Goal: Task Accomplishment & Management: Complete application form

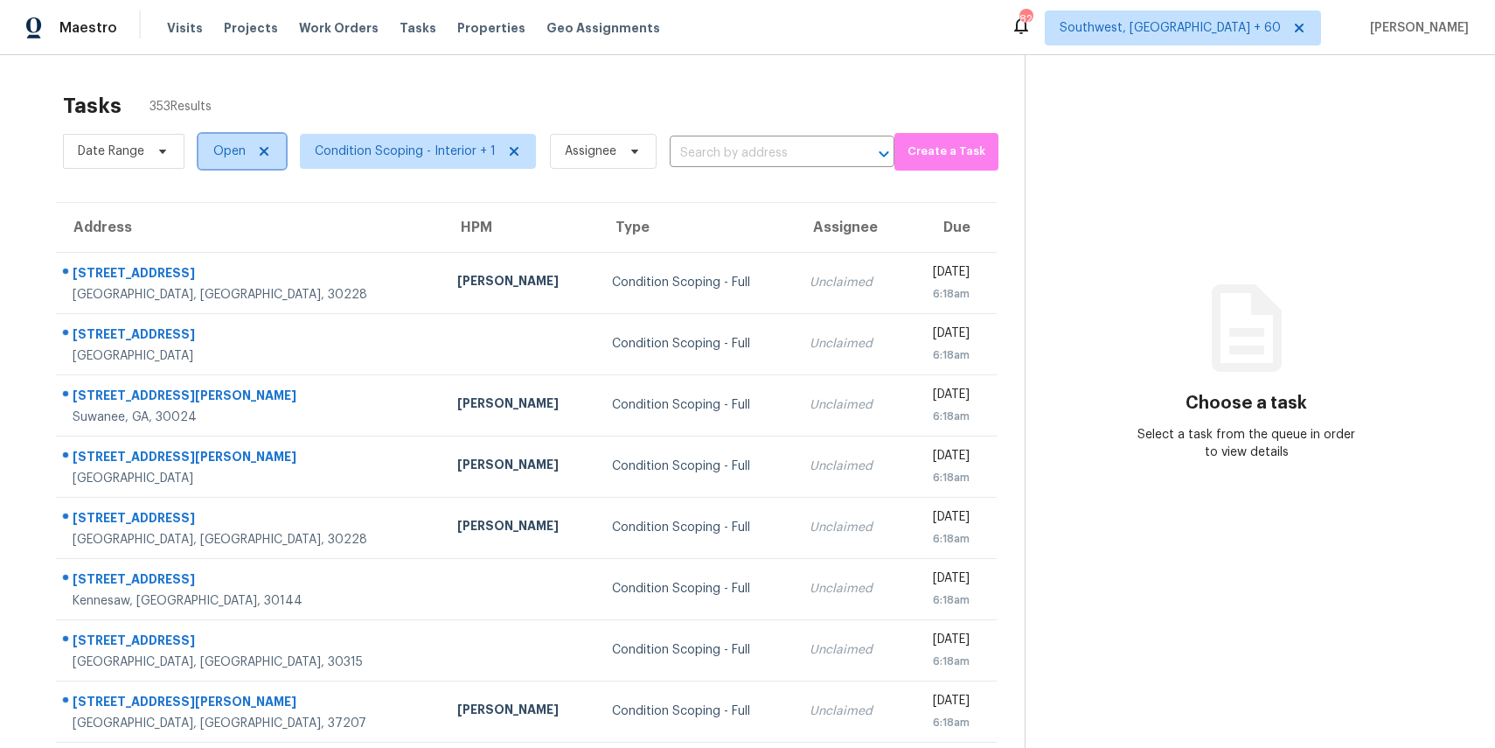
click at [240, 155] on span "Open" at bounding box center [229, 151] width 32 height 17
click at [254, 247] on label "Blocked" at bounding box center [242, 249] width 69 height 17
click at [219, 247] on input "Blocked" at bounding box center [213, 246] width 11 height 11
checkbox input "true"
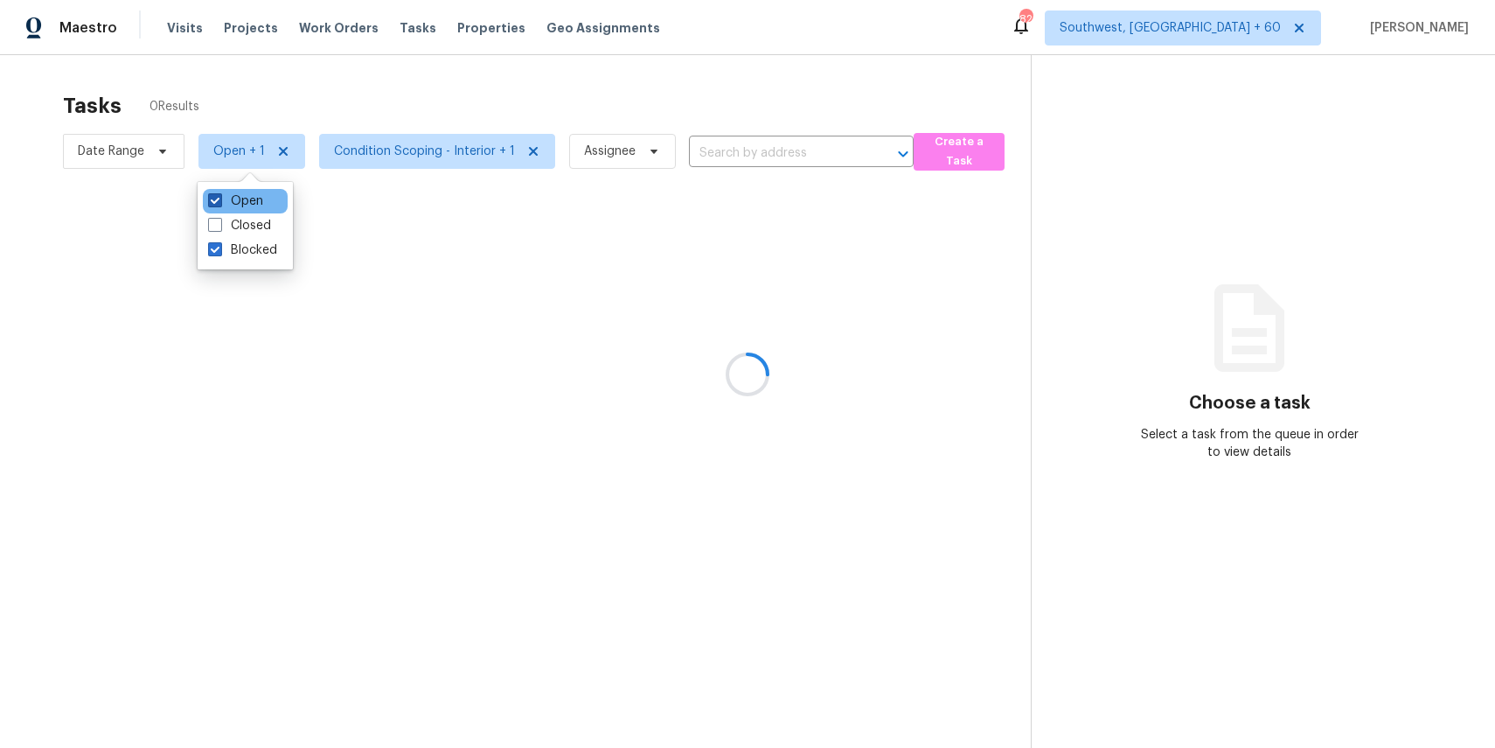
click at [250, 204] on label "Open" at bounding box center [235, 200] width 55 height 17
click at [219, 204] on input "Open" at bounding box center [213, 197] width 11 height 11
checkbox input "false"
click at [372, 90] on div at bounding box center [747, 374] width 1495 height 748
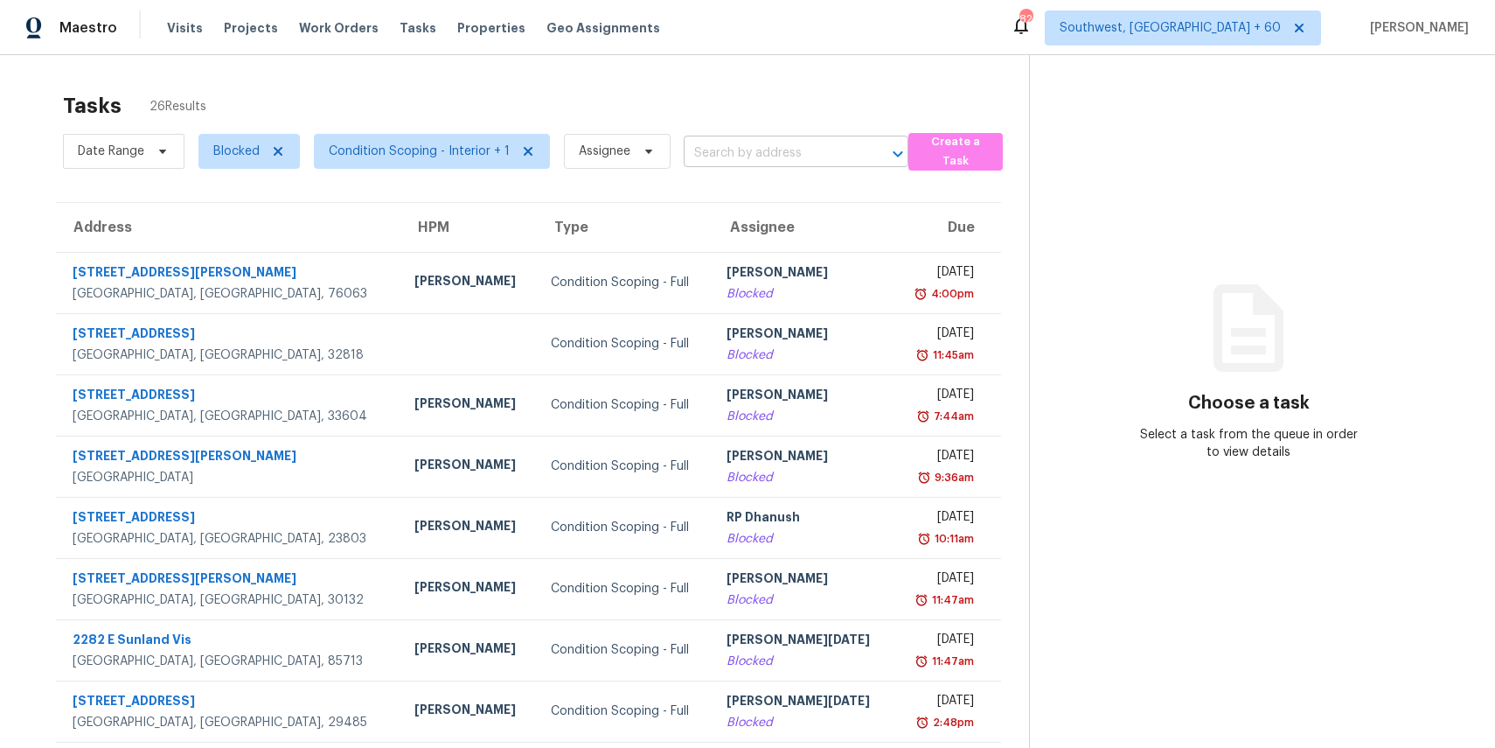
click at [728, 153] on input "text" at bounding box center [772, 153] width 176 height 27
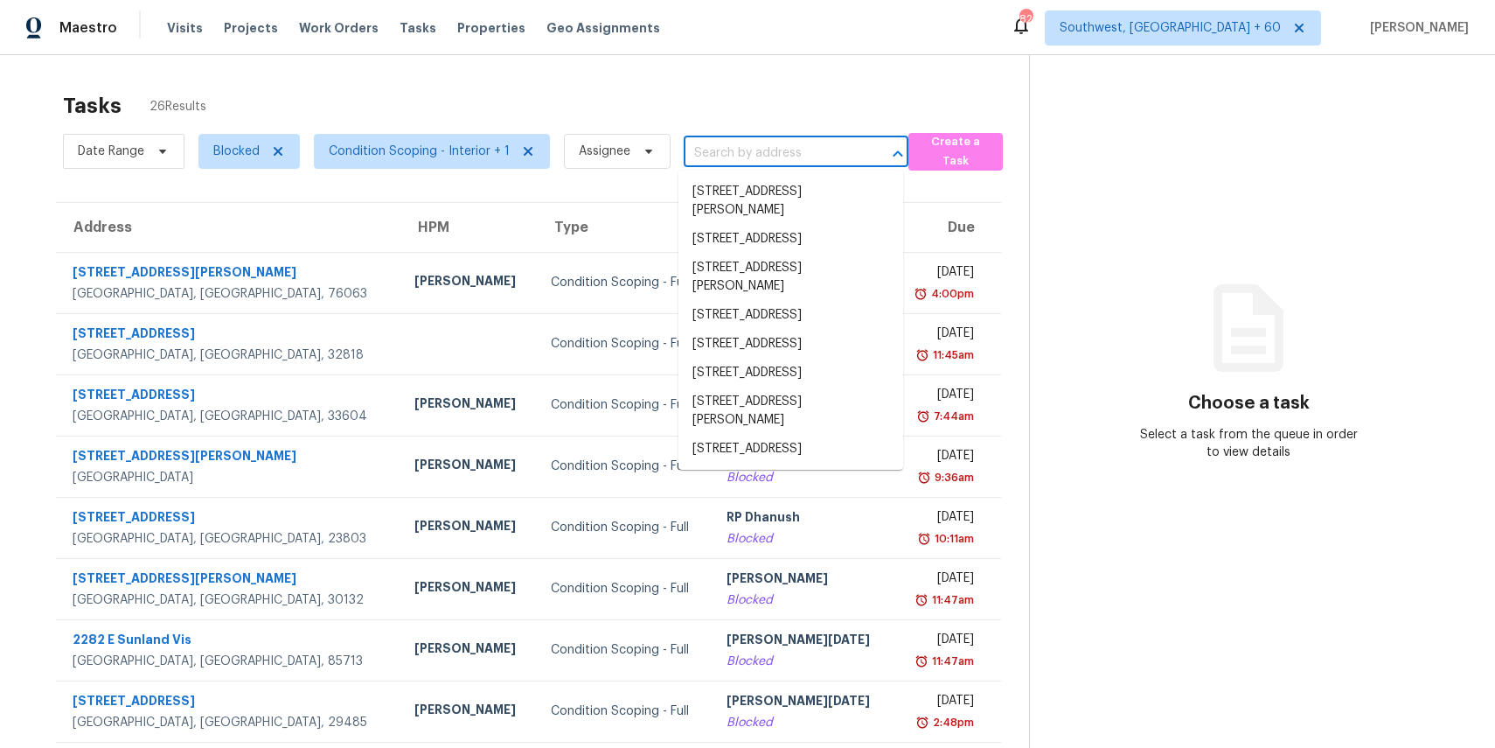
paste input "2909 Phoenix Dr, Killeen, TX 76543"
type input "2909 Phoenix Dr, Killeen, TX 76543"
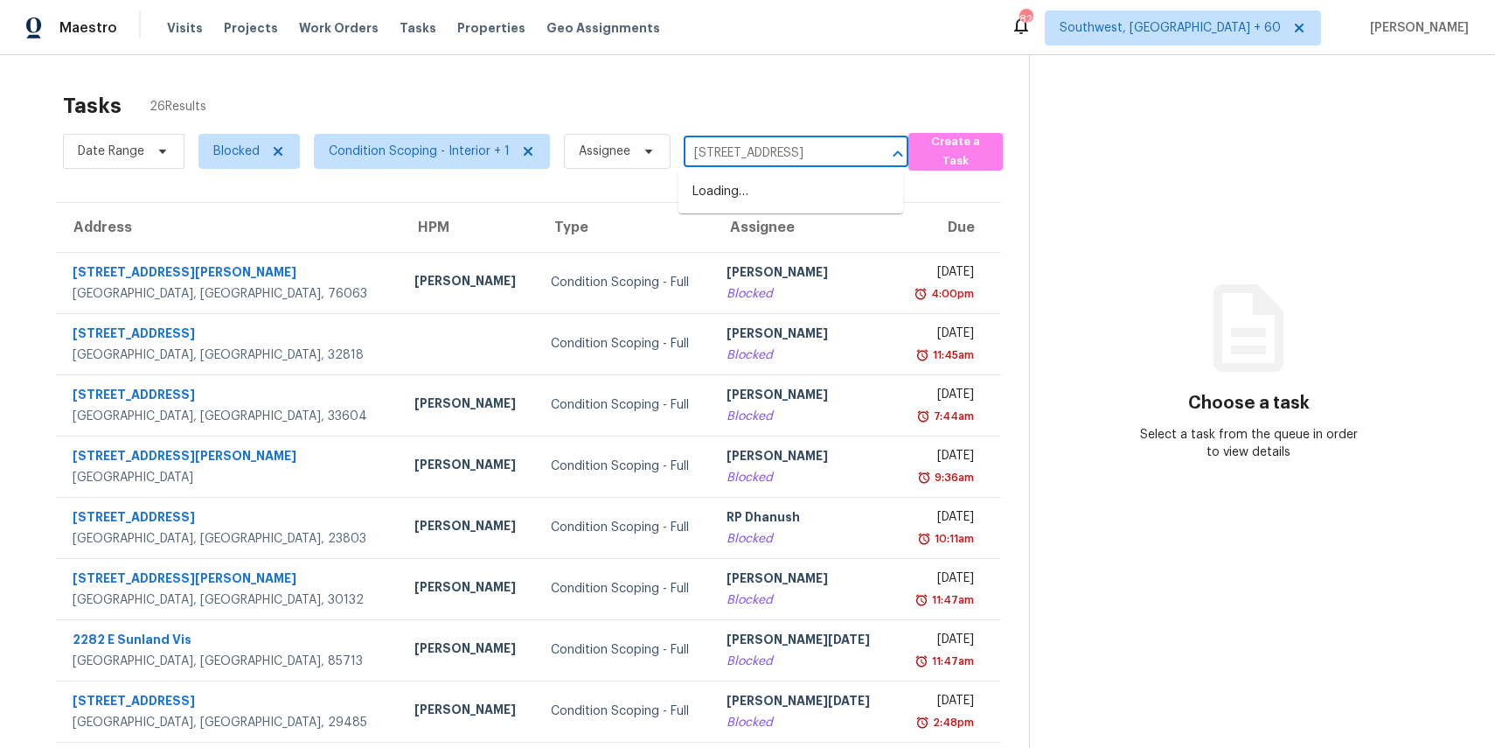
scroll to position [0, 35]
click at [818, 201] on li "2909 Phoenix Dr, Killeen, TX 76543" at bounding box center [791, 192] width 225 height 29
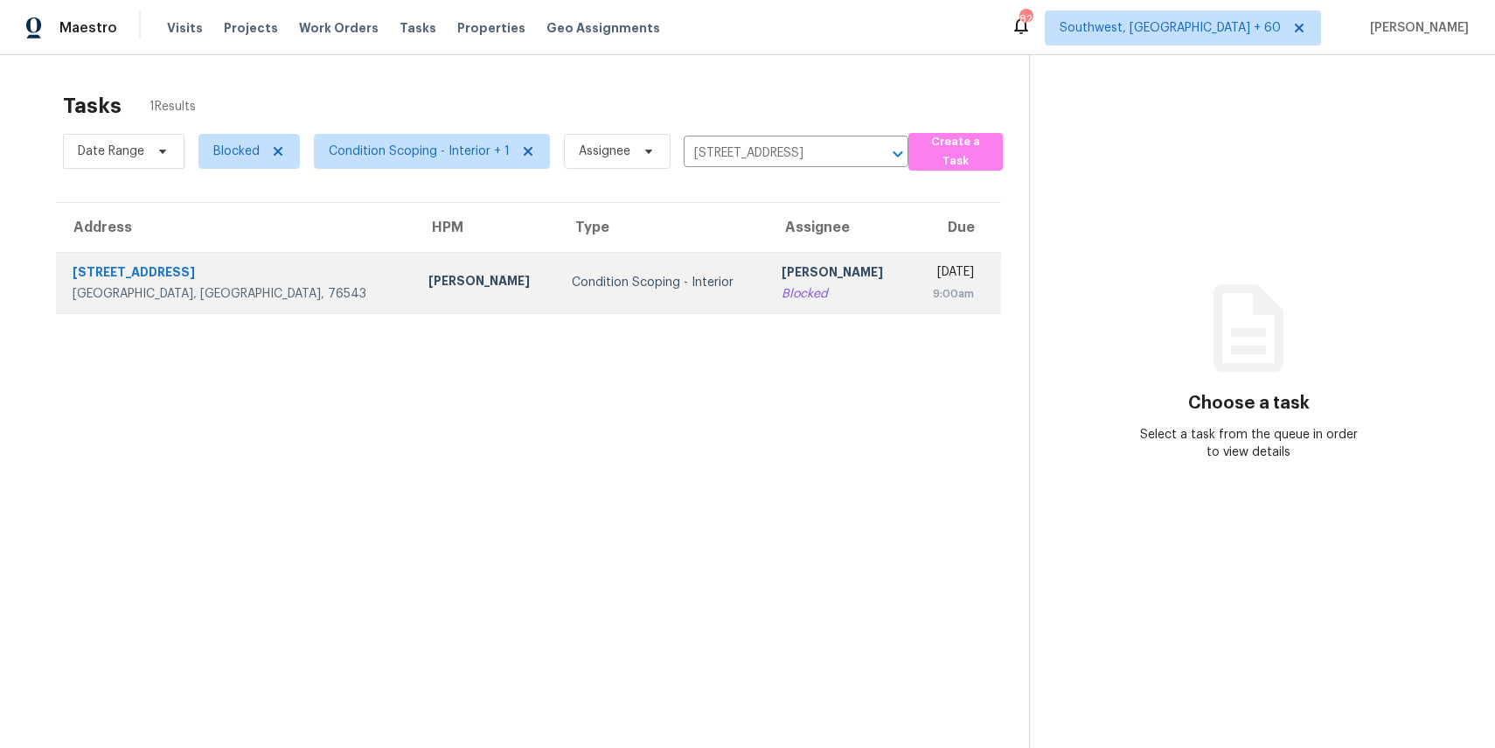
click at [924, 280] on div "Mon, Sep 8th 2025" at bounding box center [949, 274] width 50 height 22
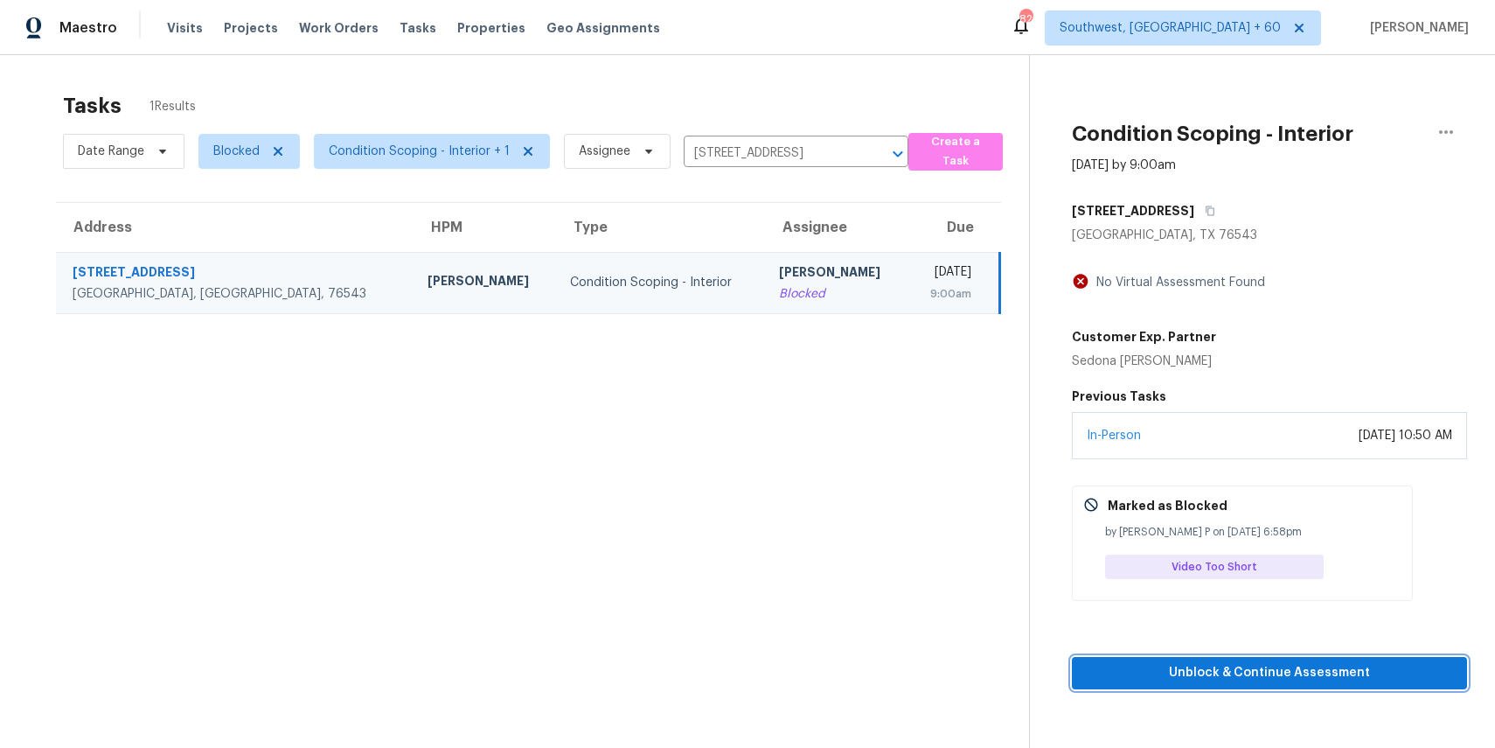
click at [1265, 667] on span "Unblock & Continue Assessment" at bounding box center [1269, 673] width 367 height 22
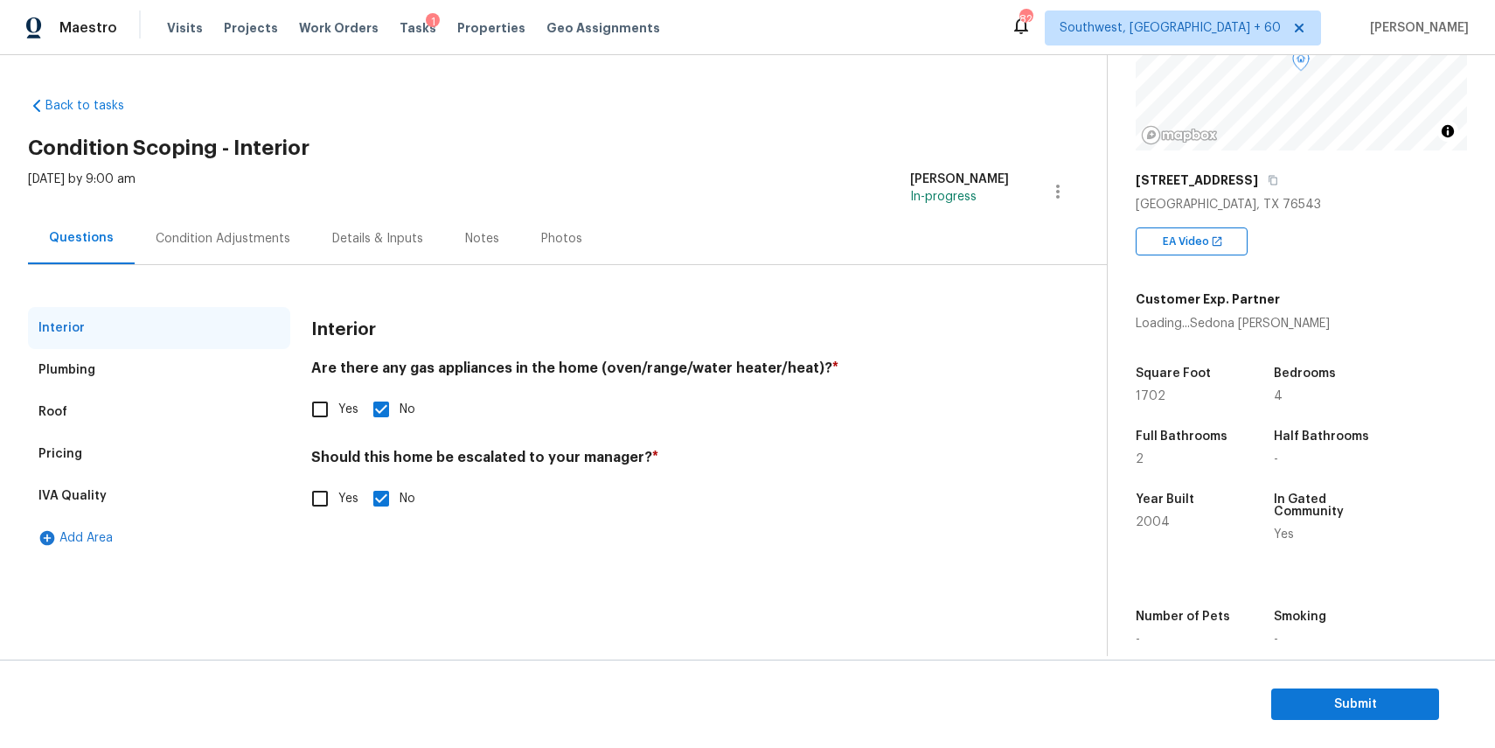
scroll to position [254, 0]
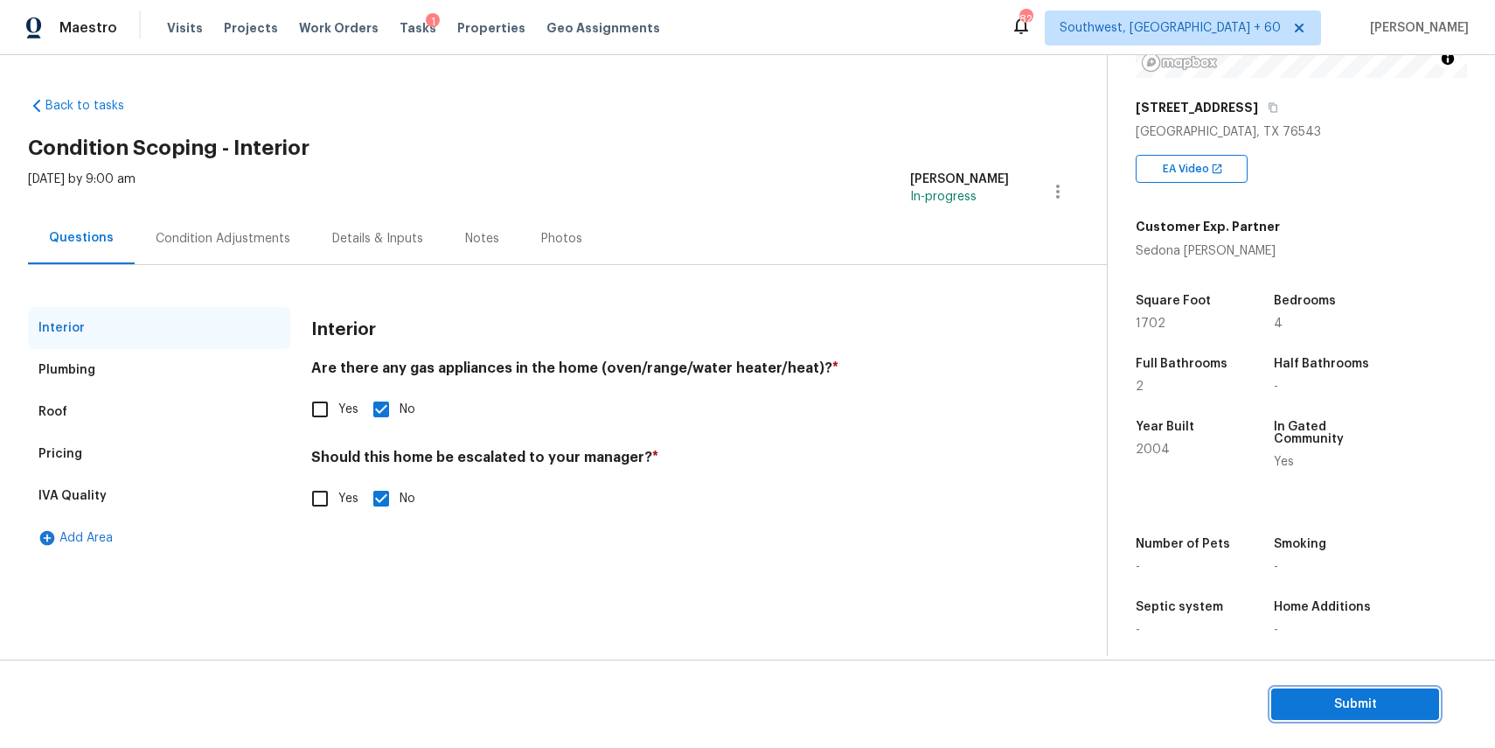
click at [1326, 693] on span "Submit" at bounding box center [1355, 704] width 140 height 22
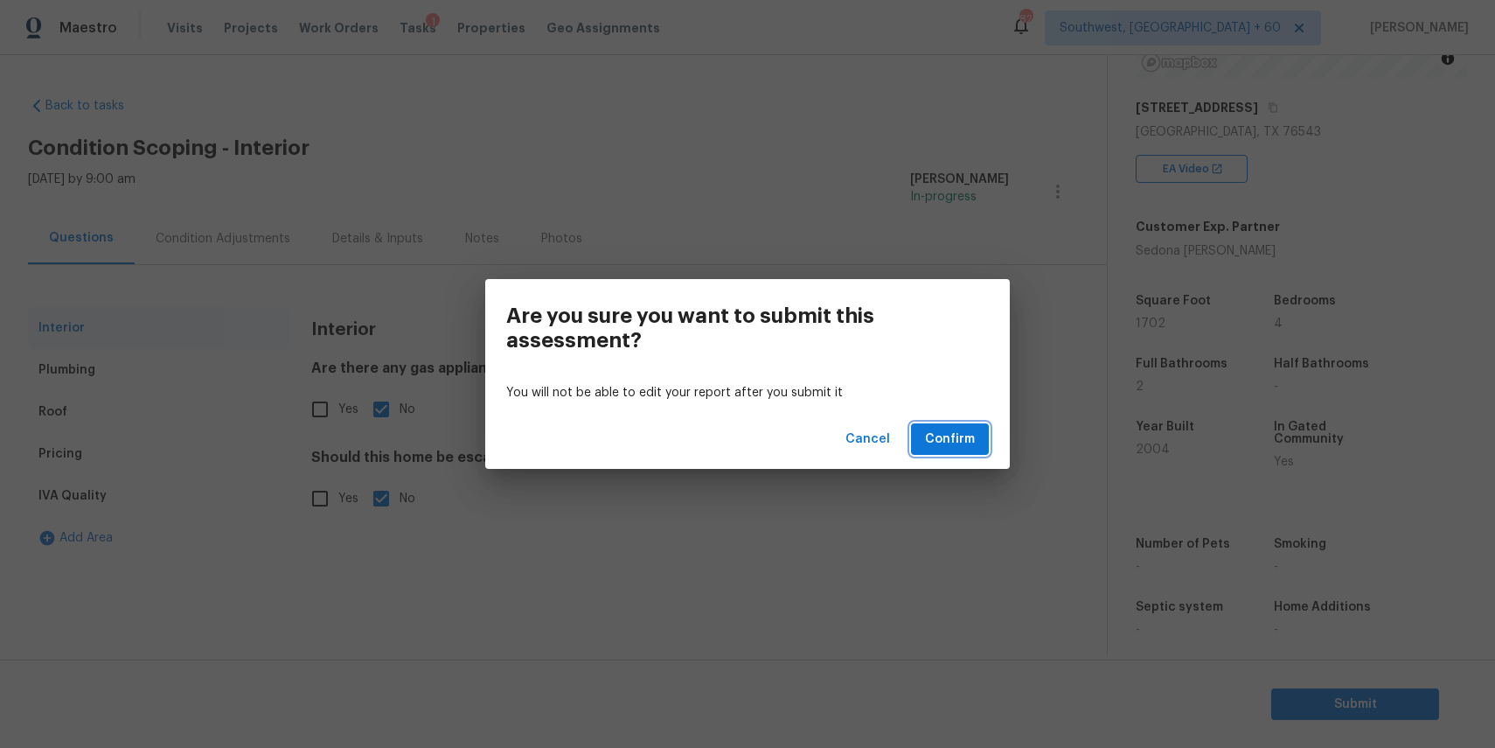
click at [967, 442] on span "Confirm" at bounding box center [950, 439] width 50 height 22
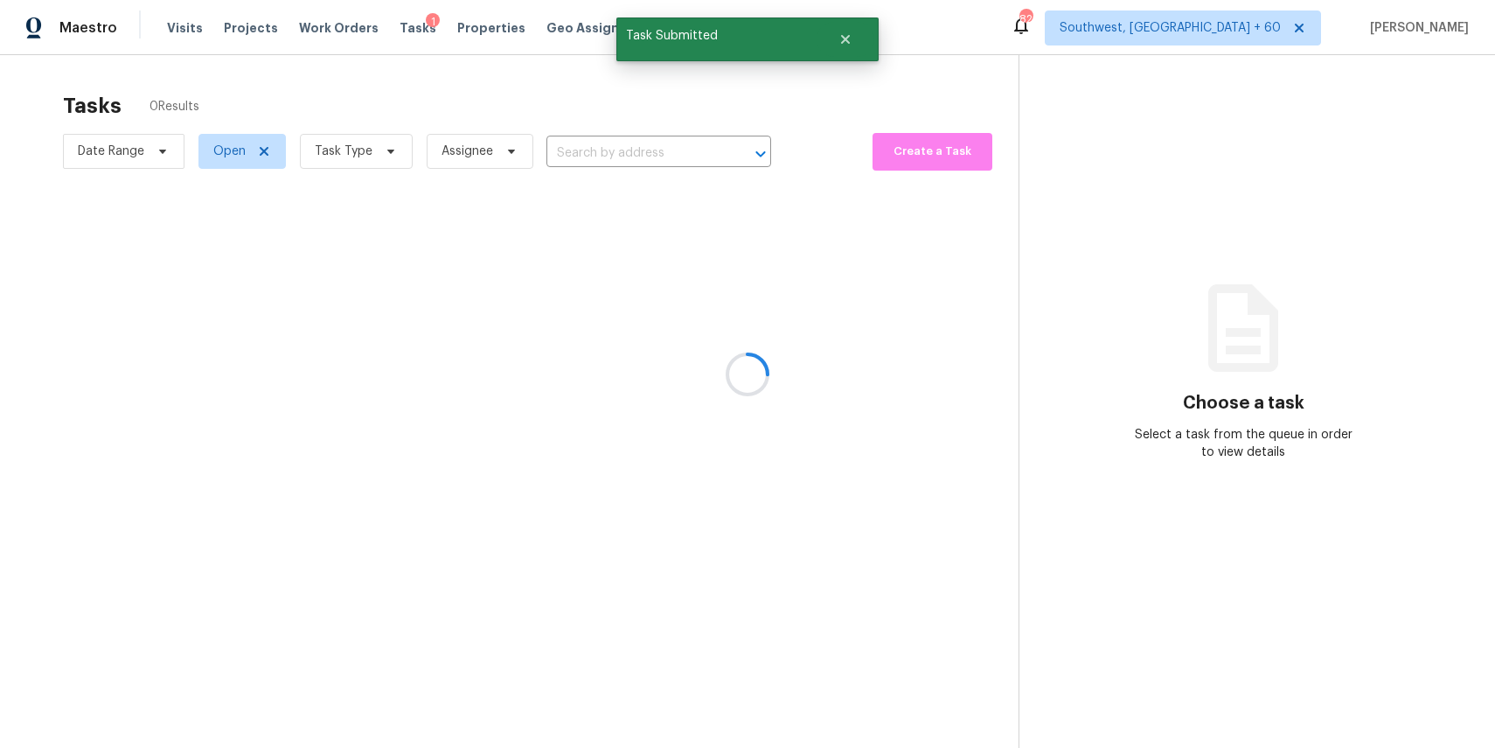
click at [631, 147] on div at bounding box center [747, 374] width 1495 height 748
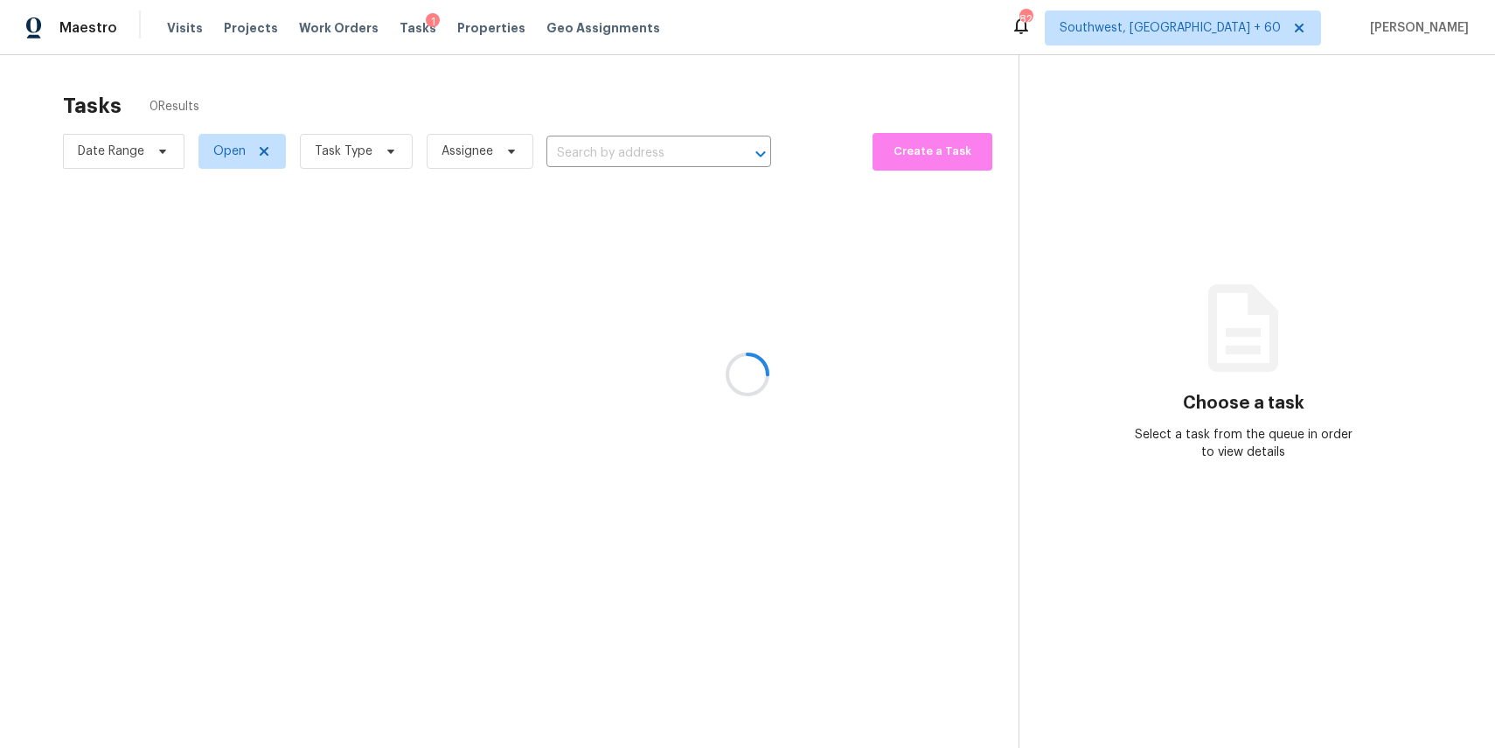
click at [608, 142] on div at bounding box center [747, 374] width 1495 height 748
click at [681, 149] on div at bounding box center [747, 374] width 1495 height 748
click at [604, 143] on div at bounding box center [747, 374] width 1495 height 748
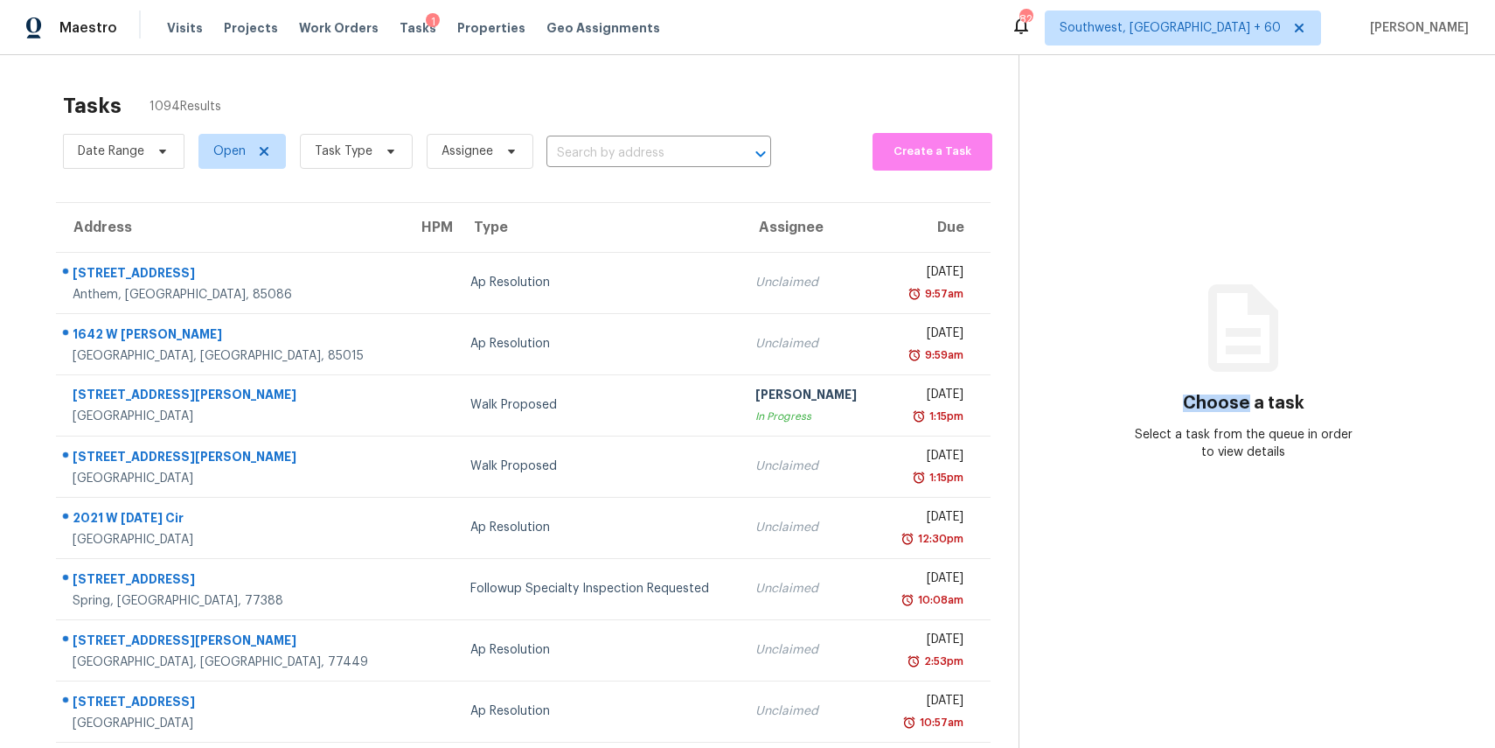
click at [604, 143] on input "text" at bounding box center [635, 153] width 176 height 27
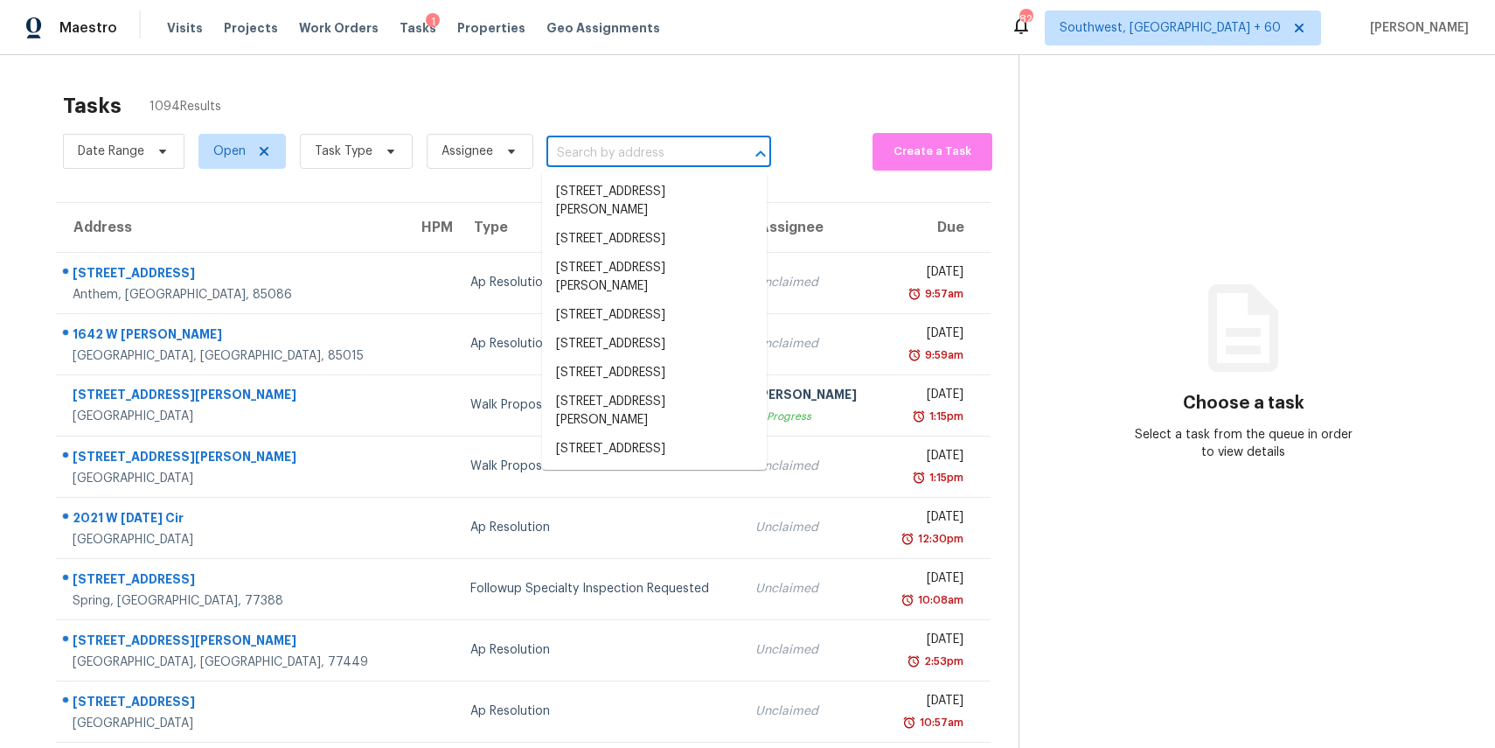
paste input "208 Montauk Loop, Georgetown, TX 78628"
type input "208 Montauk Loop, Georgetown, TX 78628"
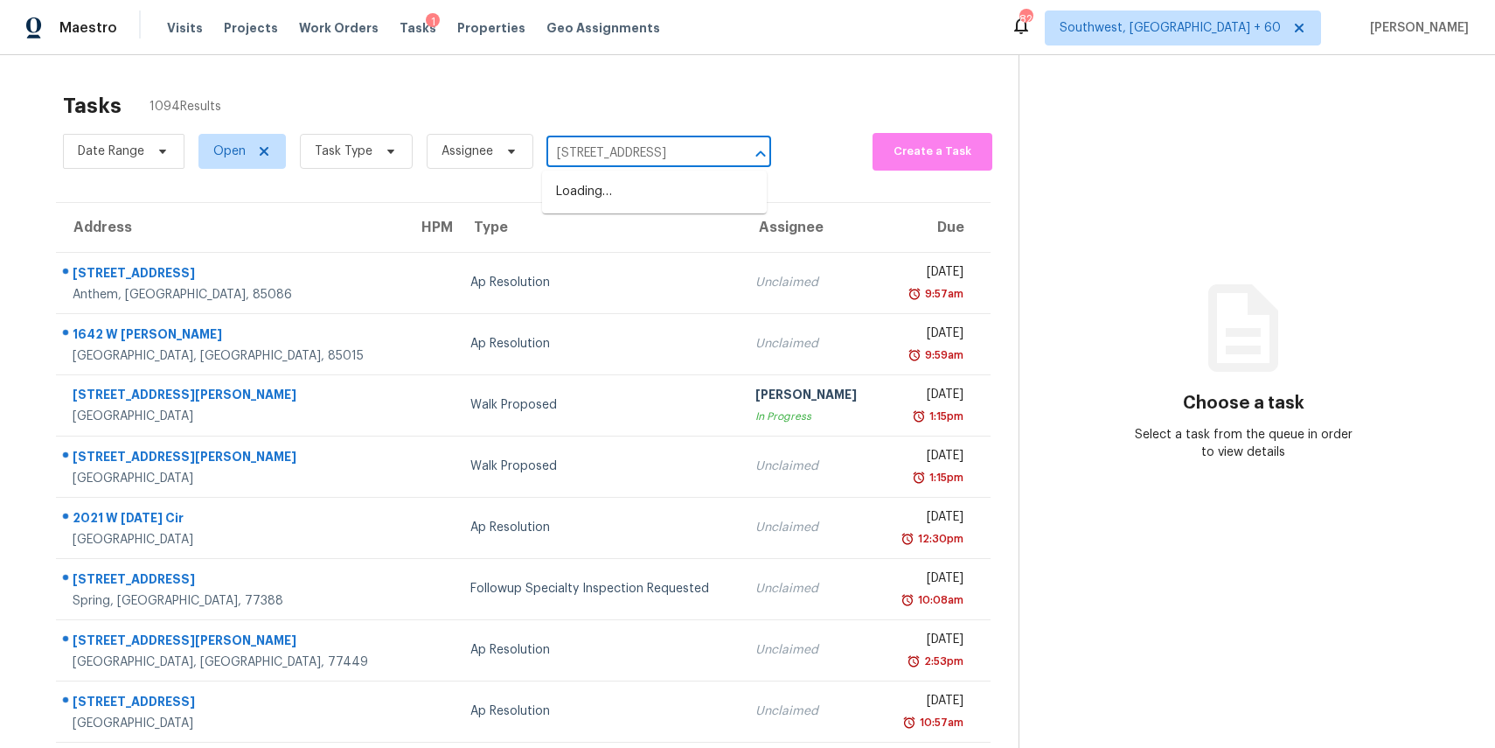
scroll to position [0, 80]
click at [656, 198] on li "208 Montauk Loop, Georgetown, TX 78628" at bounding box center [654, 192] width 225 height 29
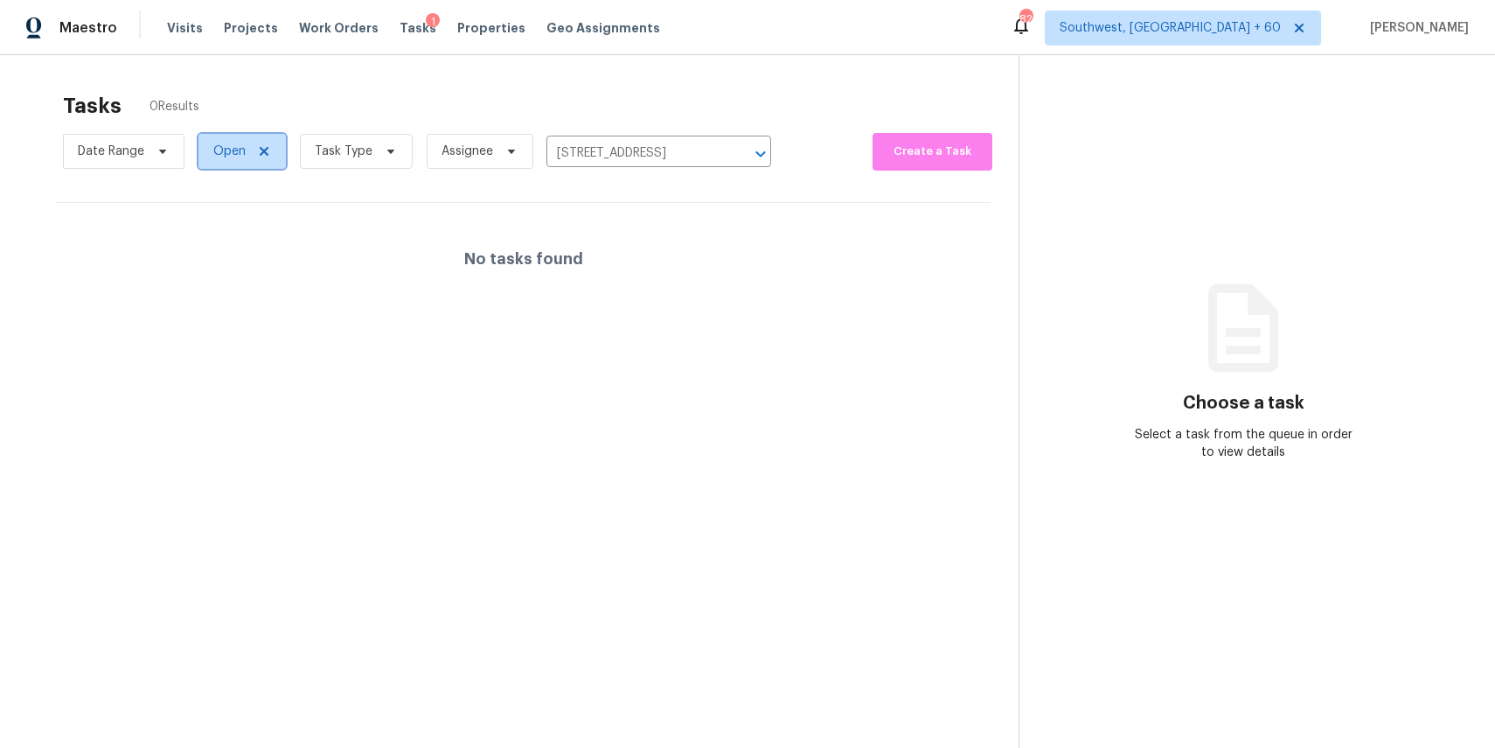
click at [227, 152] on span "Open" at bounding box center [229, 151] width 32 height 17
click at [257, 247] on label "Blocked" at bounding box center [242, 249] width 69 height 17
click at [219, 247] on input "Blocked" at bounding box center [213, 246] width 11 height 11
checkbox input "true"
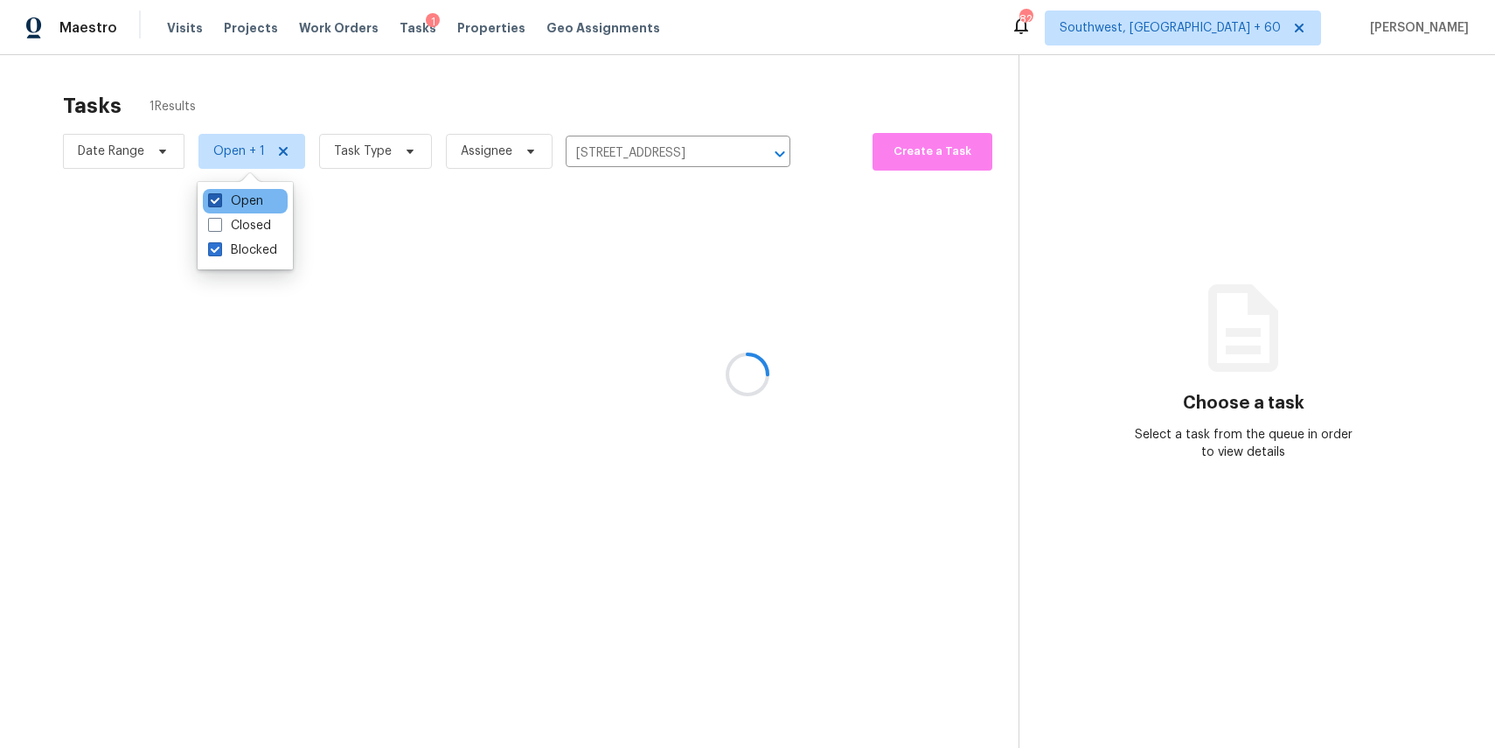
click at [237, 201] on label "Open" at bounding box center [235, 200] width 55 height 17
click at [219, 201] on input "Open" at bounding box center [213, 197] width 11 height 11
checkbox input "false"
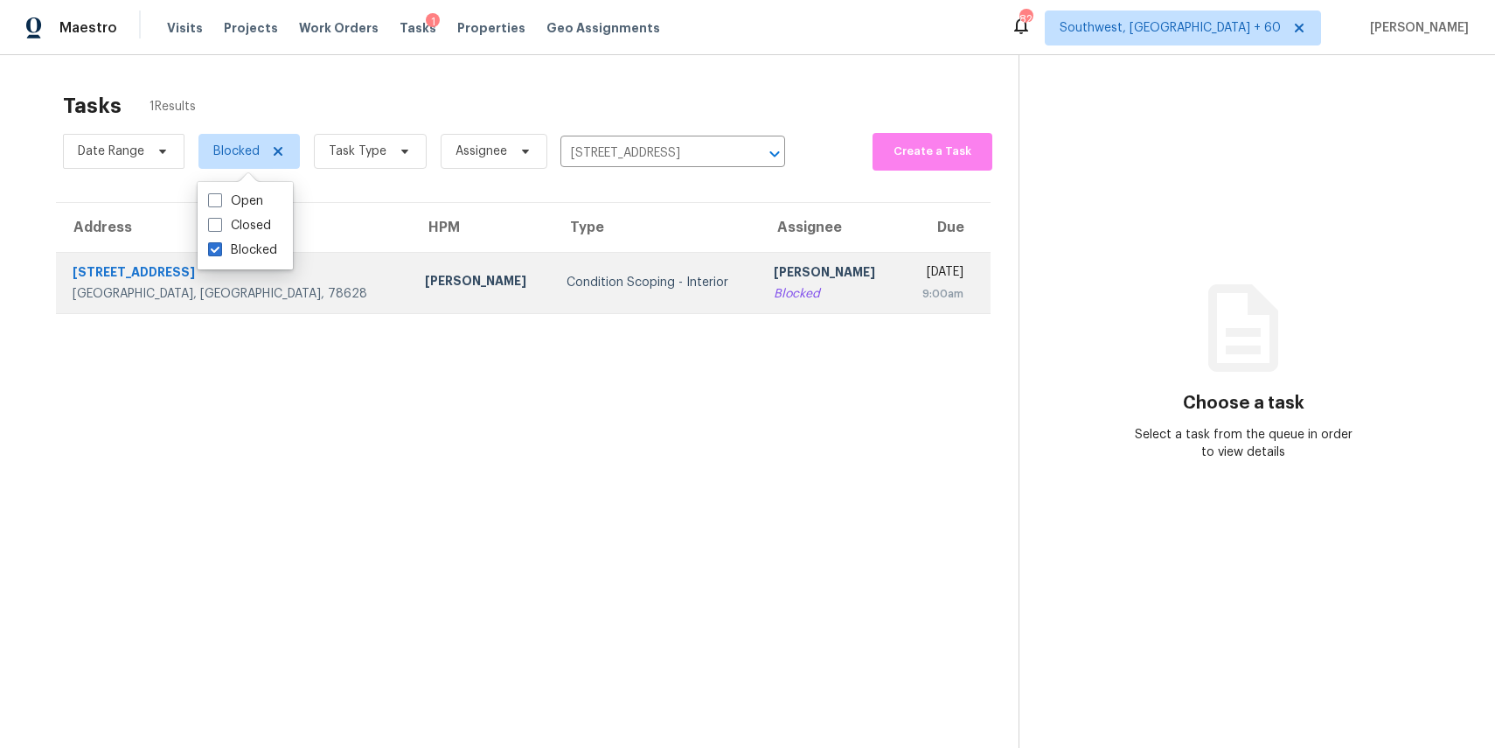
click at [553, 302] on td "Condition Scoping - Interior" at bounding box center [656, 282] width 207 height 61
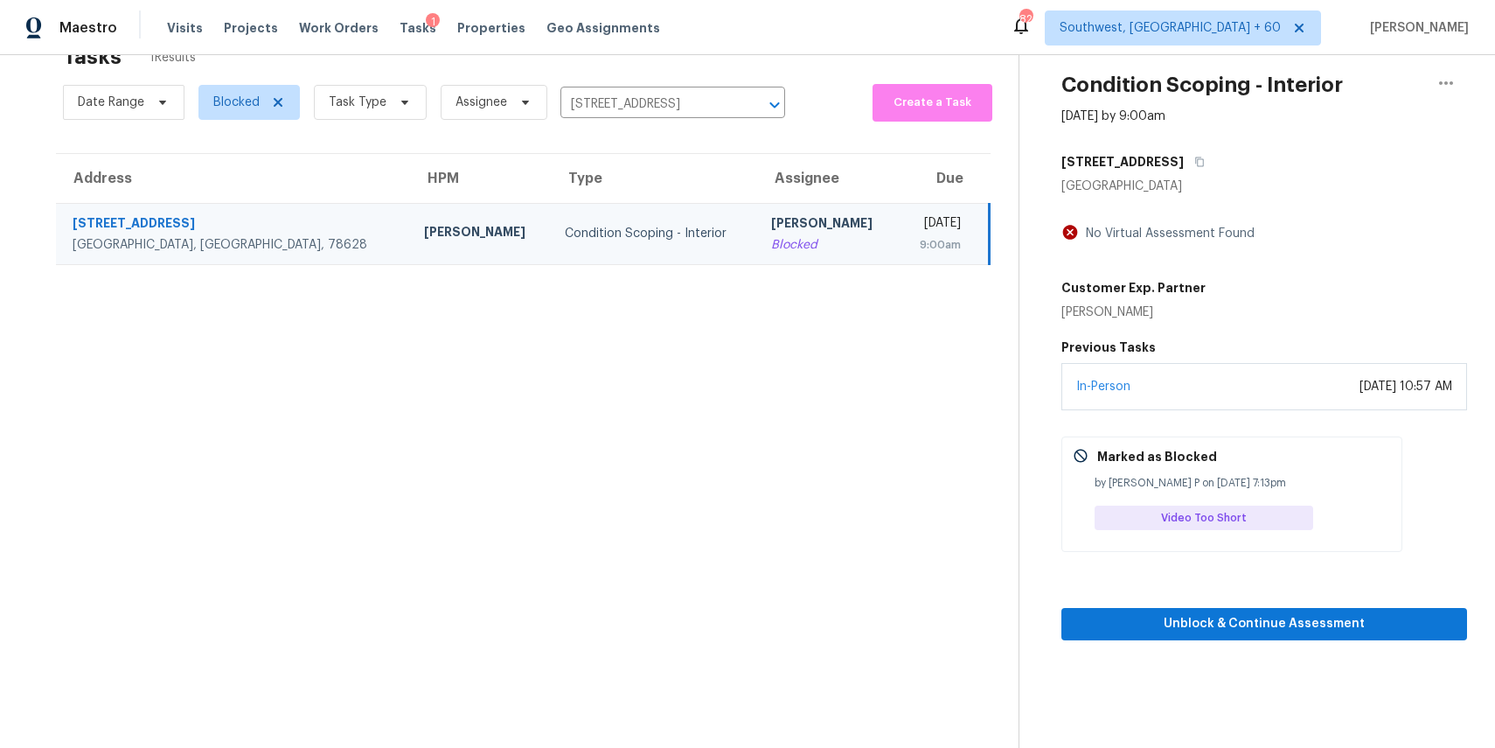
scroll to position [55, 0]
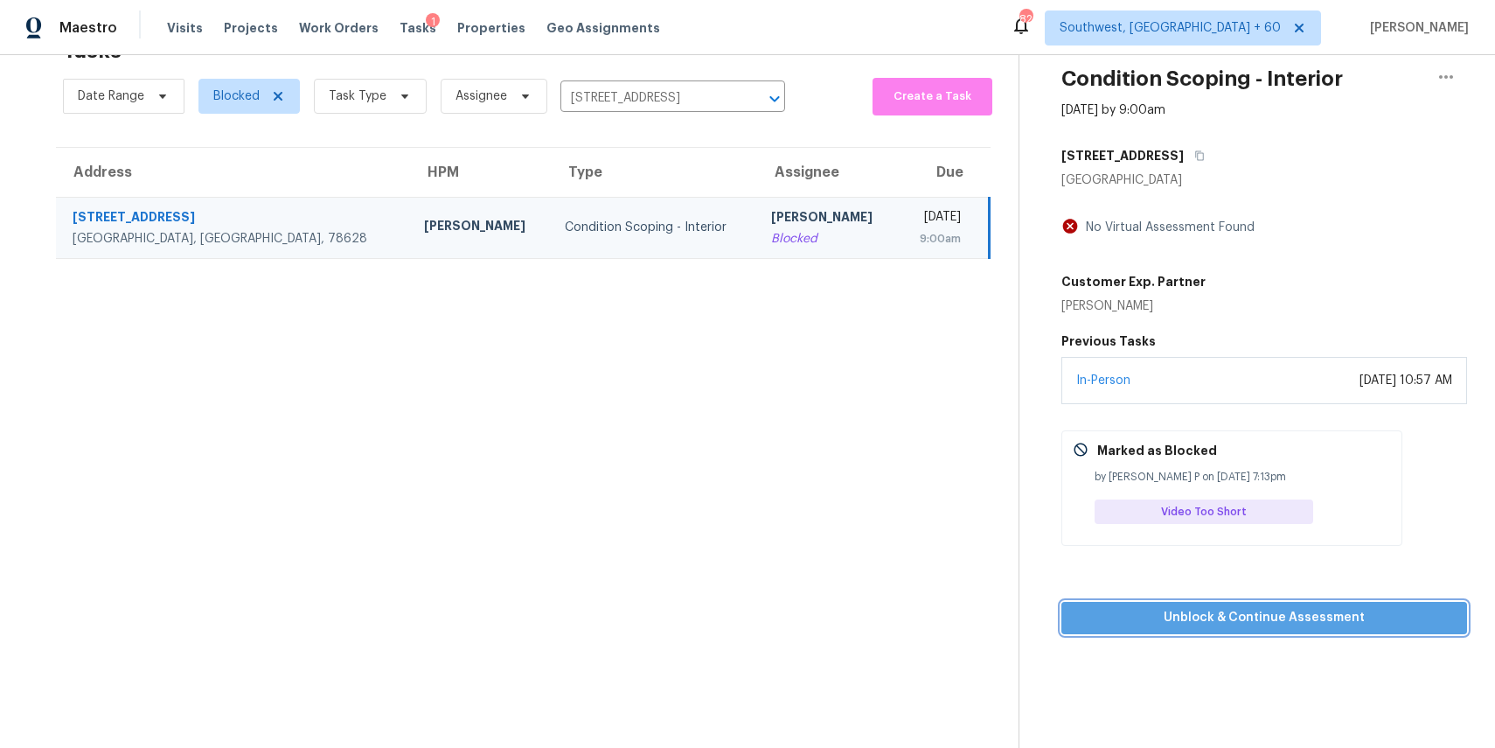
click at [1192, 616] on span "Unblock & Continue Assessment" at bounding box center [1265, 618] width 378 height 22
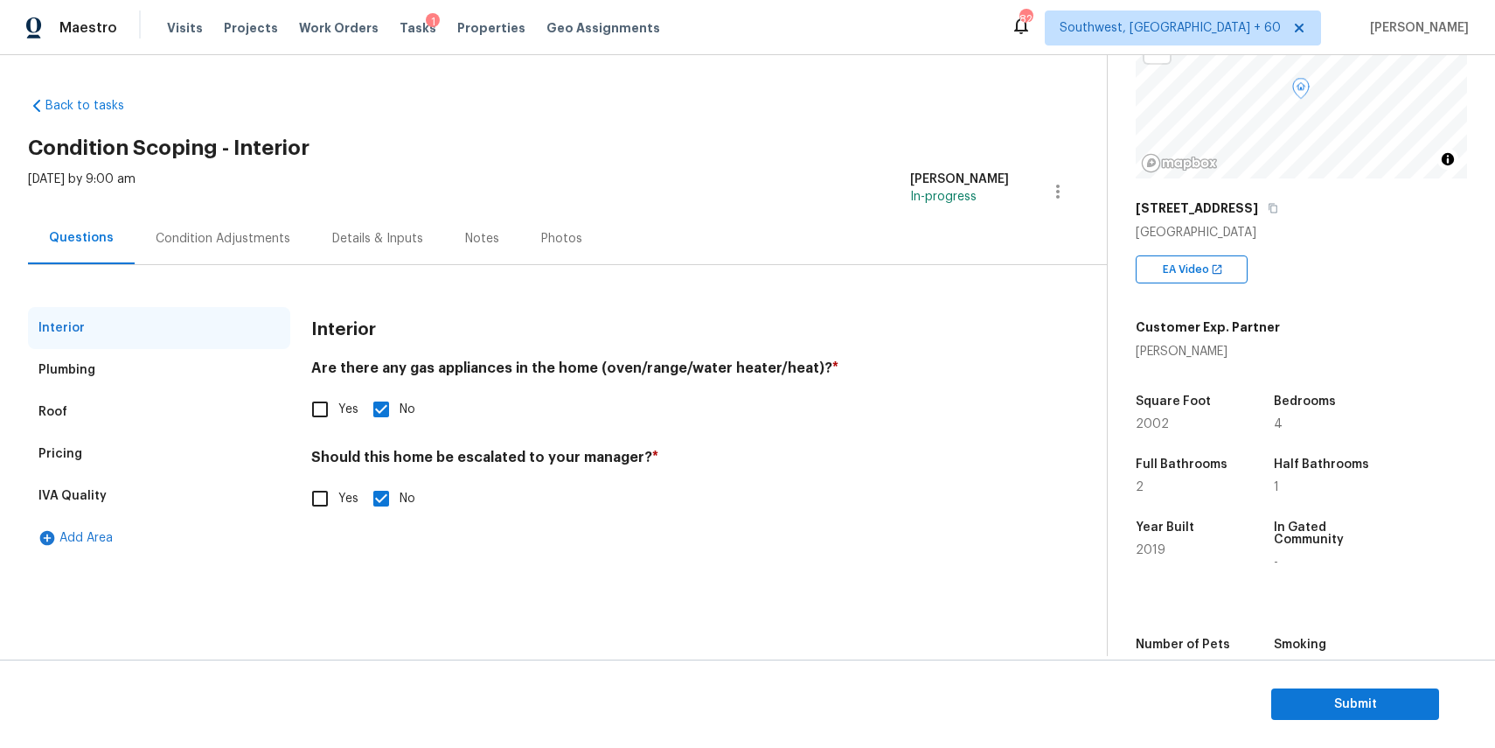
scroll to position [268, 0]
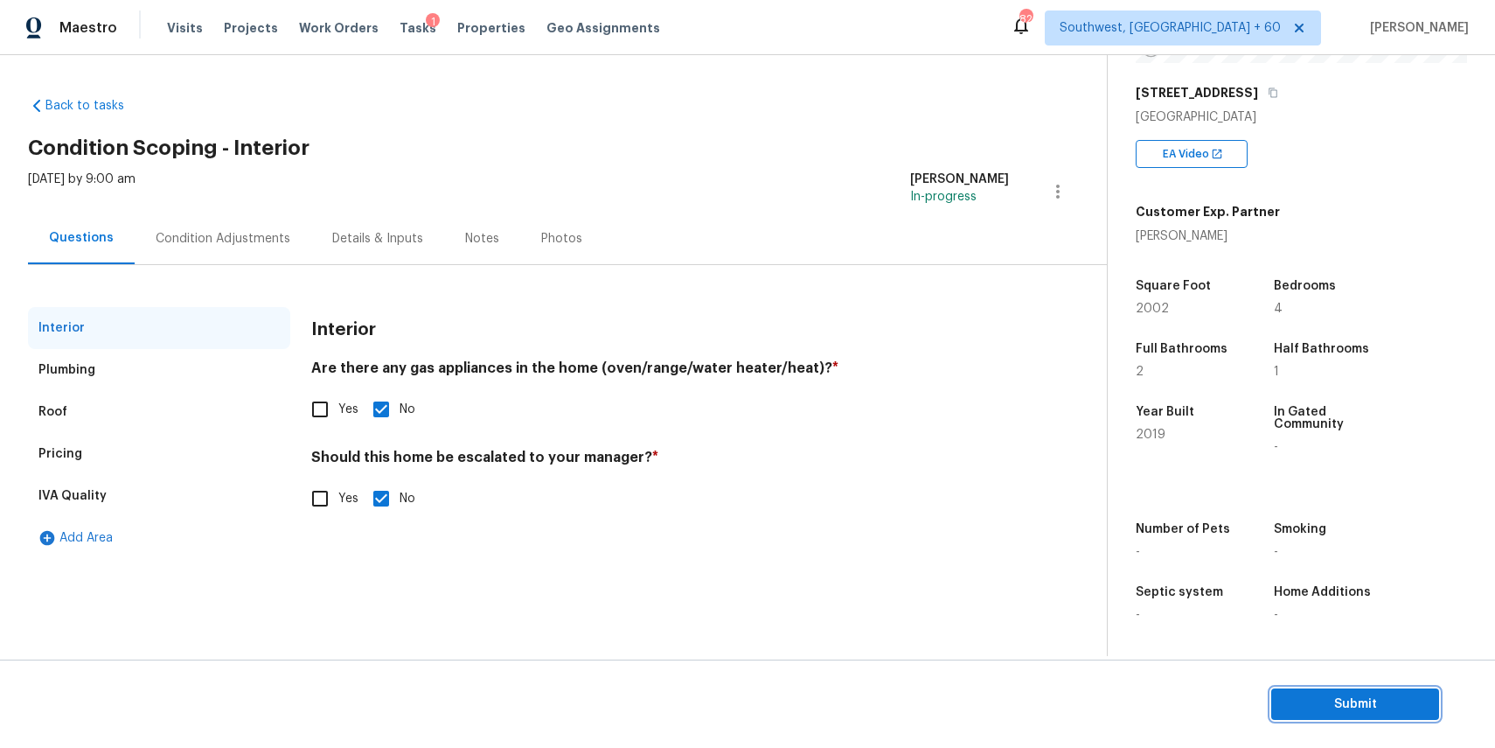
click at [1342, 698] on span "Submit" at bounding box center [1355, 704] width 140 height 22
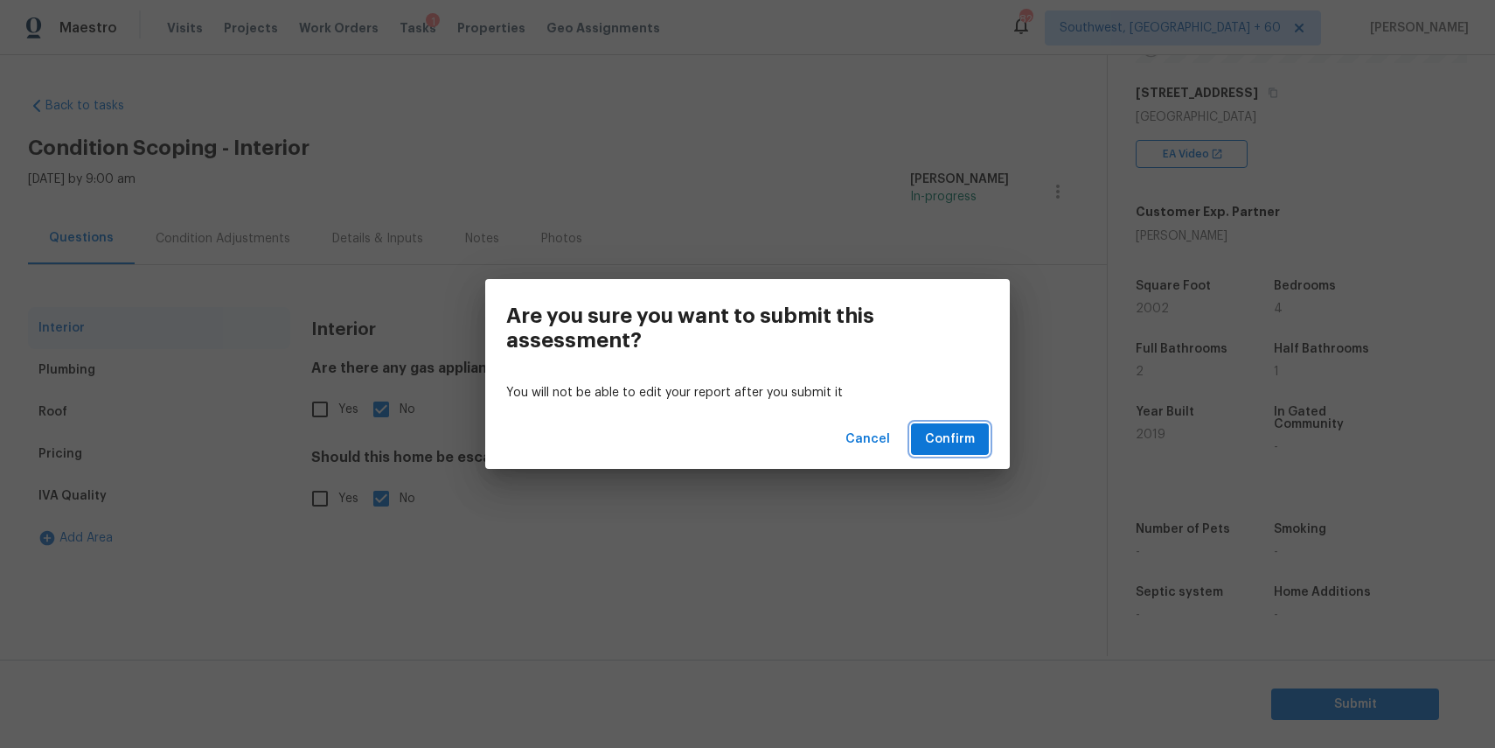
click at [958, 437] on span "Confirm" at bounding box center [950, 439] width 50 height 22
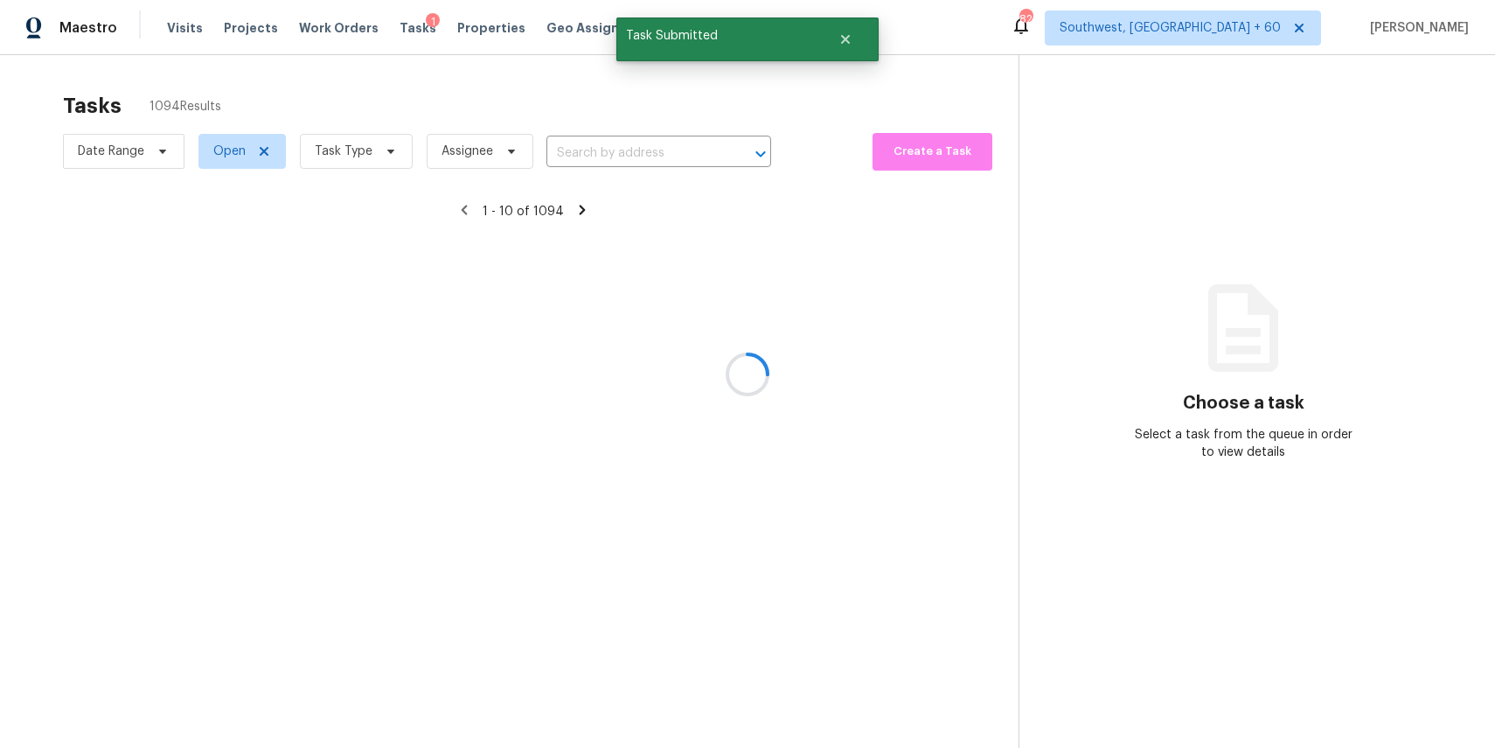
click at [219, 143] on div at bounding box center [747, 374] width 1495 height 748
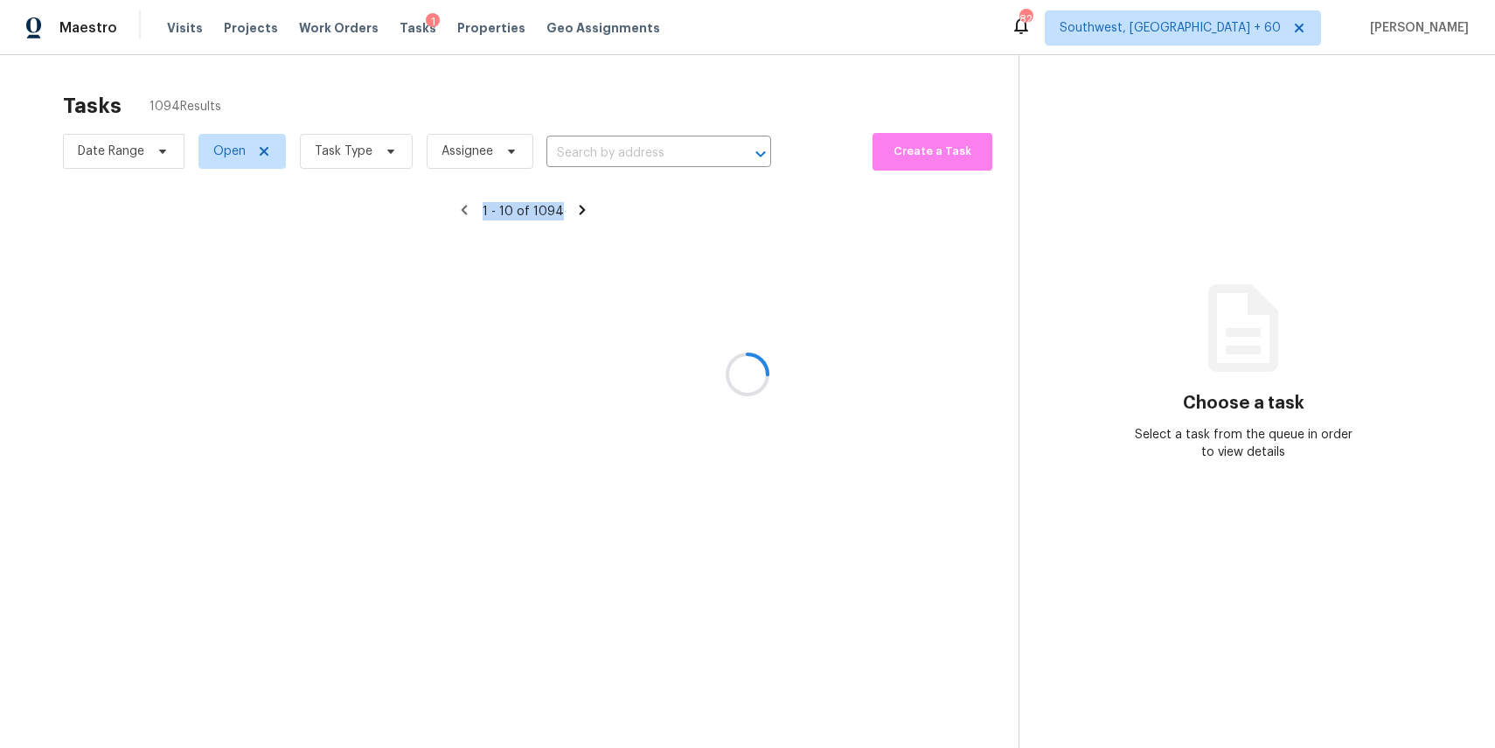
click at [219, 143] on div at bounding box center [747, 374] width 1495 height 748
click at [222, 151] on div at bounding box center [747, 374] width 1495 height 748
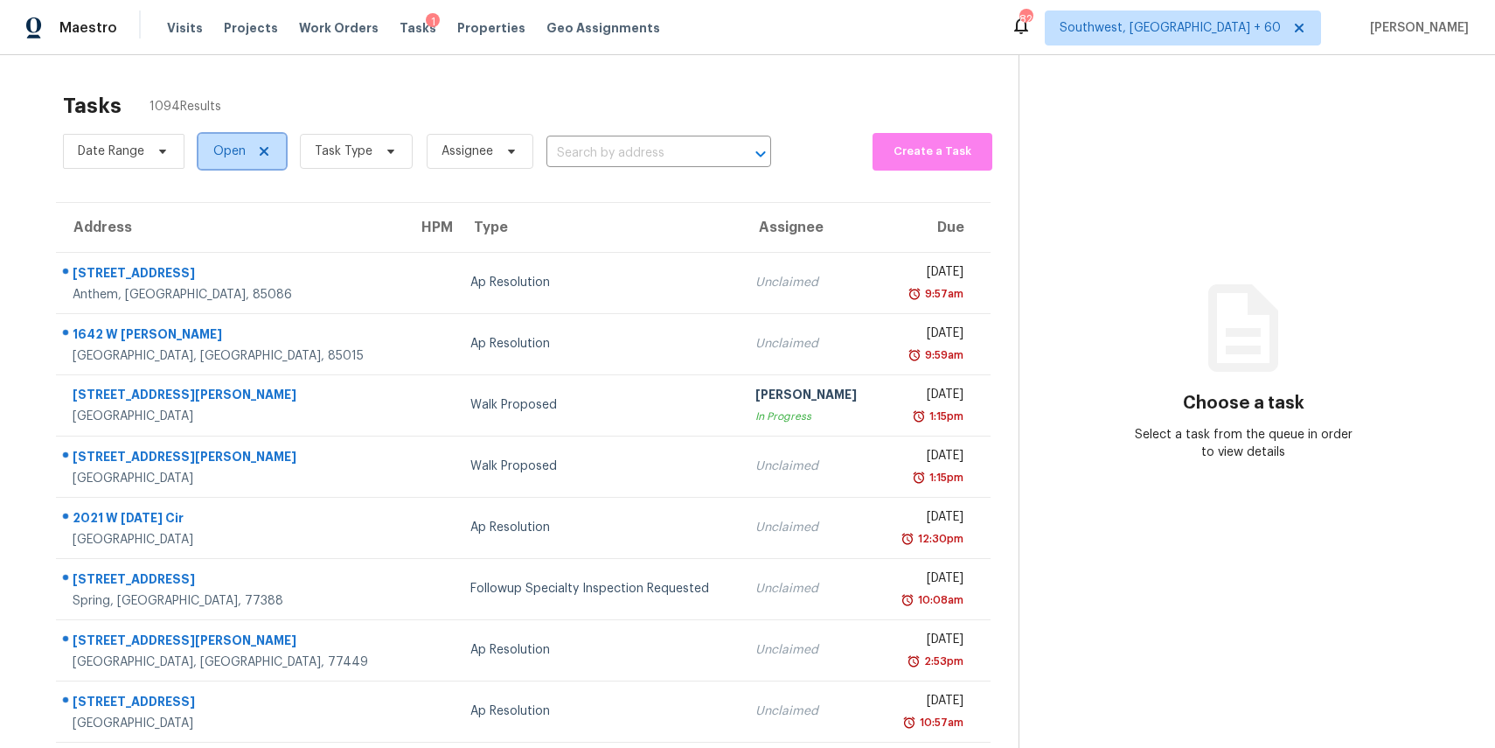
click at [222, 151] on span "Open" at bounding box center [229, 151] width 32 height 17
click at [260, 242] on label "Blocked" at bounding box center [242, 249] width 69 height 17
click at [219, 242] on input "Blocked" at bounding box center [213, 246] width 11 height 11
checkbox input "true"
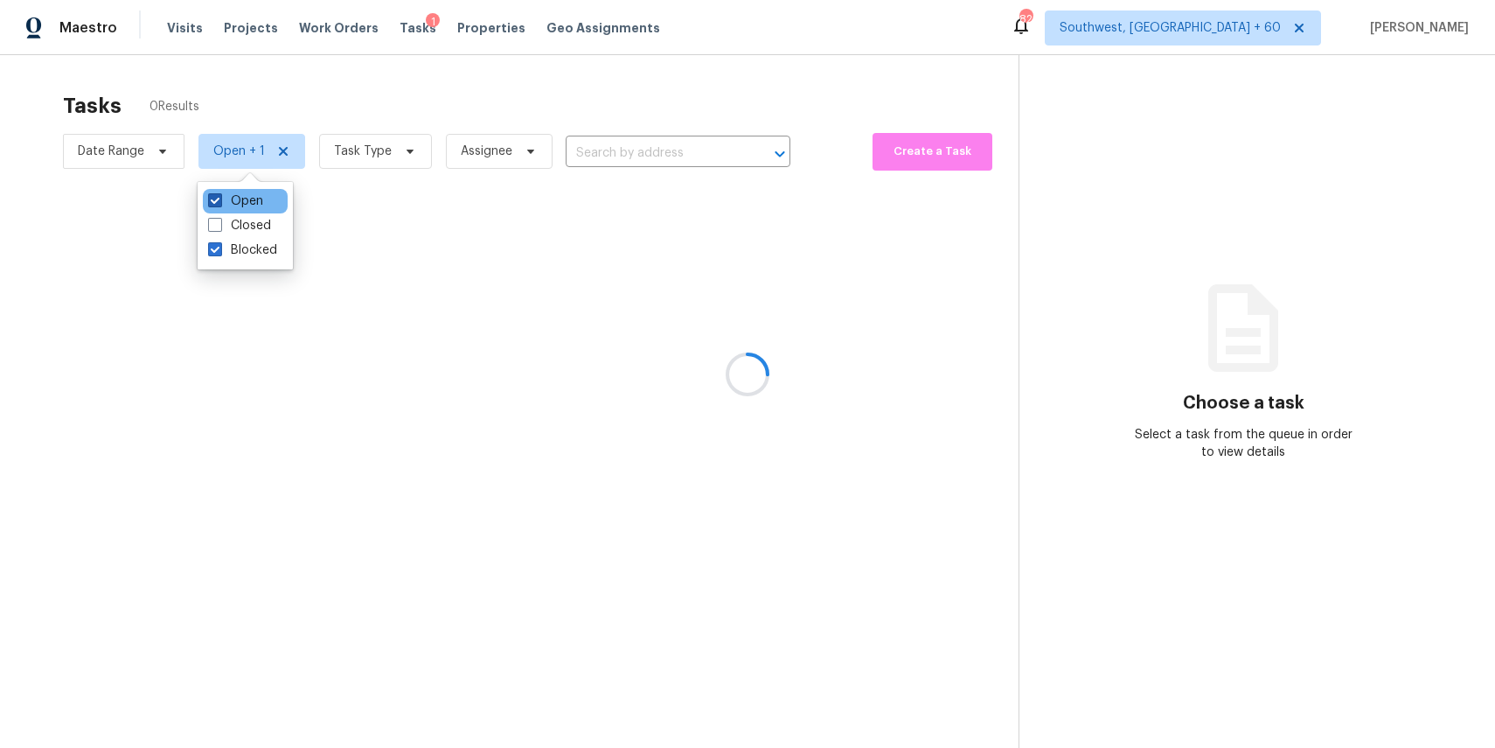
click at [239, 209] on label "Open" at bounding box center [235, 200] width 55 height 17
click at [219, 204] on input "Open" at bounding box center [213, 197] width 11 height 11
checkbox input "false"
click at [325, 105] on div at bounding box center [747, 374] width 1495 height 748
click at [622, 137] on div at bounding box center [747, 374] width 1495 height 748
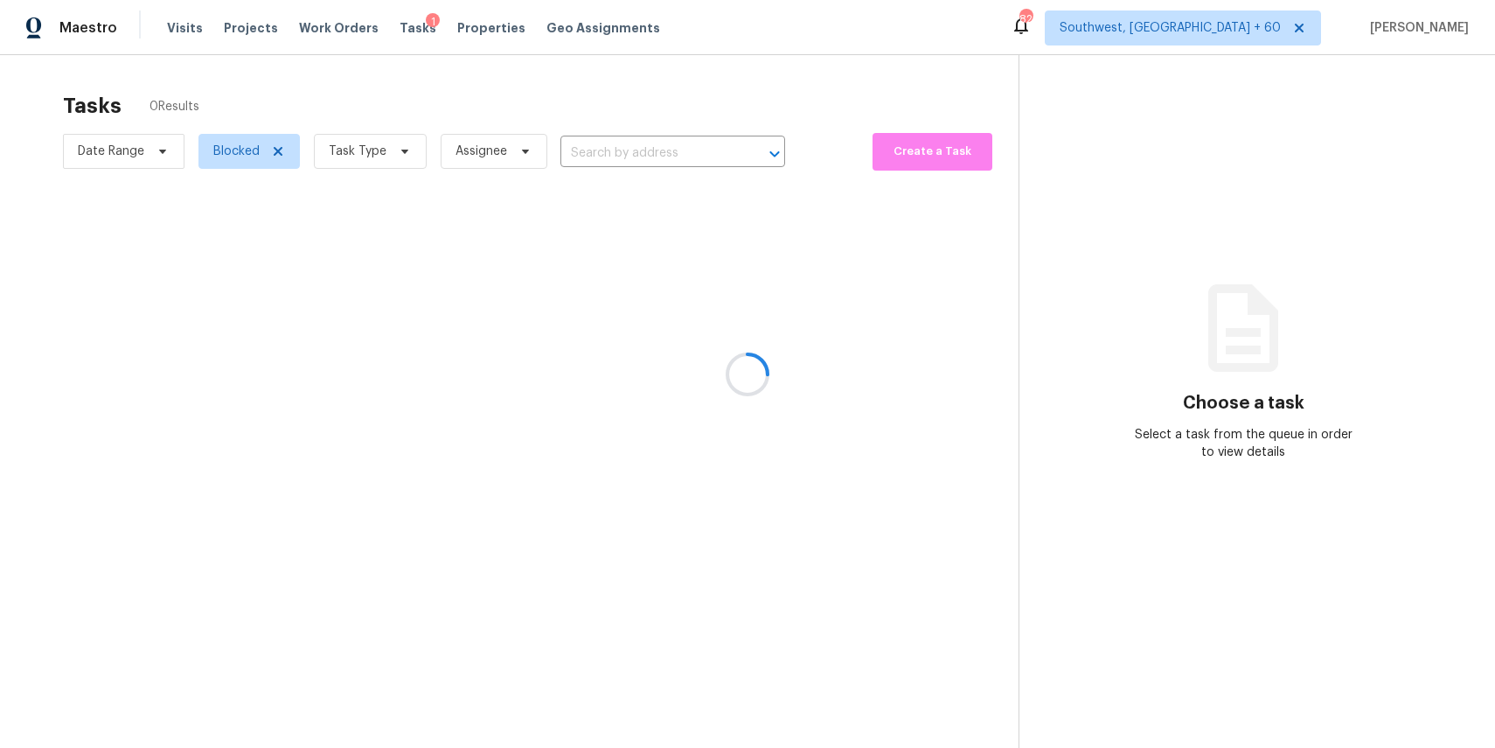
click at [634, 143] on div at bounding box center [747, 374] width 1495 height 748
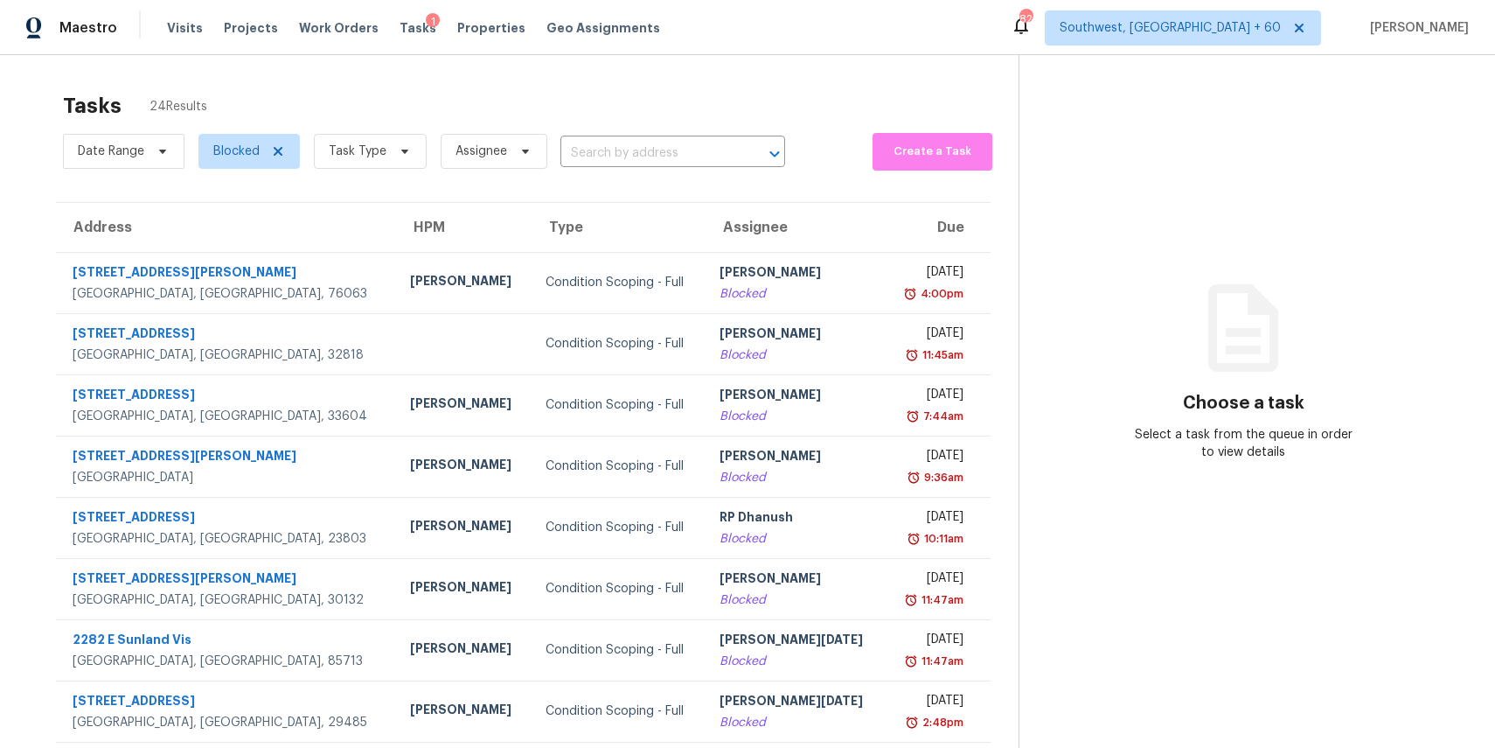
click at [634, 143] on input "text" at bounding box center [649, 153] width 176 height 27
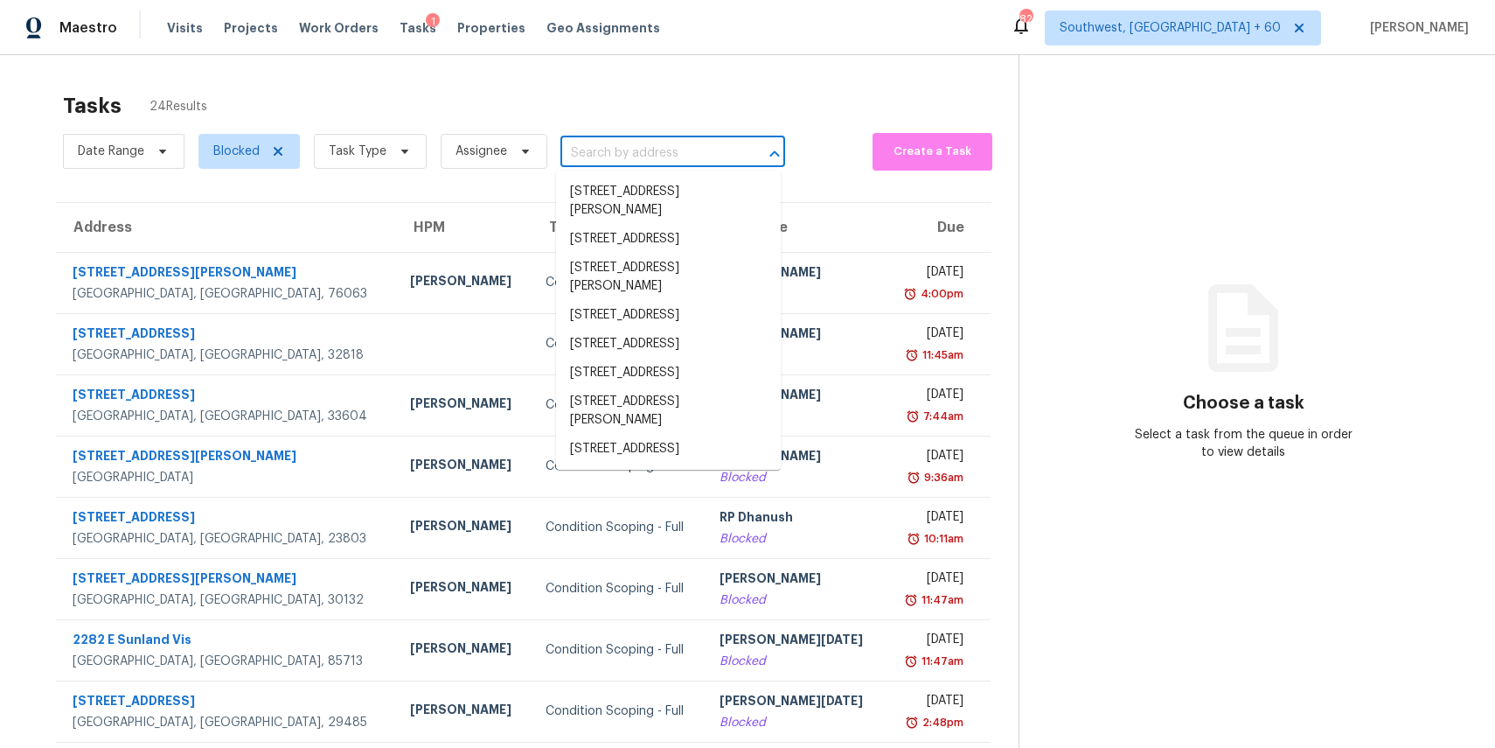
paste input "111 S Laguna Pointe Dr, League City, TX 77573"
type input "111 S Laguna Pointe Dr, League City, TX 77573"
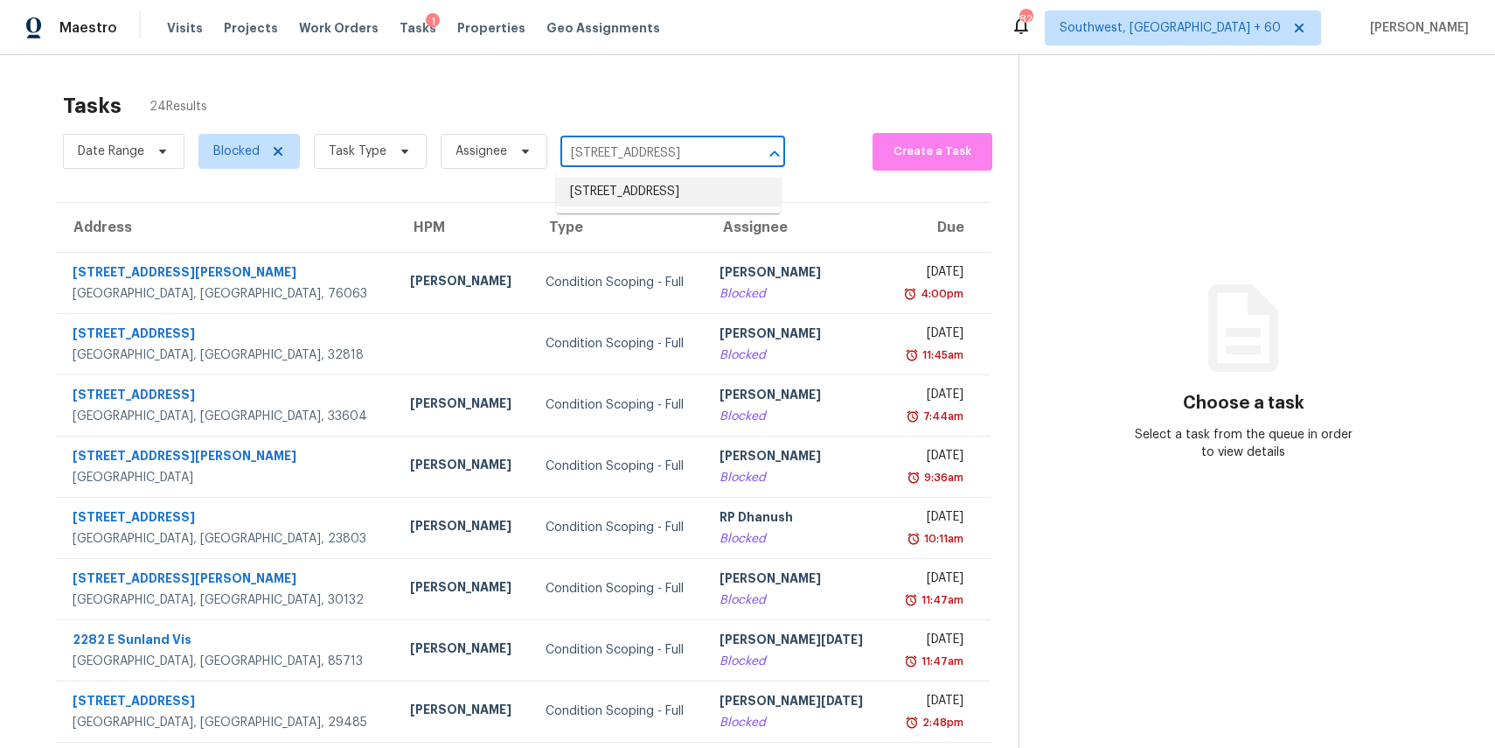
click at [640, 196] on li "111 S Laguna Pointe Dr, League City, TX 77573" at bounding box center [668, 192] width 225 height 29
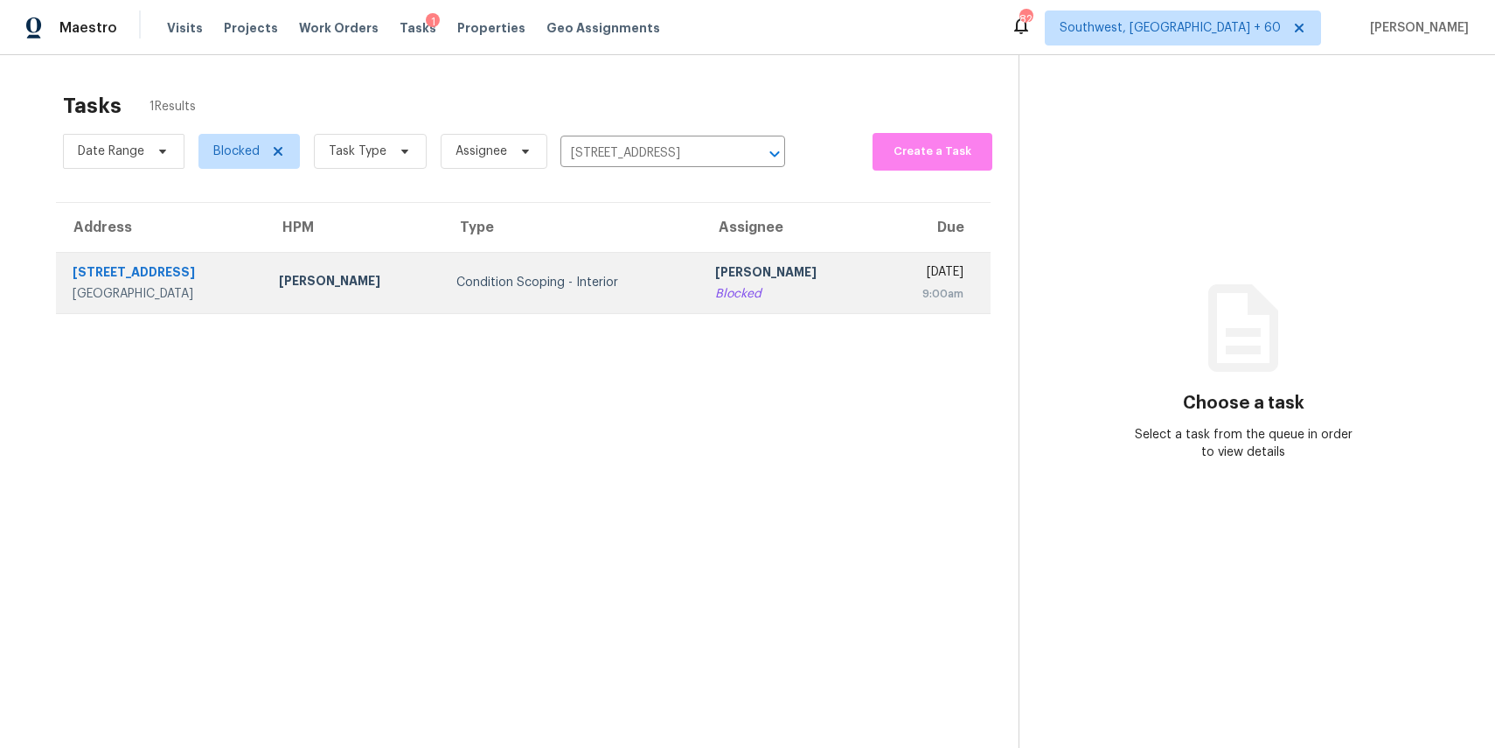
click at [588, 271] on td "Condition Scoping - Interior" at bounding box center [572, 282] width 260 height 61
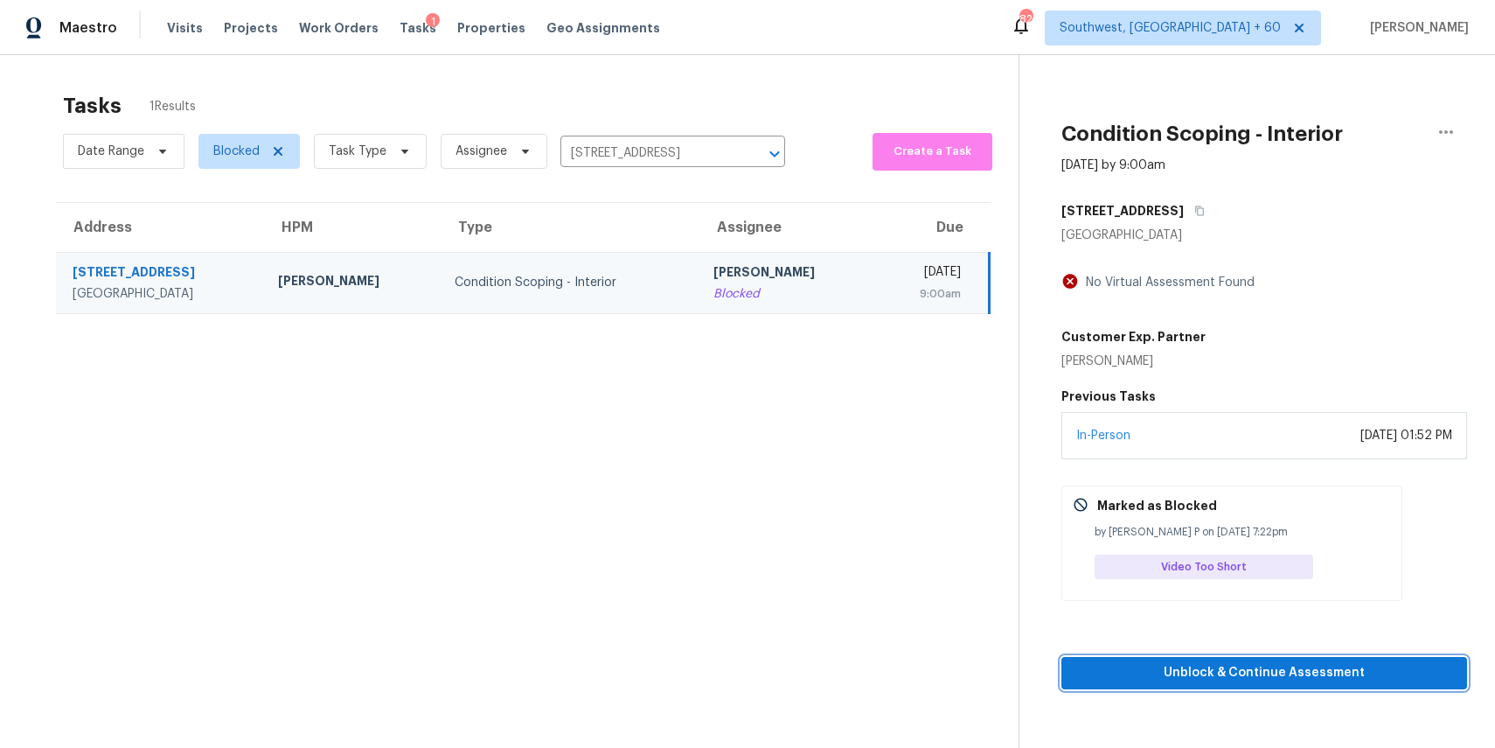
click at [1288, 671] on span "Unblock & Continue Assessment" at bounding box center [1265, 673] width 378 height 22
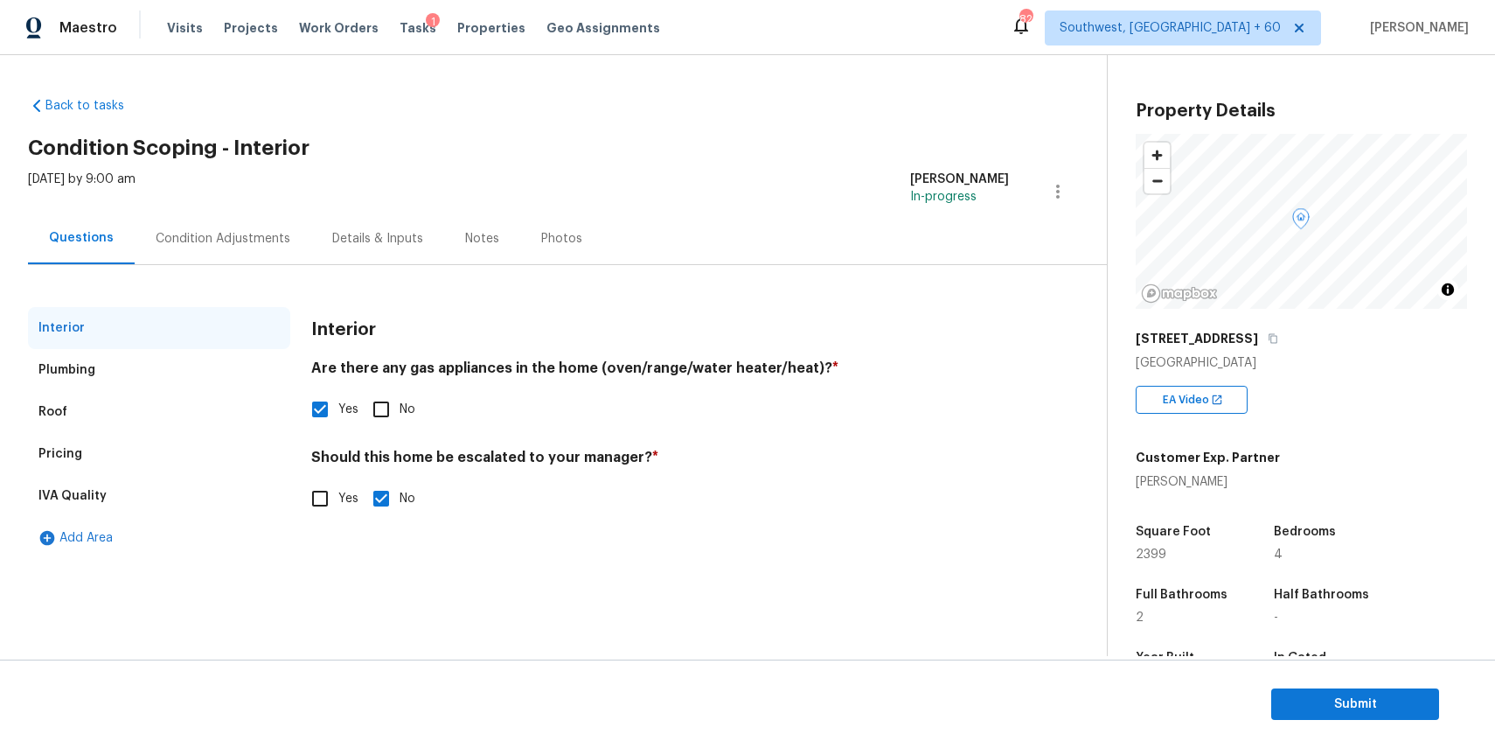
scroll to position [49, 0]
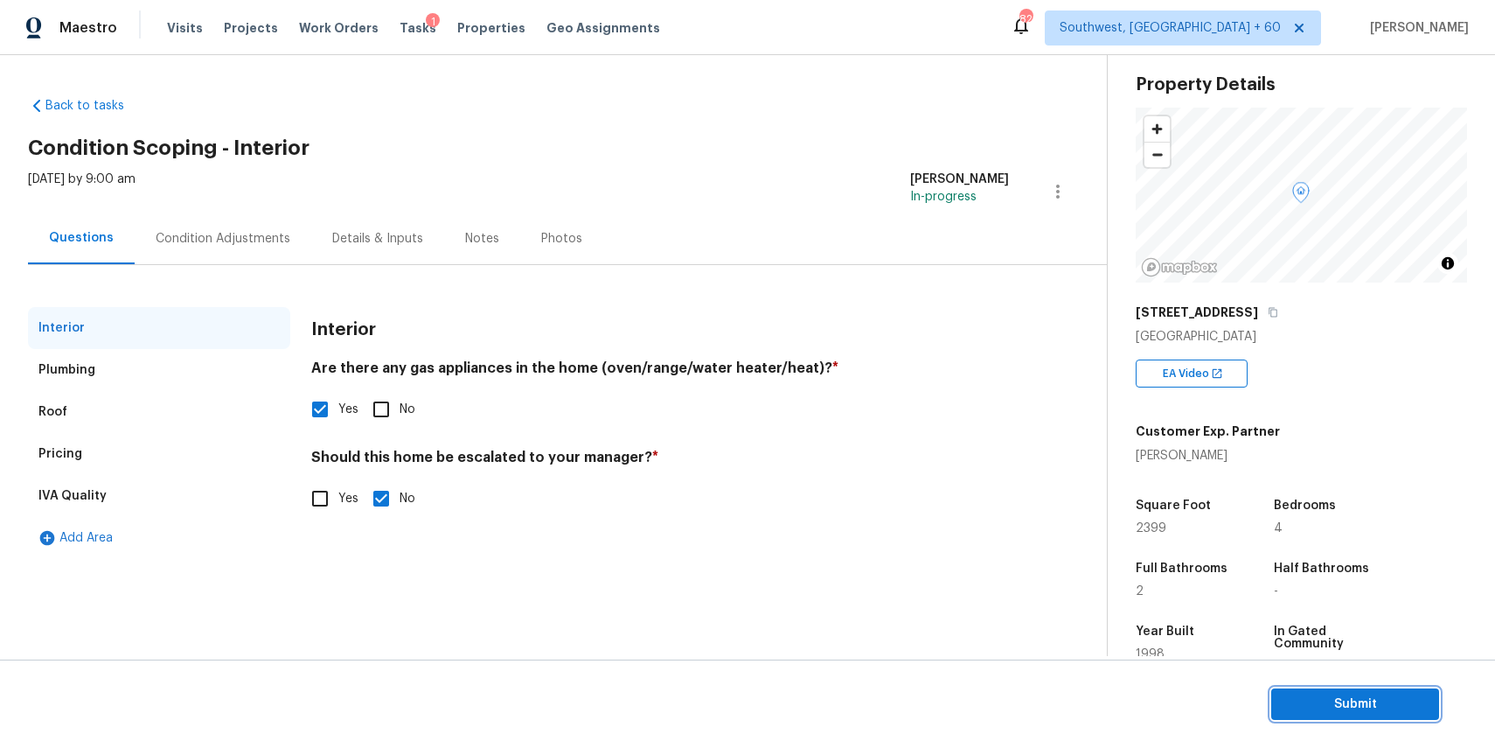
click at [1346, 701] on span "Submit" at bounding box center [1355, 704] width 140 height 22
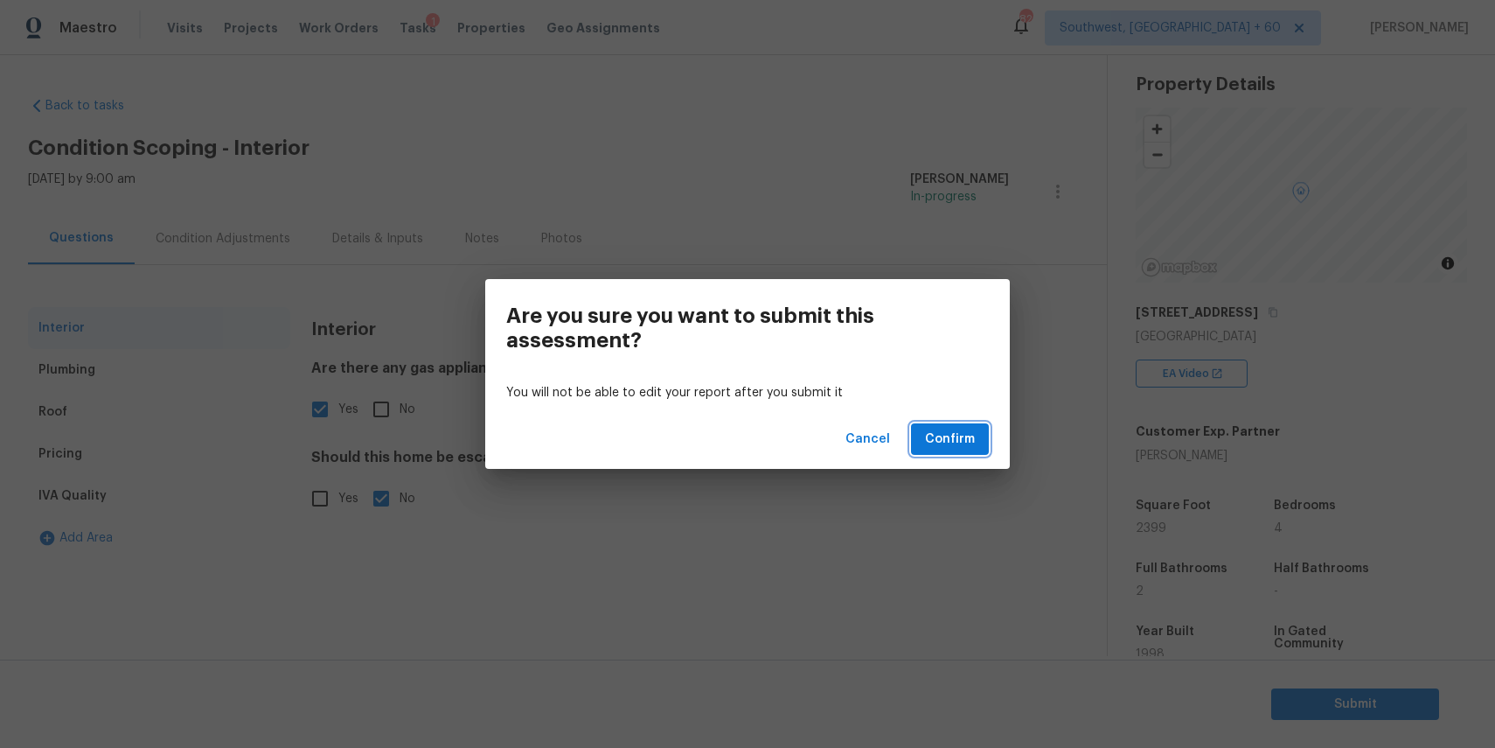
click at [955, 446] on span "Confirm" at bounding box center [950, 439] width 50 height 22
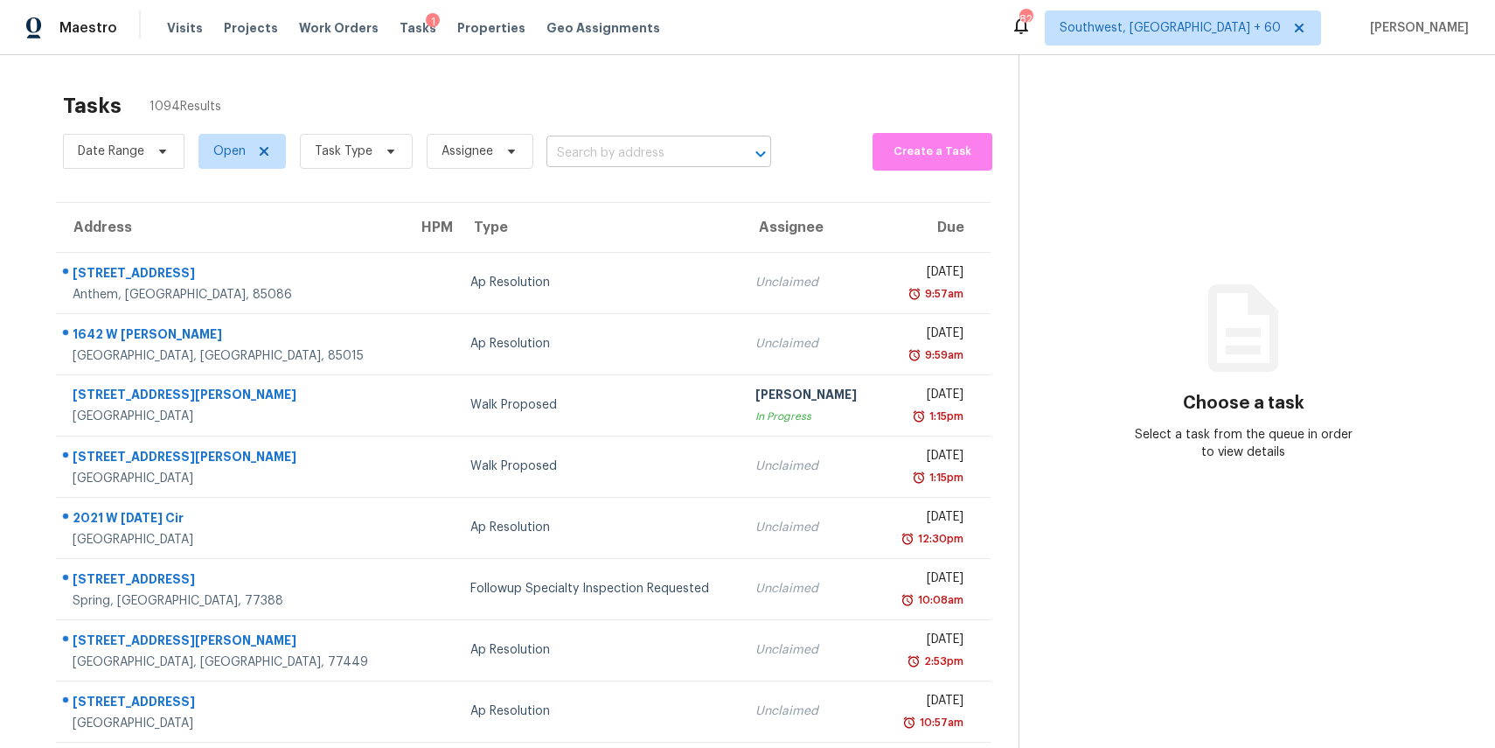
click at [666, 158] on input "text" at bounding box center [635, 153] width 176 height 27
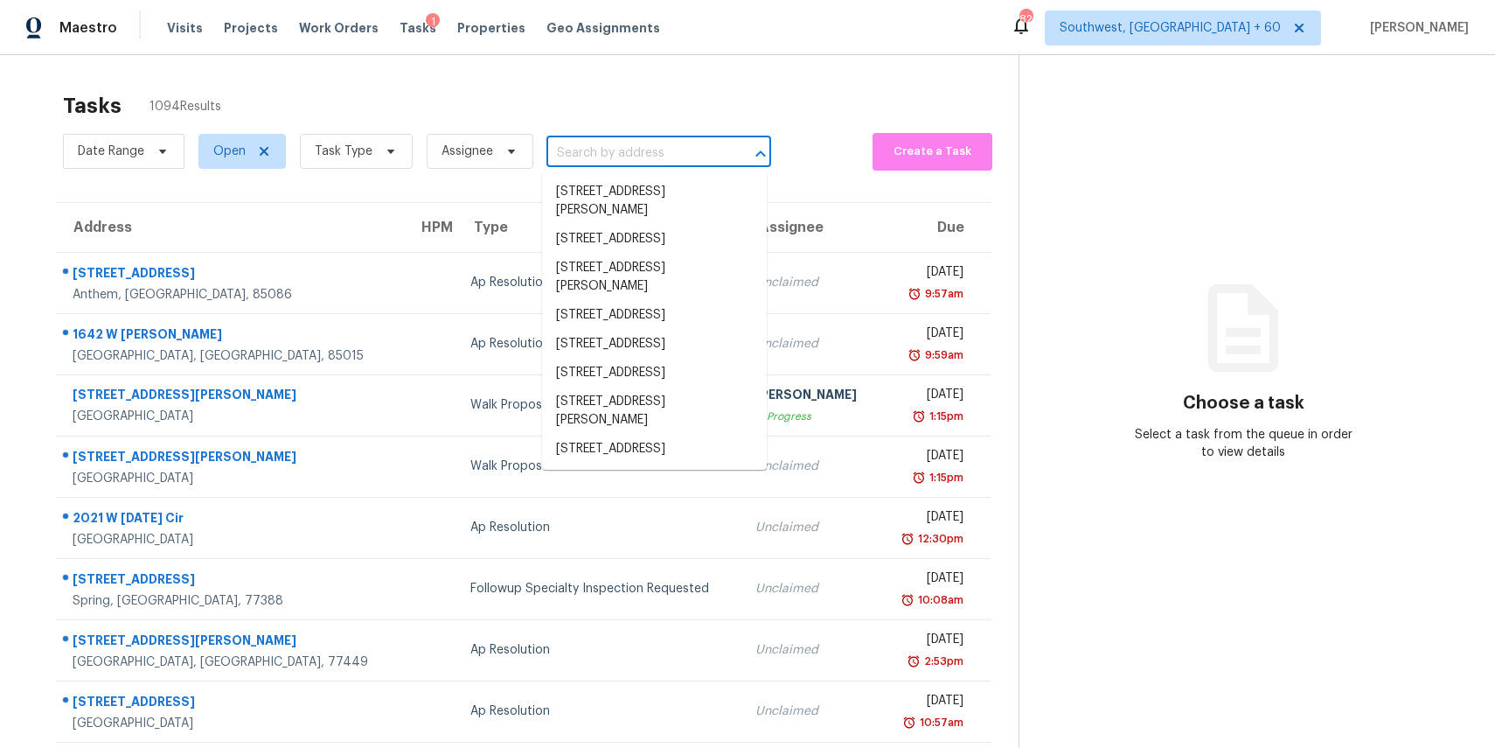
paste input "7012 Ridge Line Dr, North Richland Hills, TX 76182"
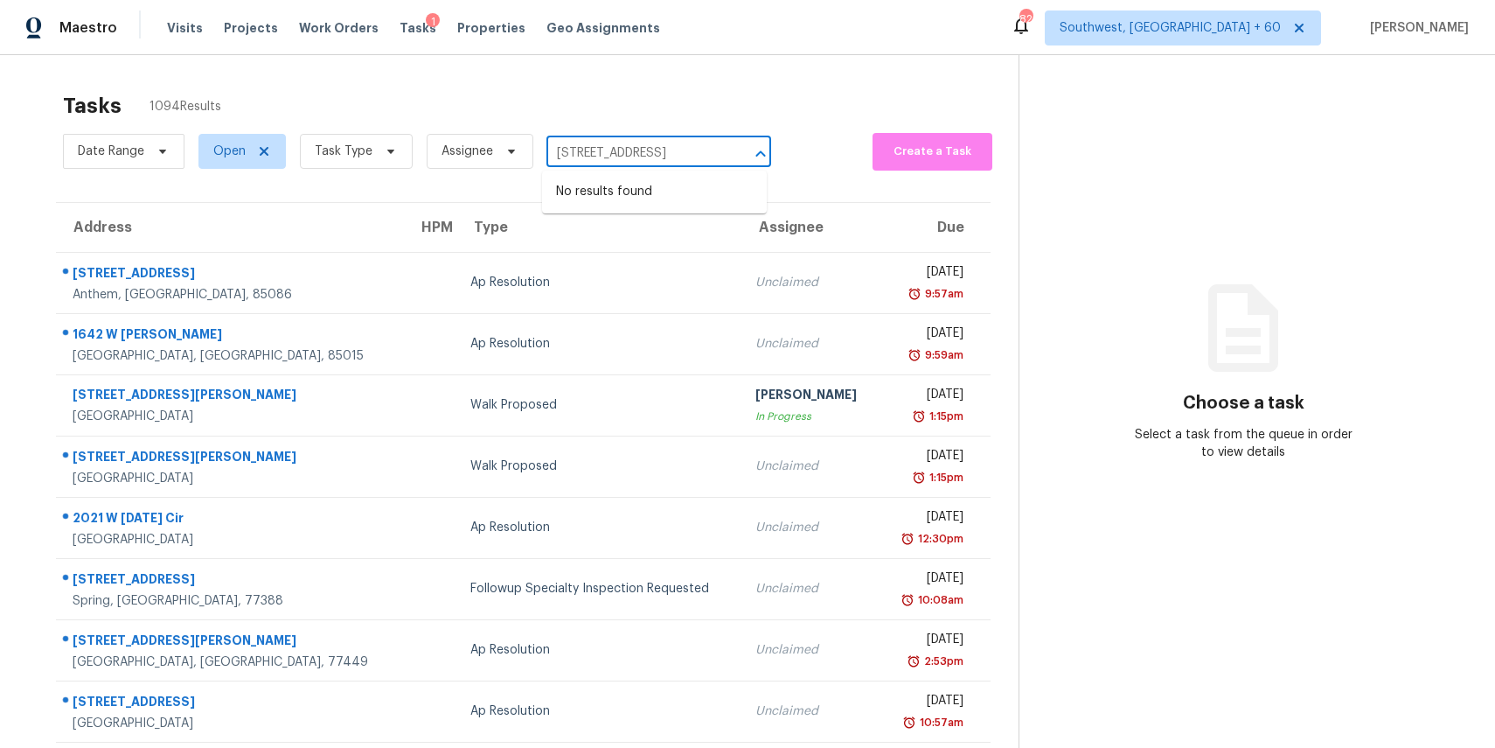
type input "7012 Ridge Line Dr, North Richland Hills, TX 76182"
click at [366, 154] on span "Task Type" at bounding box center [344, 151] width 58 height 17
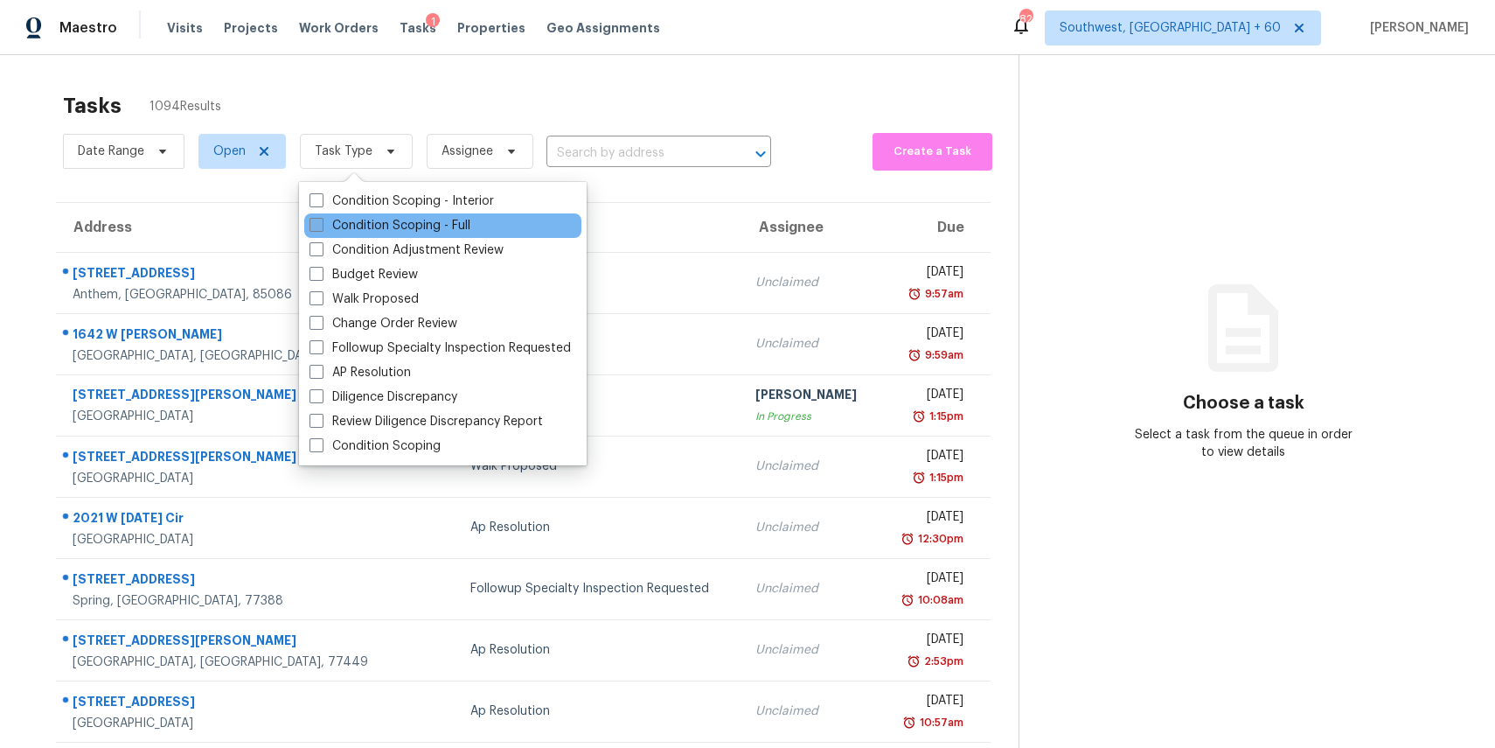
click at [444, 232] on label "Condition Scoping - Full" at bounding box center [390, 225] width 161 height 17
click at [321, 228] on input "Condition Scoping - Full" at bounding box center [315, 222] width 11 height 11
checkbox input "true"
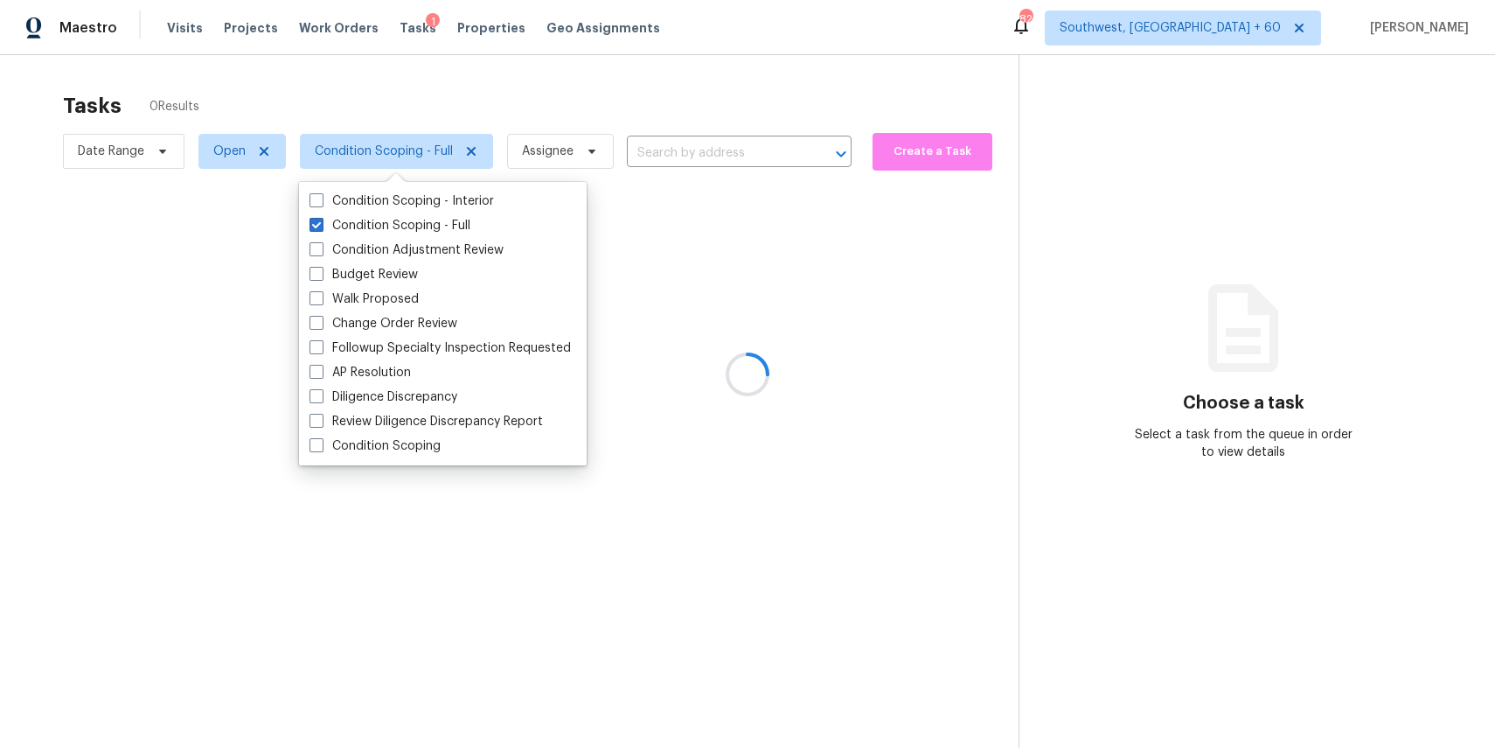
click at [475, 121] on div at bounding box center [747, 374] width 1495 height 748
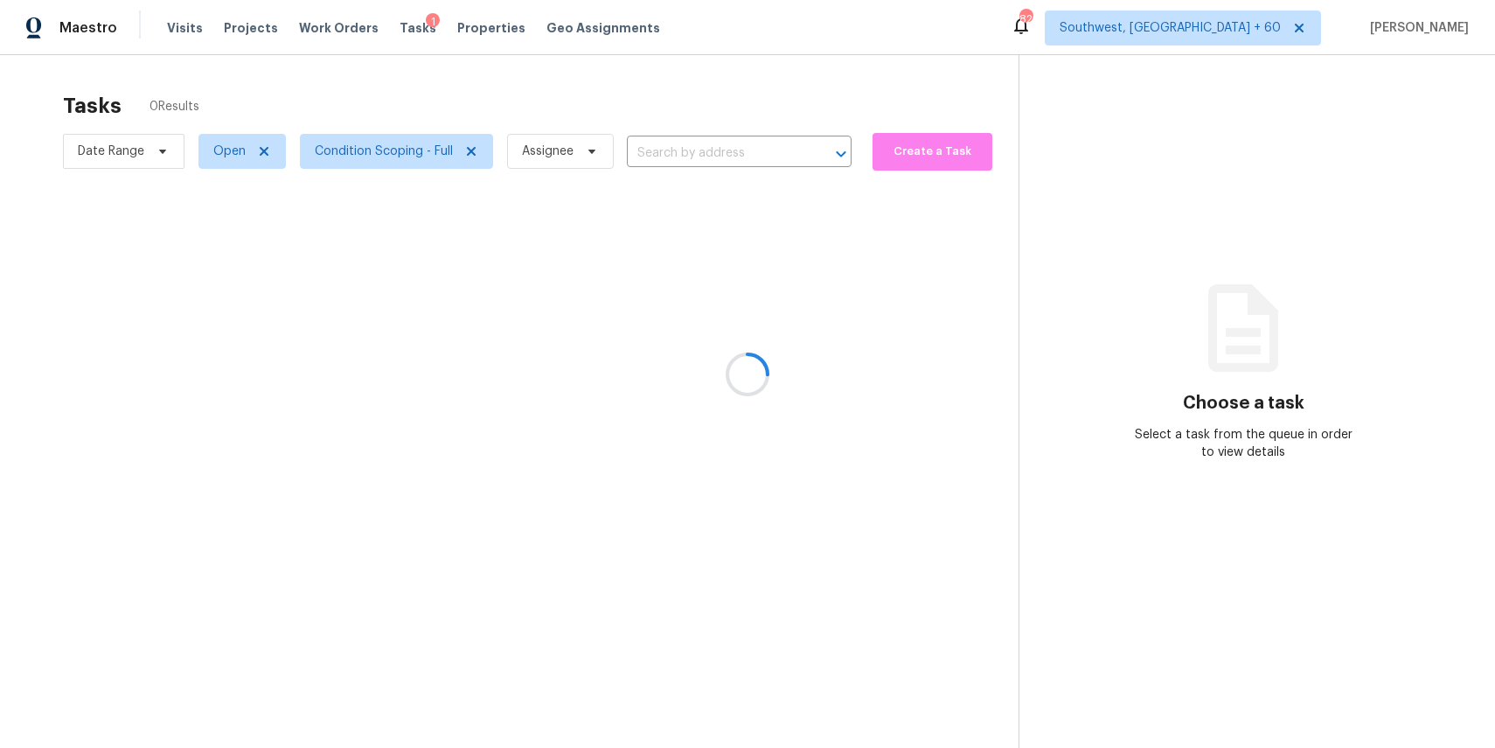
click at [475, 121] on div at bounding box center [747, 374] width 1495 height 748
click at [547, 150] on div at bounding box center [747, 374] width 1495 height 748
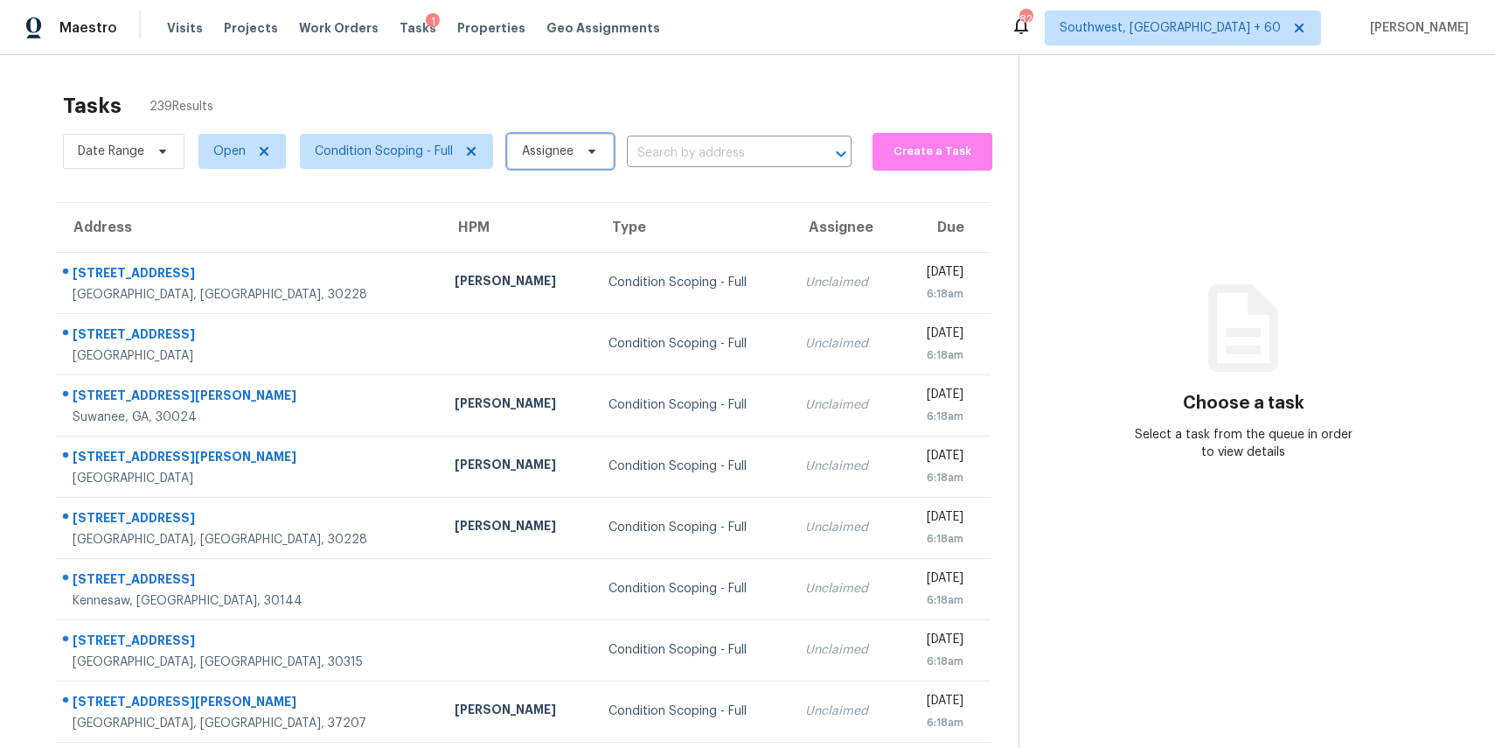
click at [565, 144] on span "Assignee" at bounding box center [548, 151] width 52 height 17
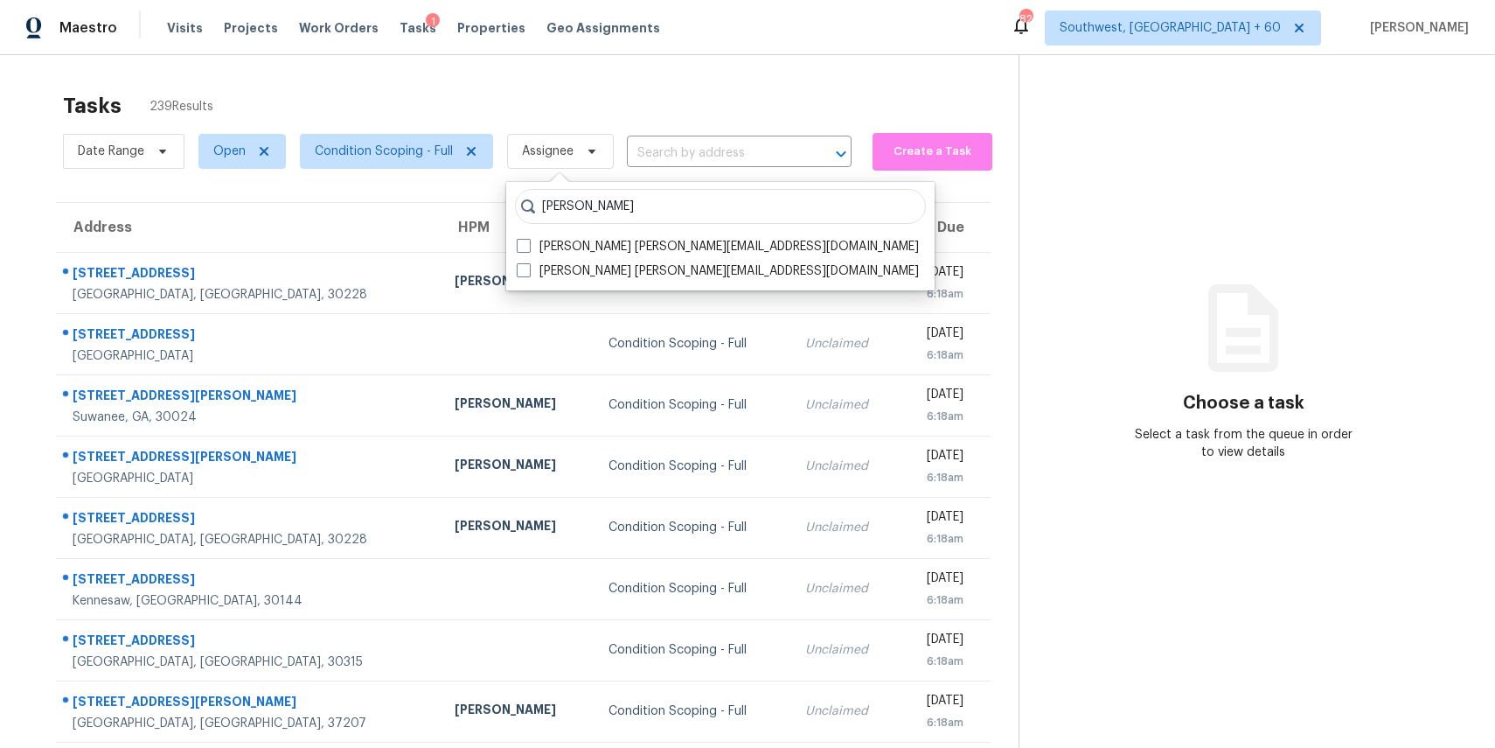
type input "ranjith"
click at [230, 156] on span "Open" at bounding box center [229, 151] width 32 height 17
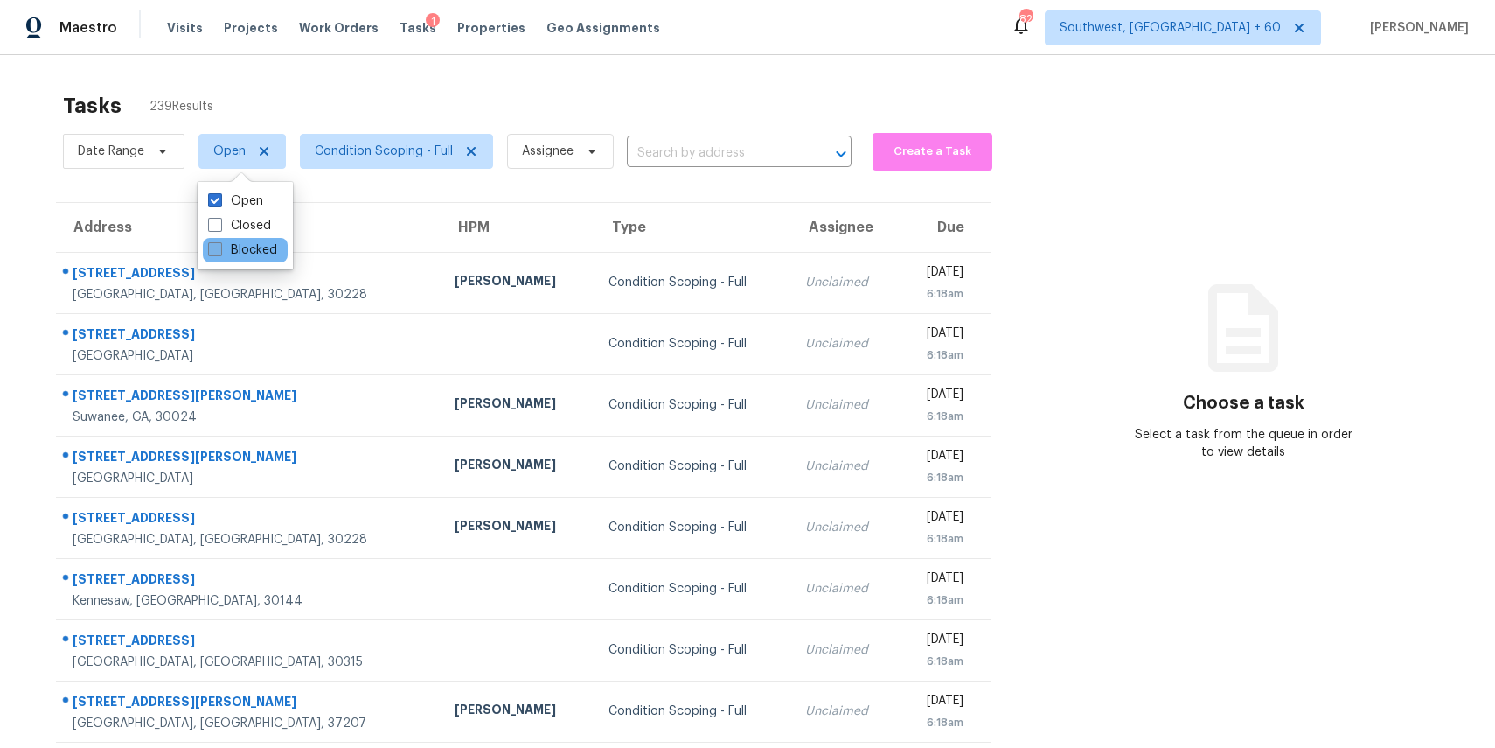
click at [270, 256] on label "Blocked" at bounding box center [242, 249] width 69 height 17
click at [219, 253] on input "Blocked" at bounding box center [213, 246] width 11 height 11
checkbox input "true"
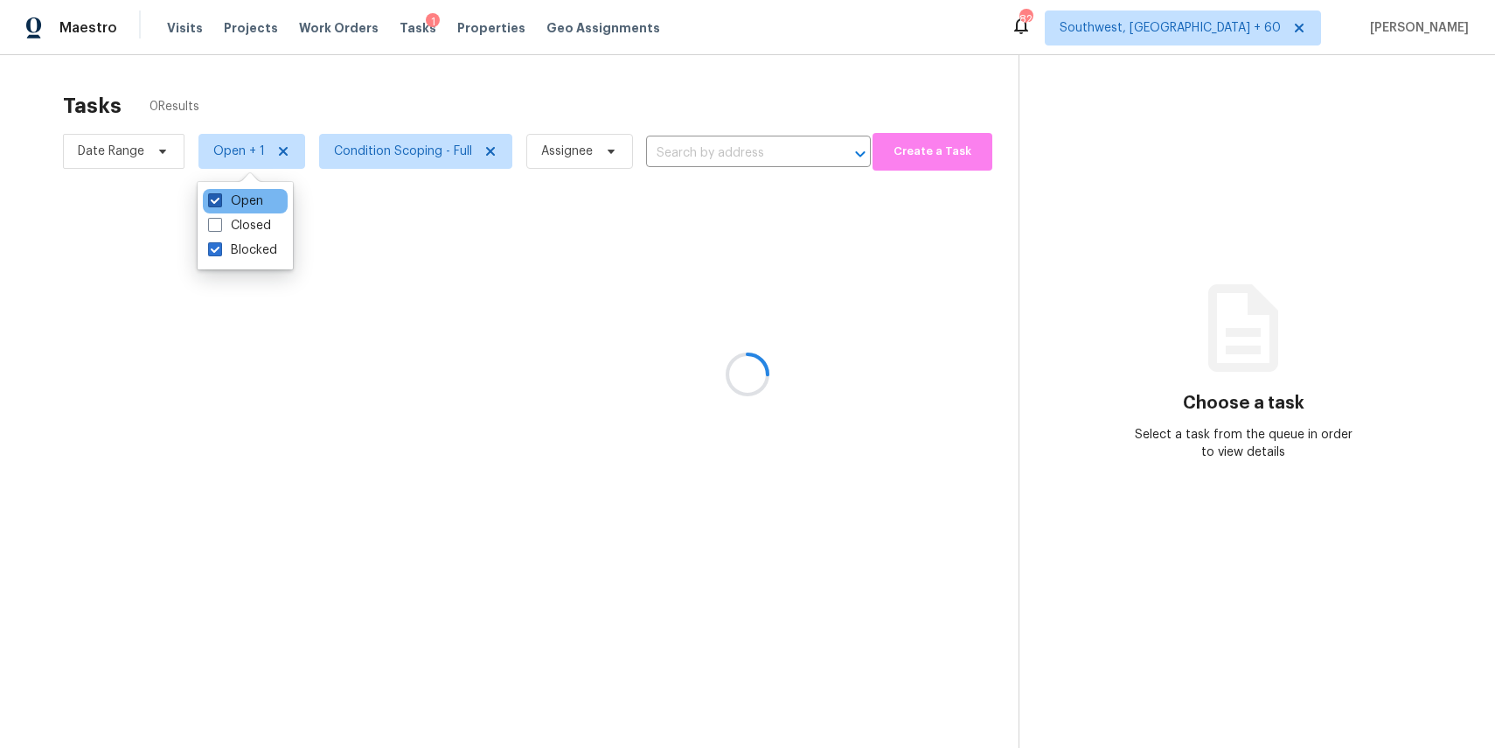
click at [252, 203] on label "Open" at bounding box center [235, 200] width 55 height 17
click at [219, 203] on input "Open" at bounding box center [213, 197] width 11 height 11
checkbox input "false"
click at [533, 45] on div at bounding box center [747, 374] width 1495 height 748
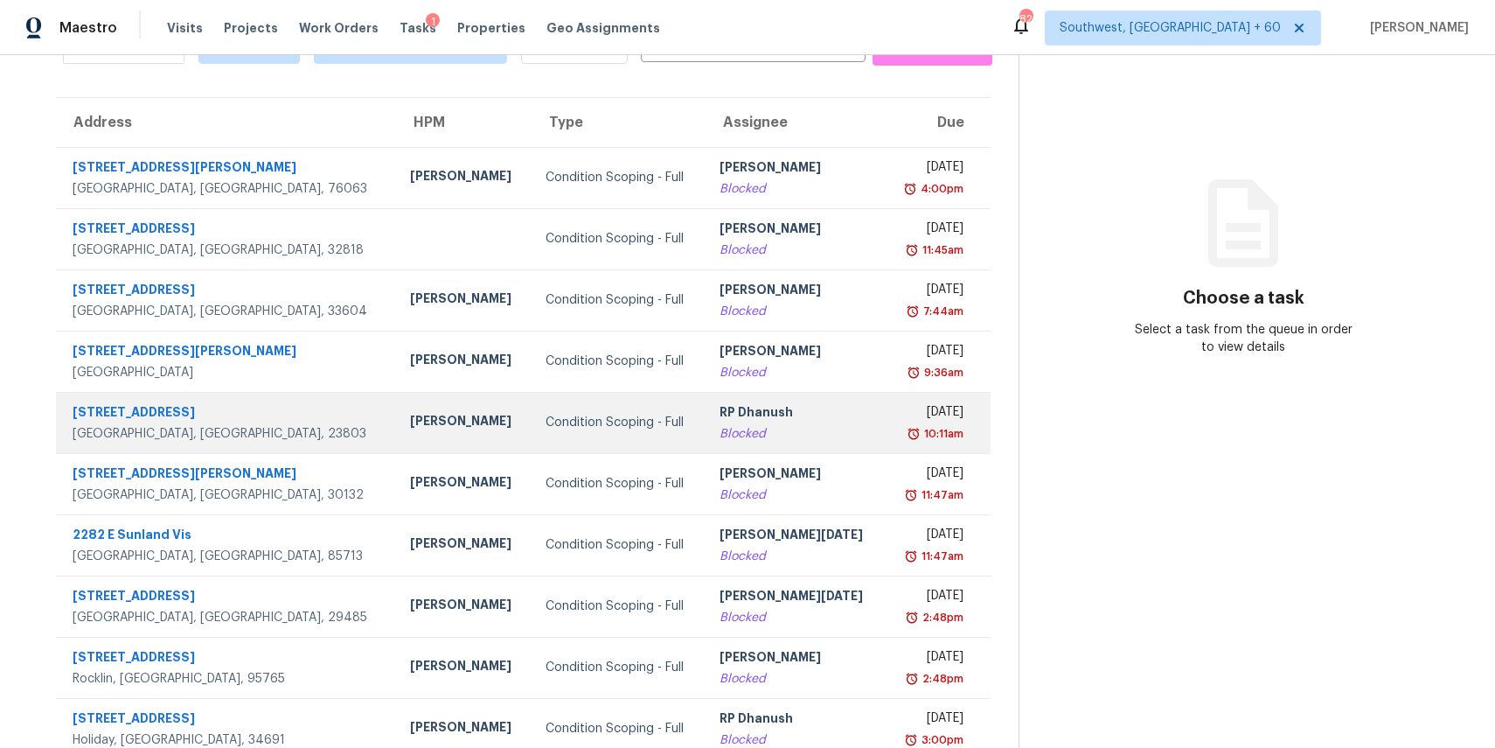
scroll to position [163, 0]
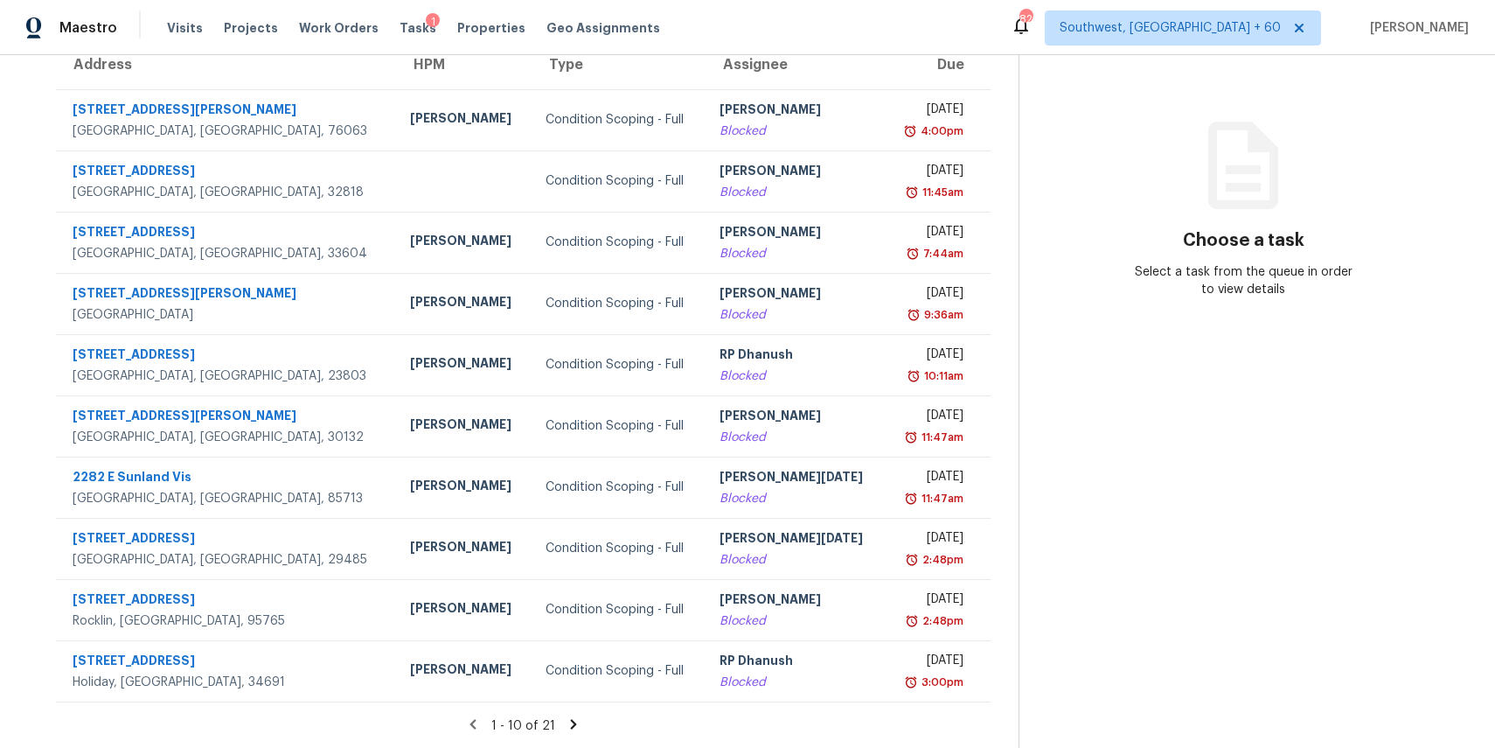
click at [571, 721] on icon at bounding box center [574, 724] width 6 height 10
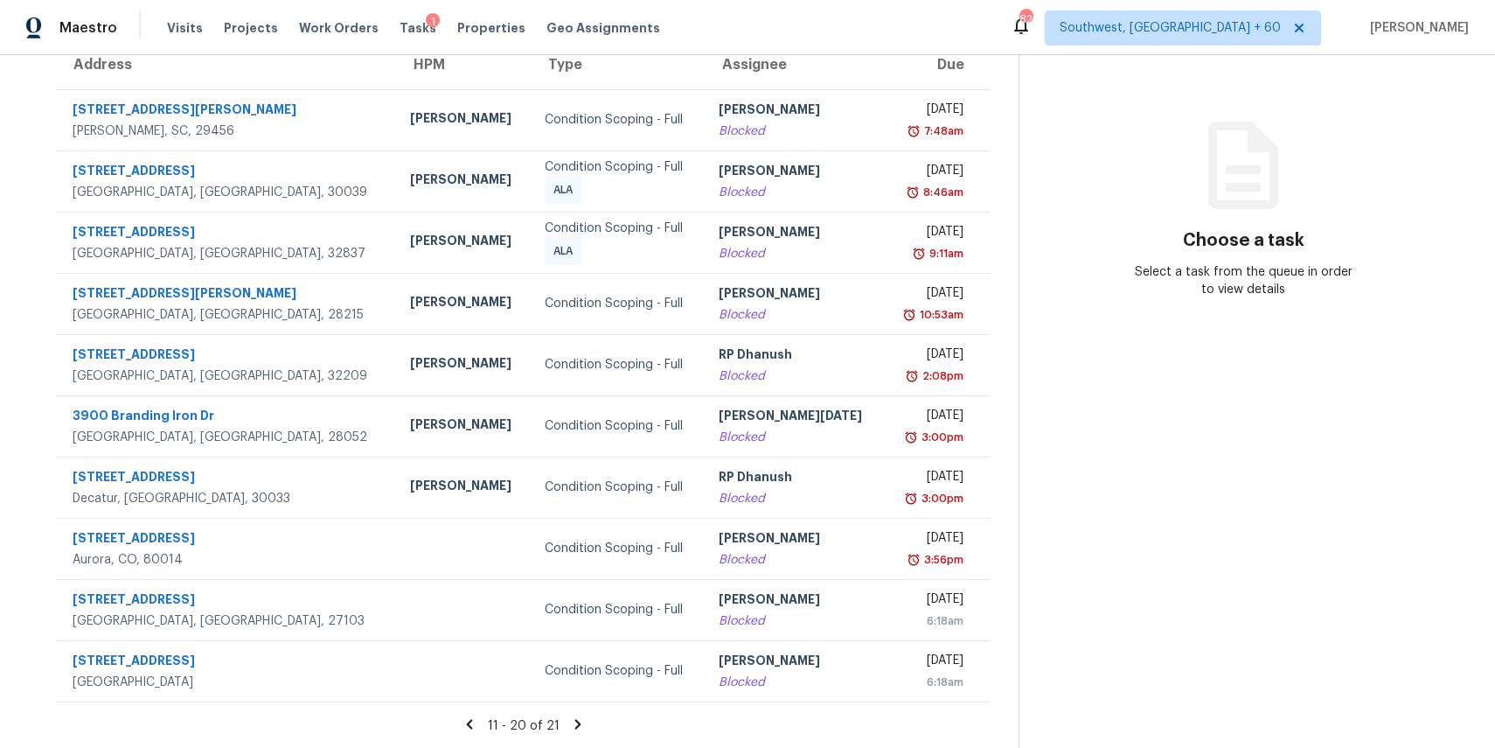
click at [574, 724] on icon at bounding box center [577, 724] width 6 height 10
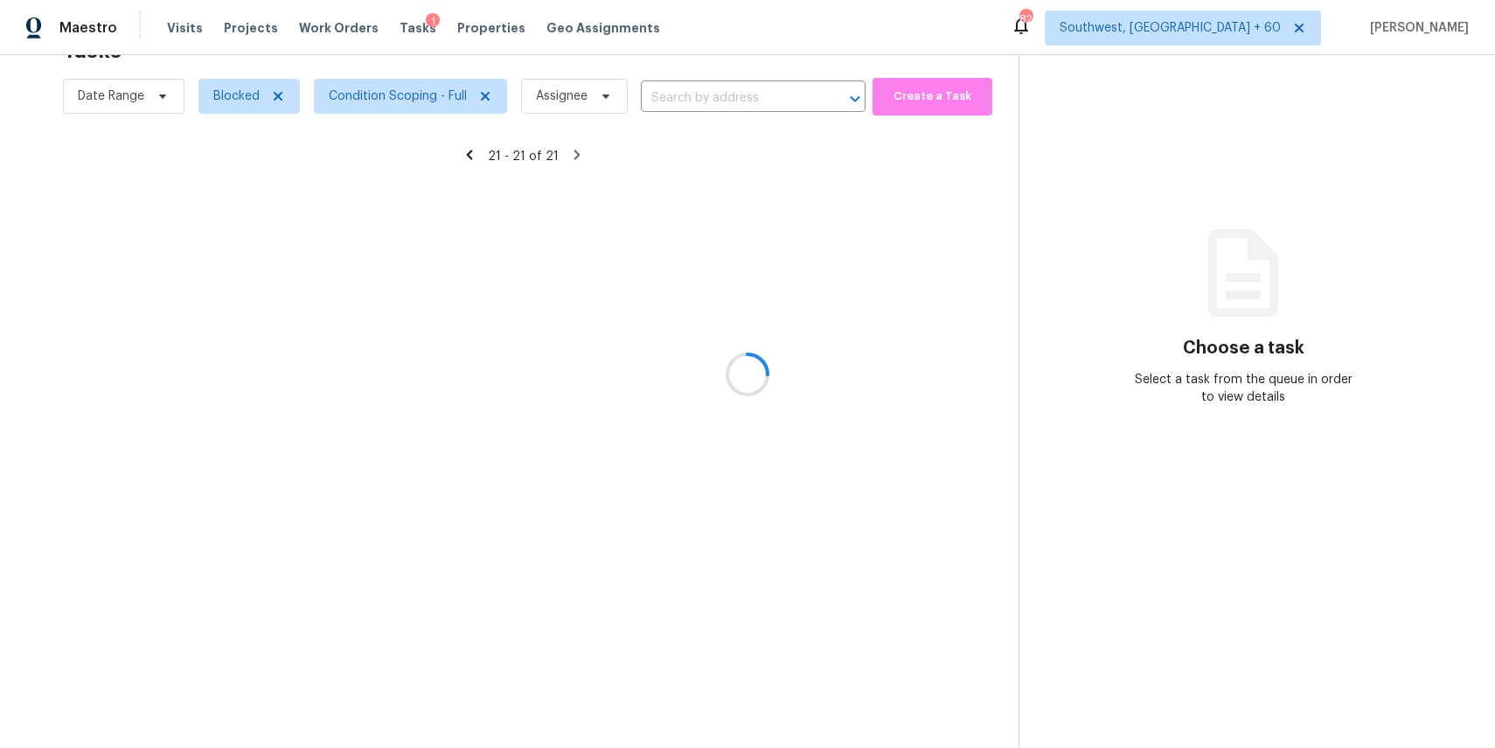
scroll to position [55, 0]
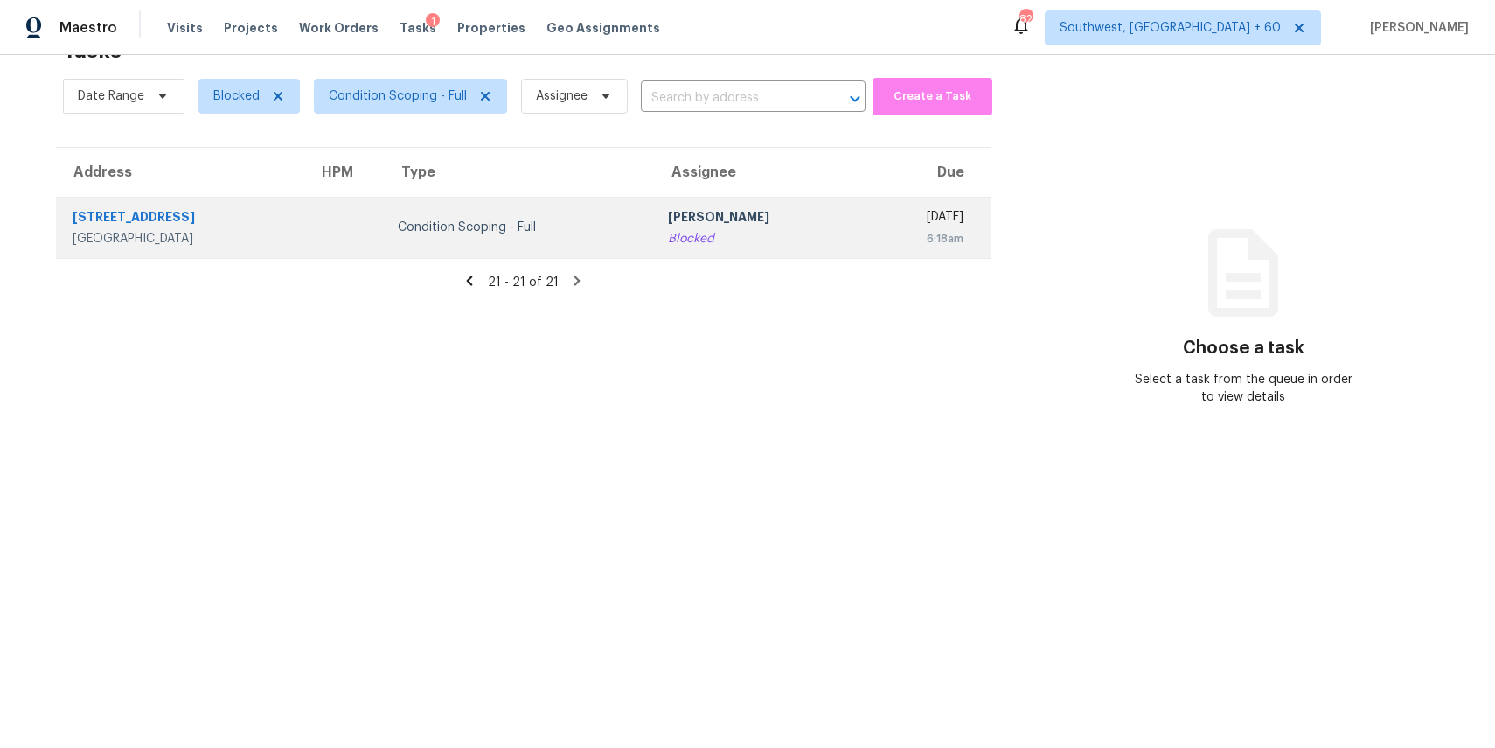
click at [654, 251] on td "Ranjith Kumar P Blocked" at bounding box center [759, 227] width 210 height 61
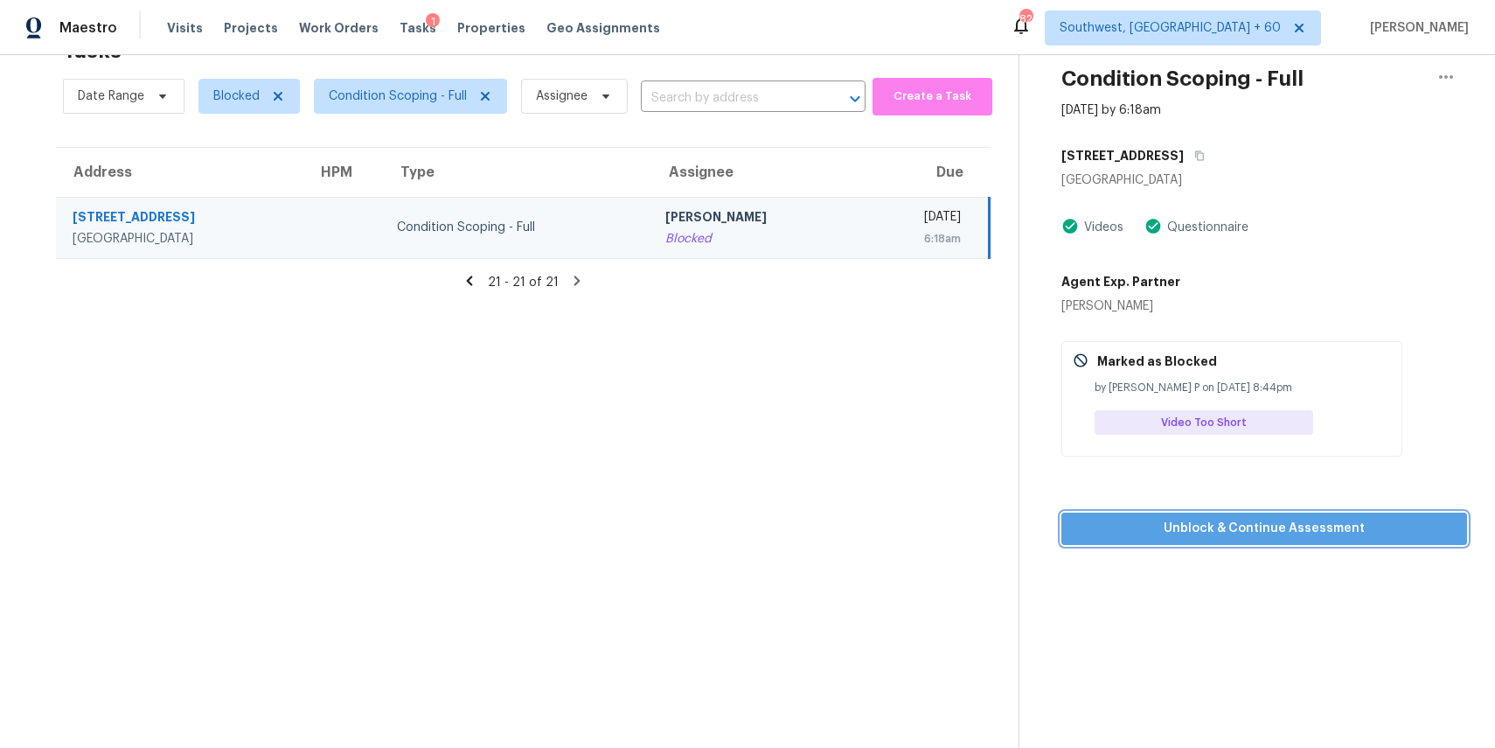
click at [1264, 526] on span "Unblock & Continue Assessment" at bounding box center [1265, 529] width 378 height 22
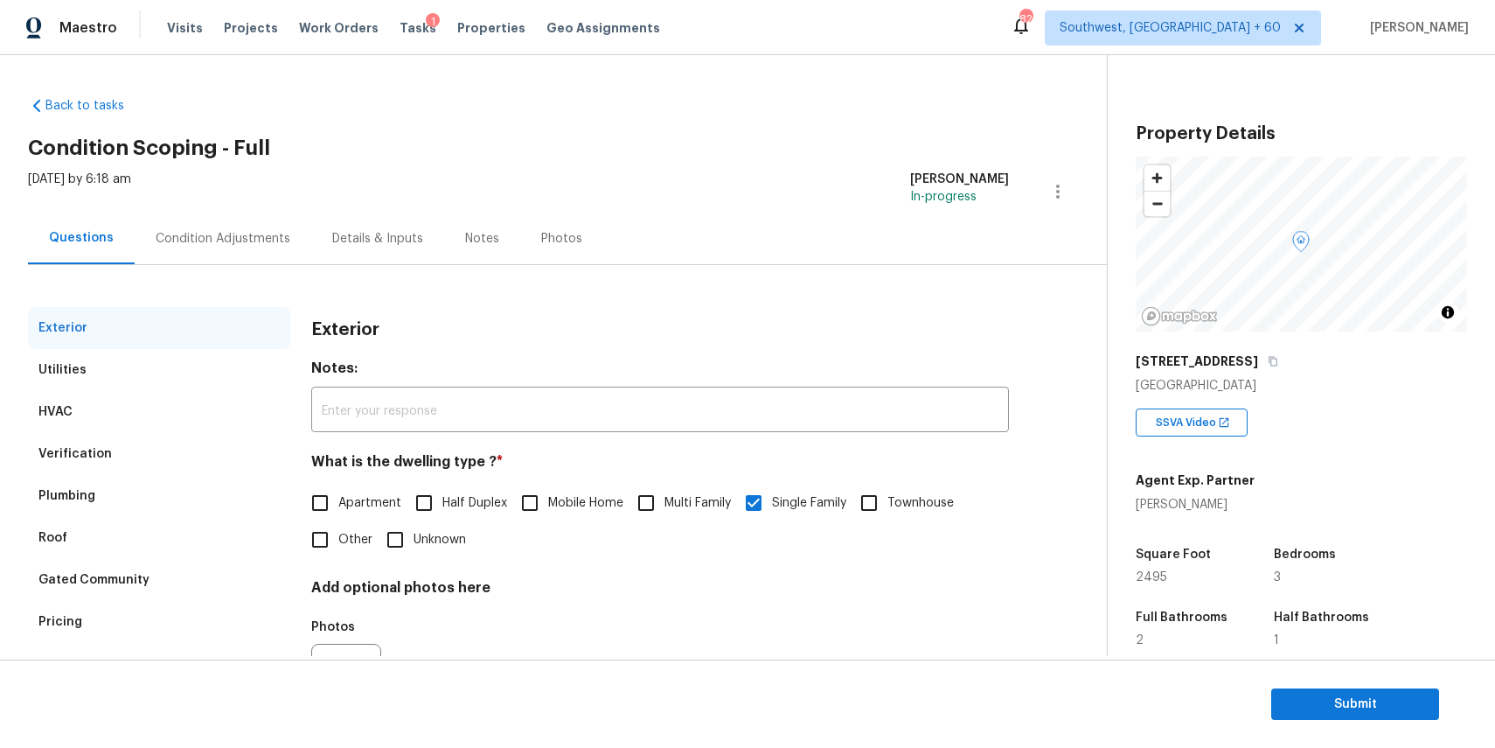
scroll to position [94, 0]
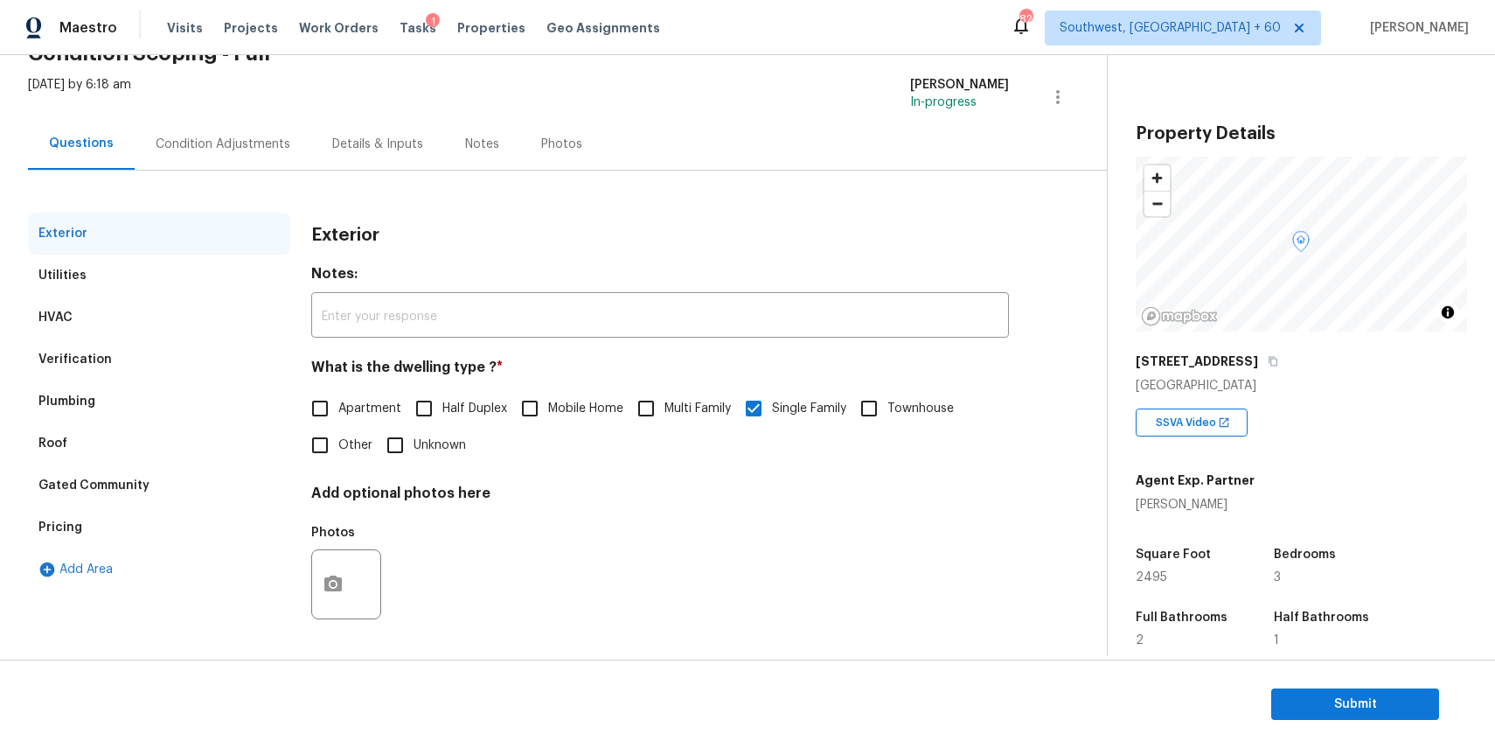
click at [276, 164] on div "Condition Adjustments" at bounding box center [223, 144] width 177 height 52
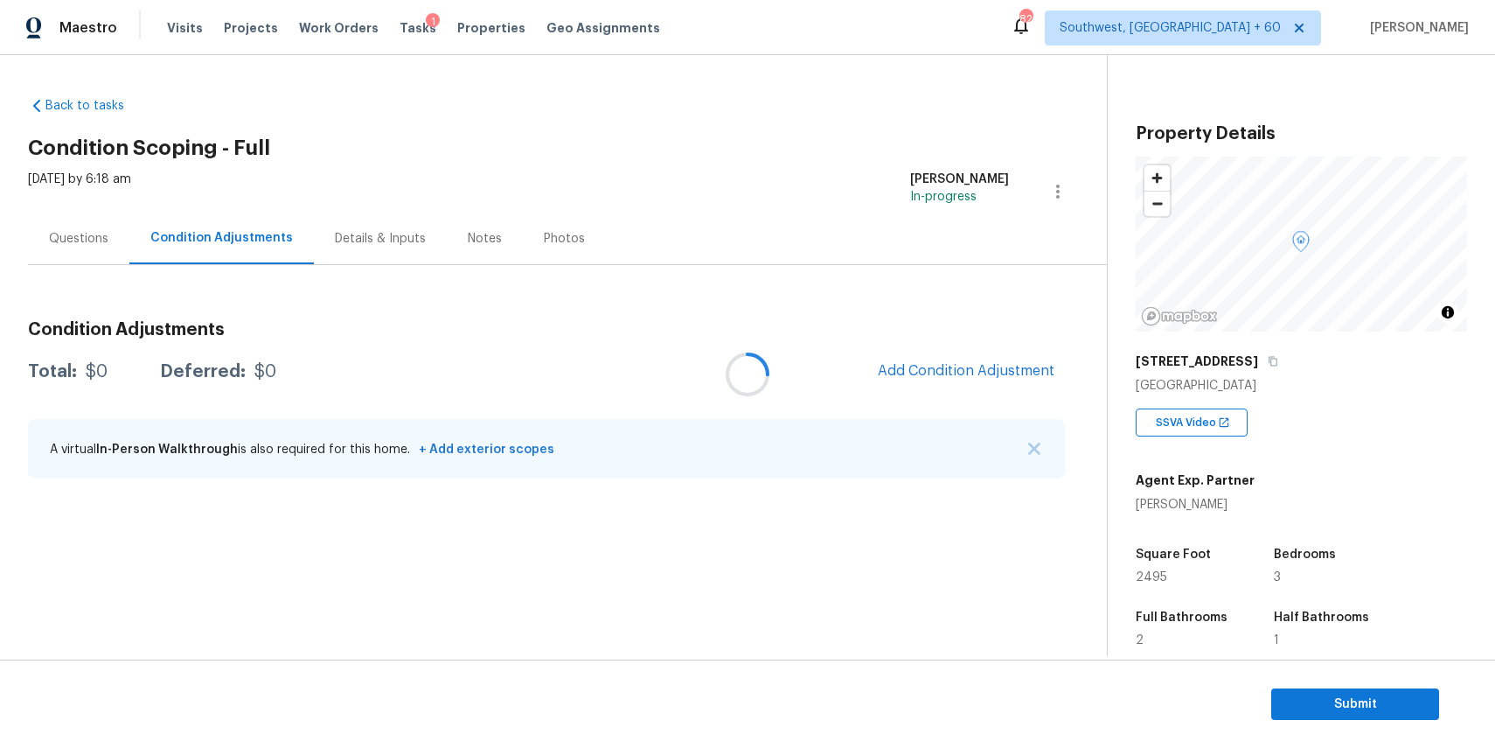
click at [276, 164] on div at bounding box center [747, 374] width 1495 height 748
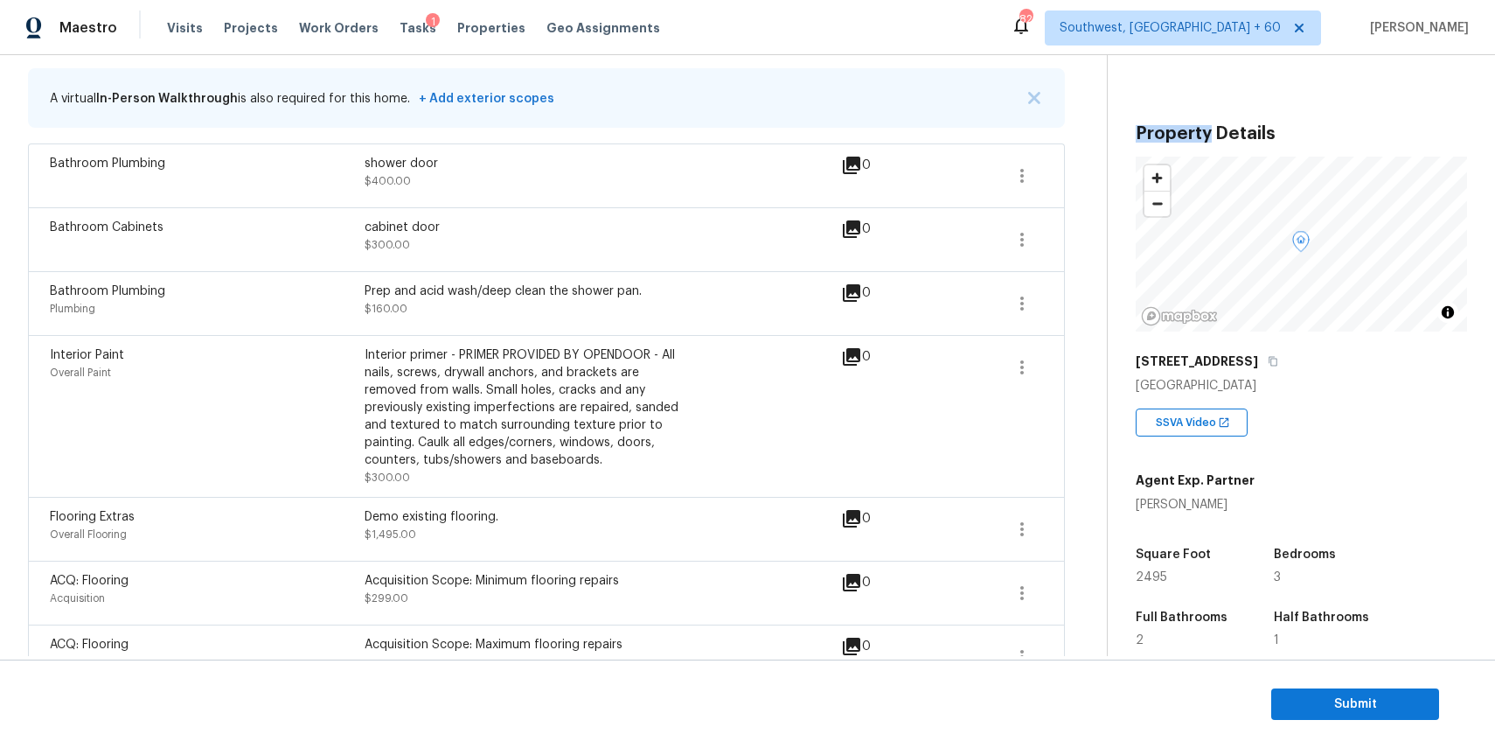
scroll to position [323, 0]
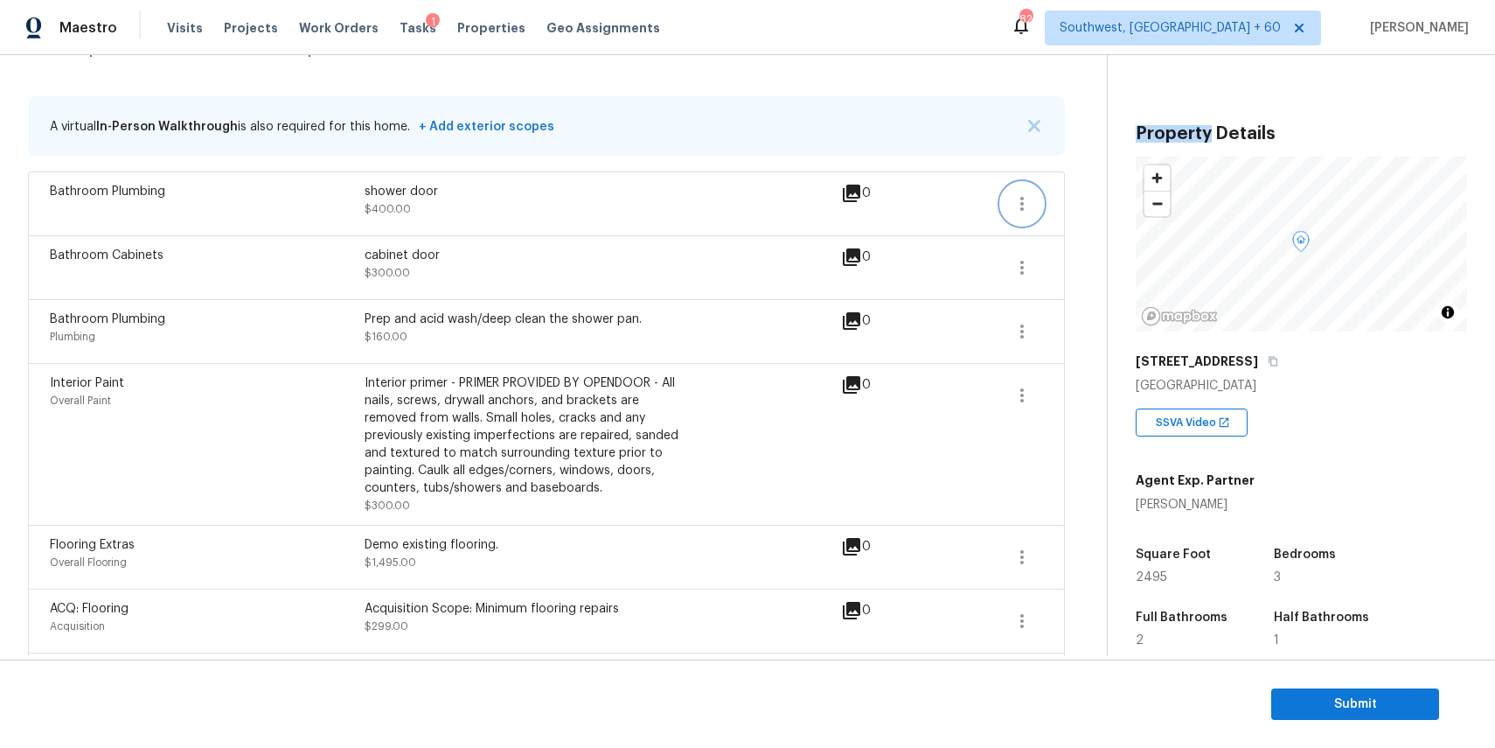
click at [1024, 205] on icon "button" at bounding box center [1022, 203] width 21 height 21
click at [1079, 198] on div "Edit" at bounding box center [1122, 199] width 136 height 17
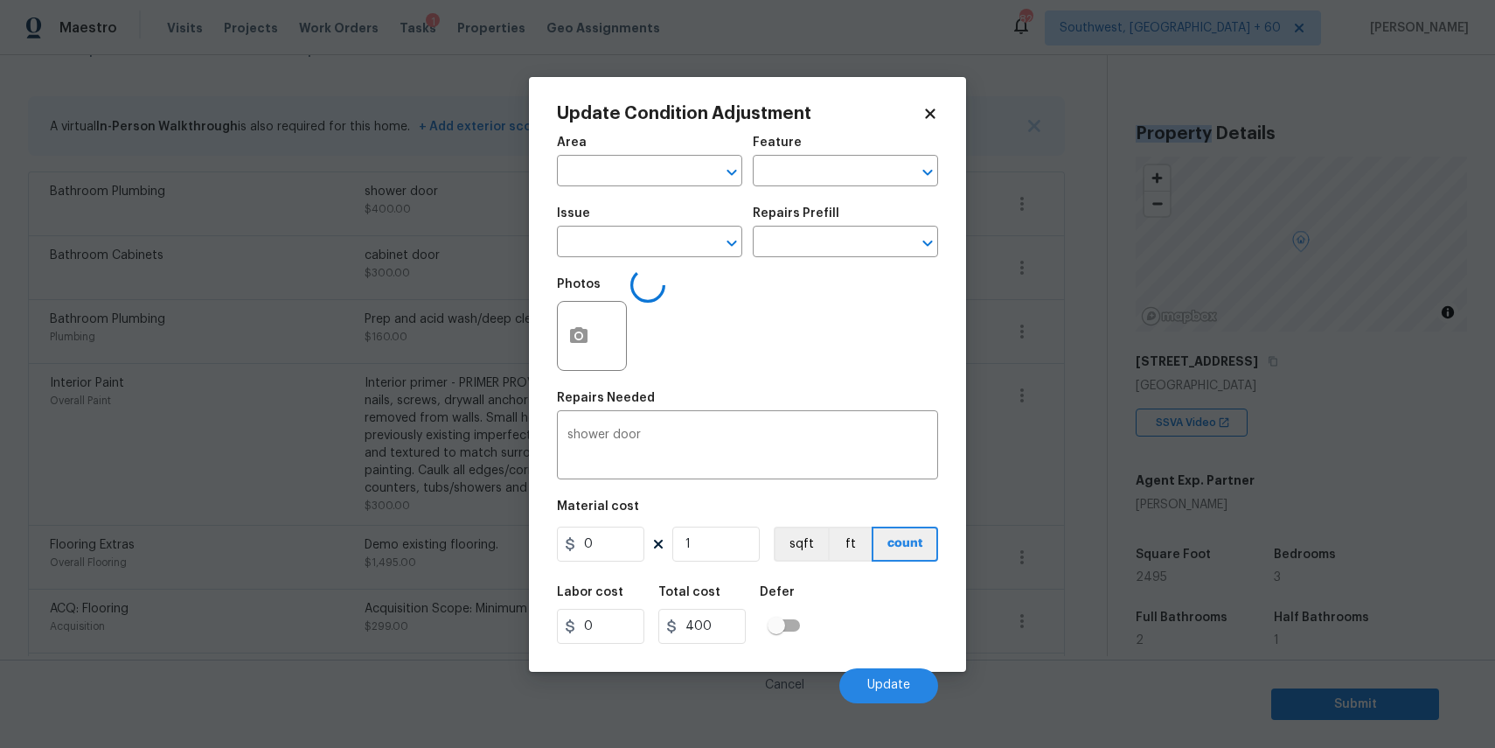
type input "Bathroom Plumbing"
type input "400"
click at [567, 331] on button "button" at bounding box center [579, 336] width 42 height 68
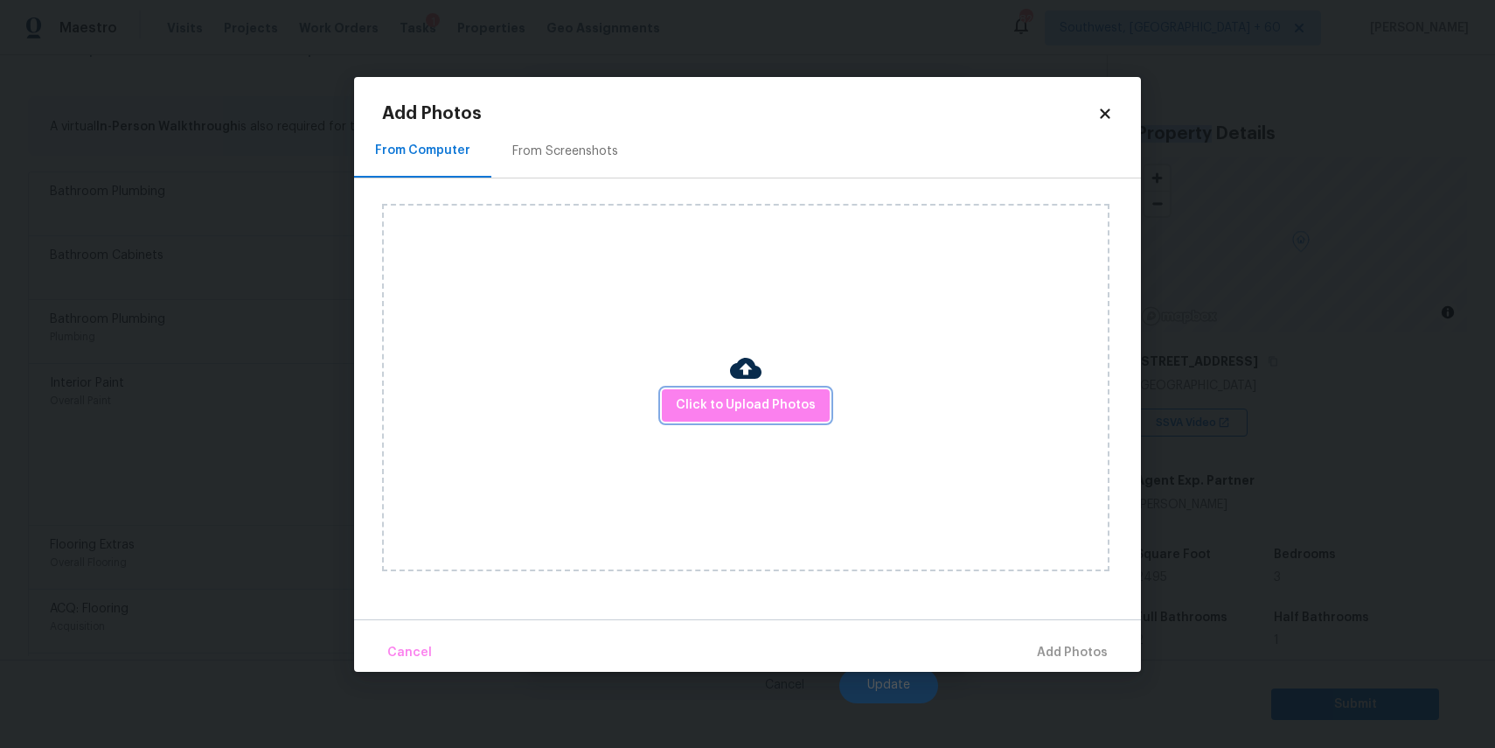
click at [680, 397] on span "Click to Upload Photos" at bounding box center [746, 405] width 140 height 22
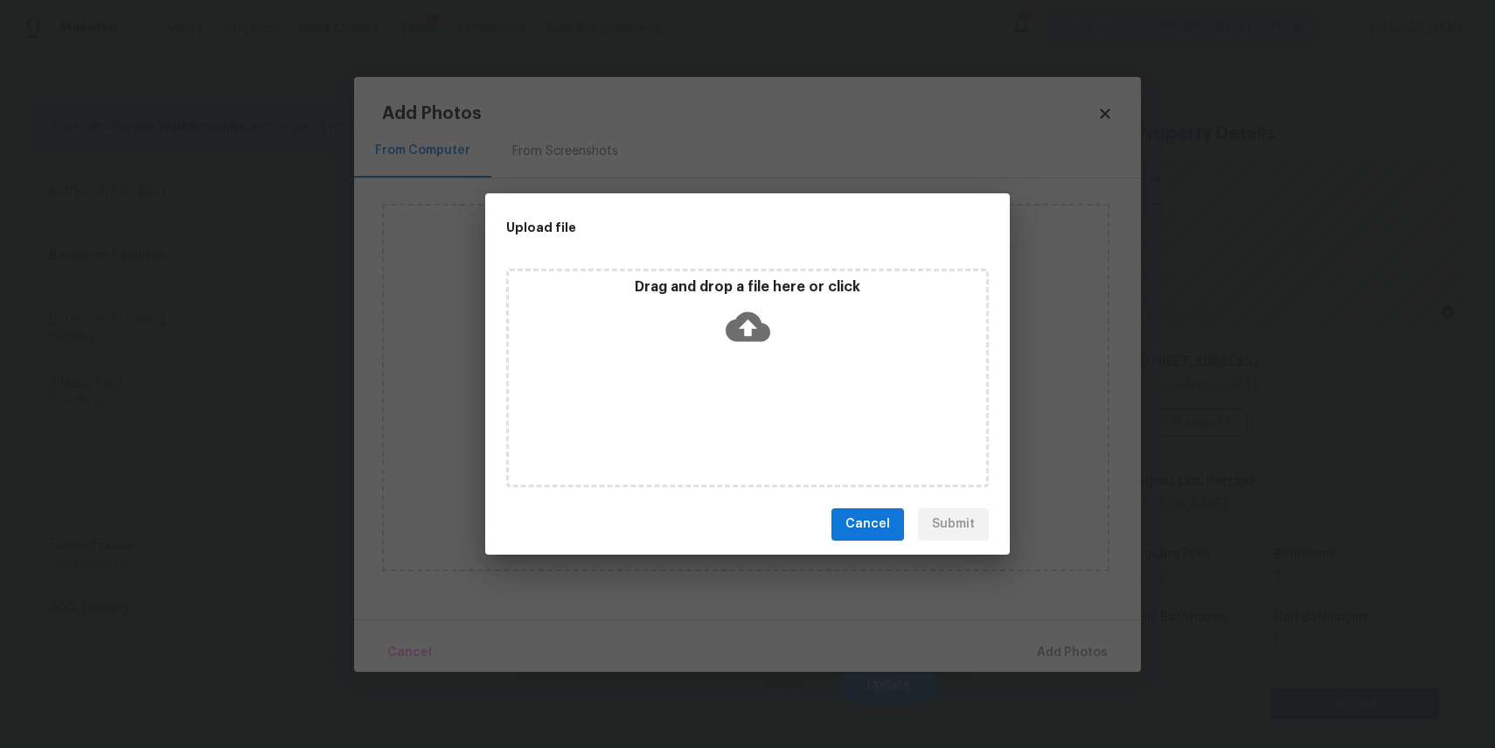
click at [680, 397] on div "Drag and drop a file here or click" at bounding box center [747, 377] width 483 height 219
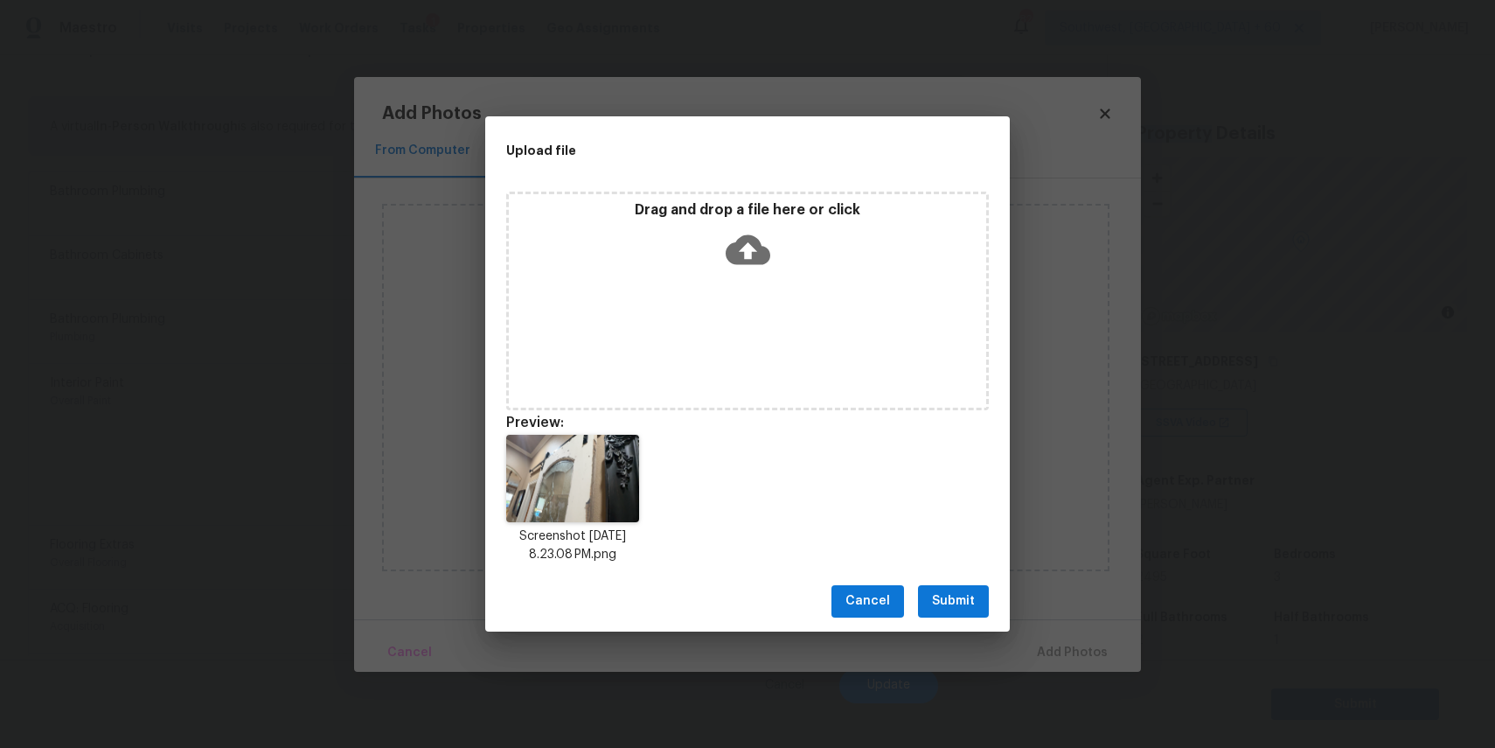
click at [951, 602] on span "Submit" at bounding box center [953, 601] width 43 height 22
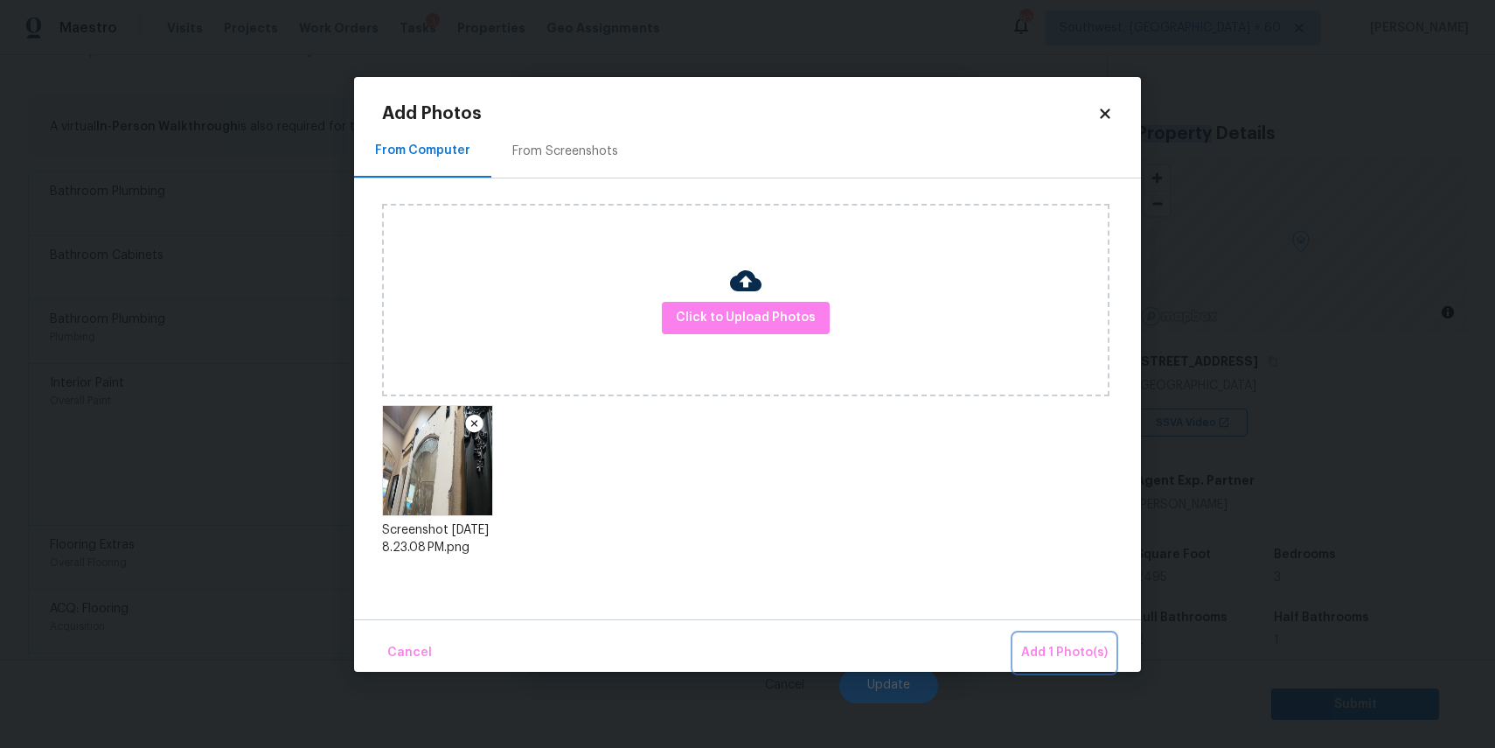
click at [1050, 646] on span "Add 1 Photo(s)" at bounding box center [1064, 653] width 87 height 22
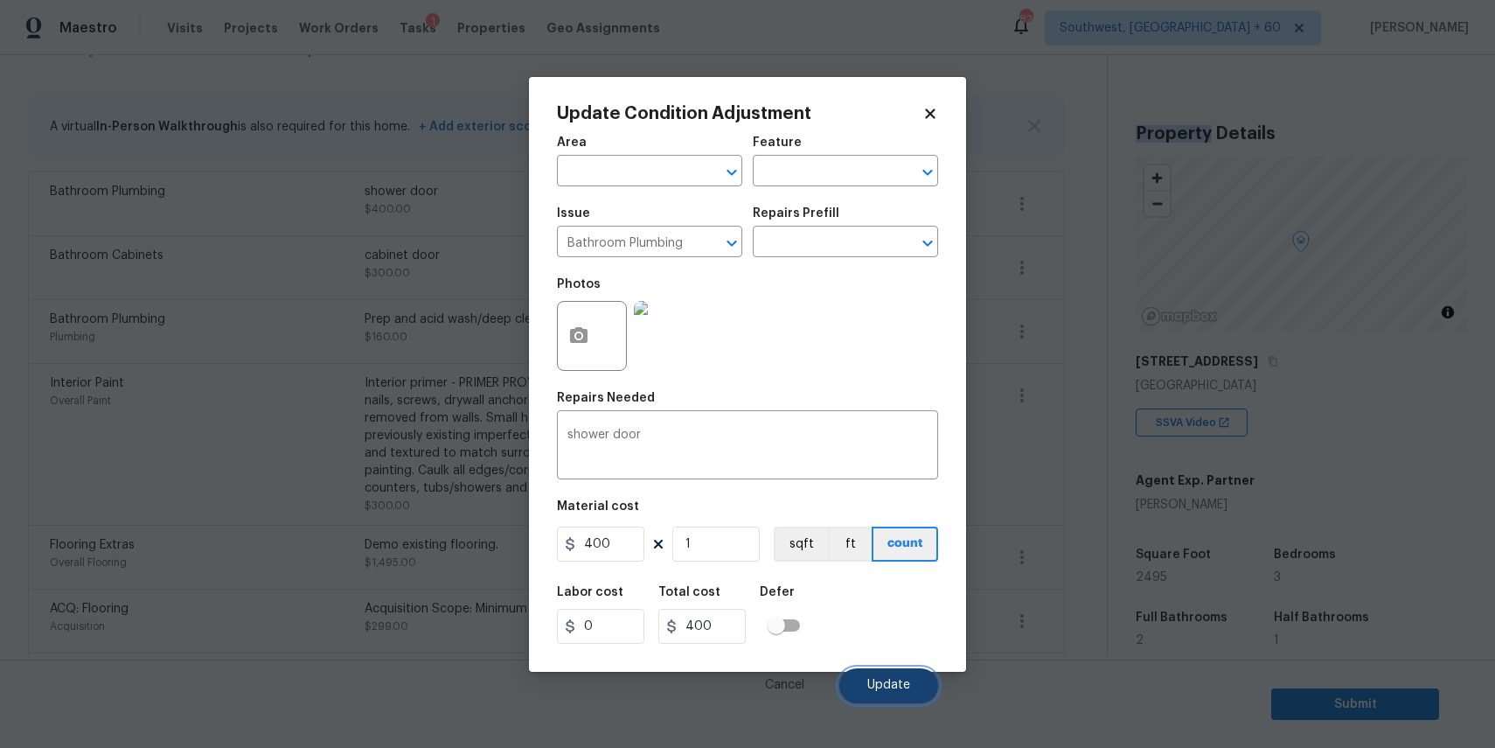
click at [893, 693] on button "Update" at bounding box center [888, 685] width 99 height 35
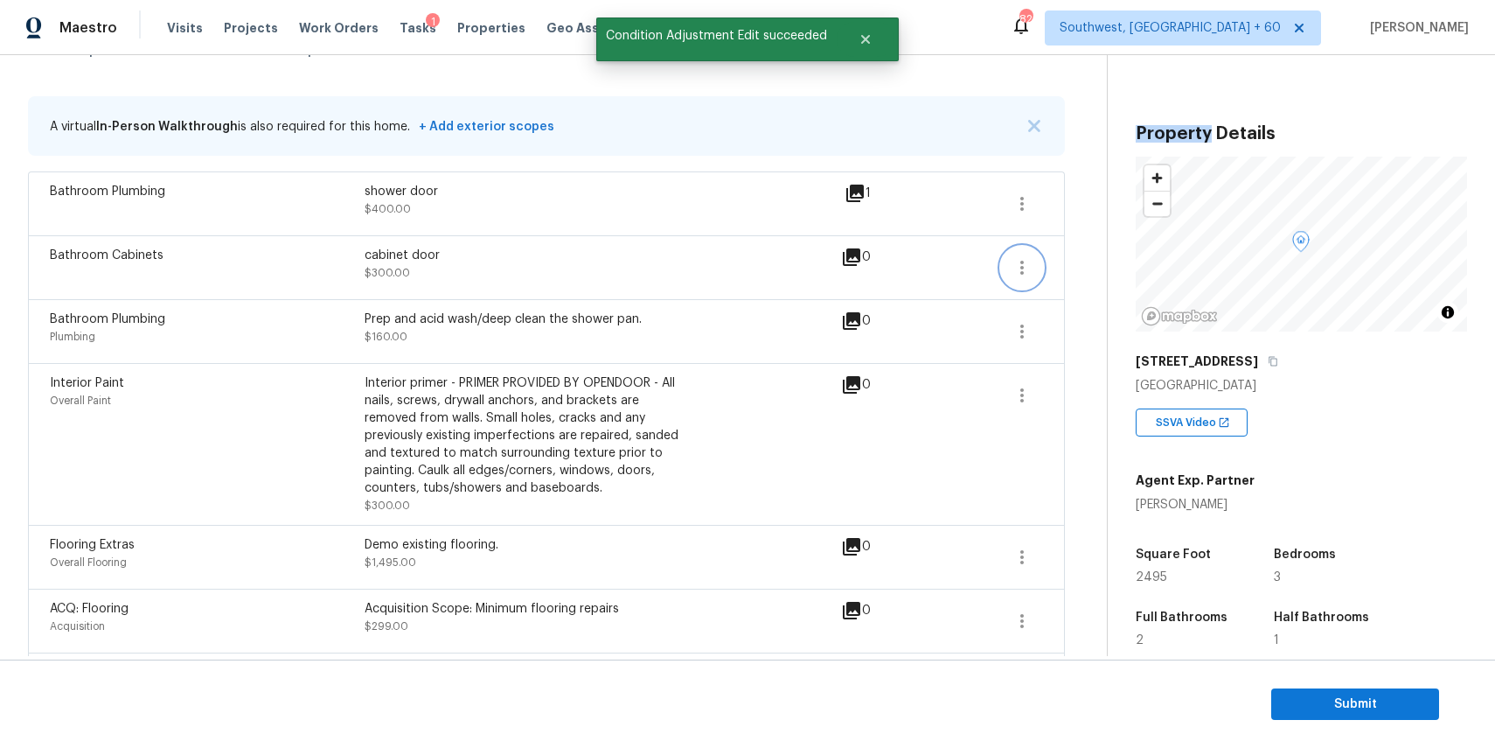
click at [1025, 266] on icon "button" at bounding box center [1022, 267] width 21 height 21
click at [1084, 268] on div "Edit" at bounding box center [1122, 263] width 136 height 17
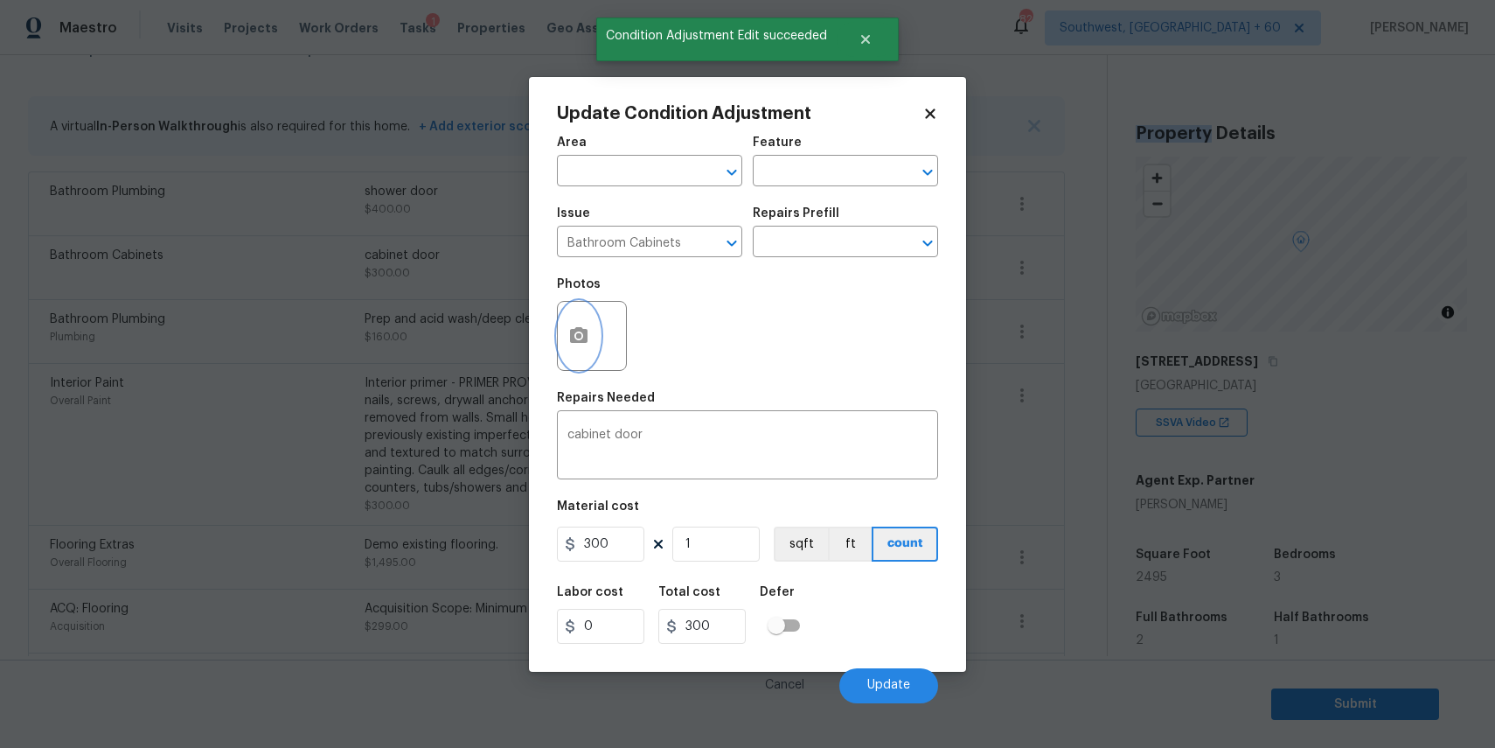
click at [580, 328] on icon "button" at bounding box center [578, 335] width 17 height 16
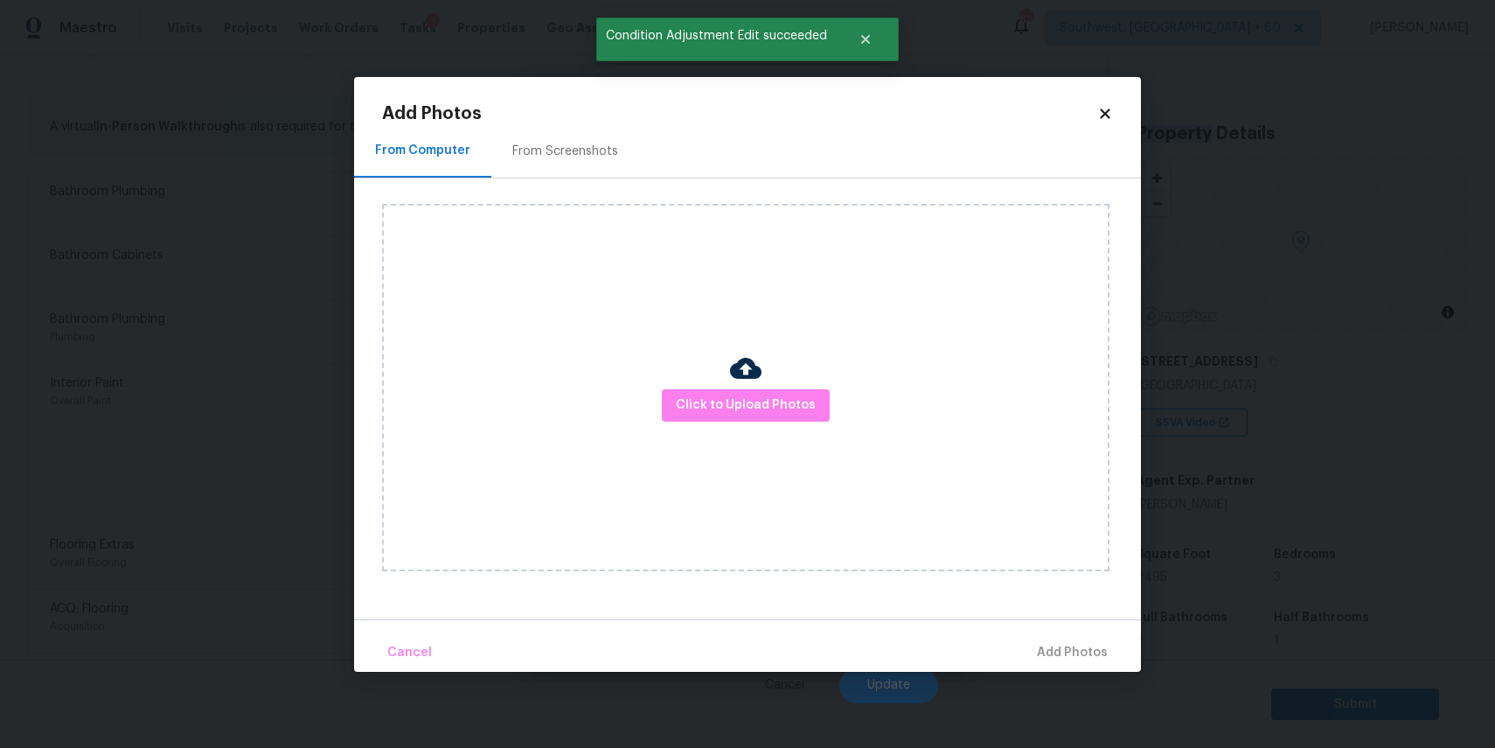
click at [661, 377] on div "Click to Upload Photos" at bounding box center [746, 387] width 728 height 367
click at [724, 416] on button "Click to Upload Photos" at bounding box center [746, 405] width 168 height 32
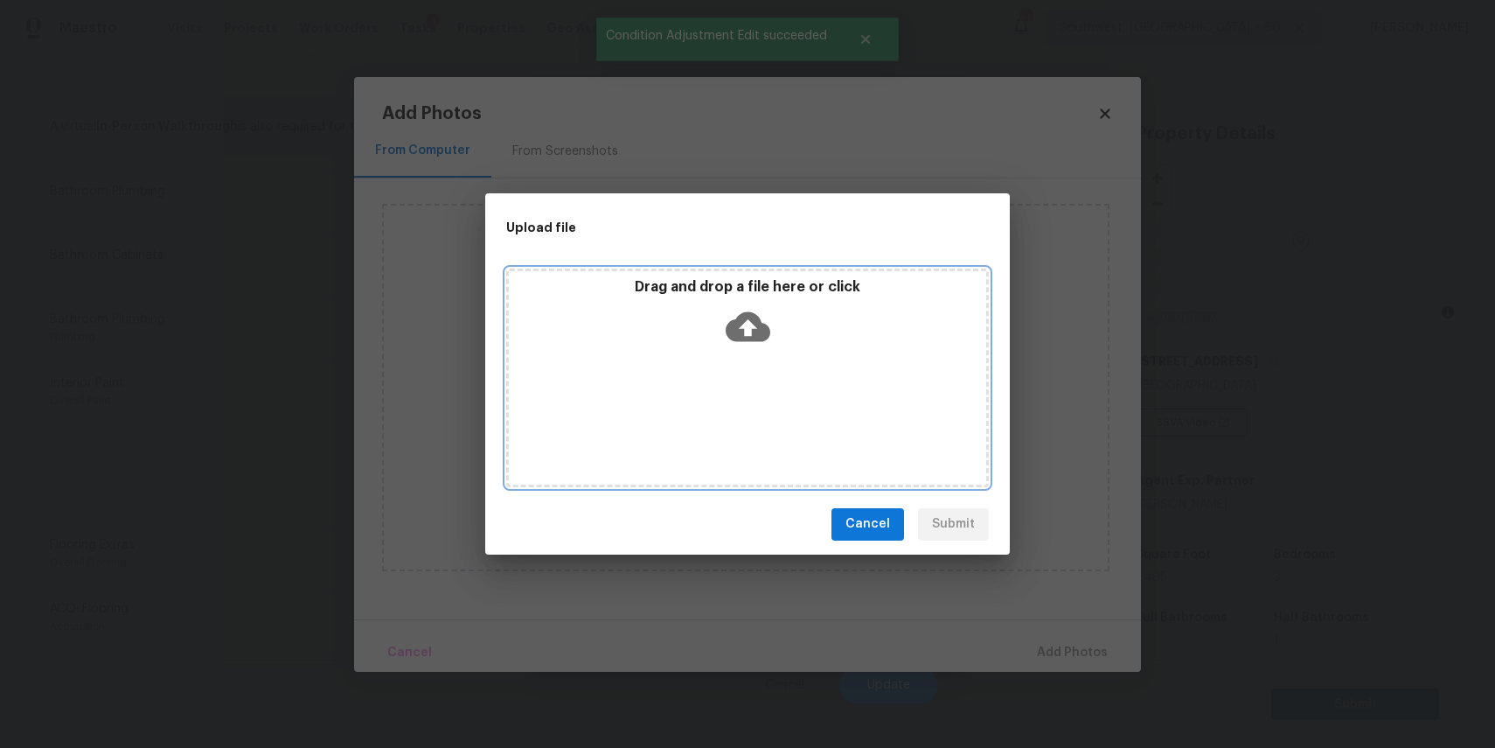
click at [724, 416] on div "Drag and drop a file here or click" at bounding box center [747, 377] width 483 height 219
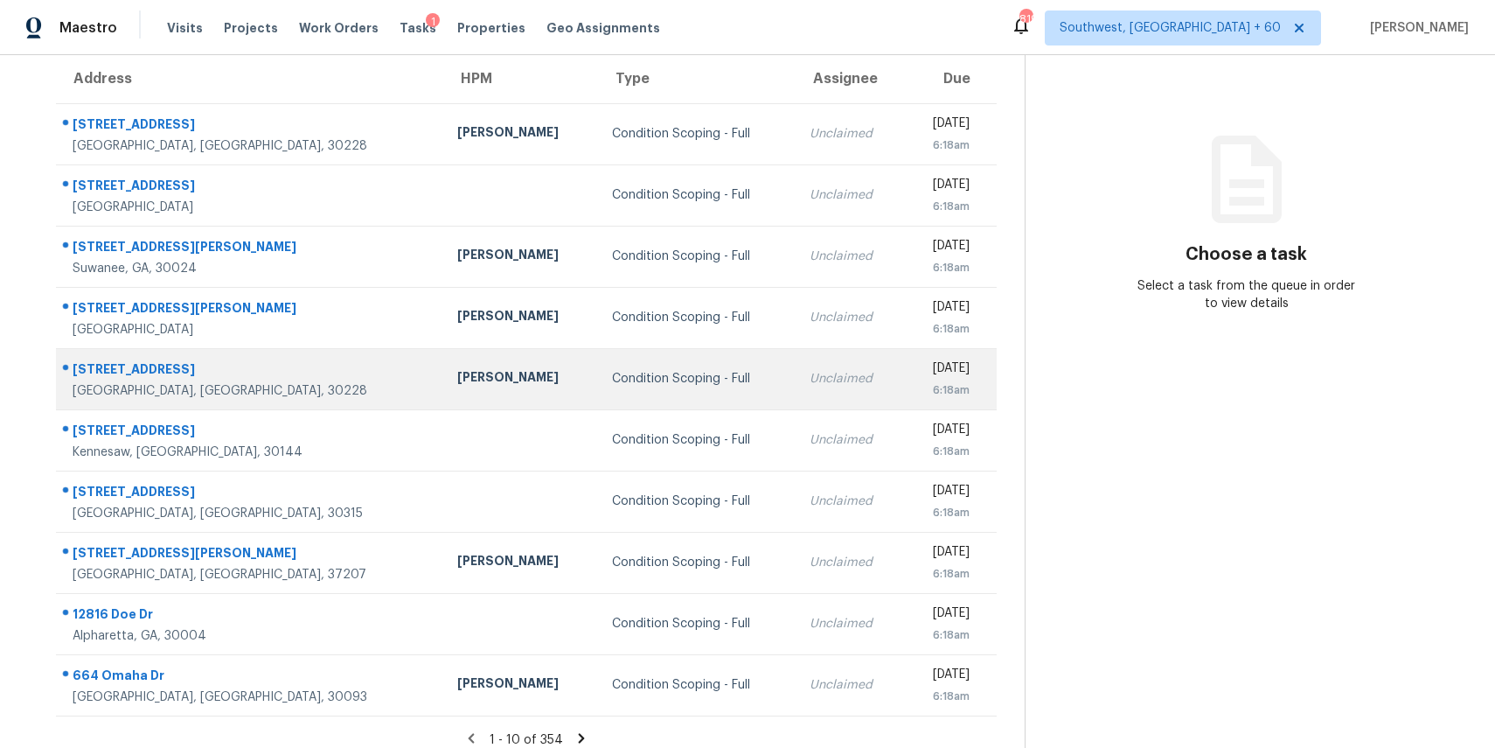
scroll to position [163, 0]
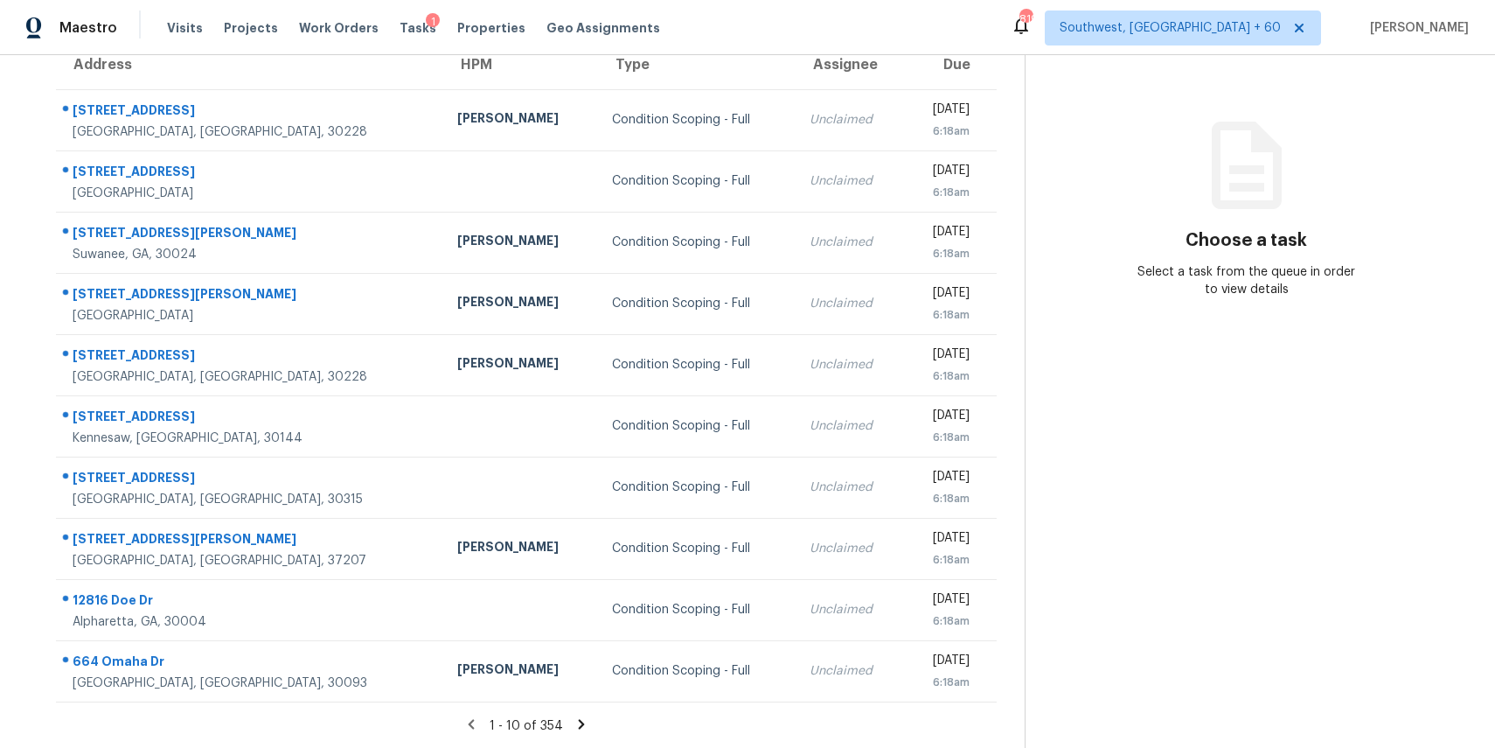
click at [579, 721] on icon at bounding box center [582, 724] width 6 height 10
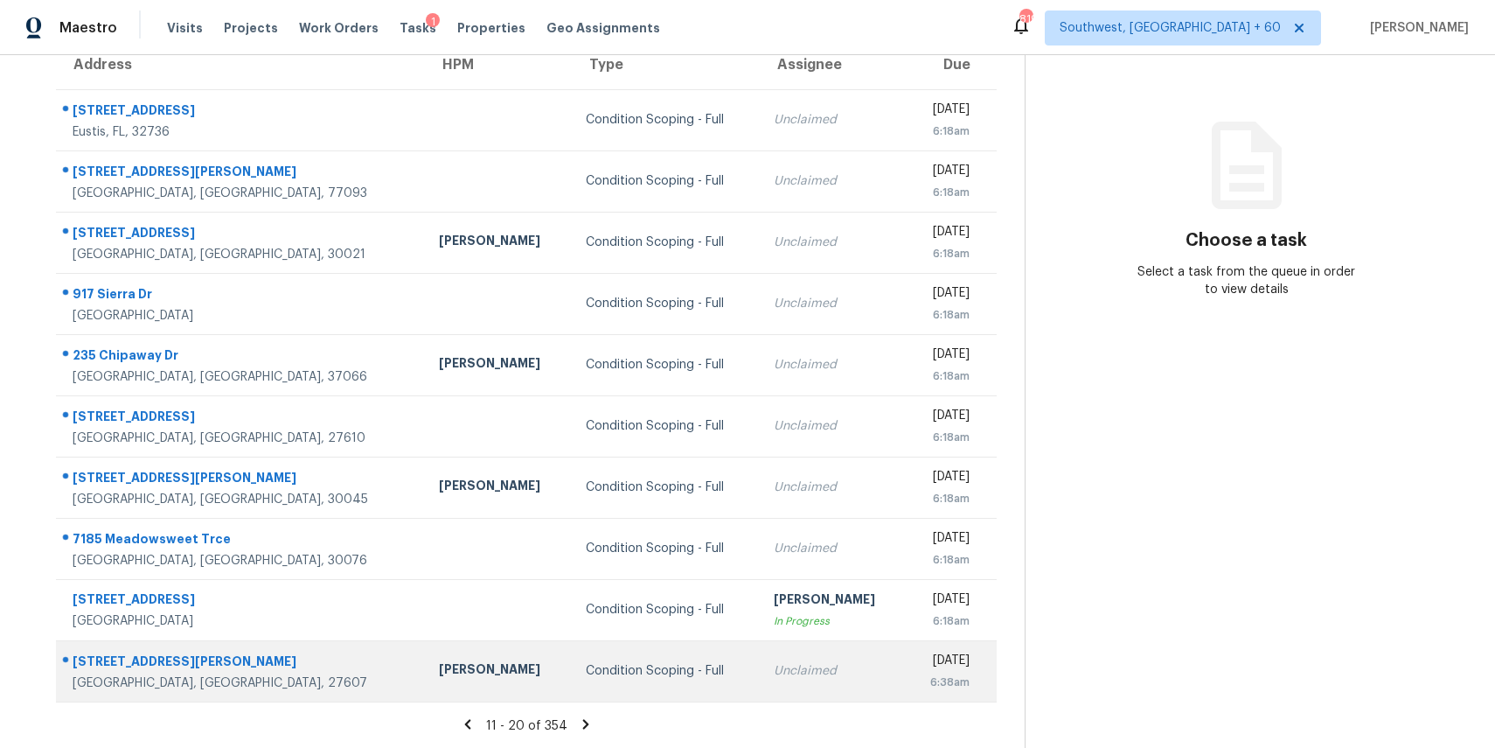
click at [760, 643] on td "Unclaimed" at bounding box center [833, 670] width 147 height 61
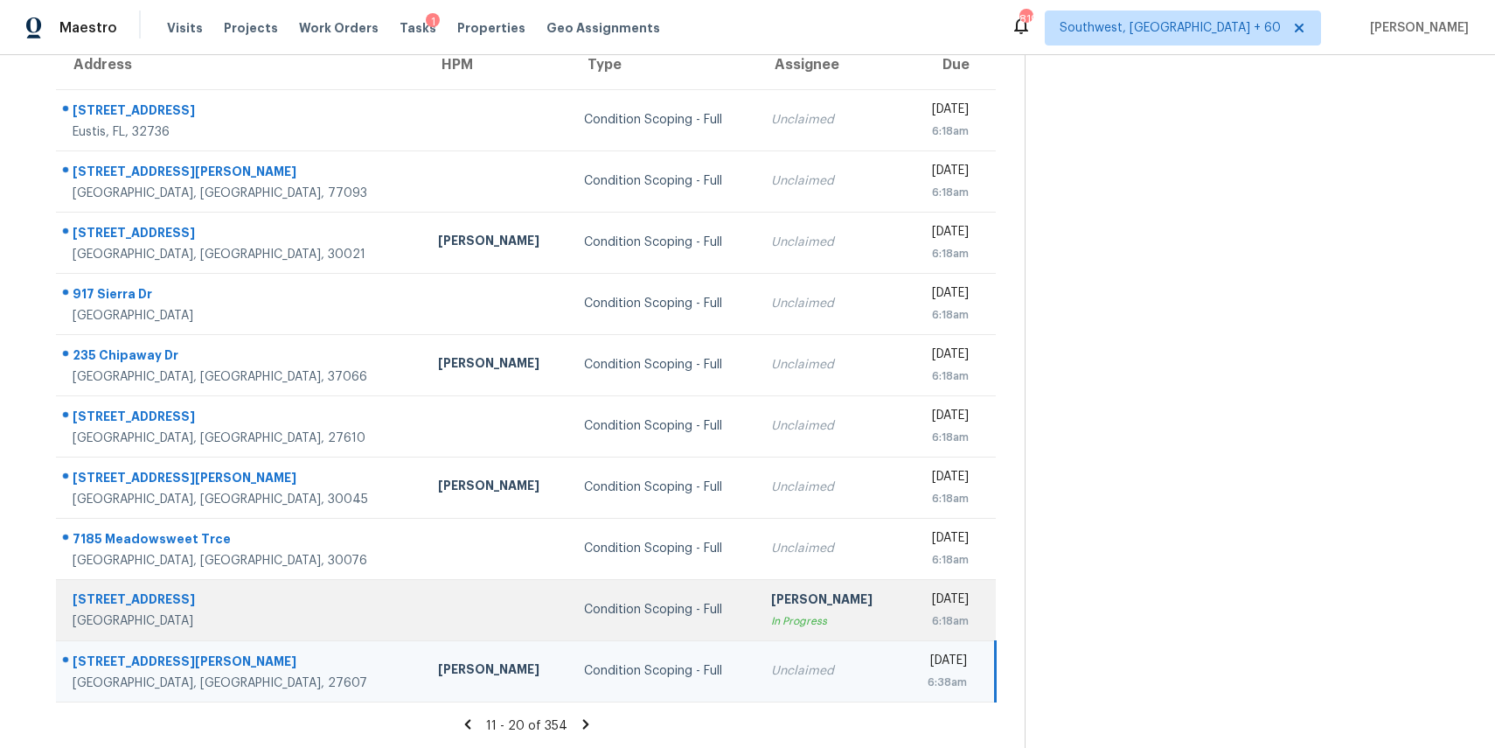
click at [771, 595] on div "[PERSON_NAME]" at bounding box center [830, 601] width 118 height 22
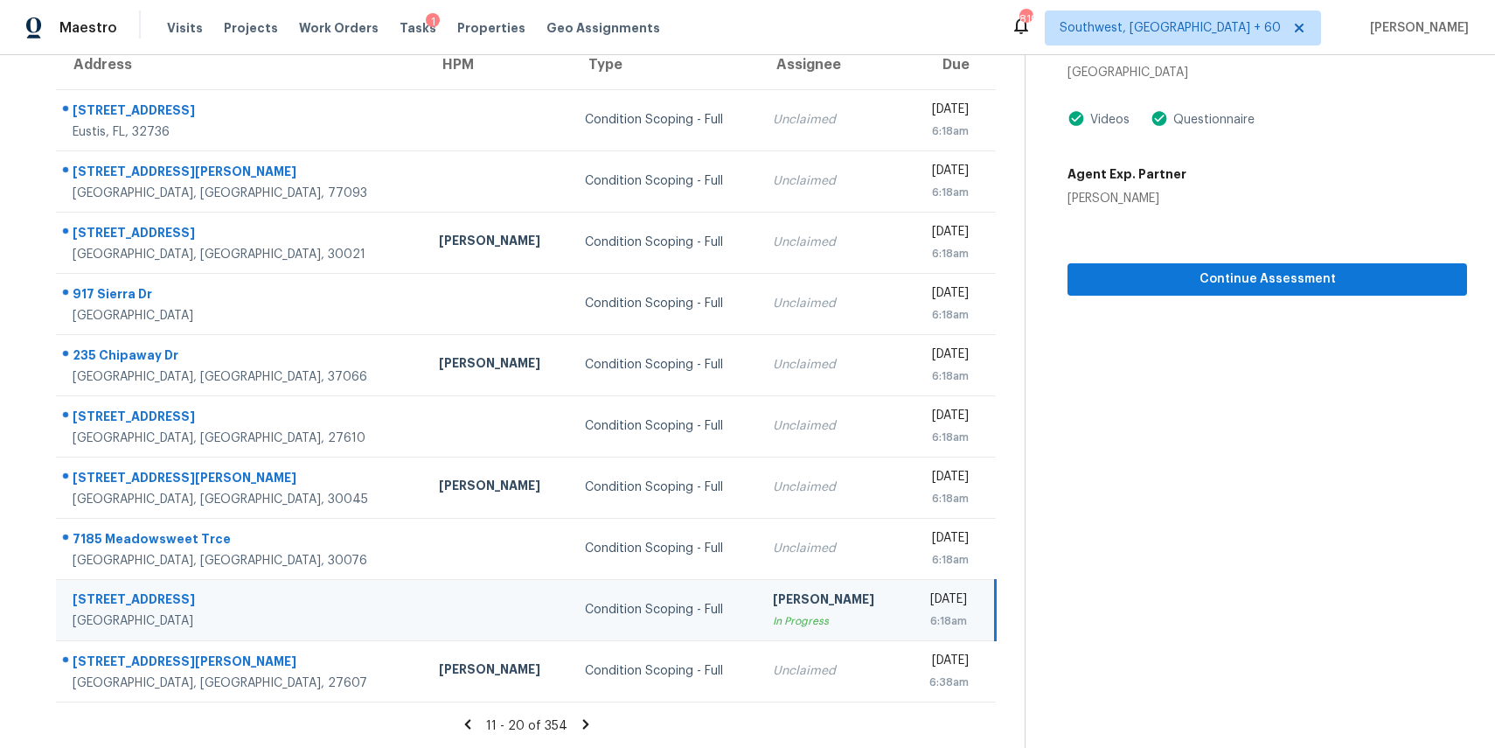
click at [582, 725] on icon at bounding box center [585, 724] width 6 height 10
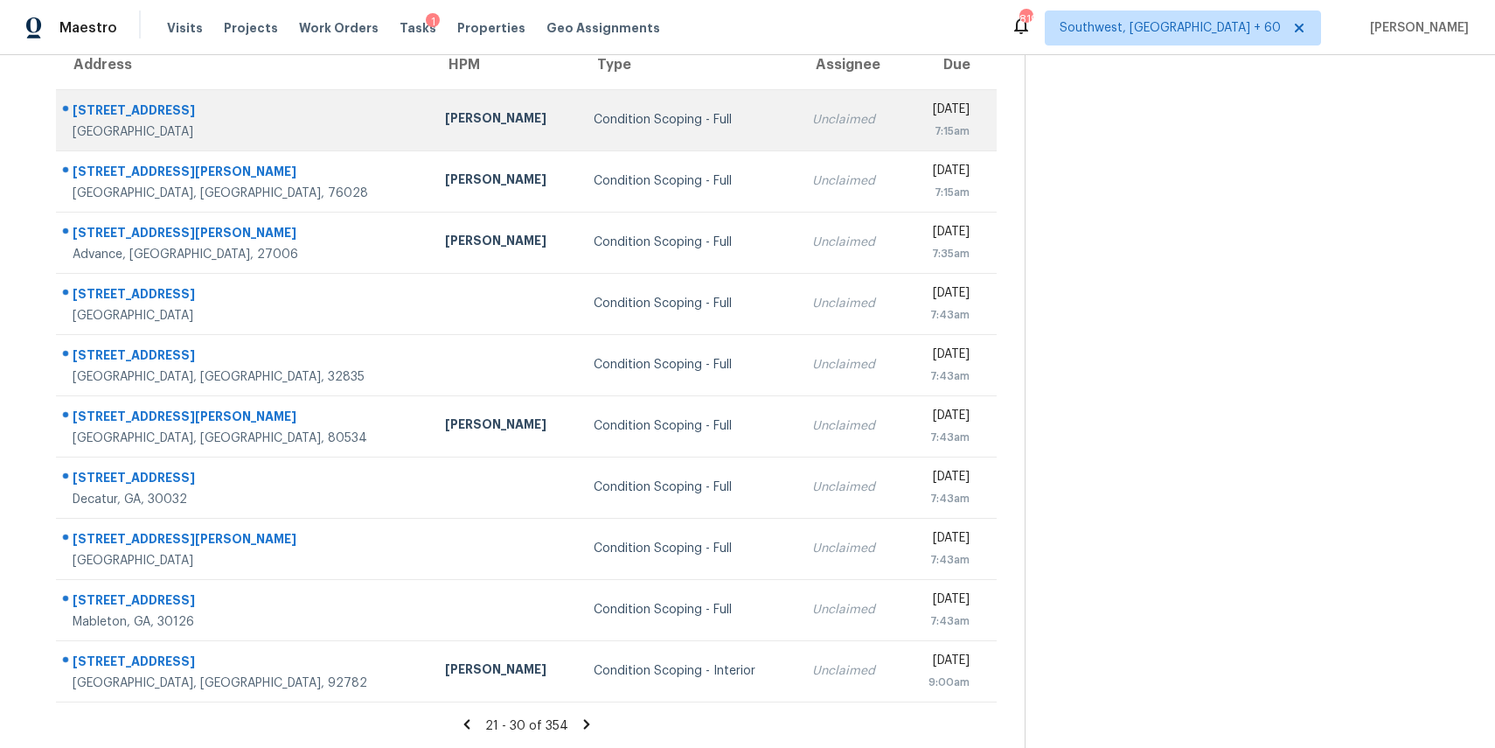
click at [798, 131] on td "Unclaimed" at bounding box center [850, 119] width 105 height 61
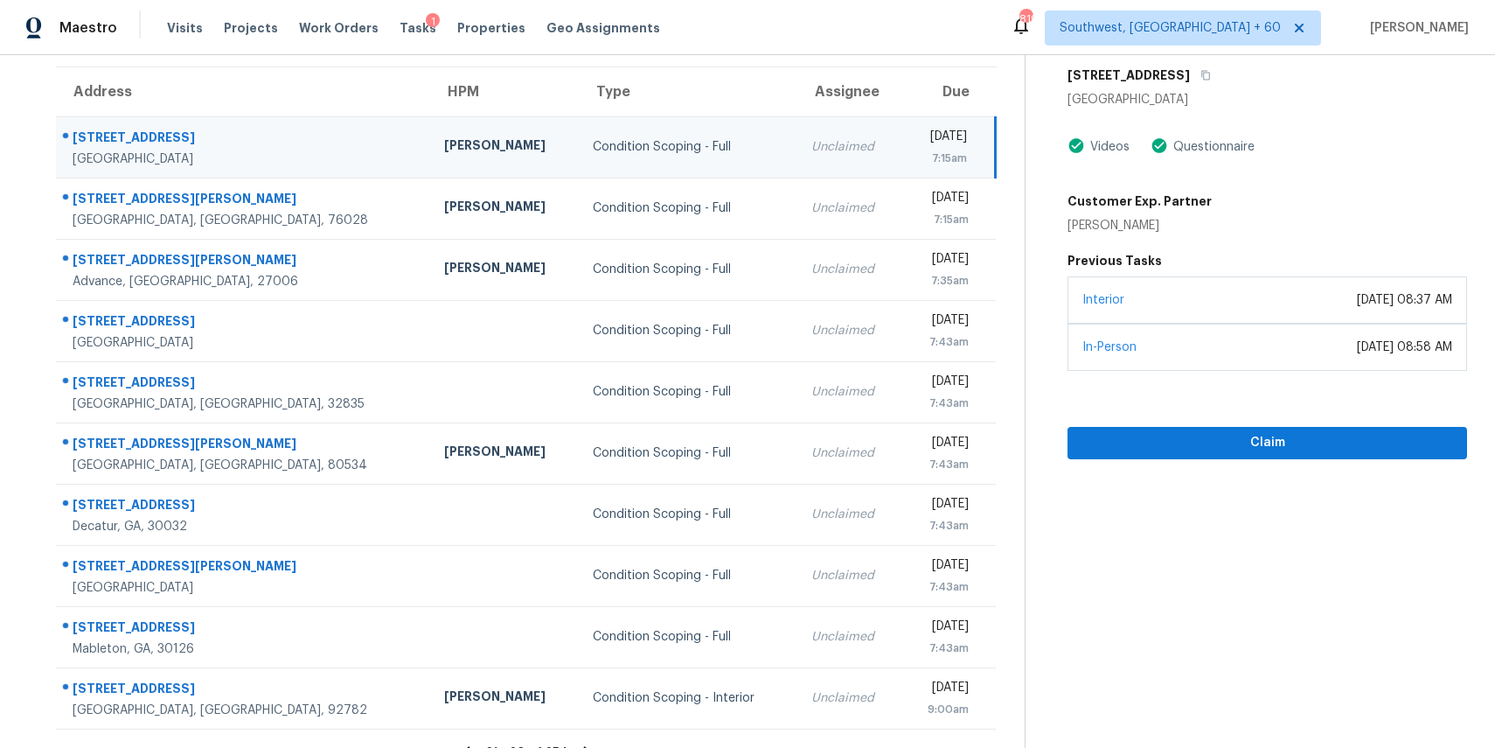
scroll to position [85, 0]
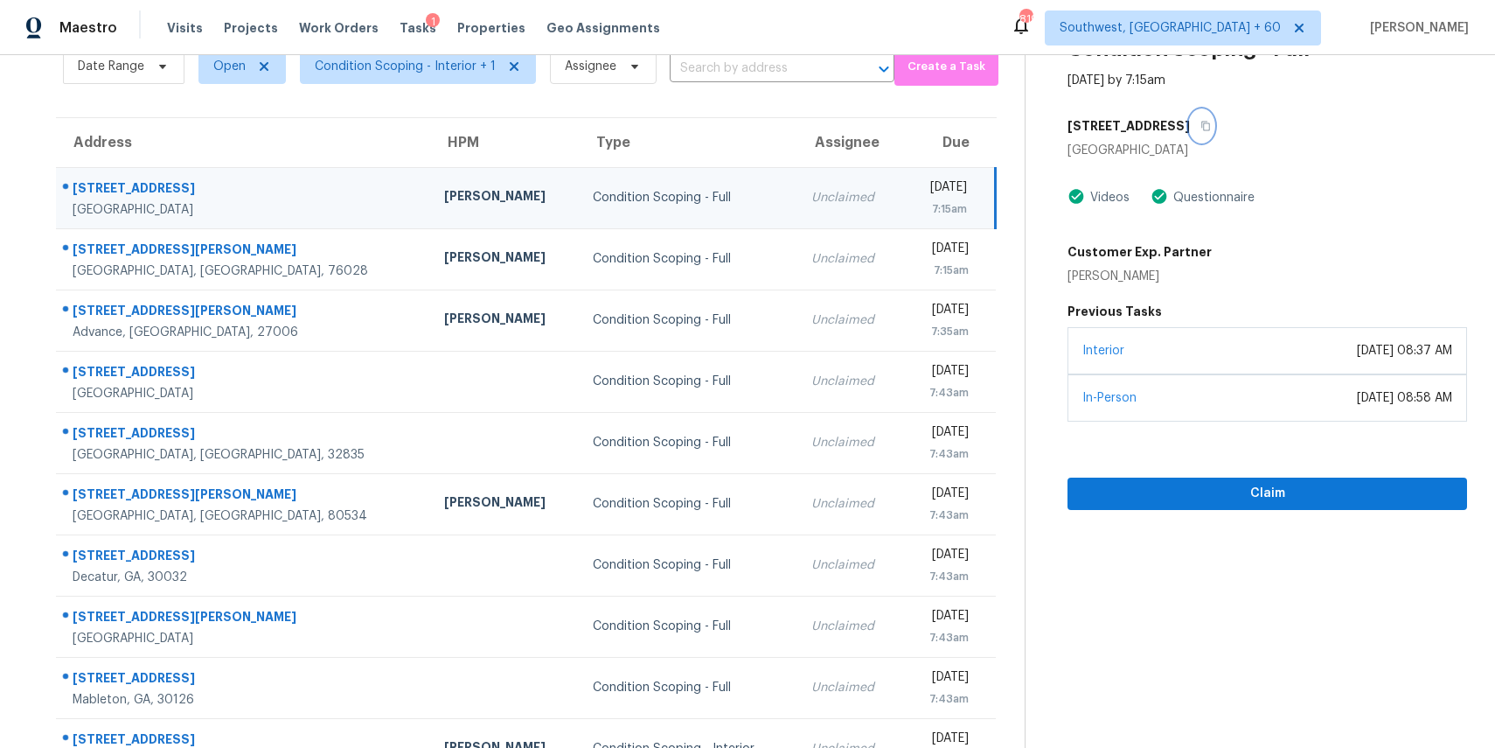
click at [1201, 130] on icon "button" at bounding box center [1206, 126] width 10 height 10
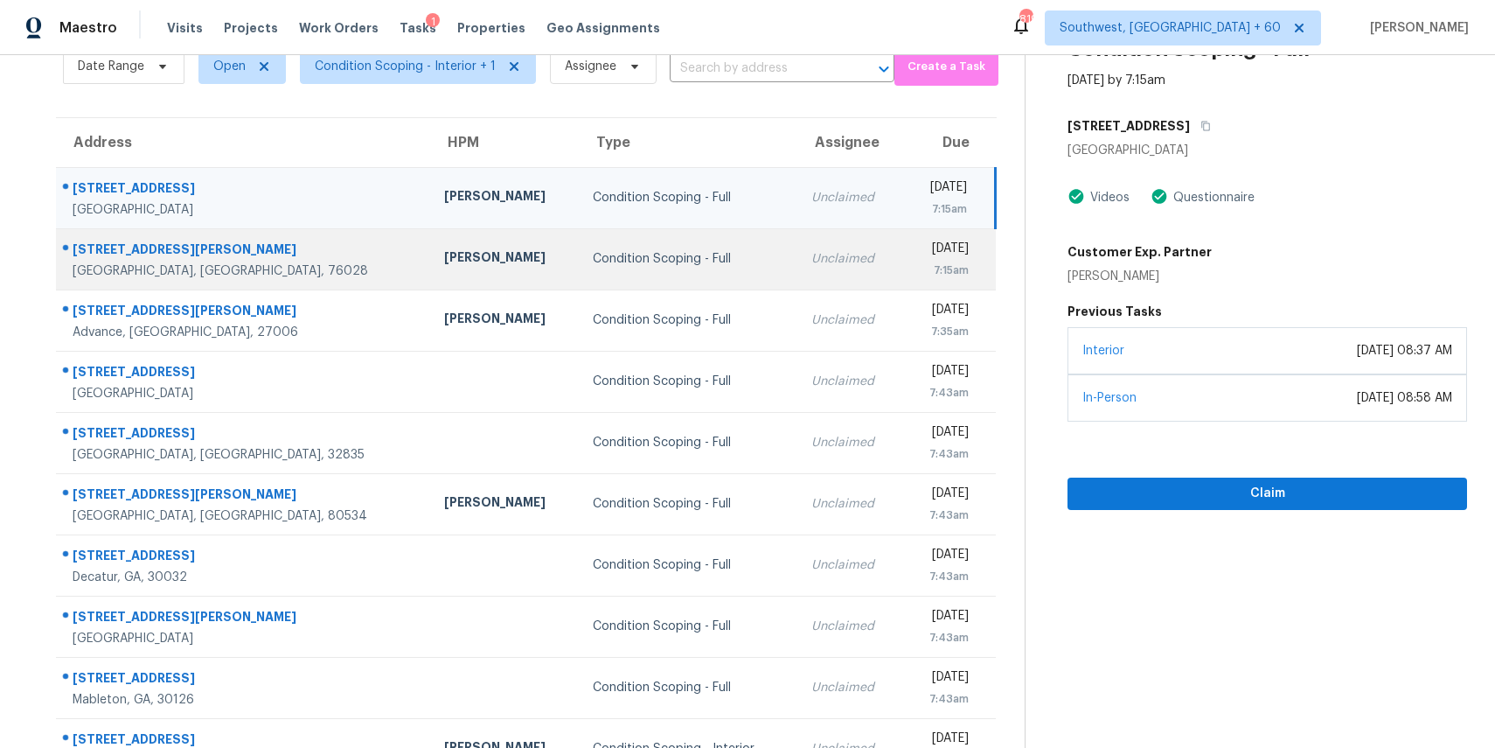
click at [675, 254] on div "Condition Scoping - Full" at bounding box center [688, 258] width 190 height 17
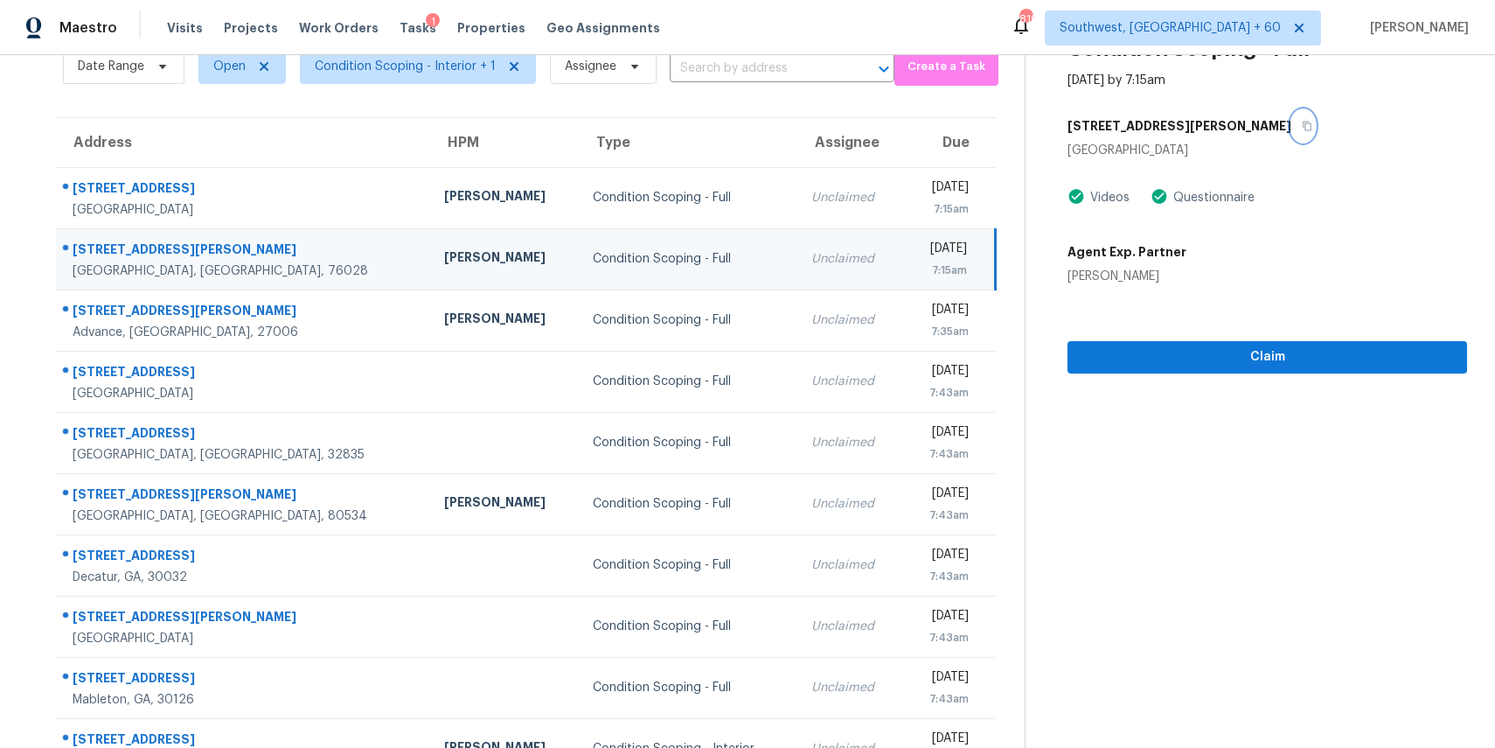
click at [1302, 123] on icon "button" at bounding box center [1307, 126] width 10 height 10
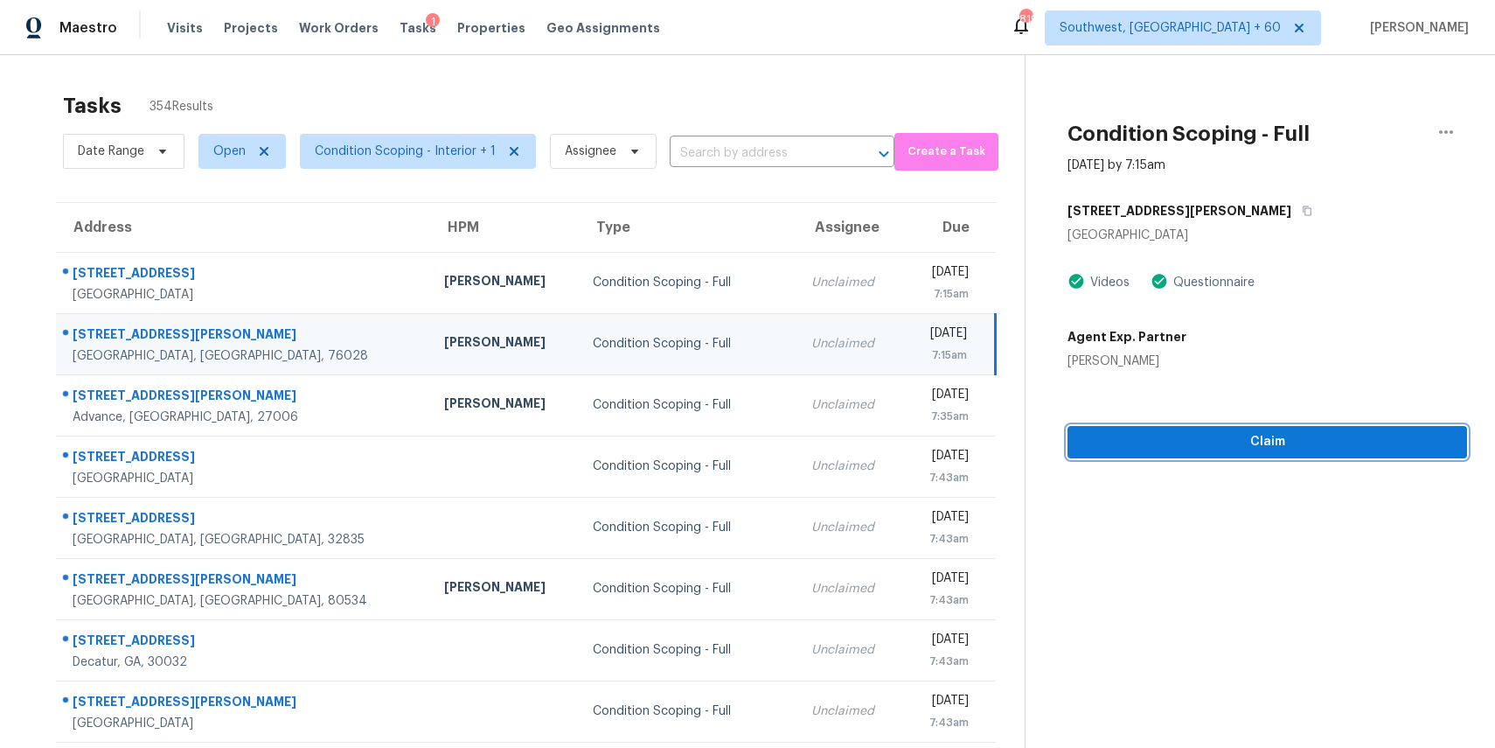
click at [1228, 453] on button "Claim" at bounding box center [1268, 442] width 400 height 32
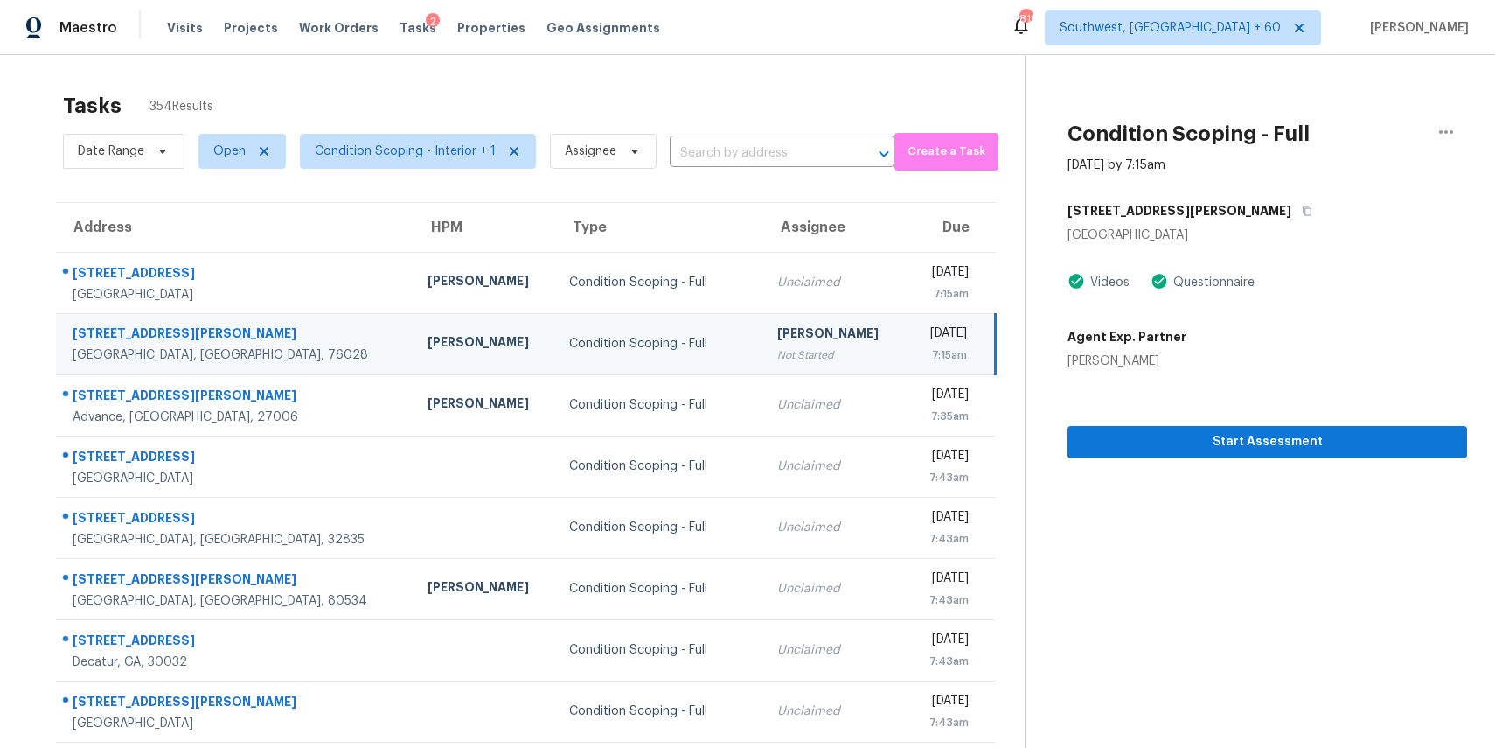
drag, startPoint x: 1082, startPoint y: 268, endPoint x: 1118, endPoint y: 252, distance: 39.5
click at [1089, 268] on div "1709 Vineridge Ln Burleson, TX 76028 Videos Questionnaire Agent Exp. Partner Pr…" at bounding box center [1268, 282] width 400 height 175
click at [1243, 455] on button "Start Assessment" at bounding box center [1268, 442] width 400 height 32
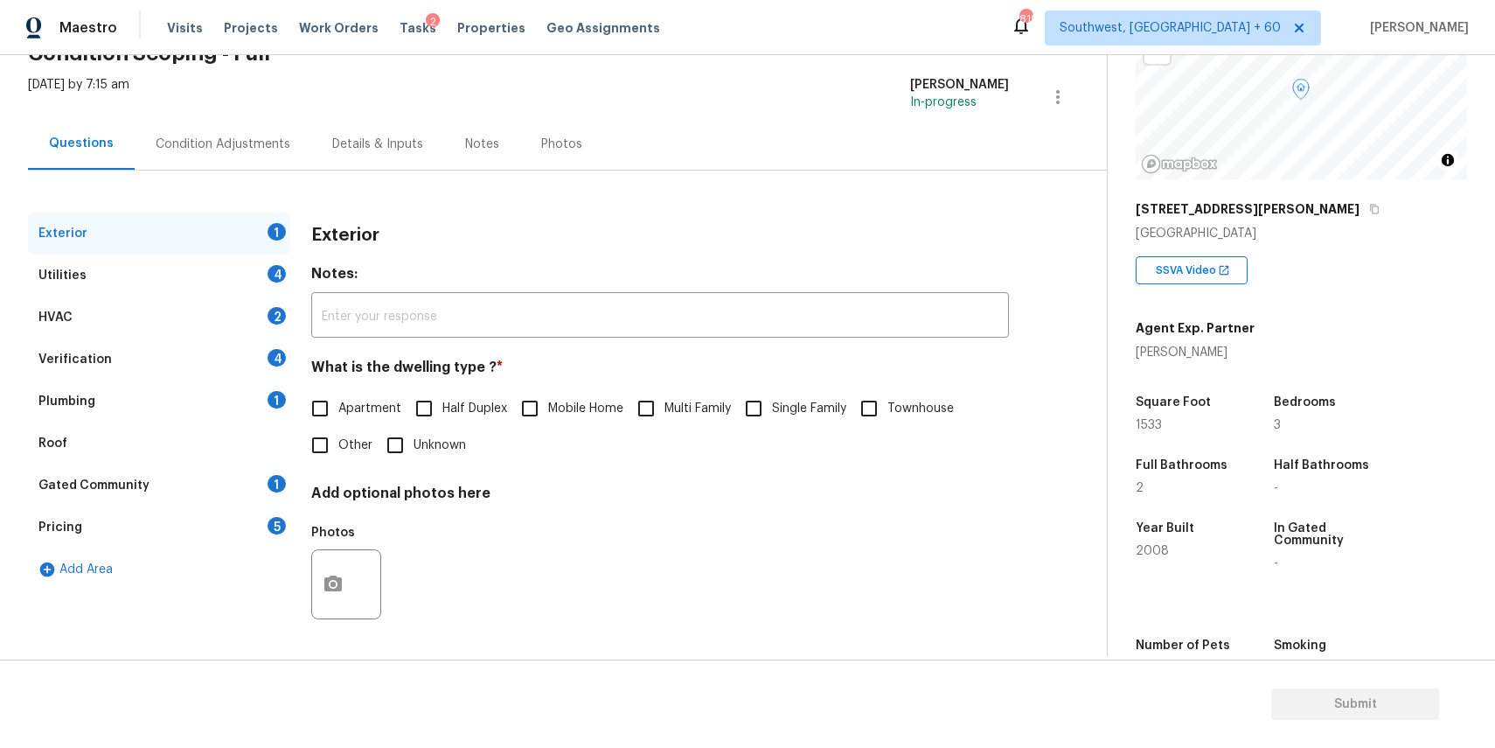
scroll to position [155, 0]
click at [743, 410] on input "Single Family" at bounding box center [753, 408] width 37 height 37
checkbox input "true"
click at [189, 273] on div "Utilities 4" at bounding box center [159, 275] width 262 height 42
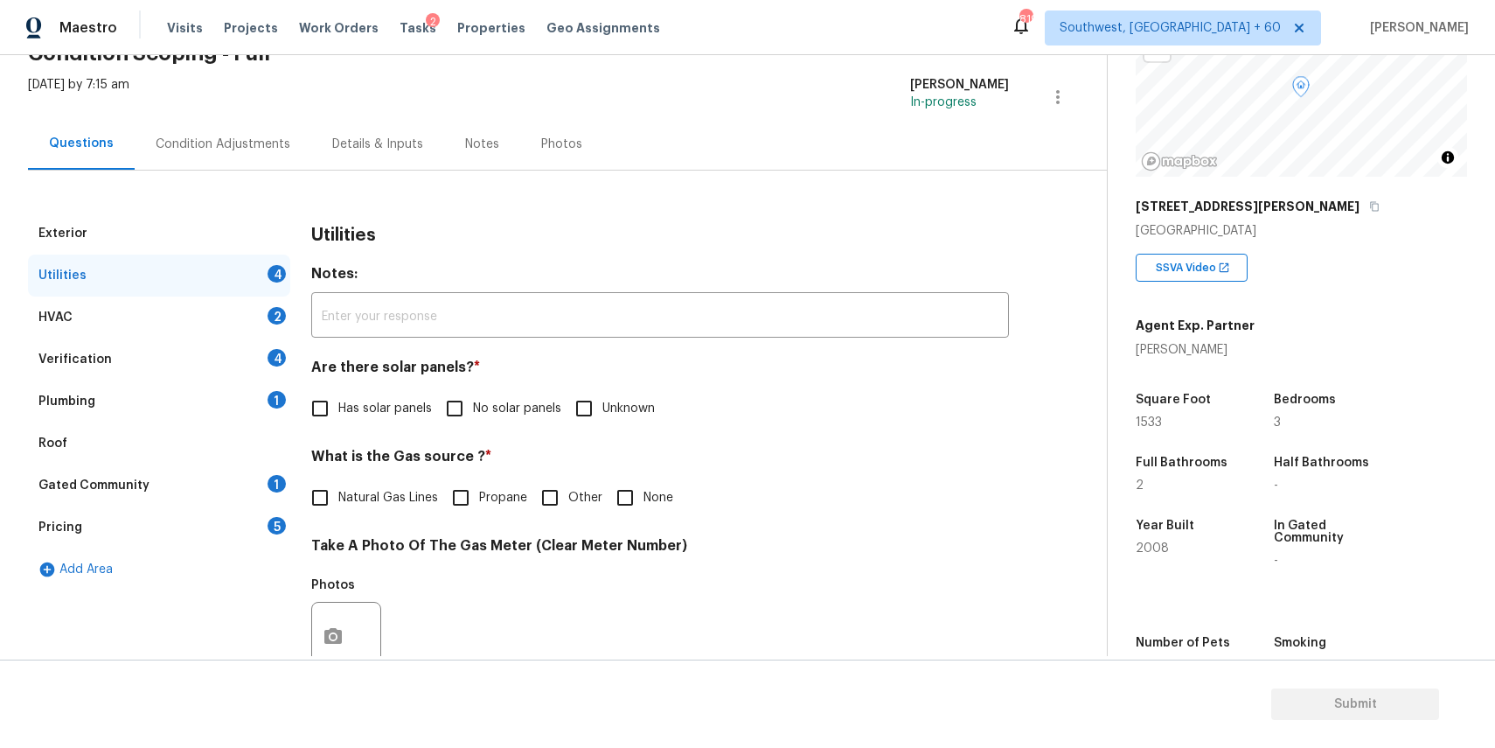
click at [519, 413] on span "No solar panels" at bounding box center [517, 409] width 88 height 18
click at [473, 413] on input "No solar panels" at bounding box center [454, 408] width 37 height 37
checkbox input "true"
click at [644, 491] on span "None" at bounding box center [659, 498] width 30 height 18
click at [642, 491] on input "None" at bounding box center [625, 497] width 37 height 37
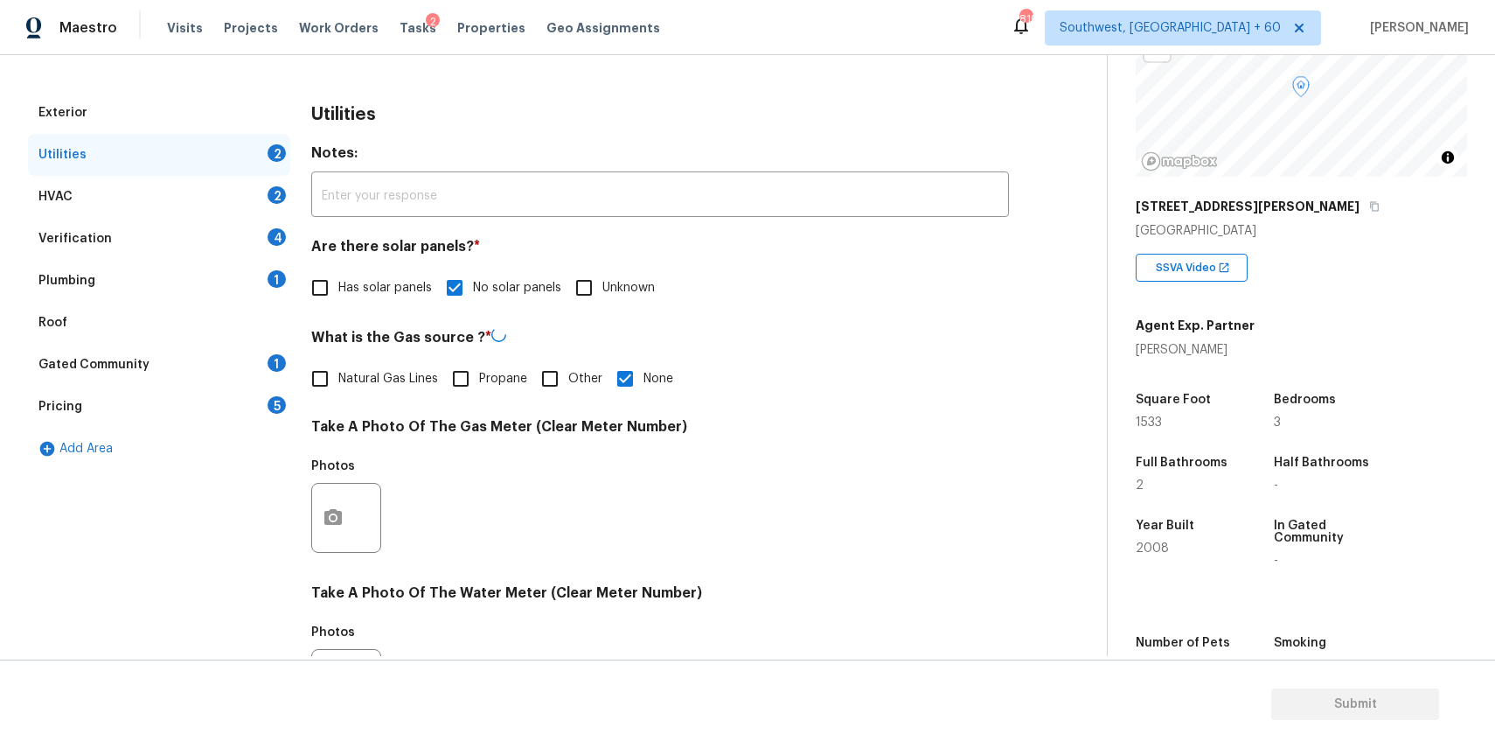
scroll to position [235, 0]
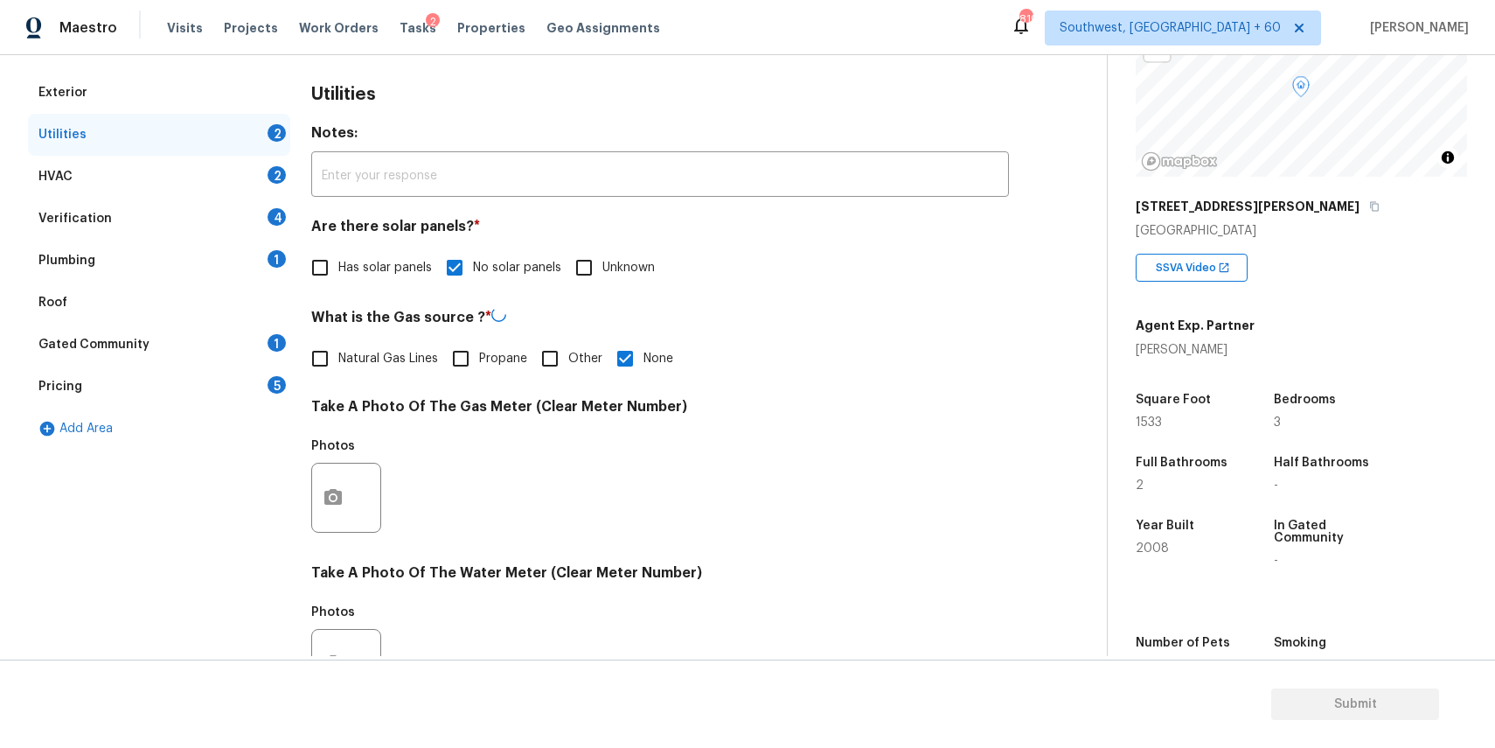
click at [622, 366] on input "None" at bounding box center [625, 358] width 37 height 37
checkbox input "false"
click at [331, 492] on icon "button" at bounding box center [332, 497] width 17 height 16
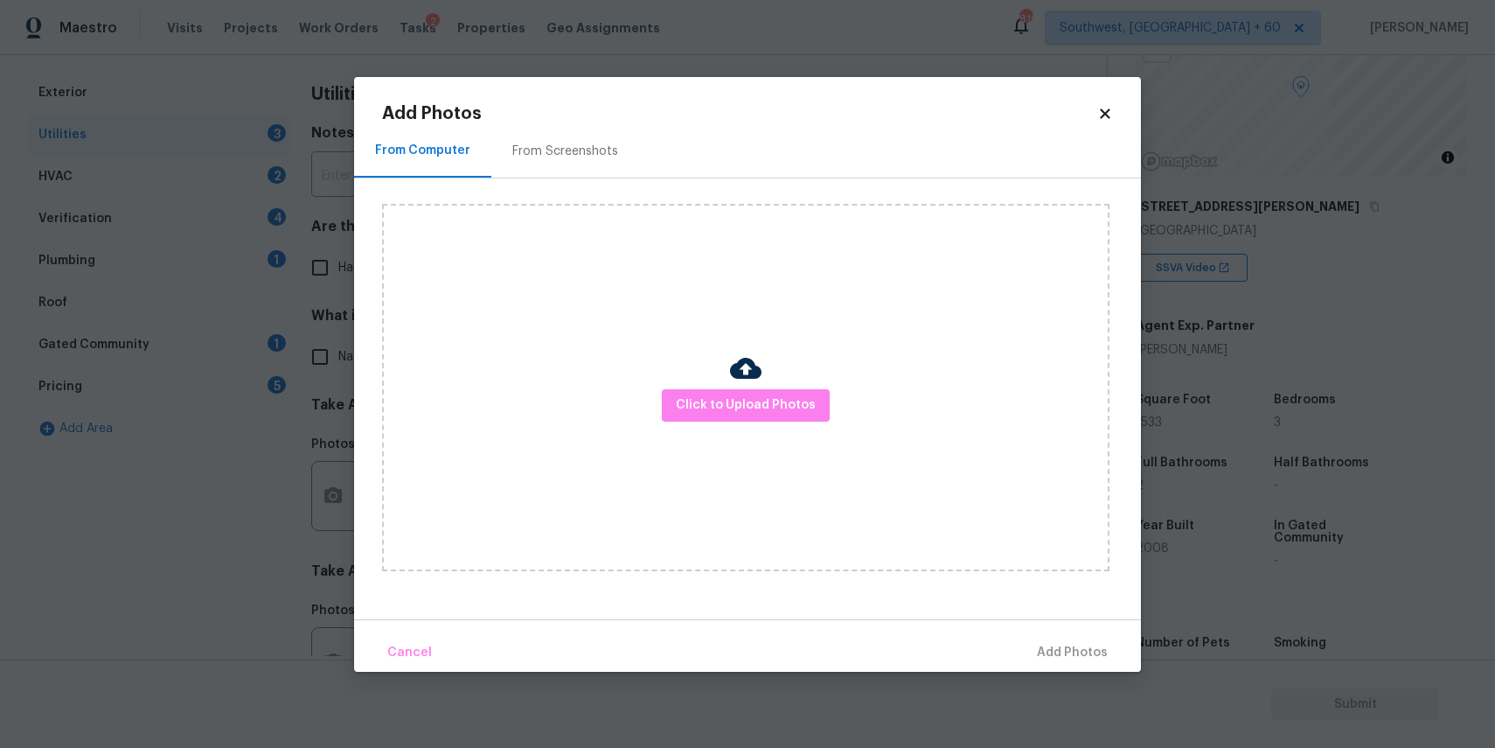
click at [747, 382] on img at bounding box center [745, 367] width 31 height 31
click at [747, 386] on div at bounding box center [745, 370] width 31 height 37
click at [749, 398] on span "Click to Upload Photos" at bounding box center [746, 405] width 140 height 22
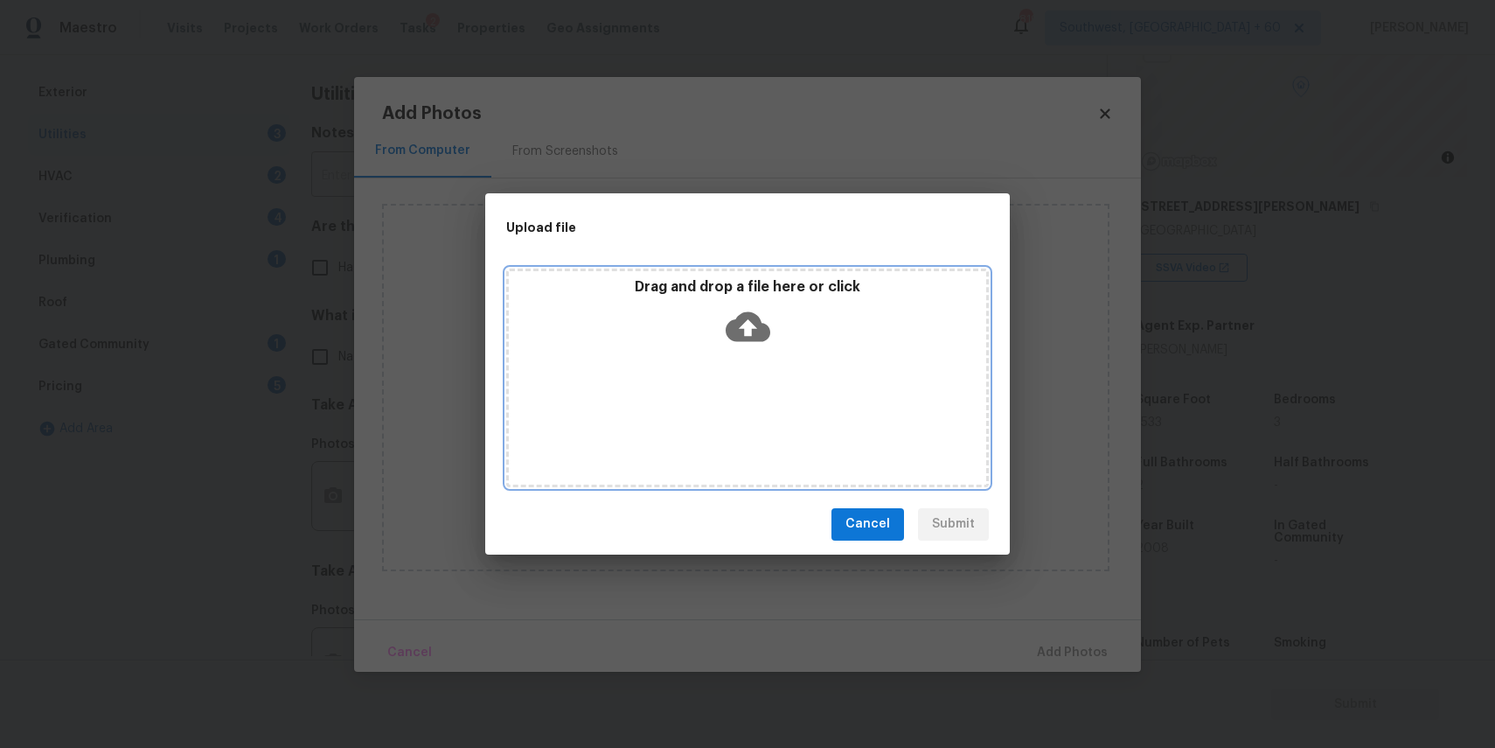
click at [752, 386] on div "Drag and drop a file here or click" at bounding box center [747, 377] width 483 height 219
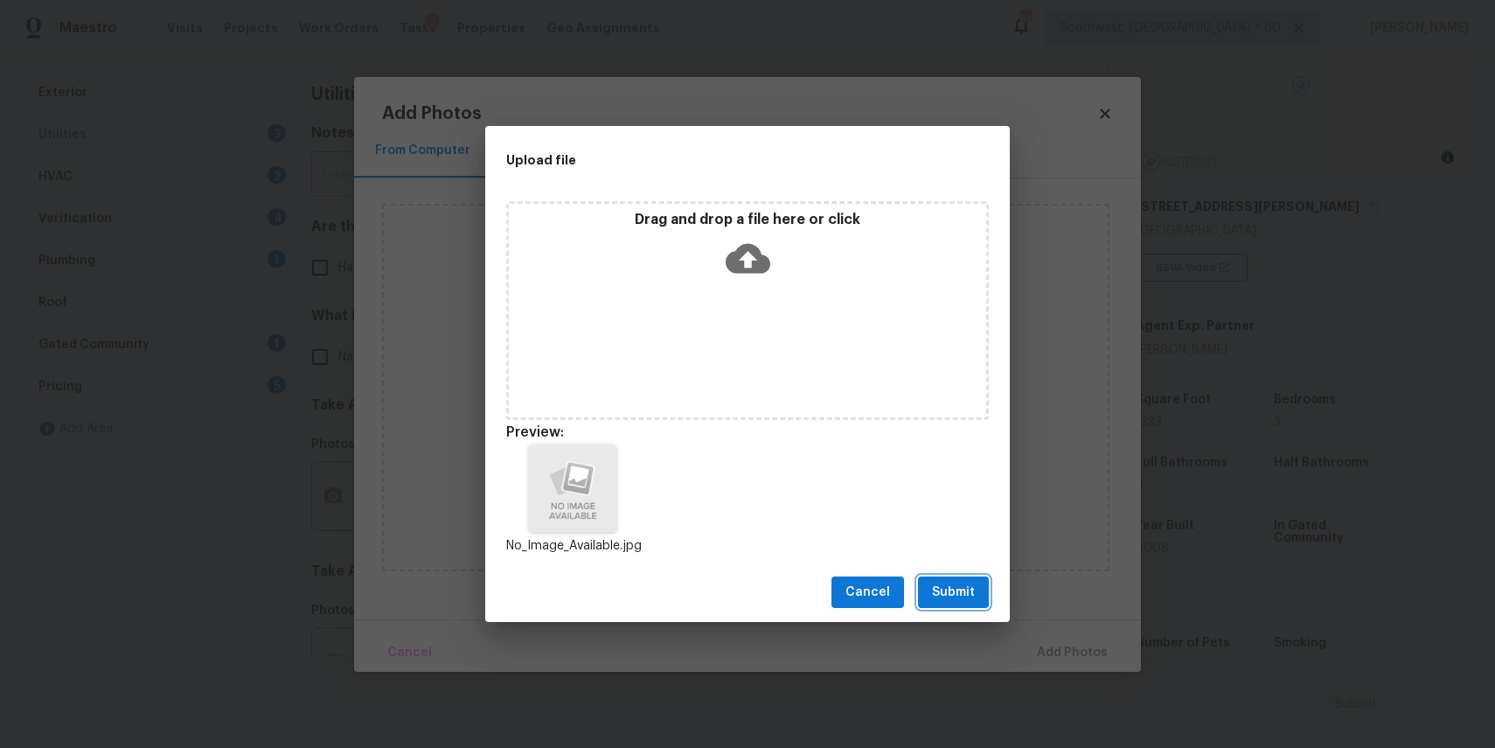
click at [940, 577] on button "Submit" at bounding box center [953, 592] width 71 height 32
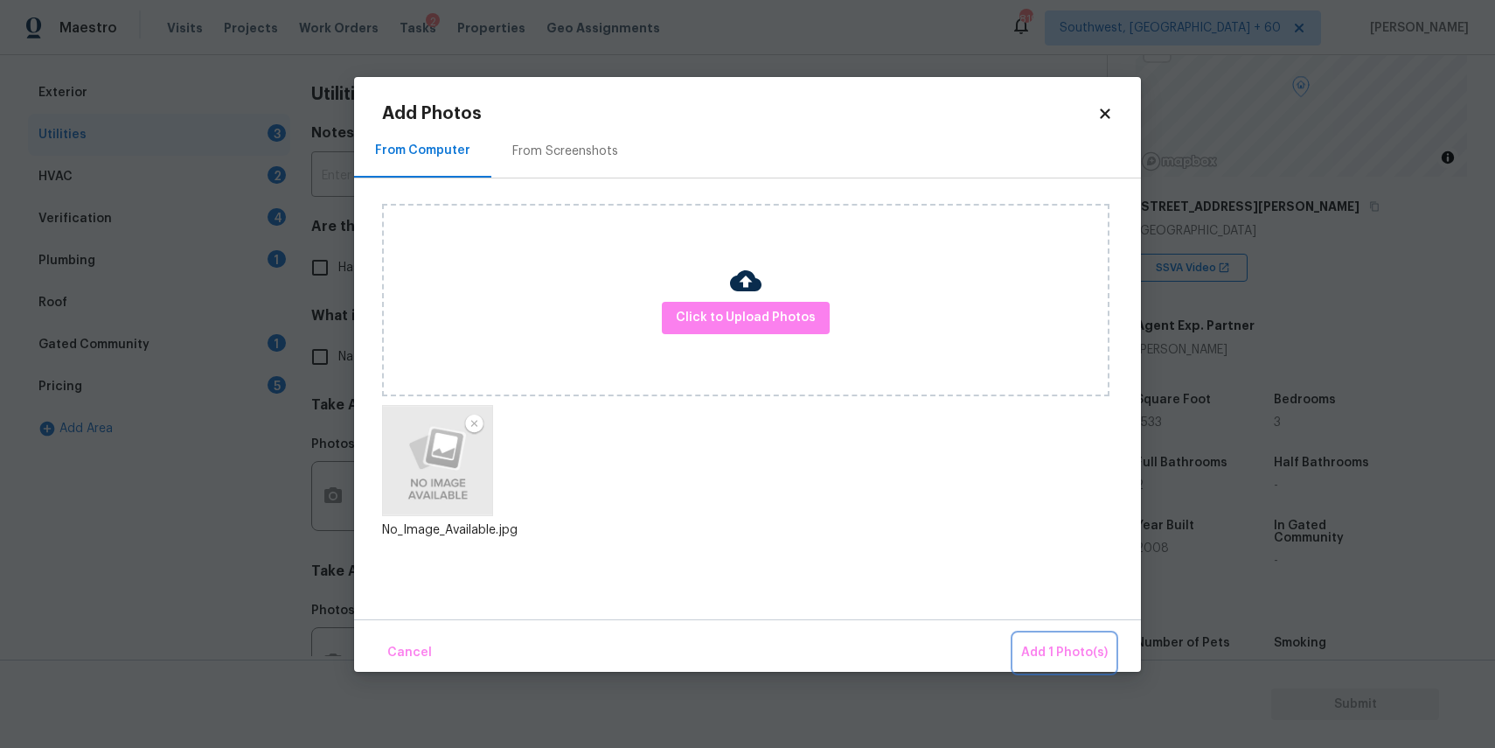
click at [1018, 642] on button "Add 1 Photo(s)" at bounding box center [1064, 653] width 101 height 38
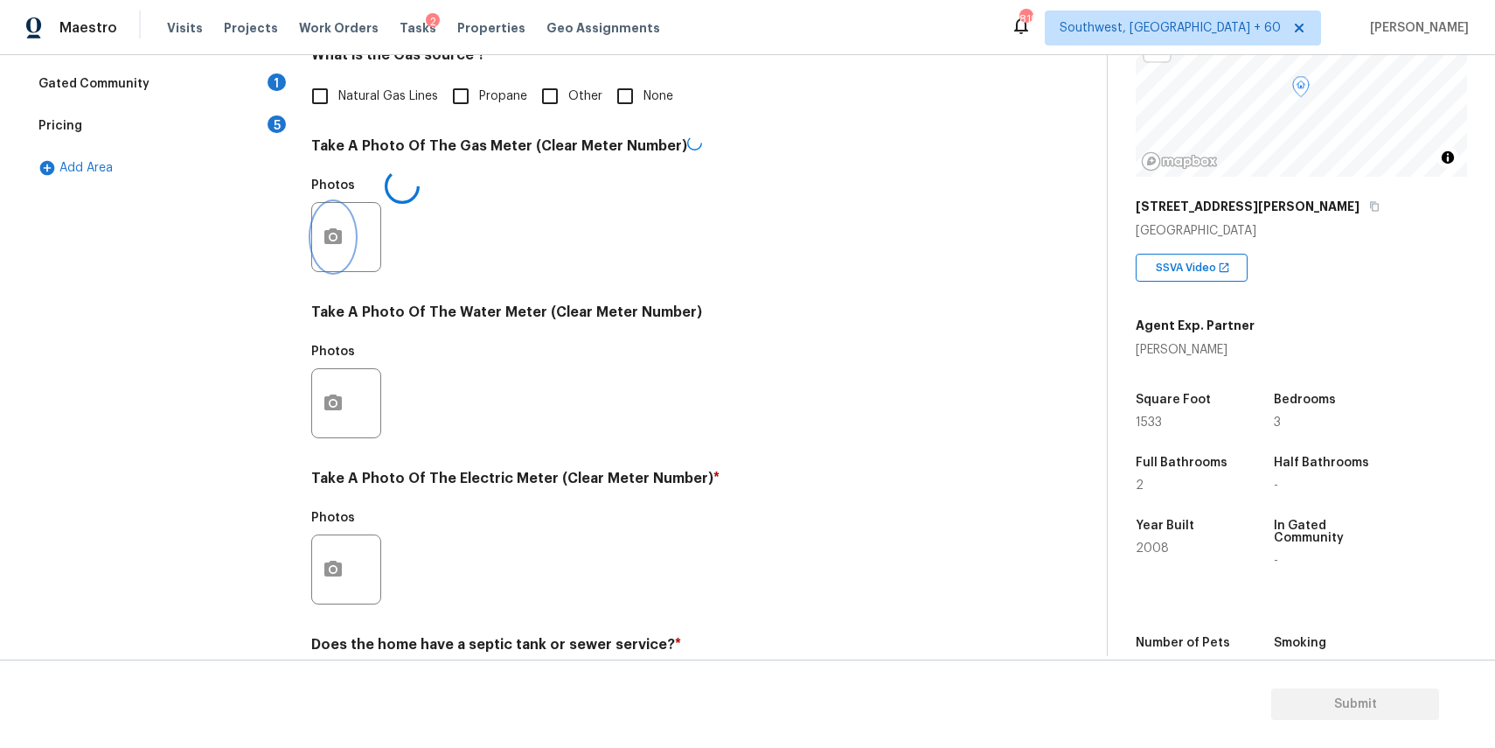
scroll to position [570, 0]
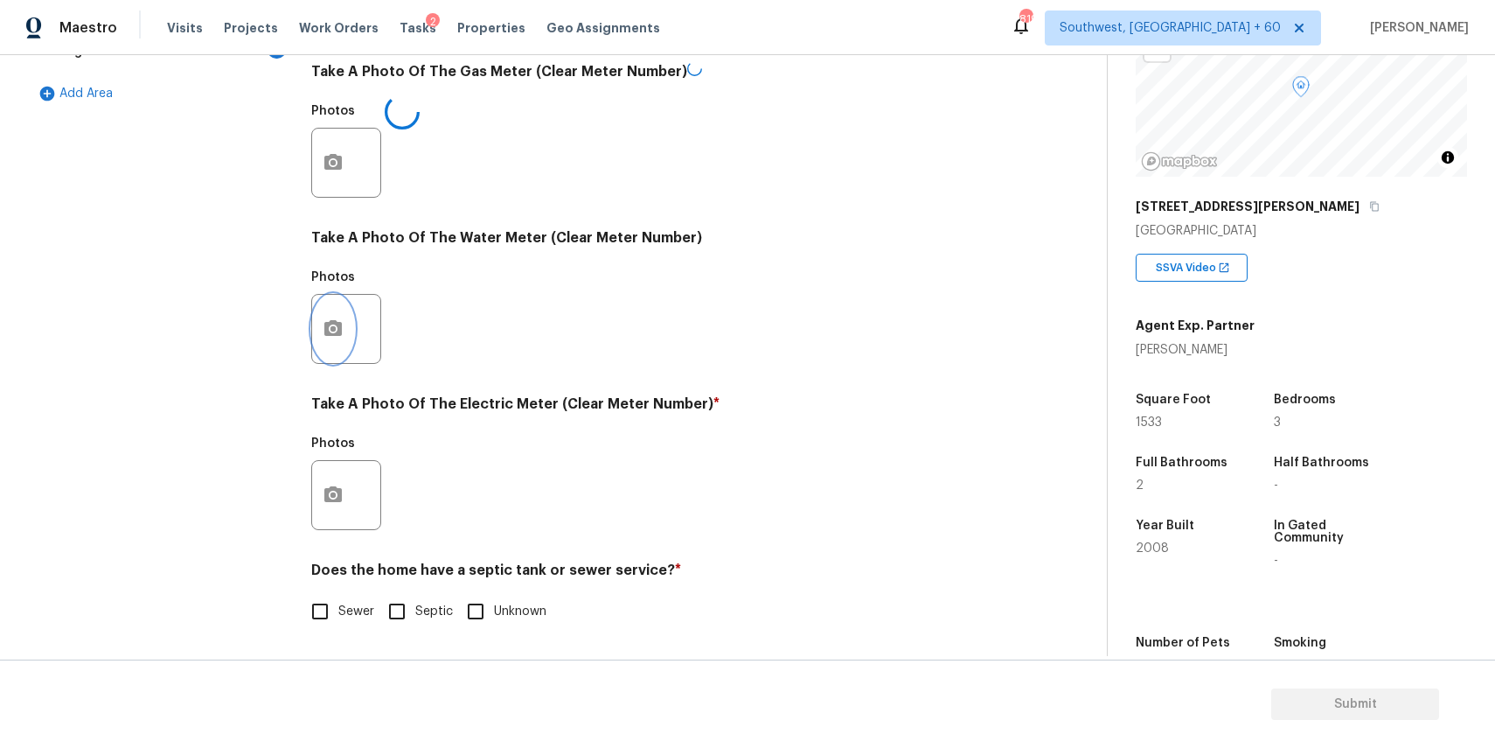
click at [316, 318] on button "button" at bounding box center [333, 329] width 42 height 68
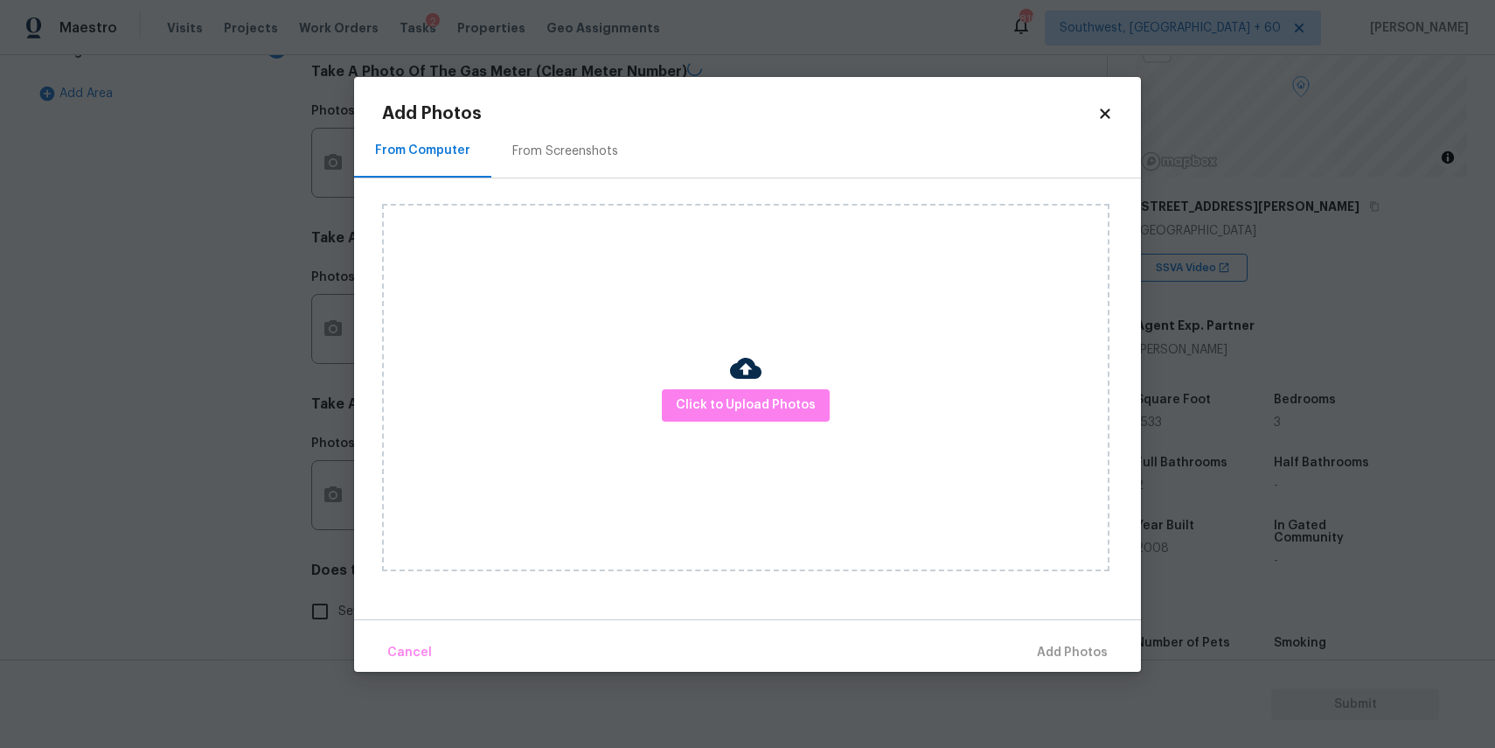
click at [663, 375] on div "Click to Upload Photos" at bounding box center [746, 387] width 728 height 367
click at [749, 426] on div "Click to Upload Photos" at bounding box center [746, 387] width 728 height 367
click at [762, 396] on span "Click to Upload Photos" at bounding box center [746, 405] width 140 height 22
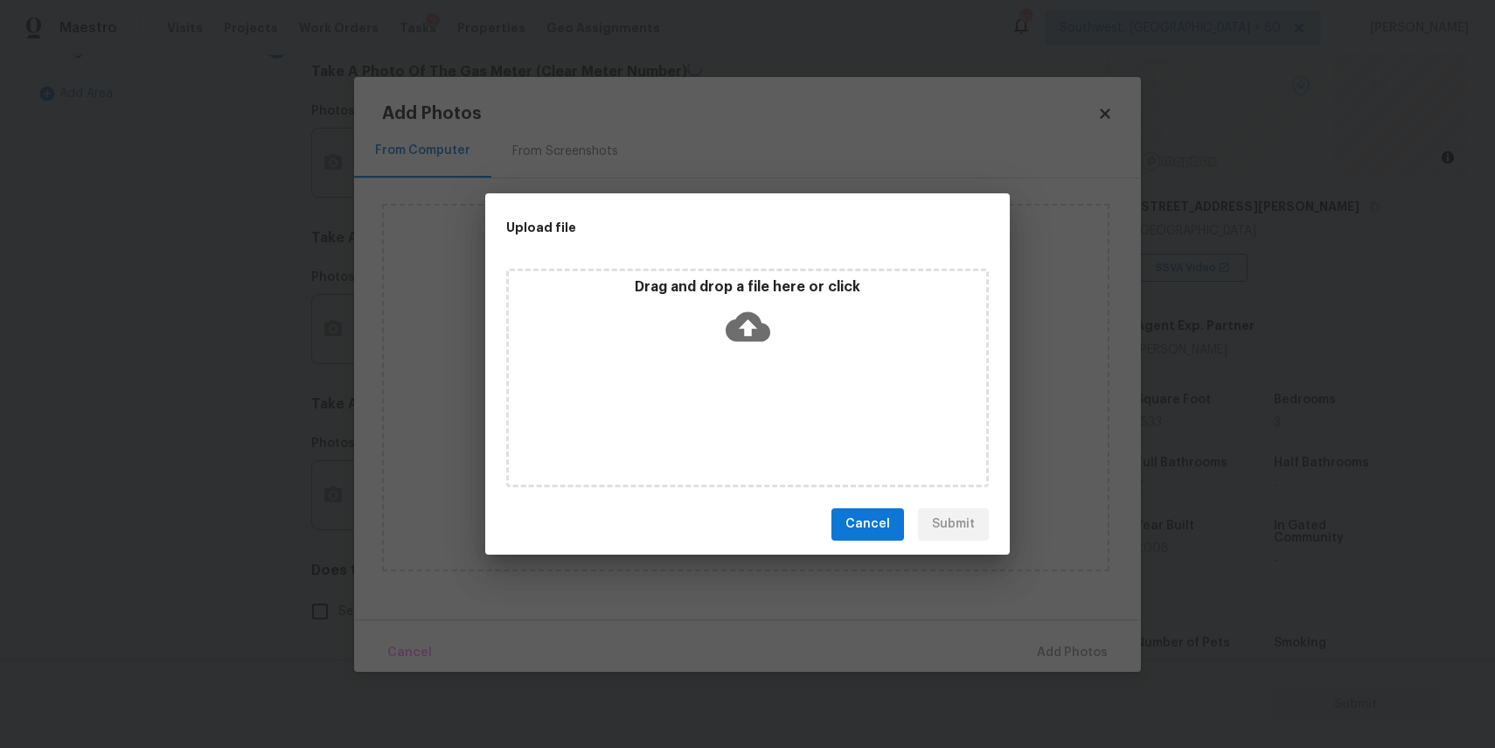
scroll to position [568, 0]
click at [760, 371] on div "Drag and drop a file here or click" at bounding box center [747, 377] width 483 height 219
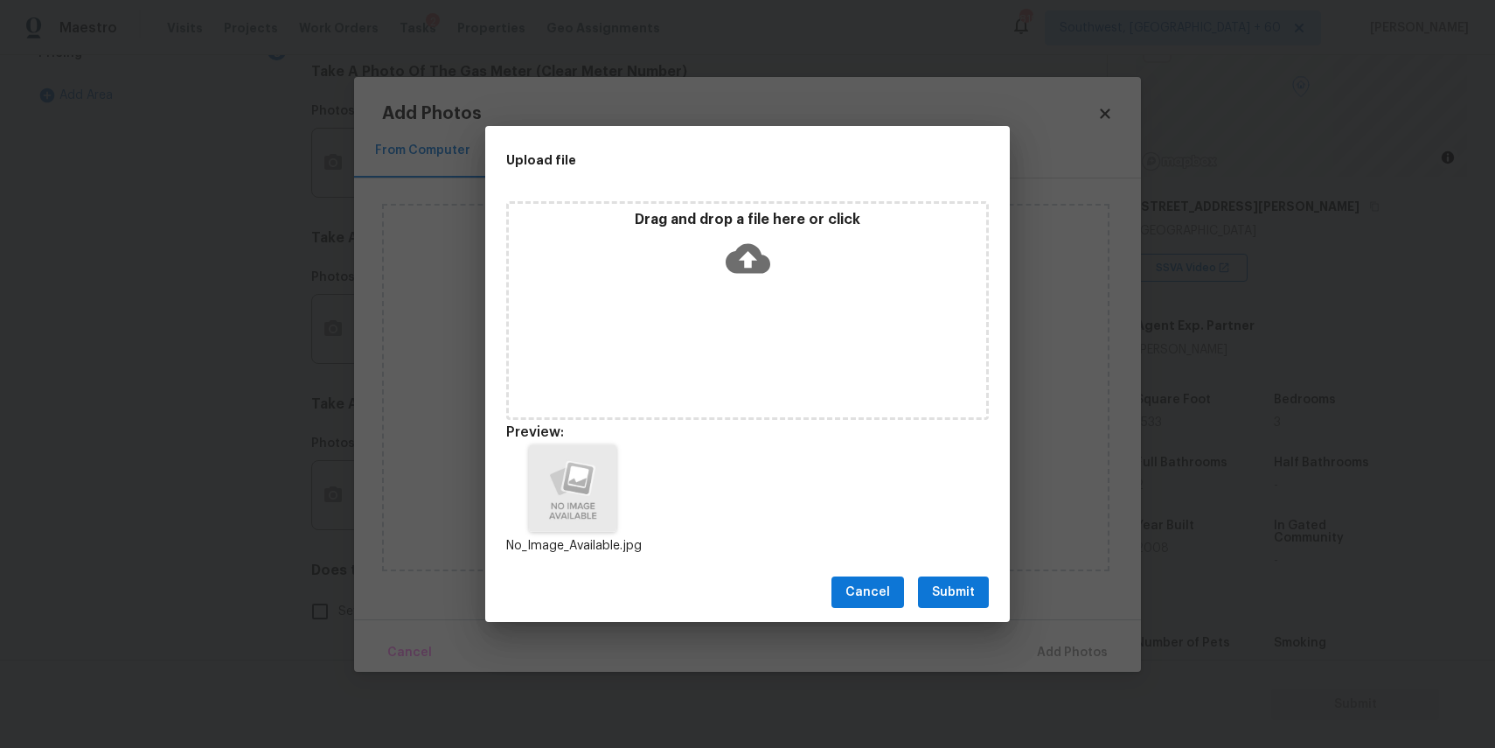
click at [975, 580] on button "Submit" at bounding box center [953, 592] width 71 height 32
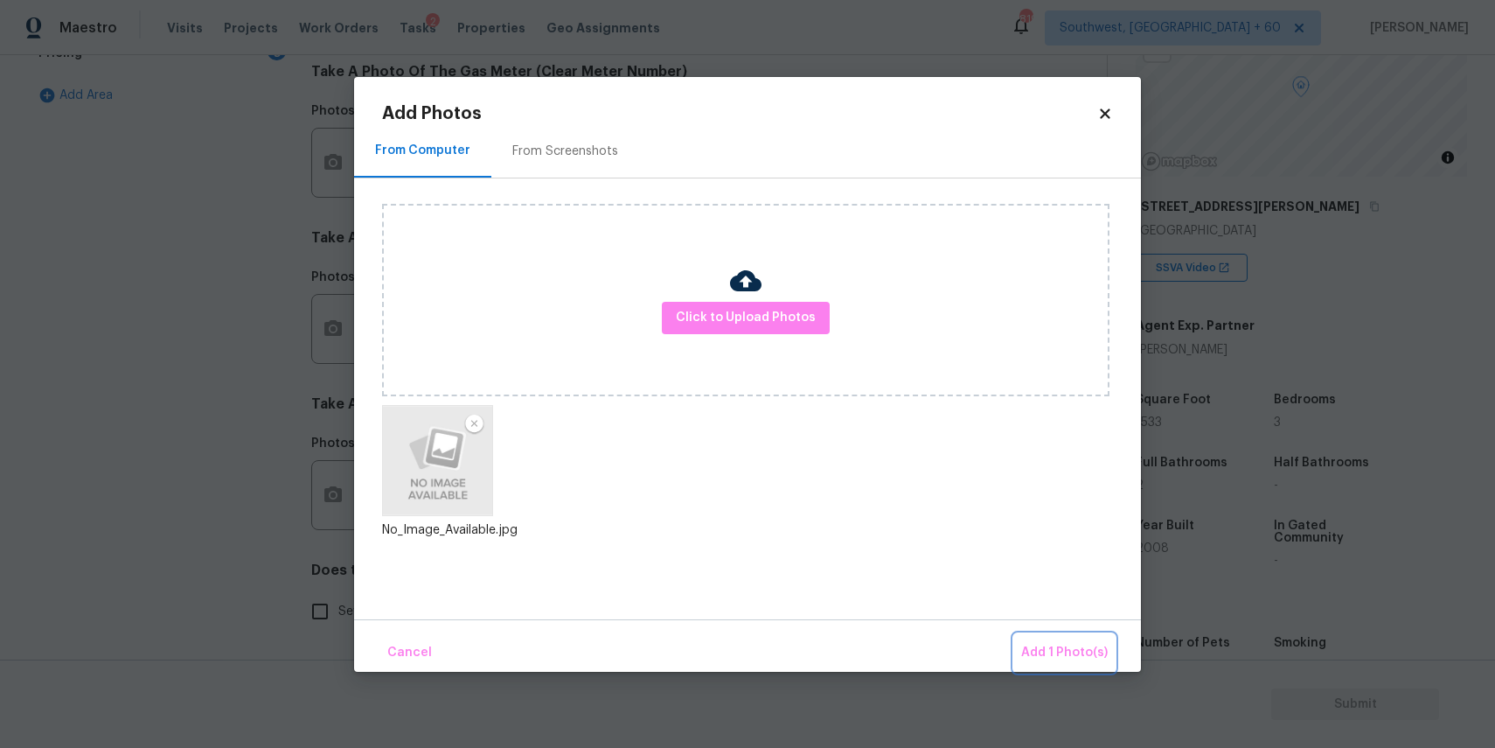
click at [1064, 644] on span "Add 1 Photo(s)" at bounding box center [1064, 653] width 87 height 22
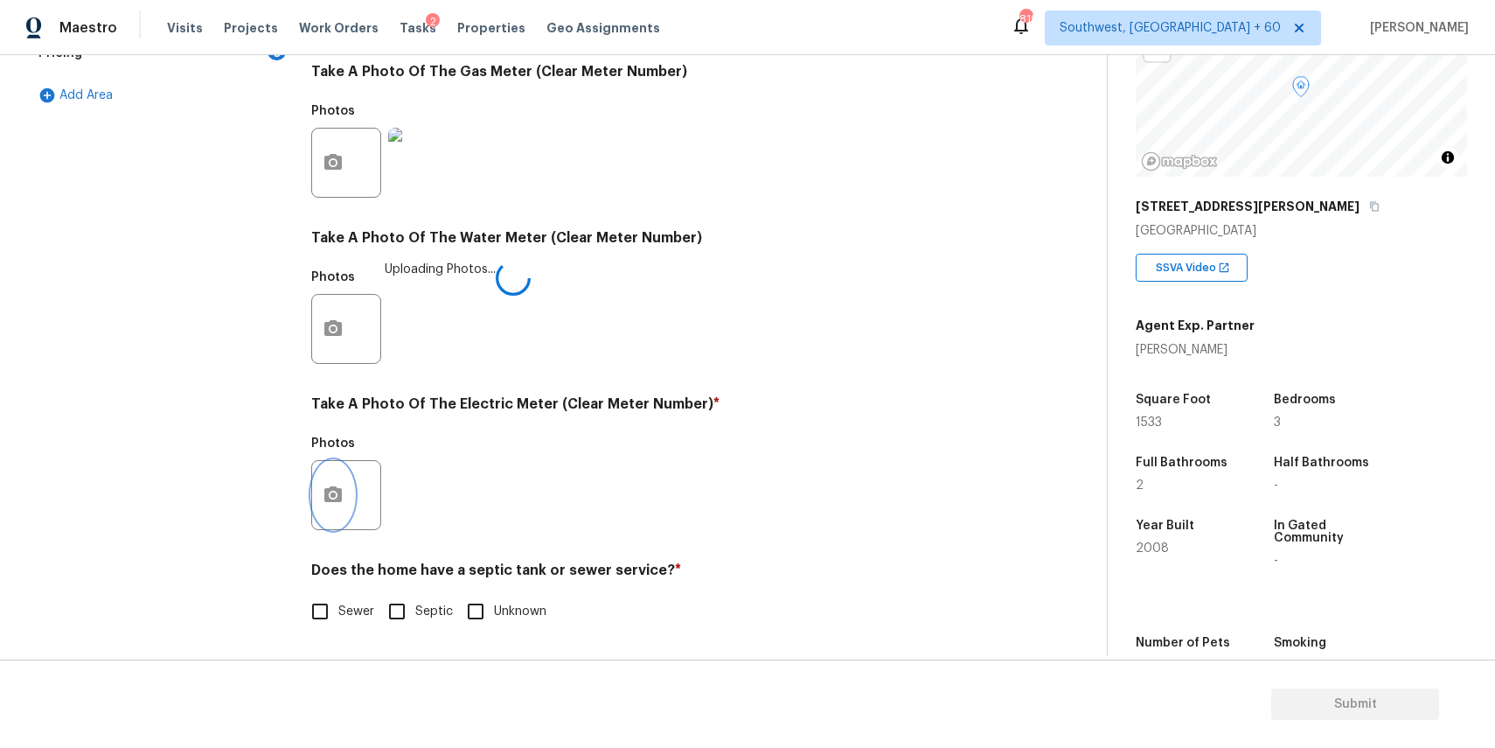
click at [339, 503] on icon "button" at bounding box center [333, 494] width 21 height 21
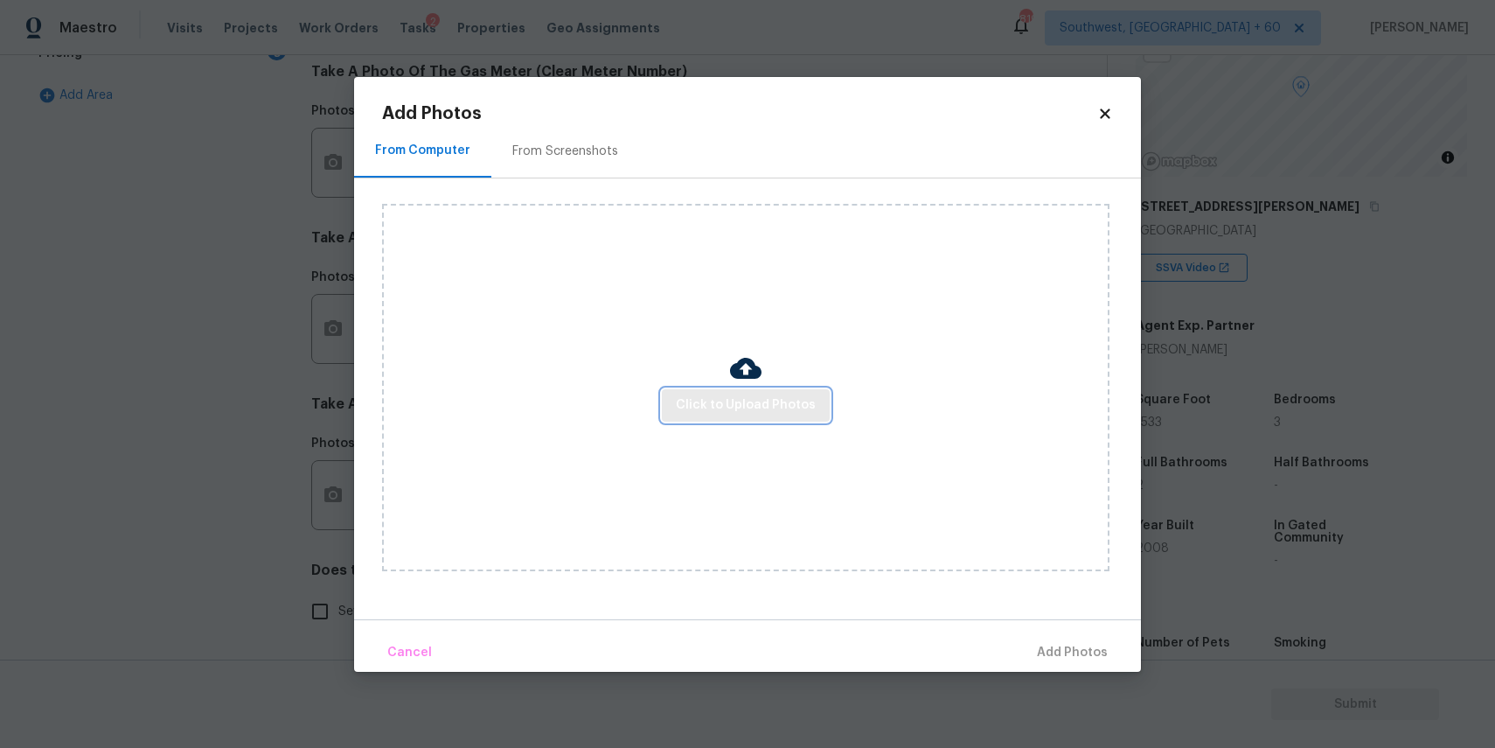
click at [733, 413] on span "Click to Upload Photos" at bounding box center [746, 405] width 140 height 22
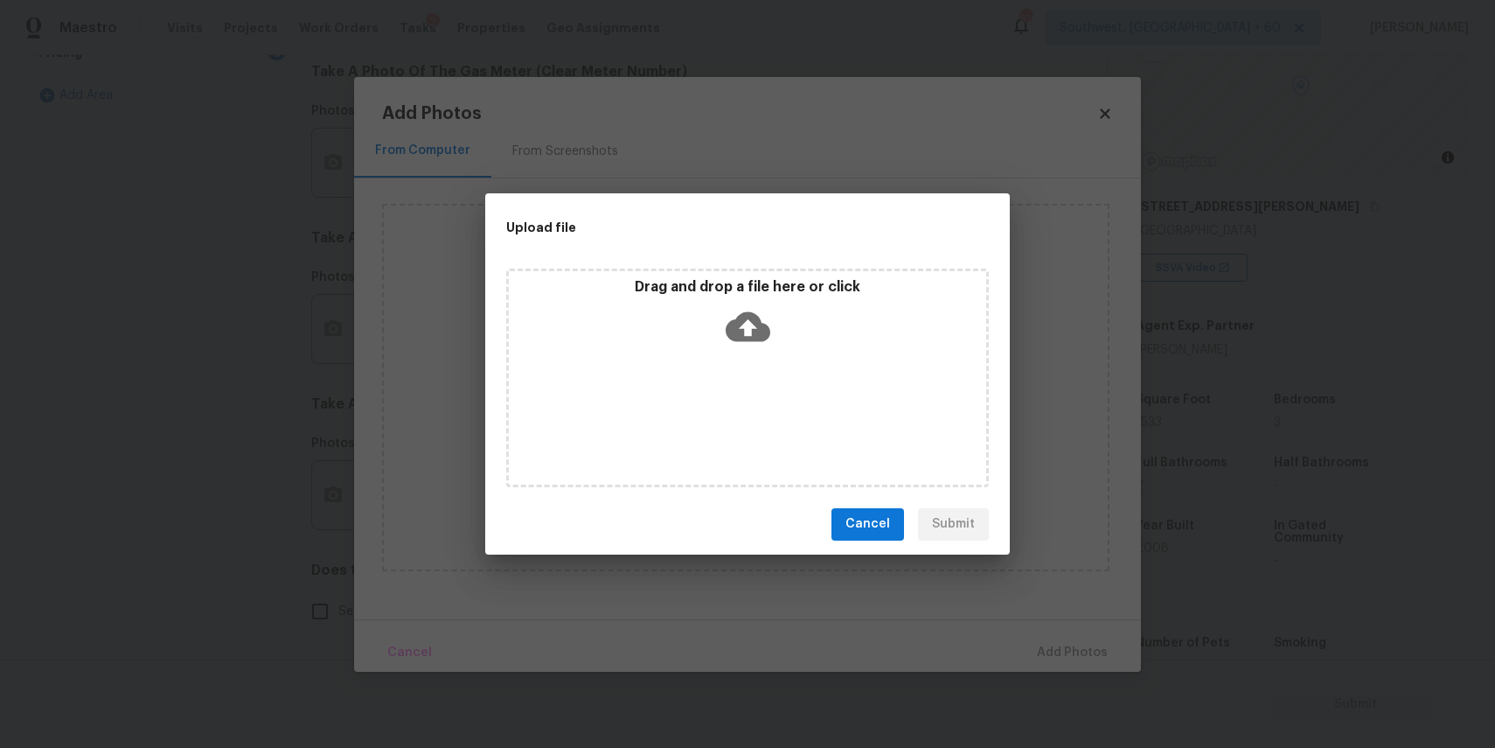
click at [720, 357] on div "Drag and drop a file here or click" at bounding box center [747, 377] width 483 height 219
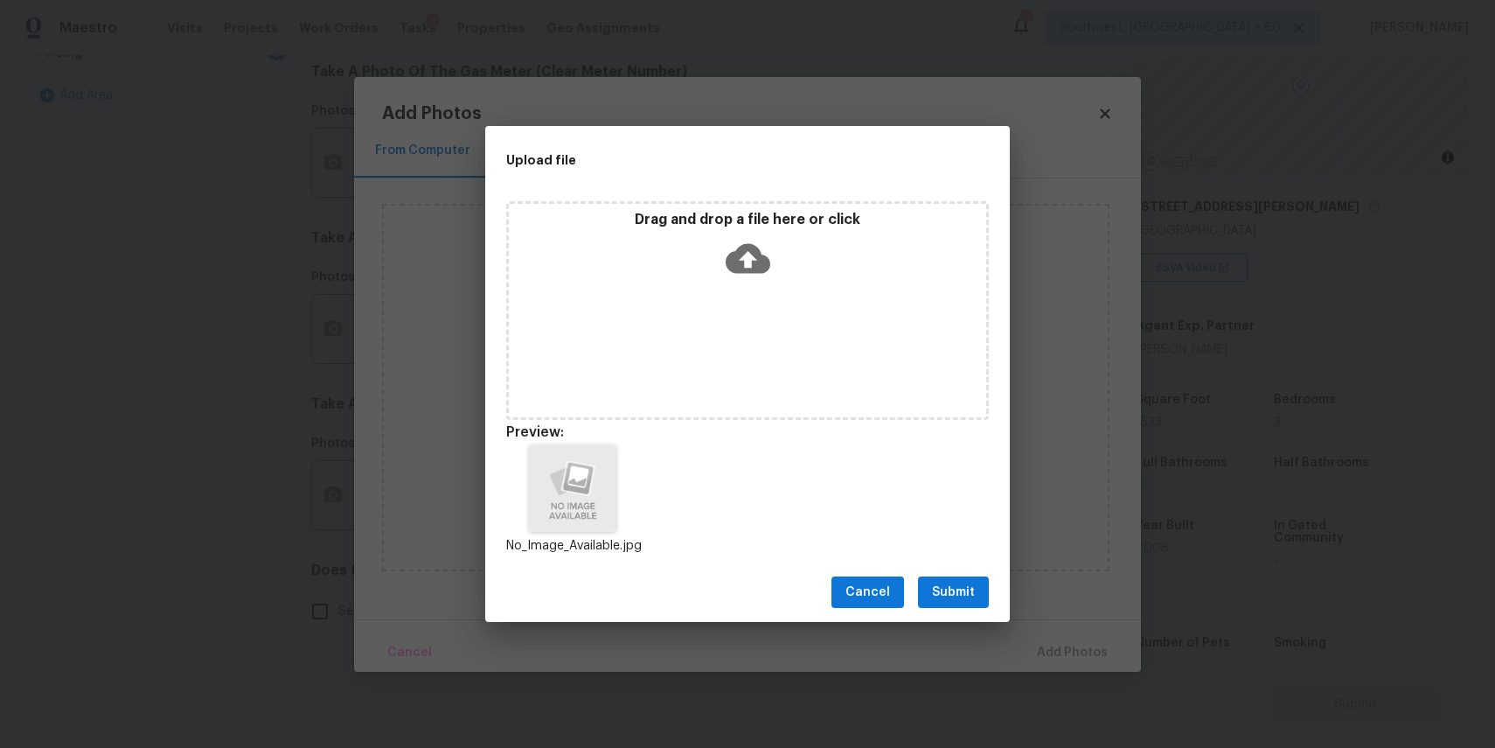
click at [971, 586] on span "Submit" at bounding box center [953, 592] width 43 height 22
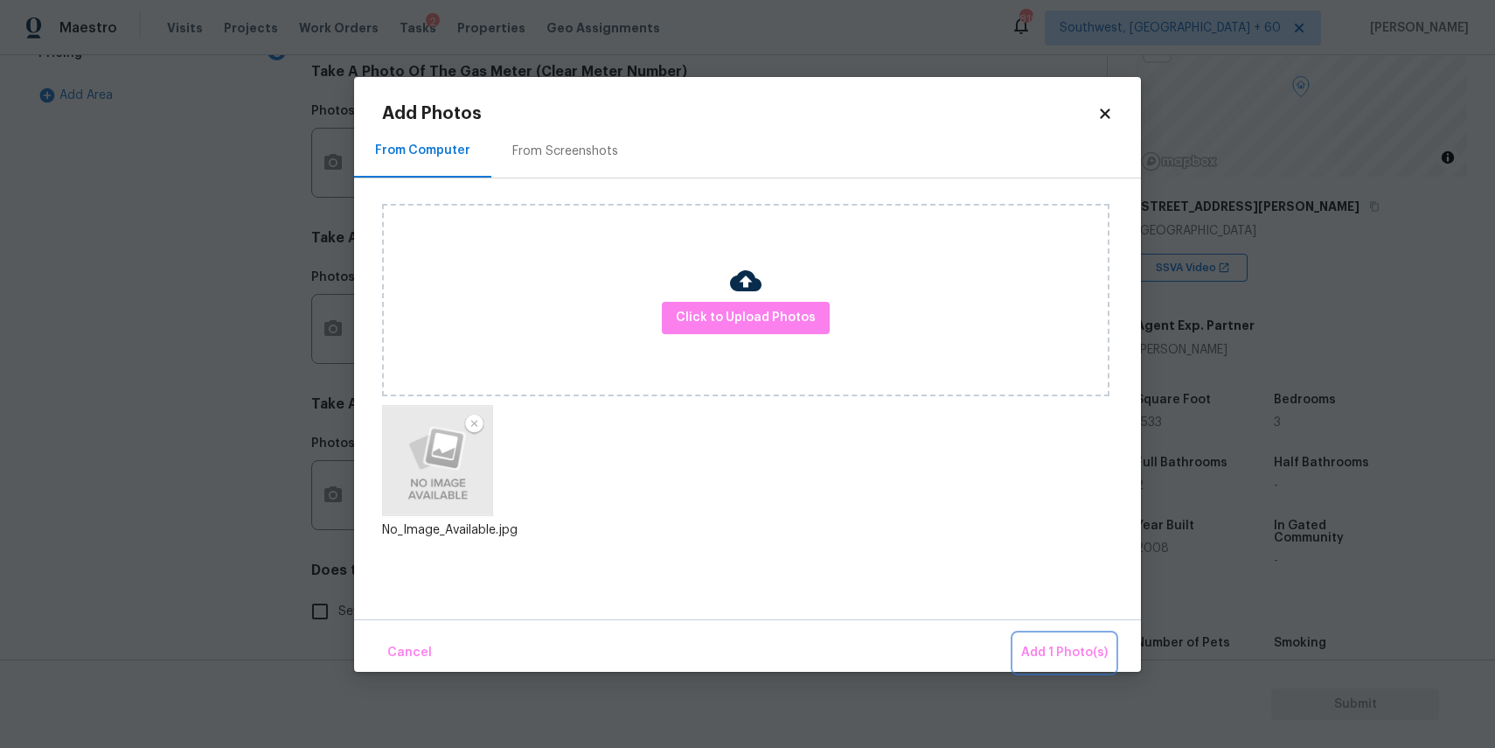
click at [1069, 651] on span "Add 1 Photo(s)" at bounding box center [1064, 653] width 87 height 22
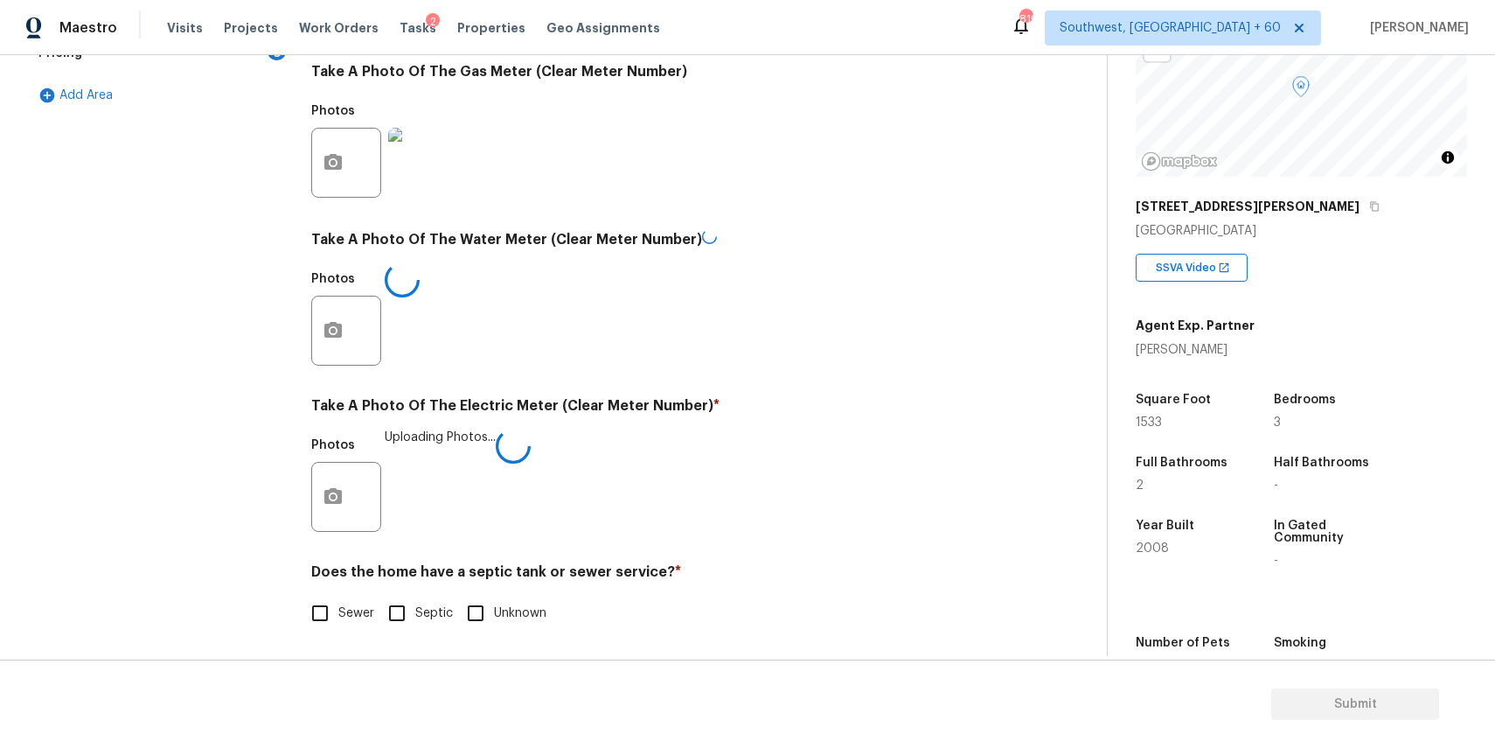
click at [357, 626] on label "Sewer" at bounding box center [338, 613] width 73 height 37
click at [338, 626] on input "Sewer" at bounding box center [320, 613] width 37 height 37
checkbox input "true"
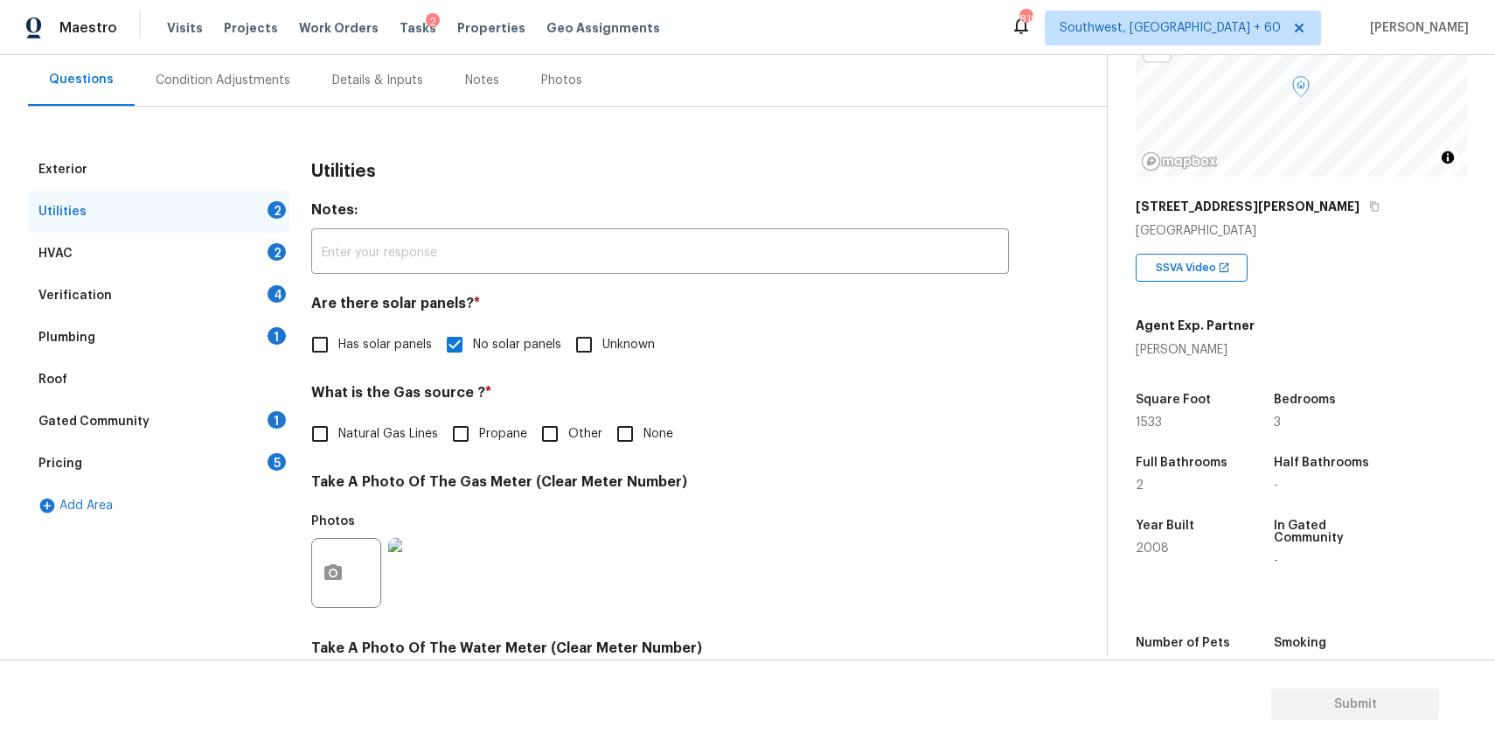
click at [228, 247] on div "HVAC 2" at bounding box center [159, 254] width 262 height 42
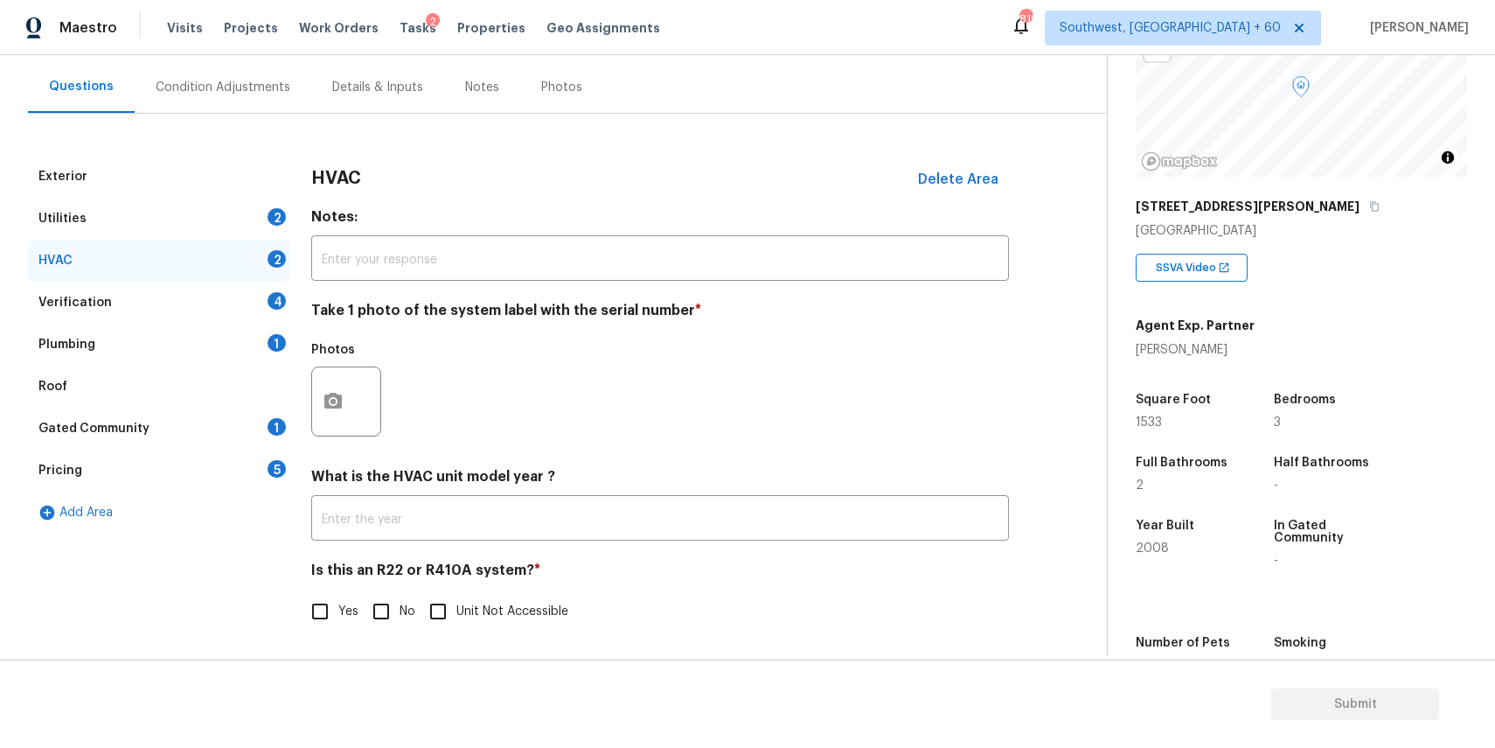
scroll to position [152, 0]
click at [241, 227] on div "Utilities 2" at bounding box center [159, 219] width 262 height 42
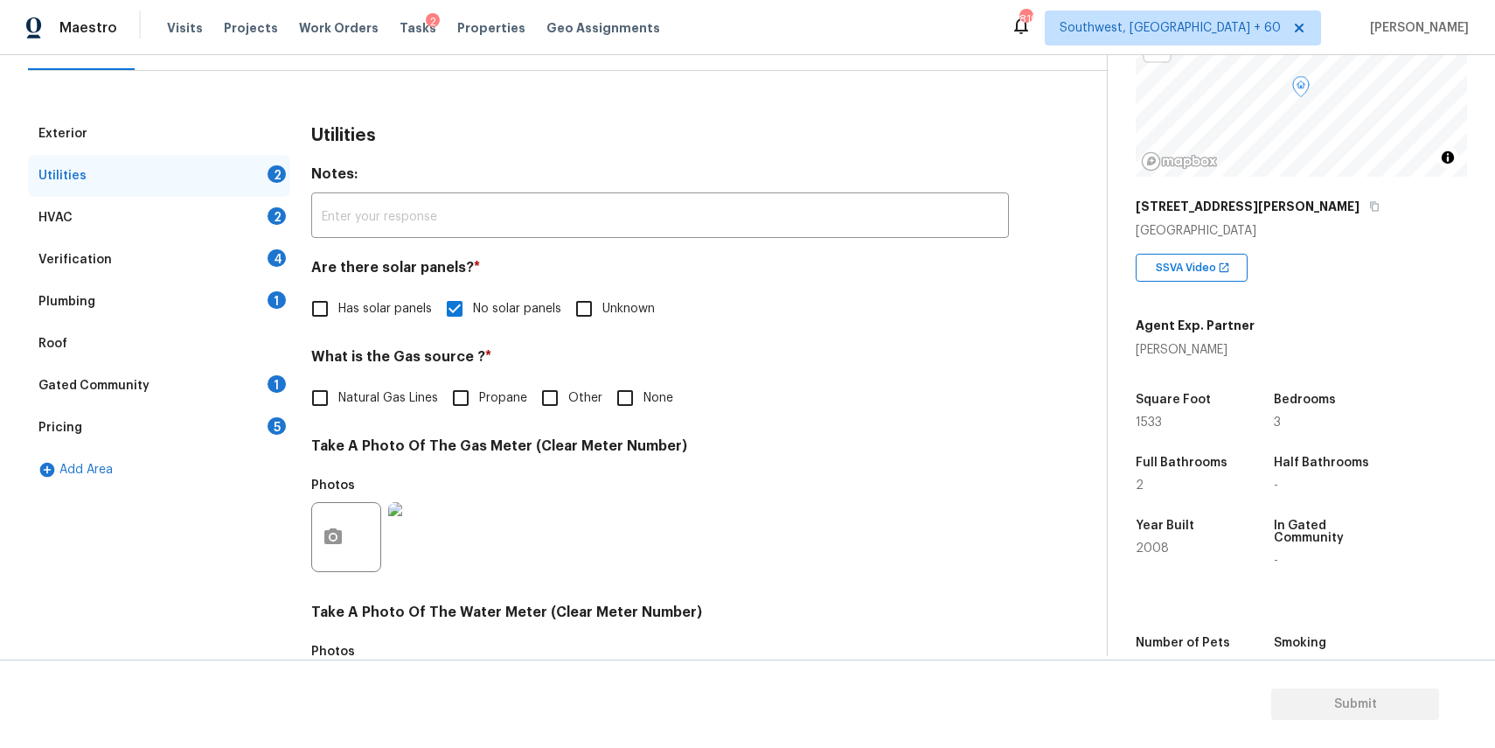
scroll to position [0, 0]
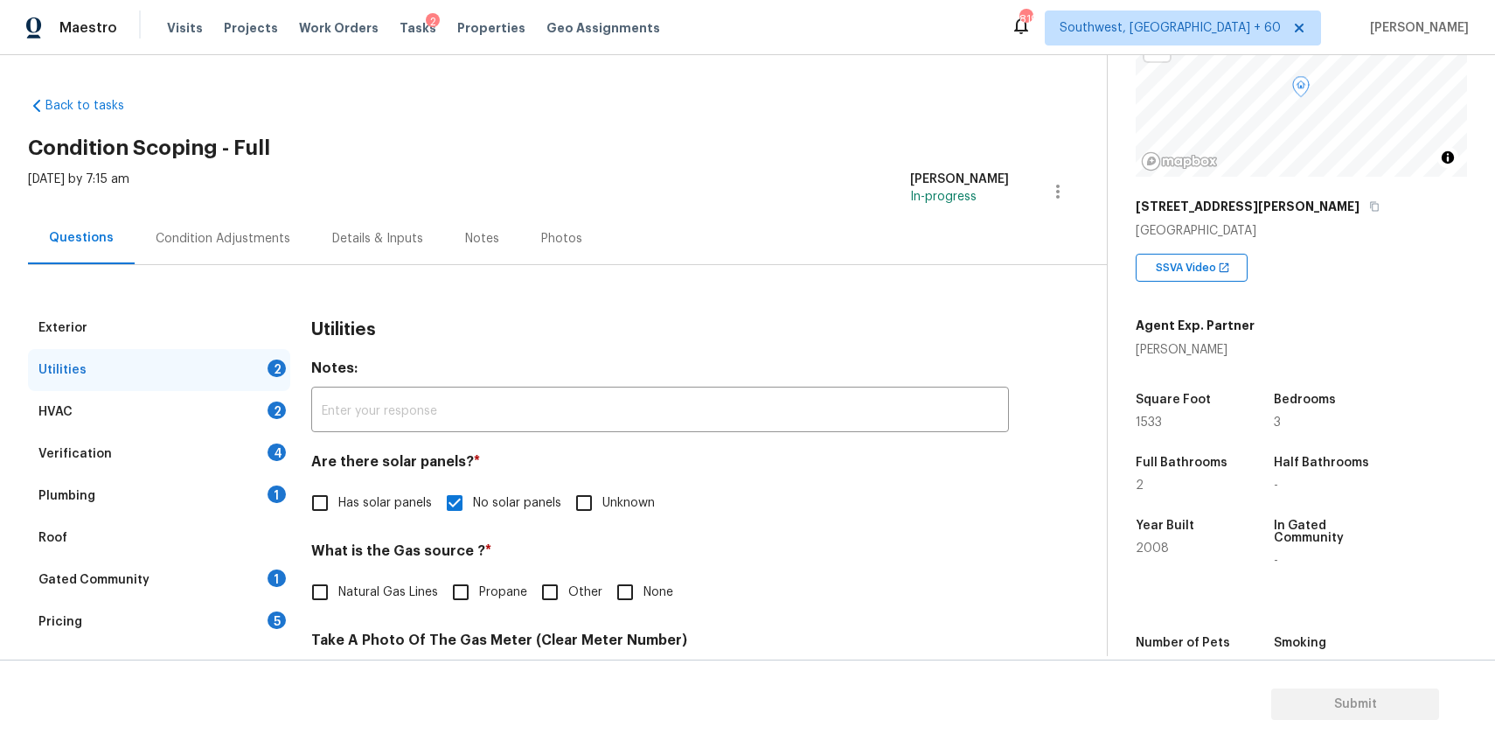
click at [207, 406] on div "HVAC 2" at bounding box center [159, 412] width 262 height 42
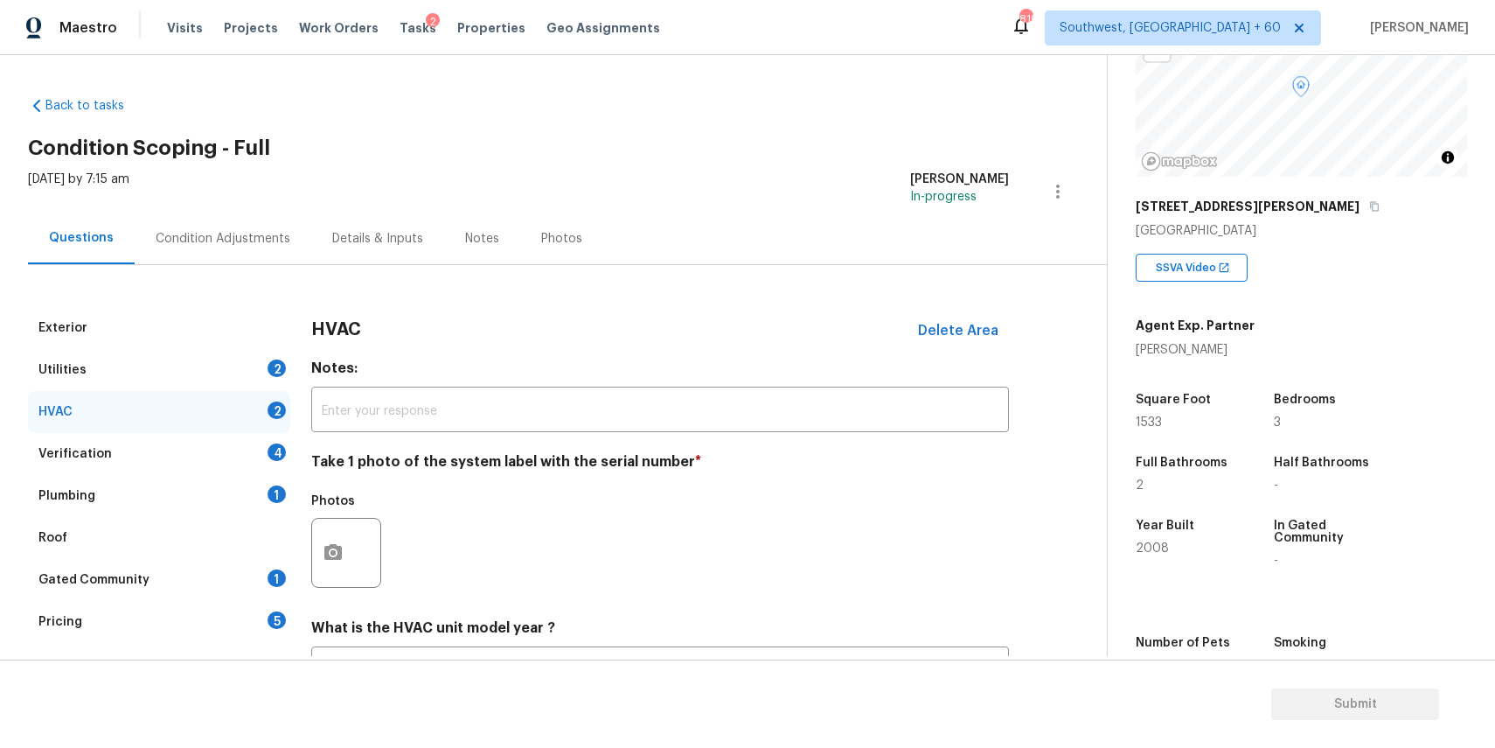
click at [244, 359] on div "Utilities 2" at bounding box center [159, 370] width 262 height 42
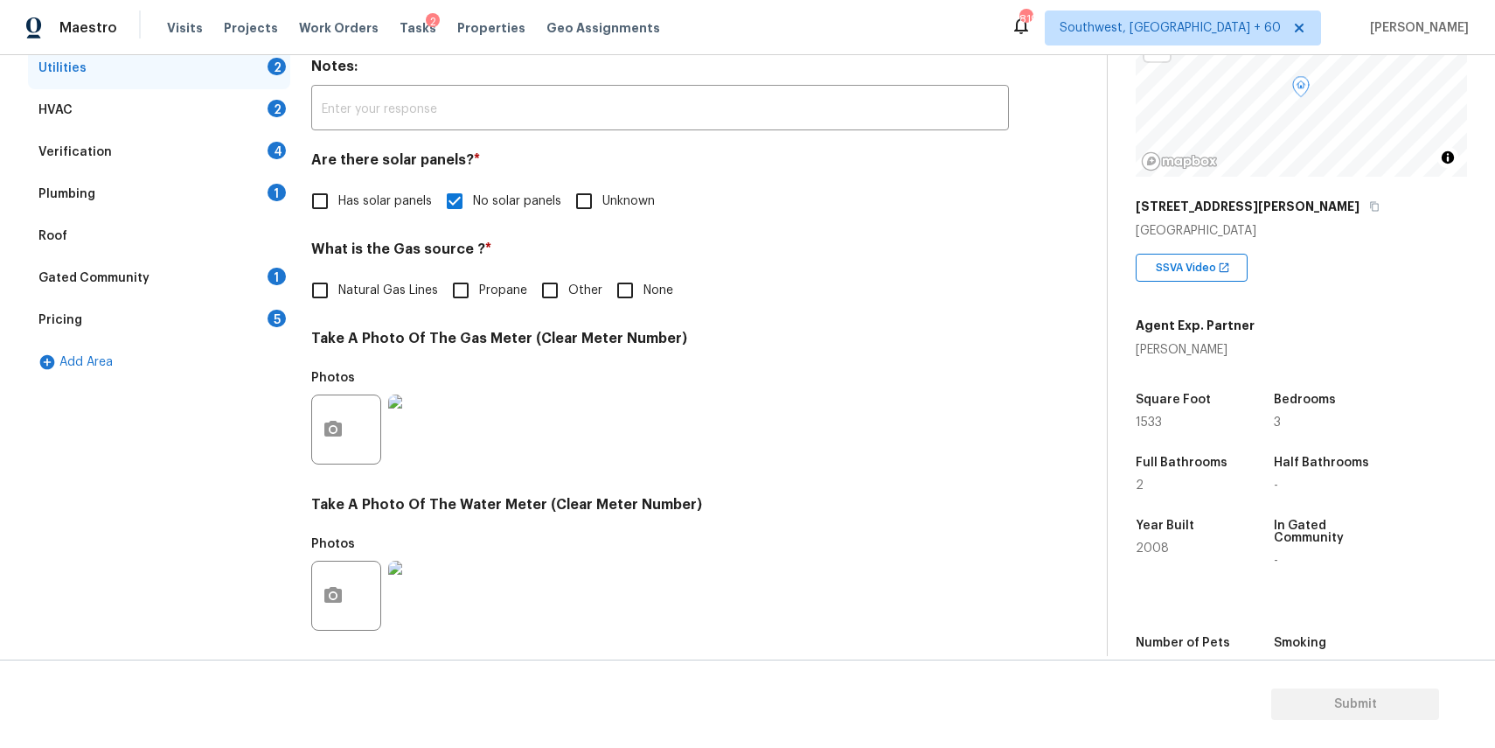
scroll to position [568, 0]
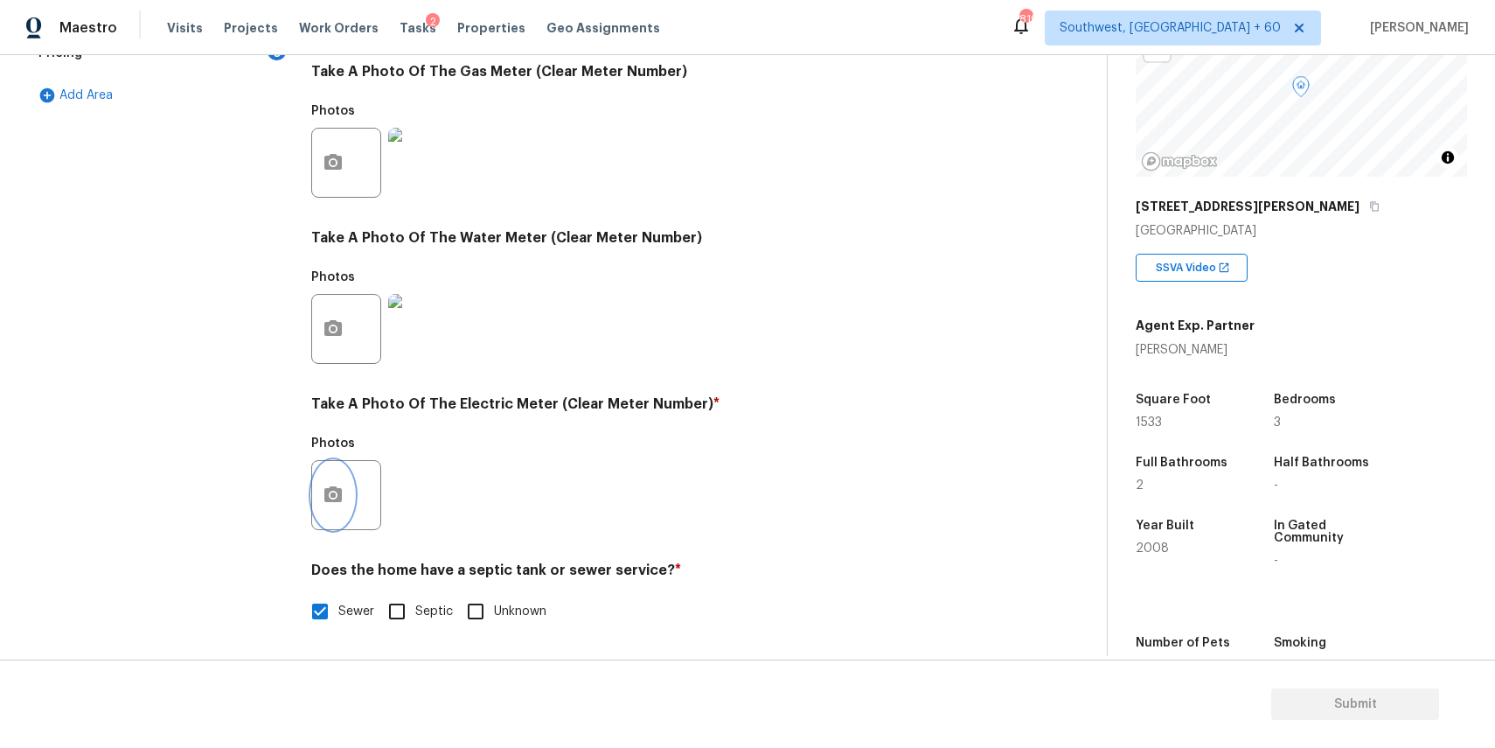
click at [331, 502] on icon "button" at bounding box center [333, 494] width 21 height 21
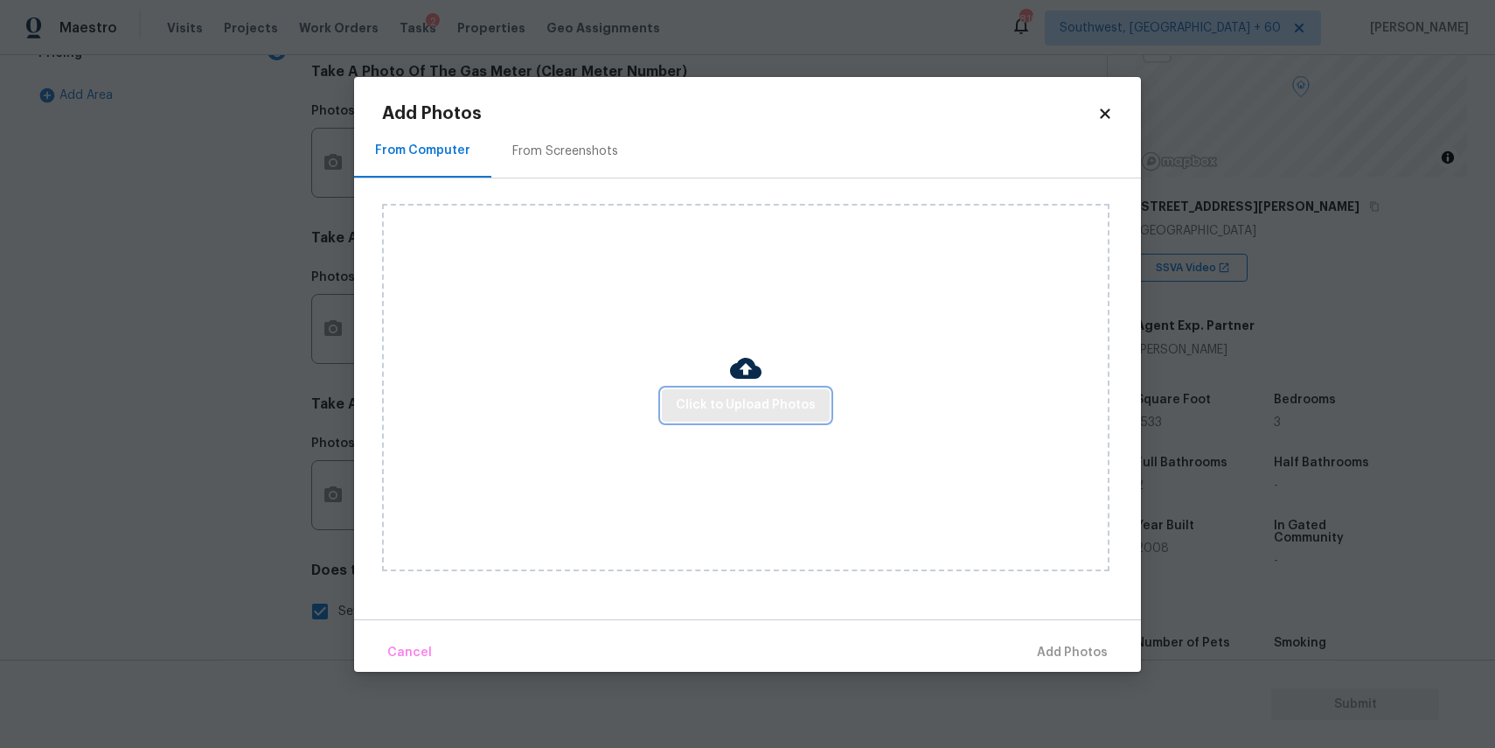
click at [698, 390] on button "Click to Upload Photos" at bounding box center [746, 405] width 168 height 32
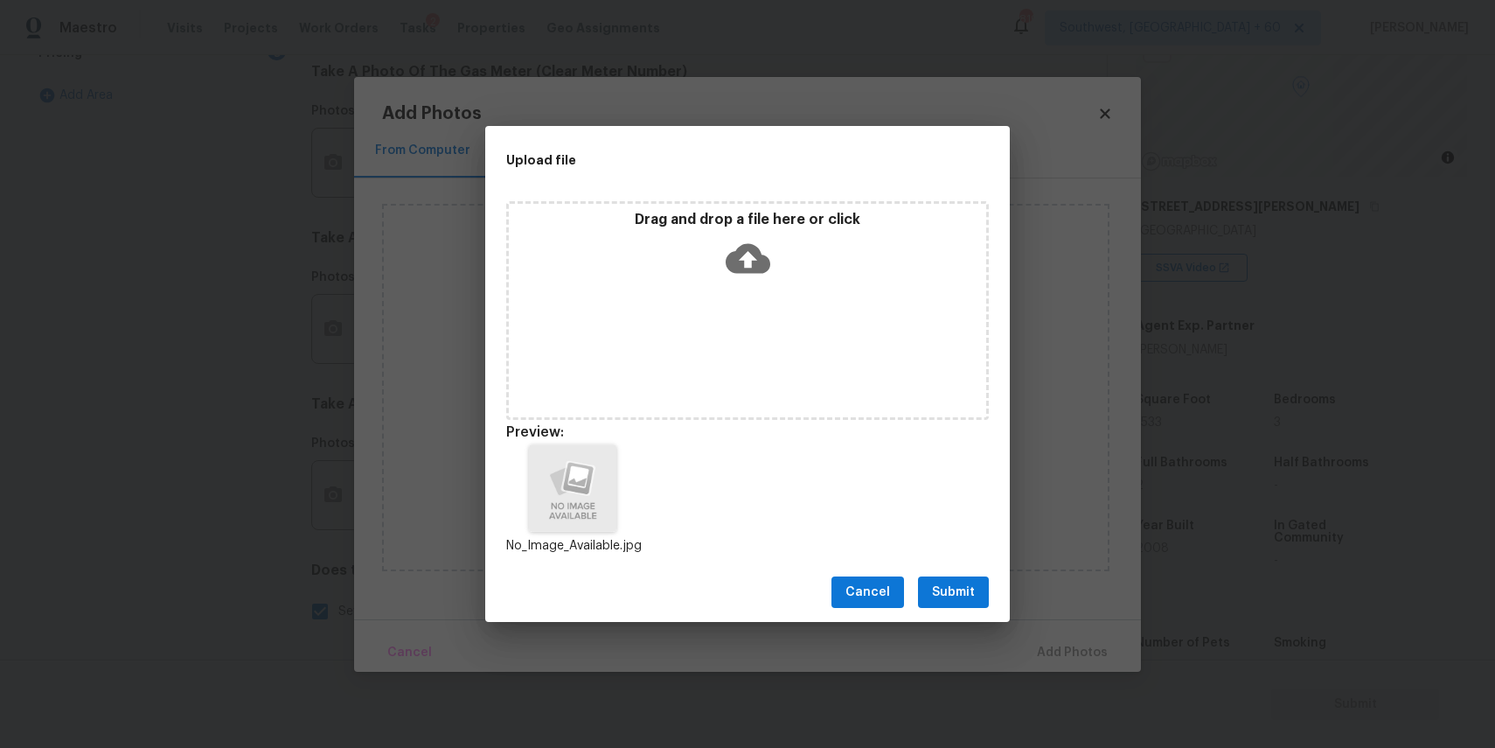
click at [951, 595] on span "Submit" at bounding box center [953, 592] width 43 height 22
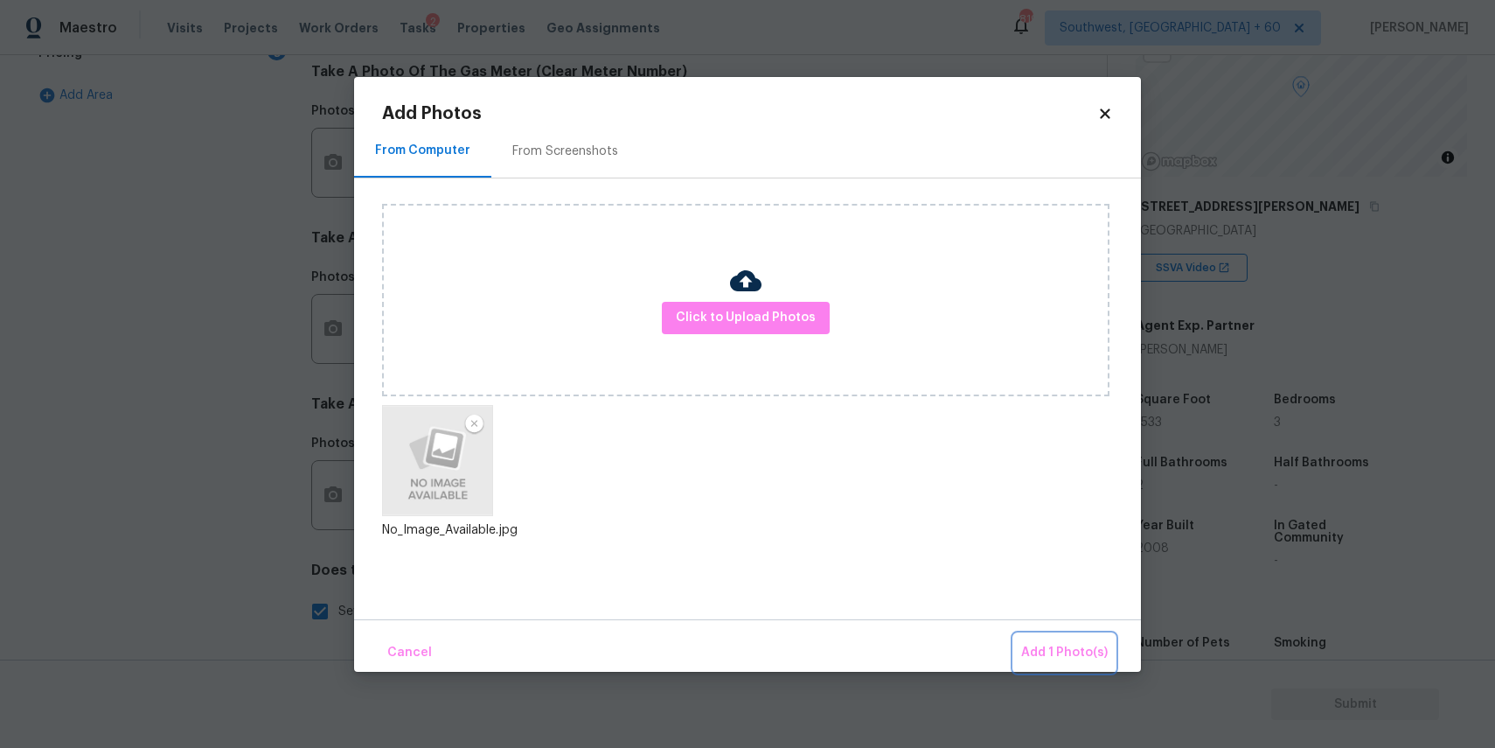
click at [1060, 643] on span "Add 1 Photo(s)" at bounding box center [1064, 653] width 87 height 22
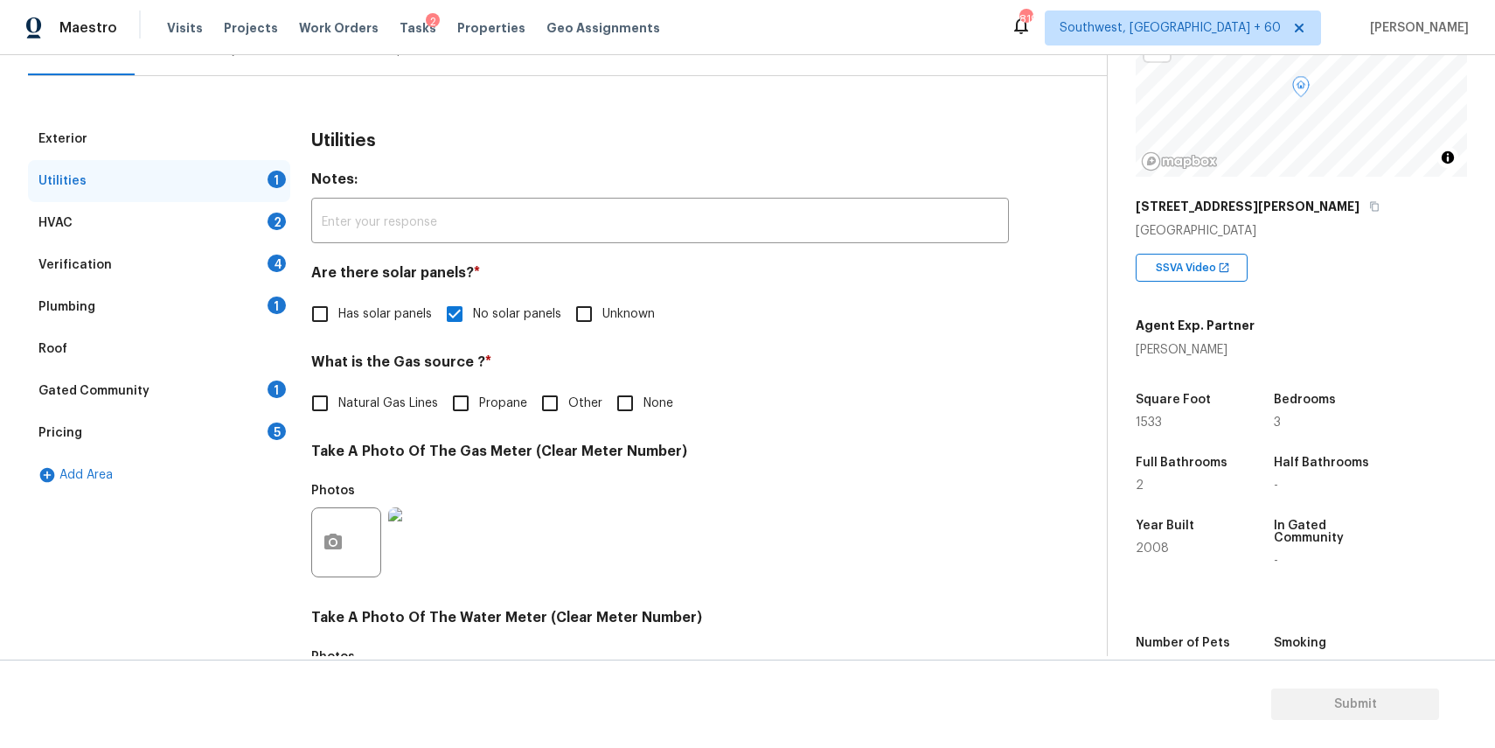
scroll to position [0, 0]
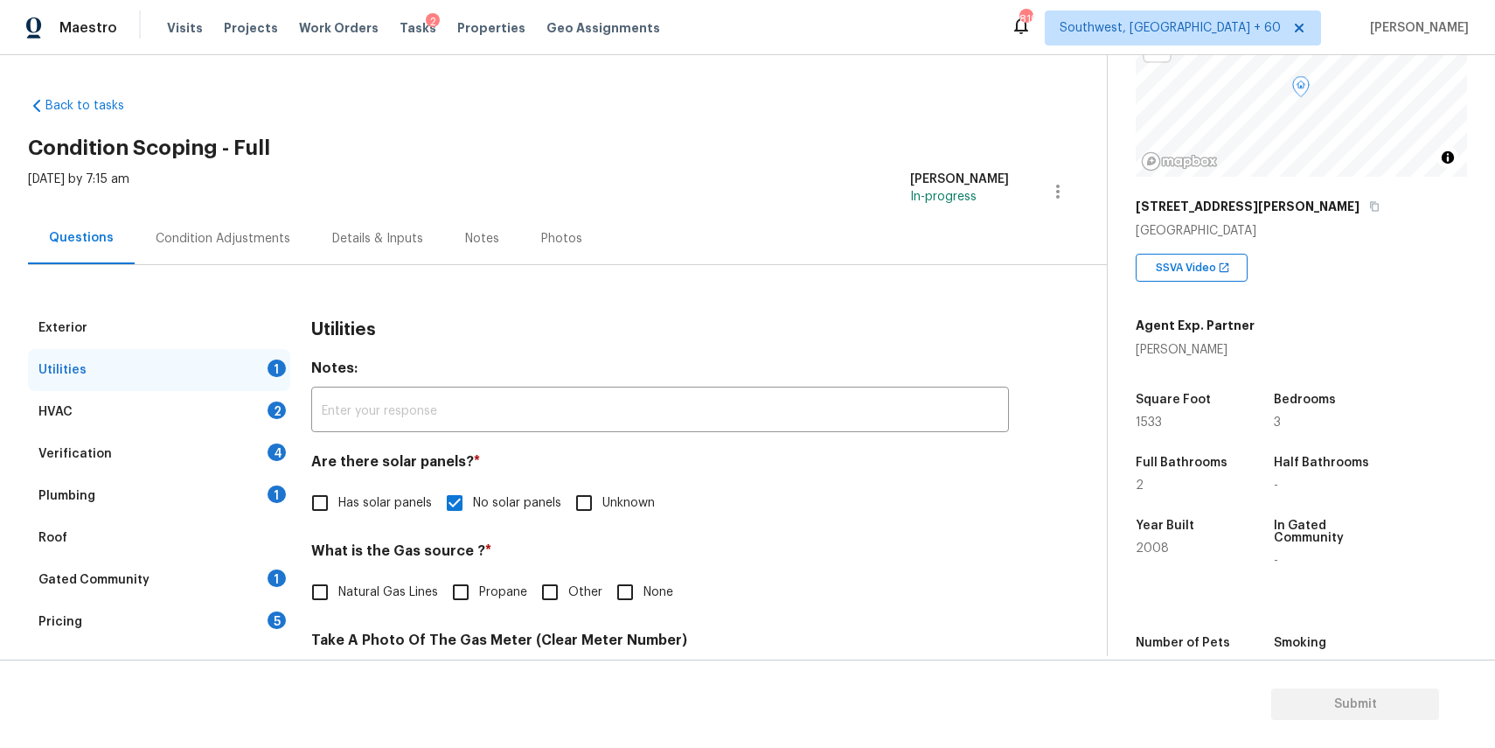
click at [247, 407] on div "HVAC 2" at bounding box center [159, 412] width 262 height 42
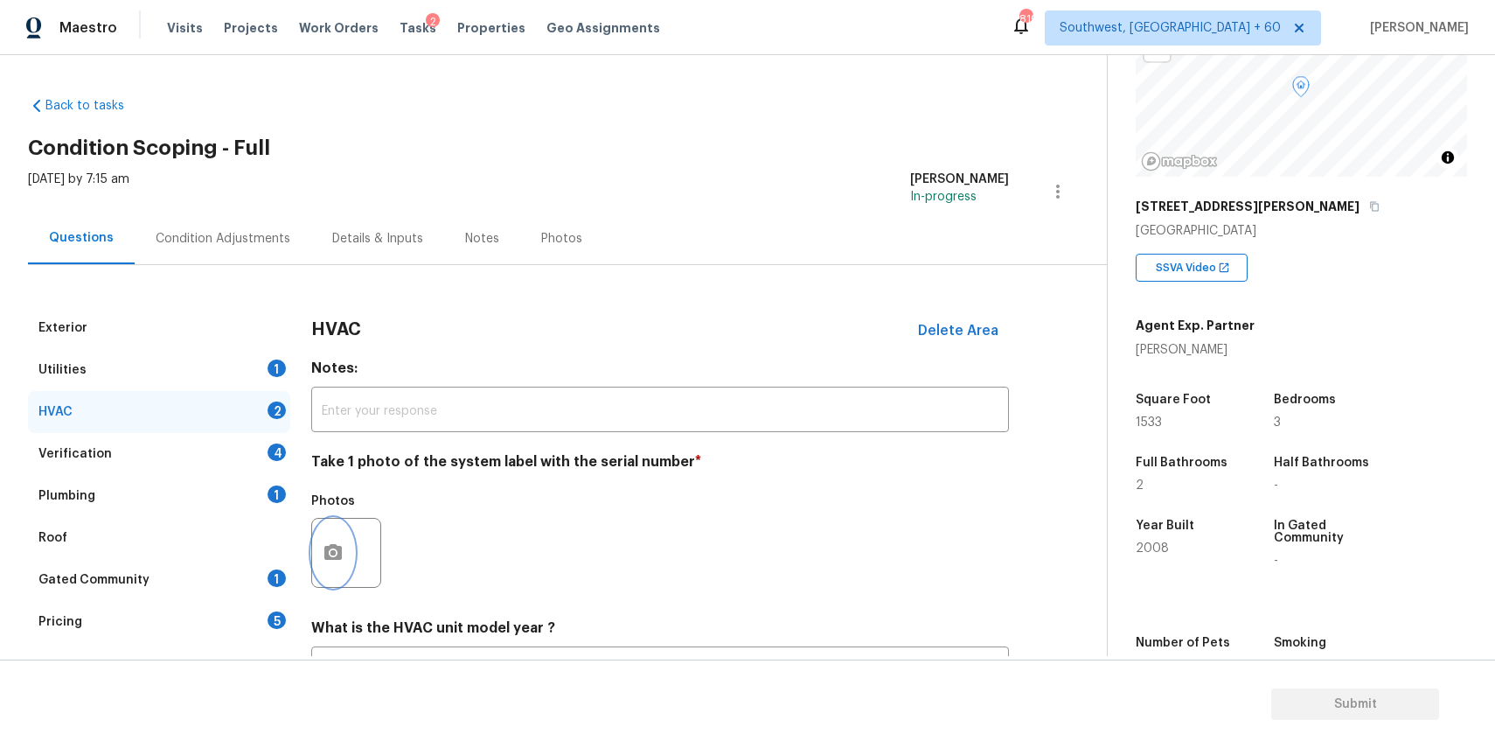
click at [336, 549] on icon "button" at bounding box center [333, 552] width 21 height 21
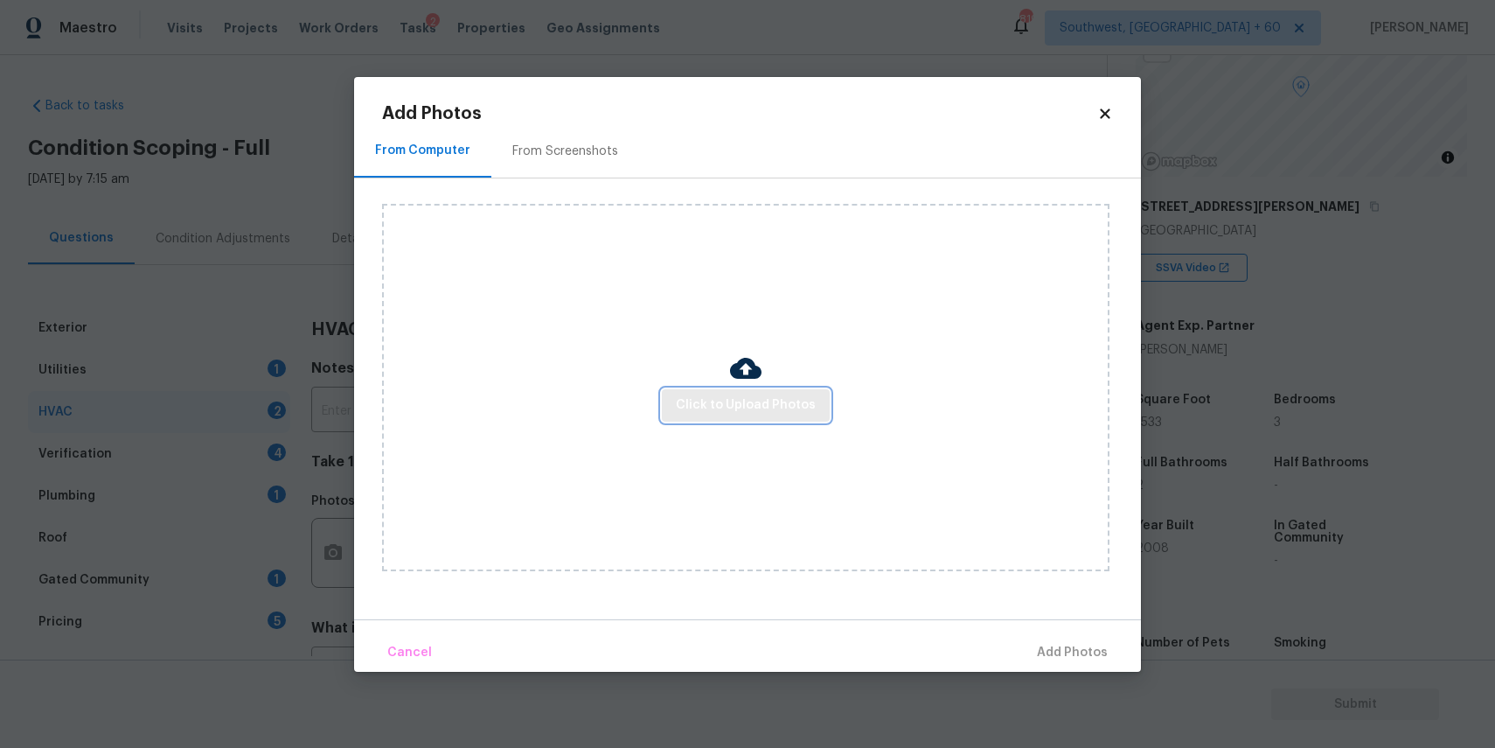
click at [676, 414] on button "Click to Upload Photos" at bounding box center [746, 405] width 168 height 32
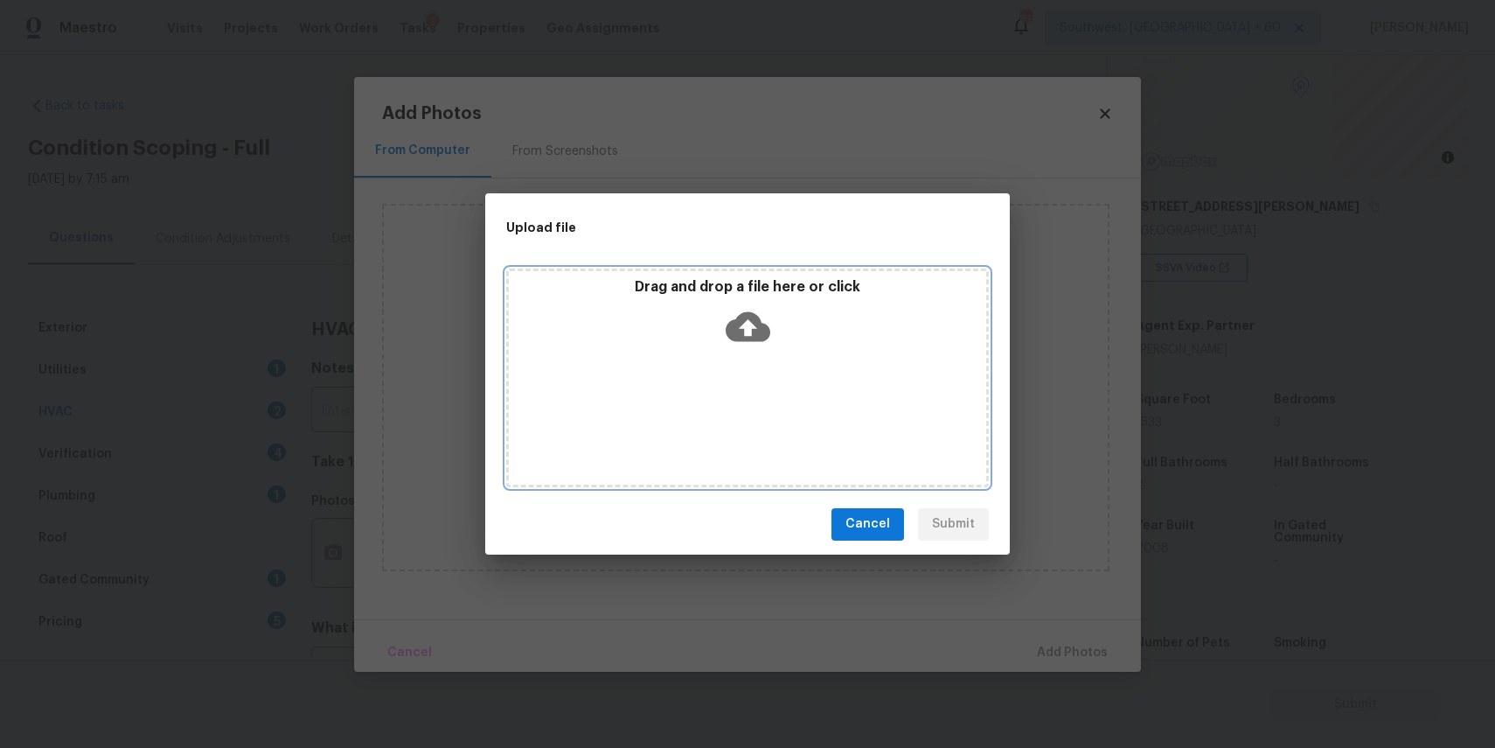
click at [742, 392] on div "Drag and drop a file here or click" at bounding box center [747, 377] width 483 height 219
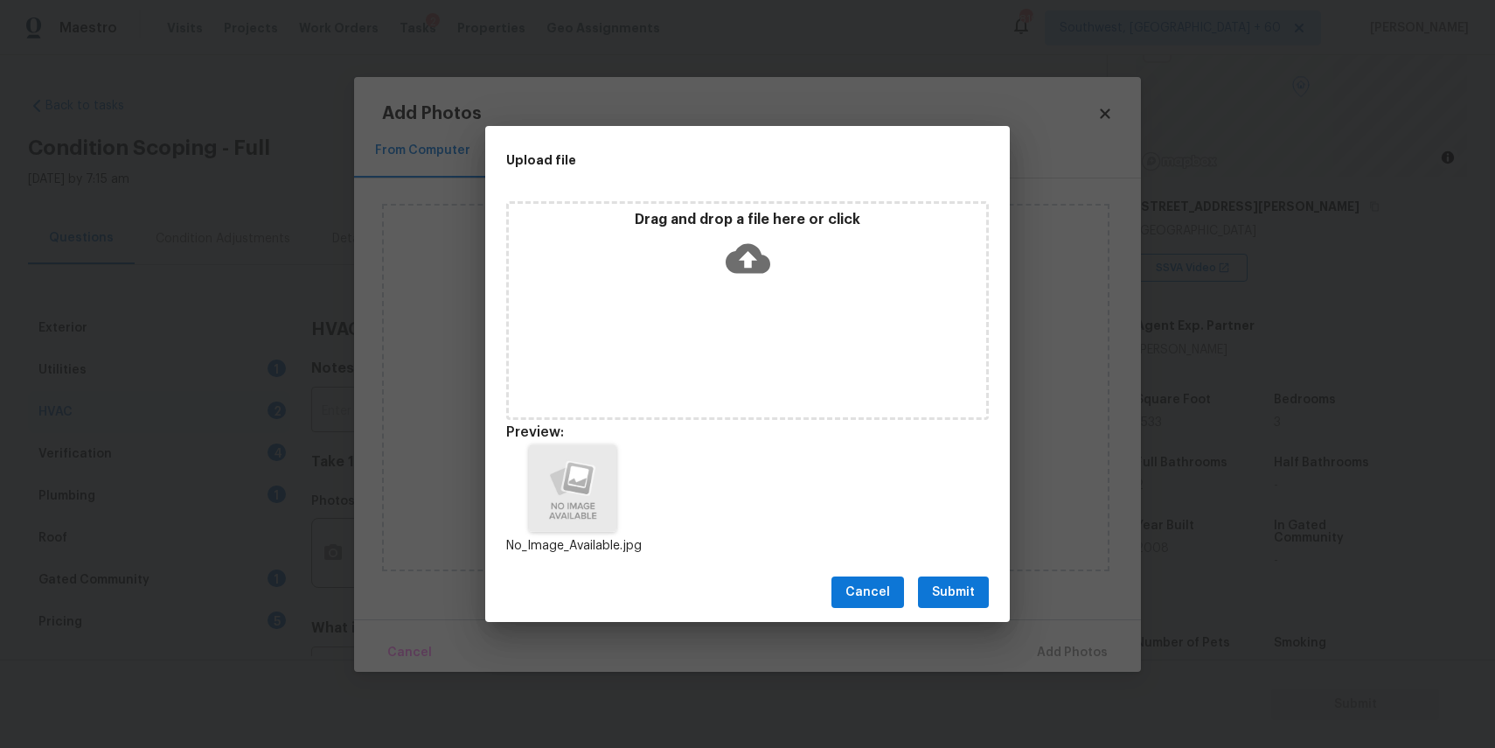
click at [942, 584] on span "Submit" at bounding box center [953, 592] width 43 height 22
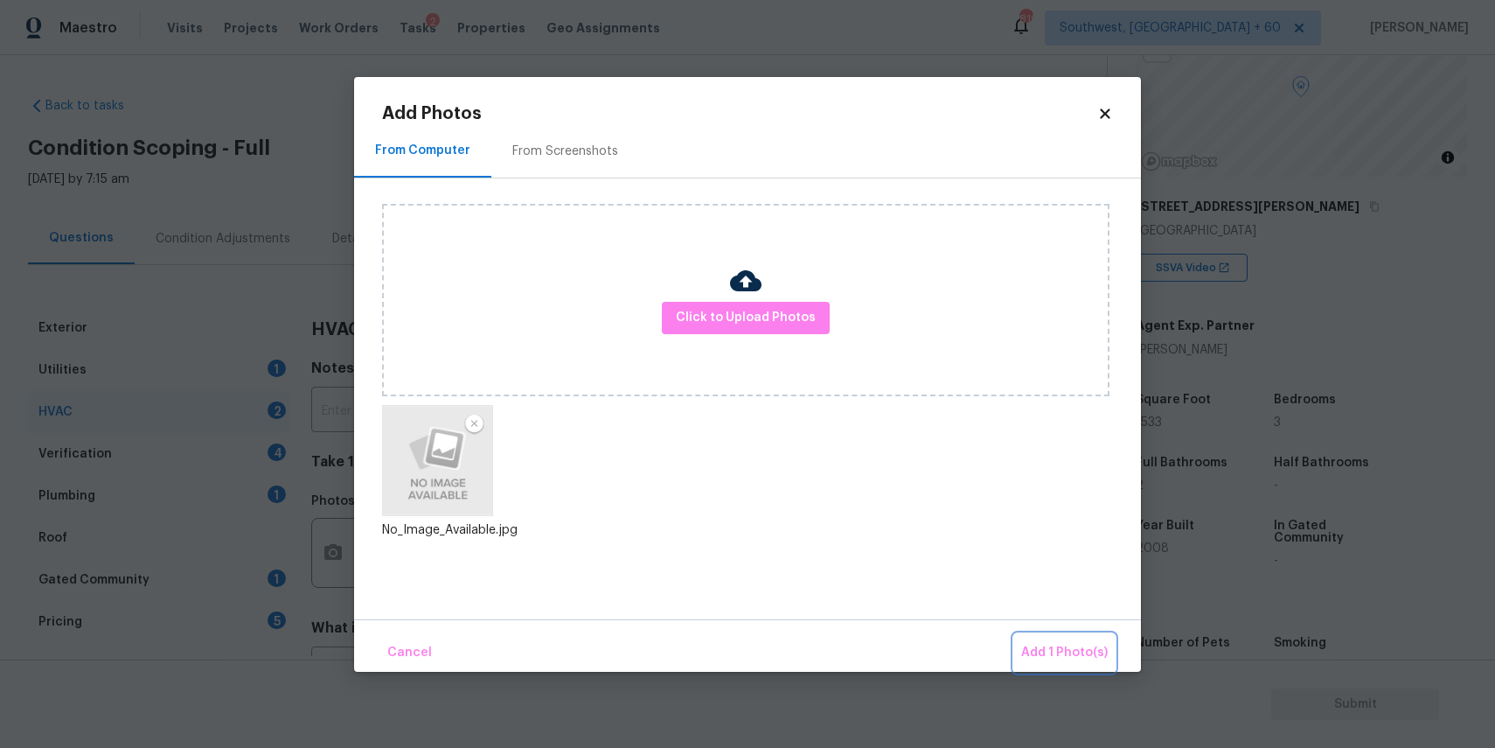
click at [1039, 647] on span "Add 1 Photo(s)" at bounding box center [1064, 653] width 87 height 22
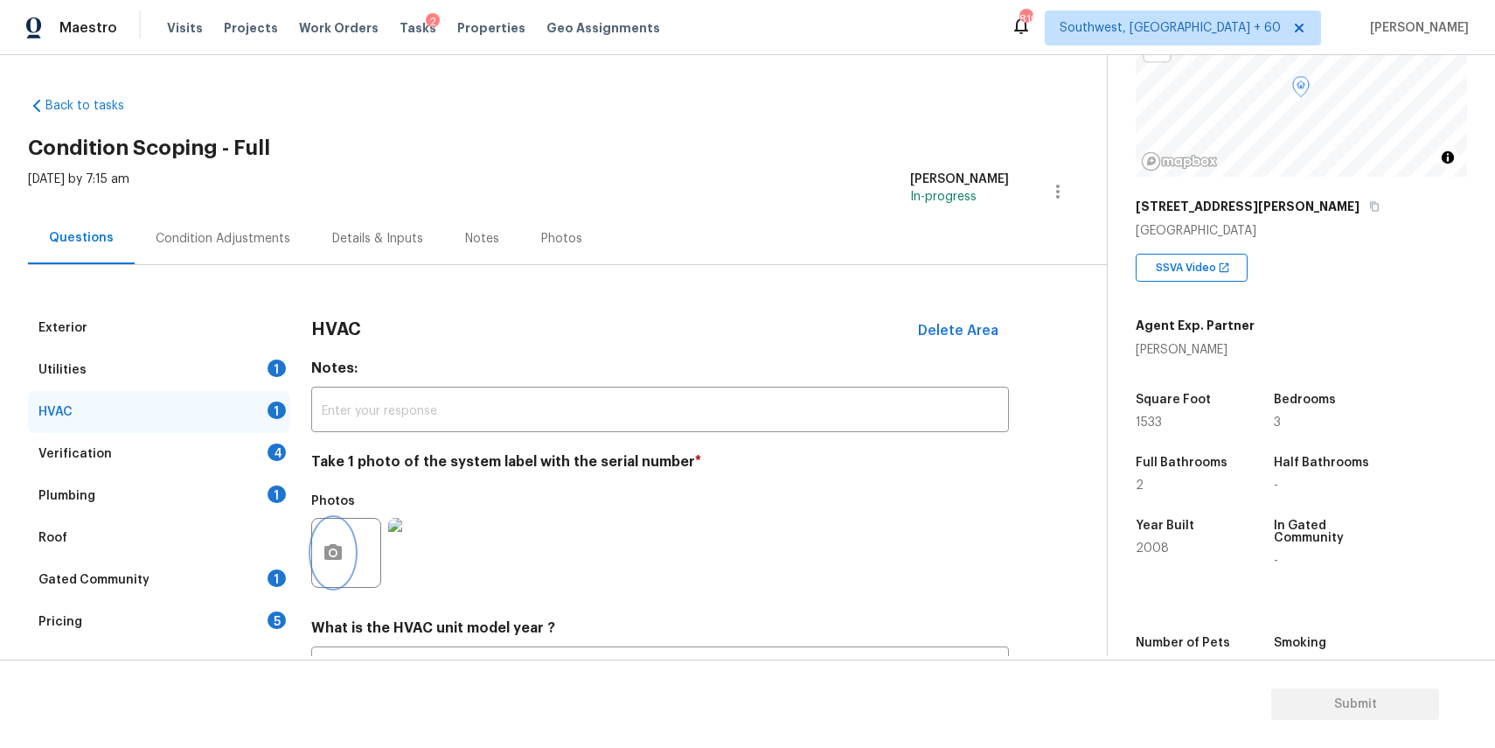
scroll to position [152, 0]
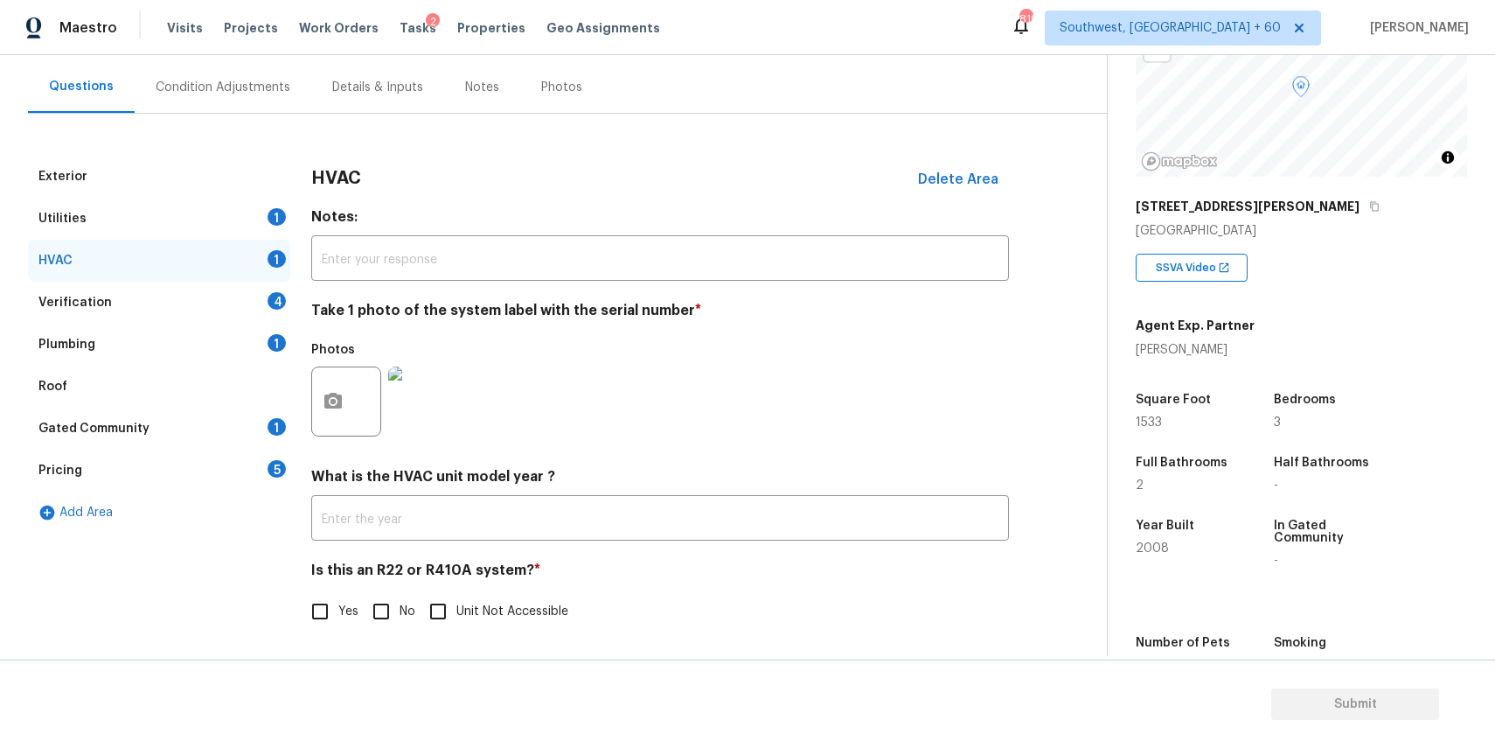
click at [383, 607] on input "No" at bounding box center [381, 611] width 37 height 37
checkbox input "true"
click at [607, 441] on div "Photos" at bounding box center [660, 390] width 698 height 114
click at [230, 304] on div "Verification 4" at bounding box center [159, 303] width 262 height 42
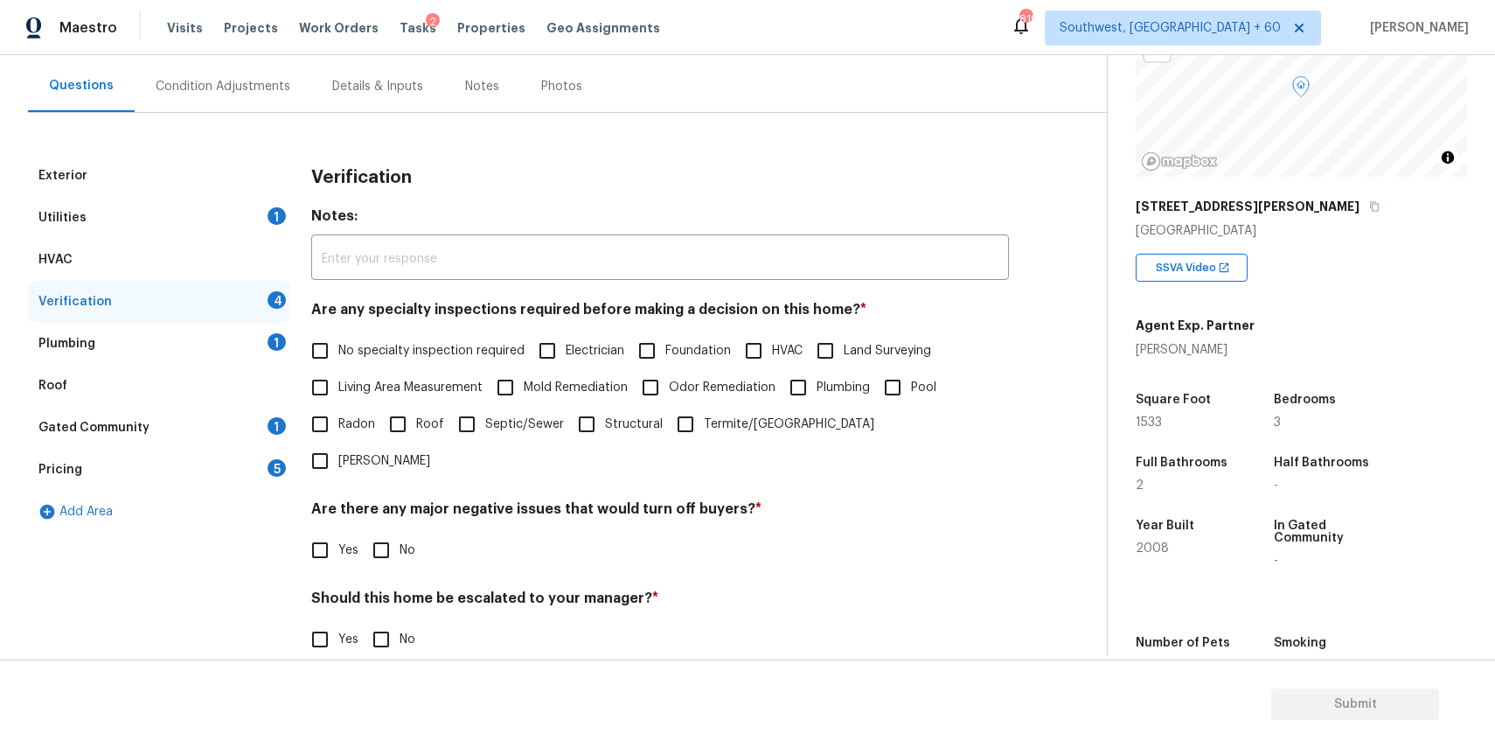
click at [407, 363] on label "No specialty inspection required" at bounding box center [413, 350] width 223 height 37
click at [338, 363] on input "No specialty inspection required" at bounding box center [320, 350] width 37 height 37
checkbox input "true"
click at [395, 532] on input "No" at bounding box center [381, 550] width 37 height 37
checkbox input "true"
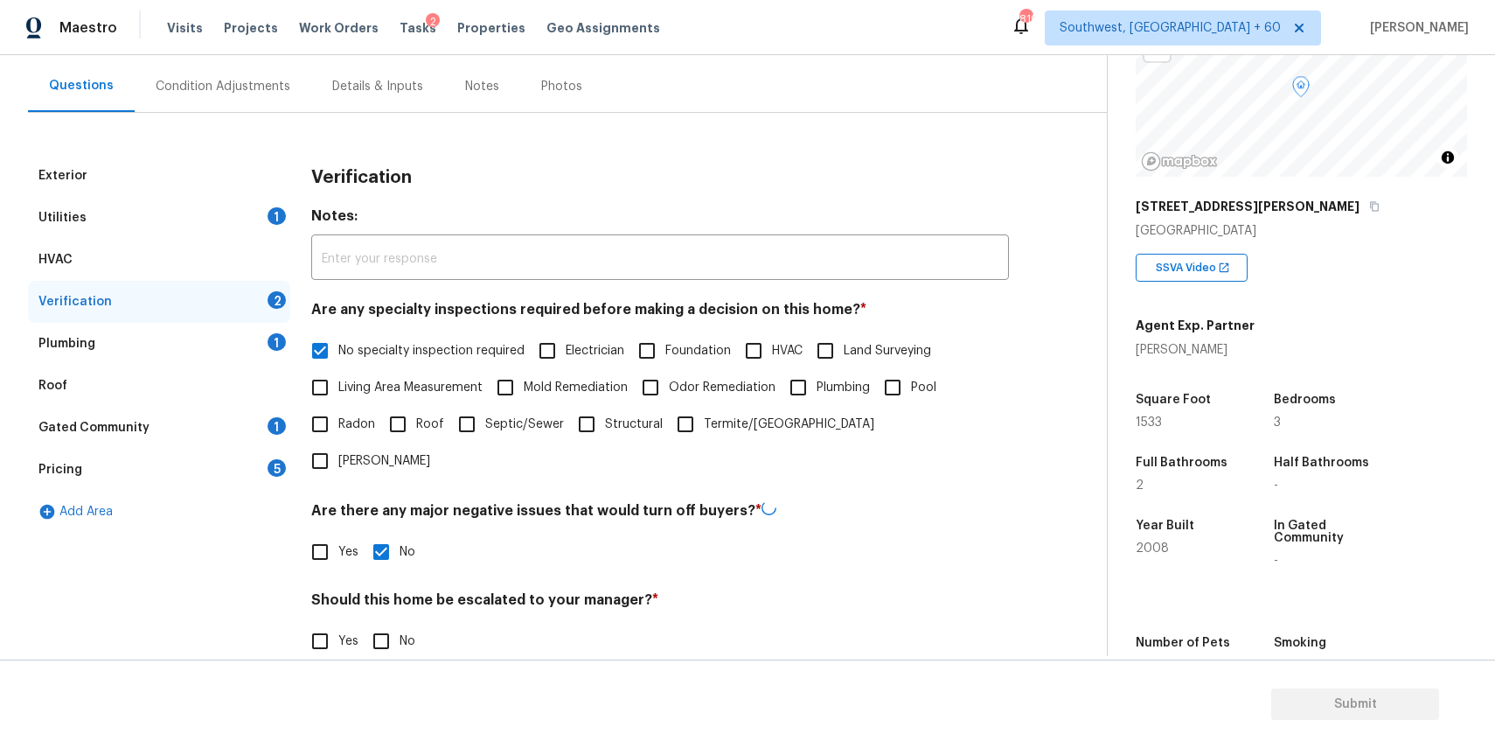
click at [390, 623] on input "No" at bounding box center [381, 641] width 37 height 37
checkbox input "true"
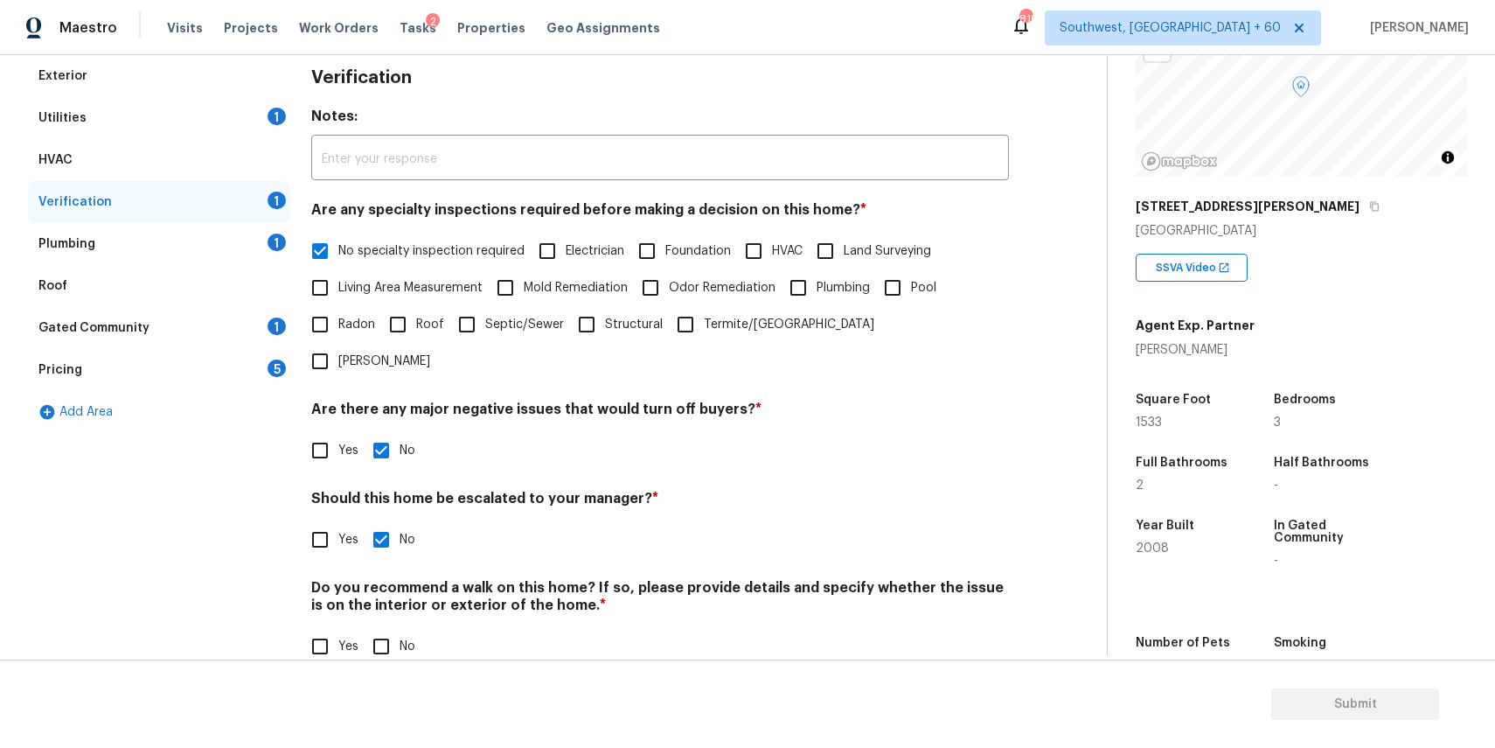
scroll to position [250, 0]
click at [378, 630] on input "No" at bounding box center [381, 648] width 37 height 37
checkbox input "true"
click at [261, 233] on div "Plumbing 1" at bounding box center [159, 246] width 262 height 42
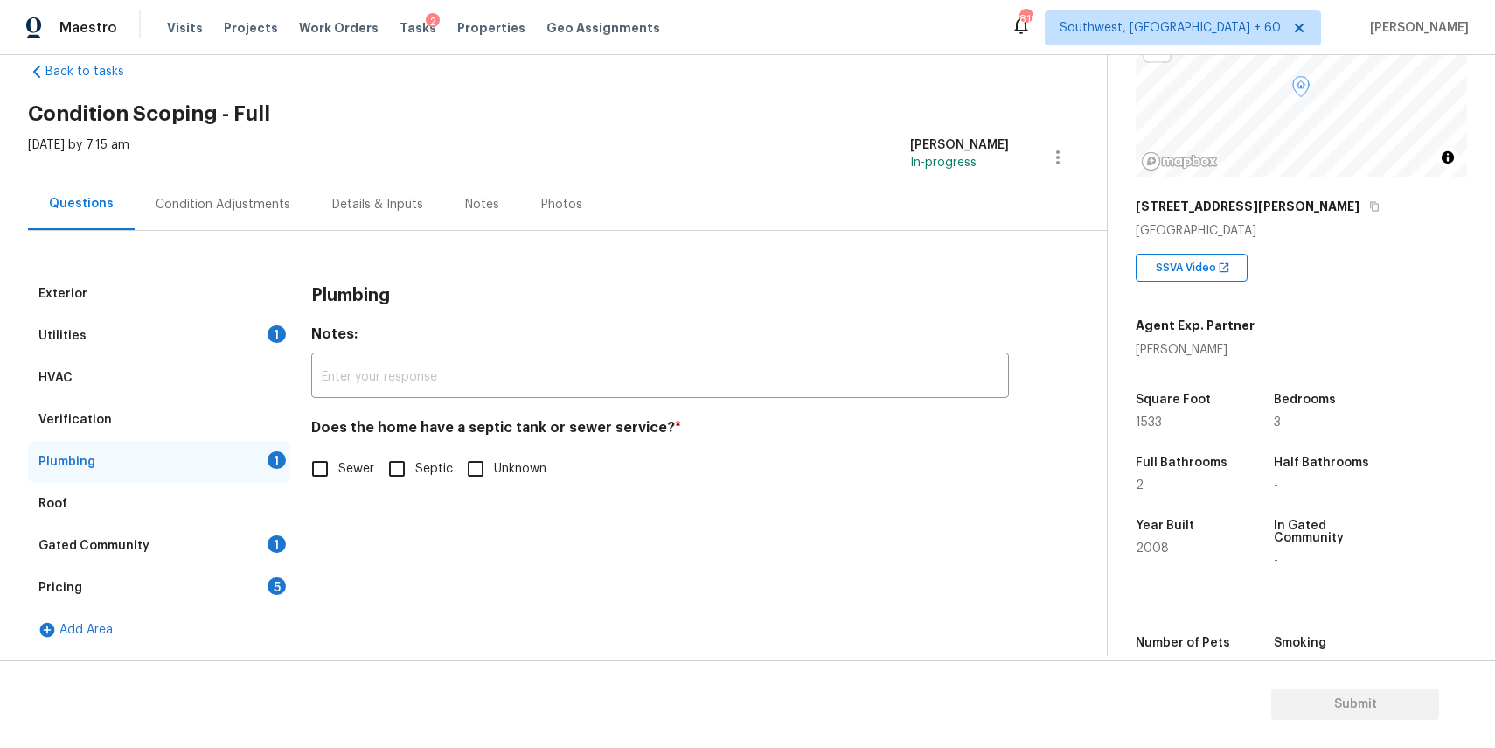
scroll to position [34, 0]
click at [319, 466] on input "Sewer" at bounding box center [320, 468] width 37 height 37
checkbox input "true"
click at [203, 520] on div "Roof" at bounding box center [159, 504] width 262 height 42
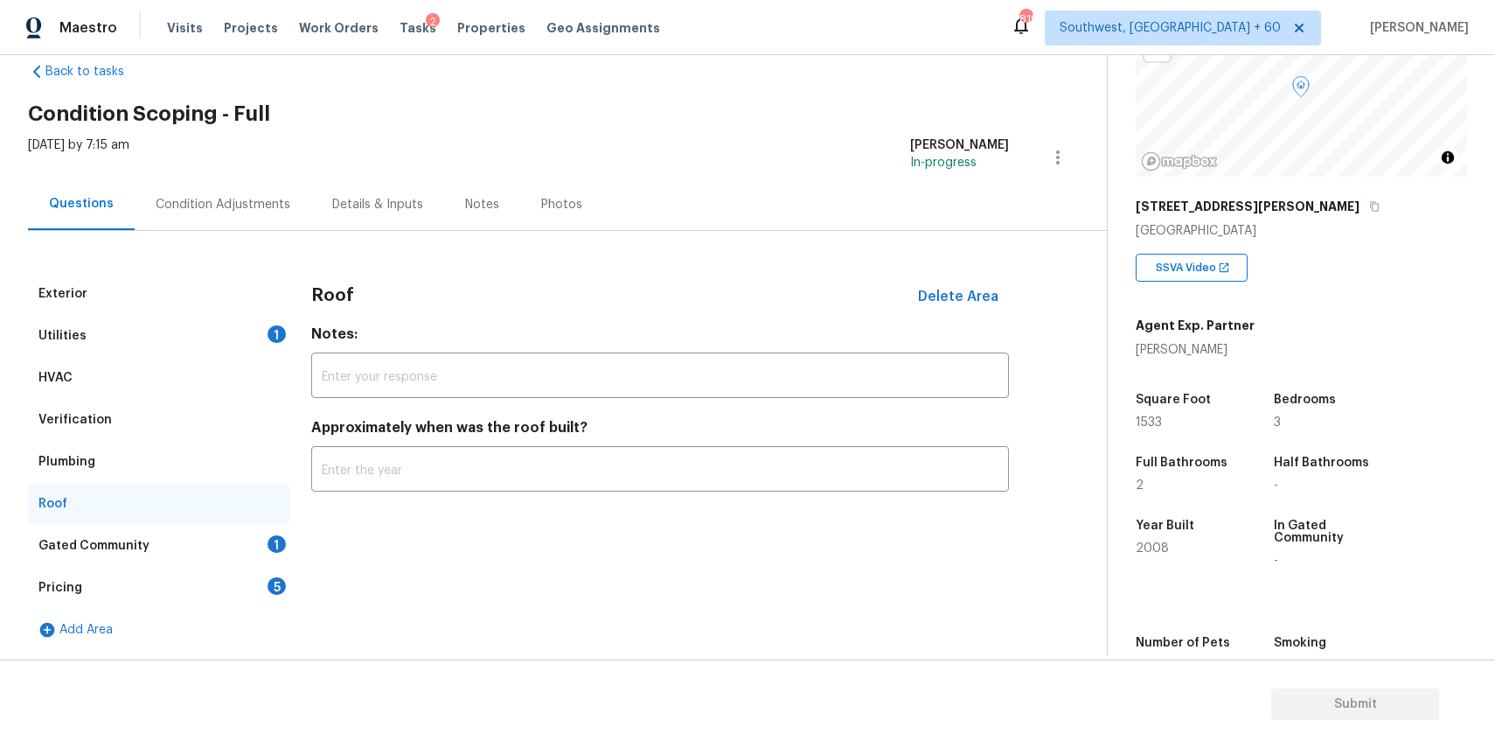
click at [203, 520] on div "Roof" at bounding box center [159, 504] width 262 height 42
click at [232, 538] on div "Gated Community 1" at bounding box center [159, 546] width 262 height 42
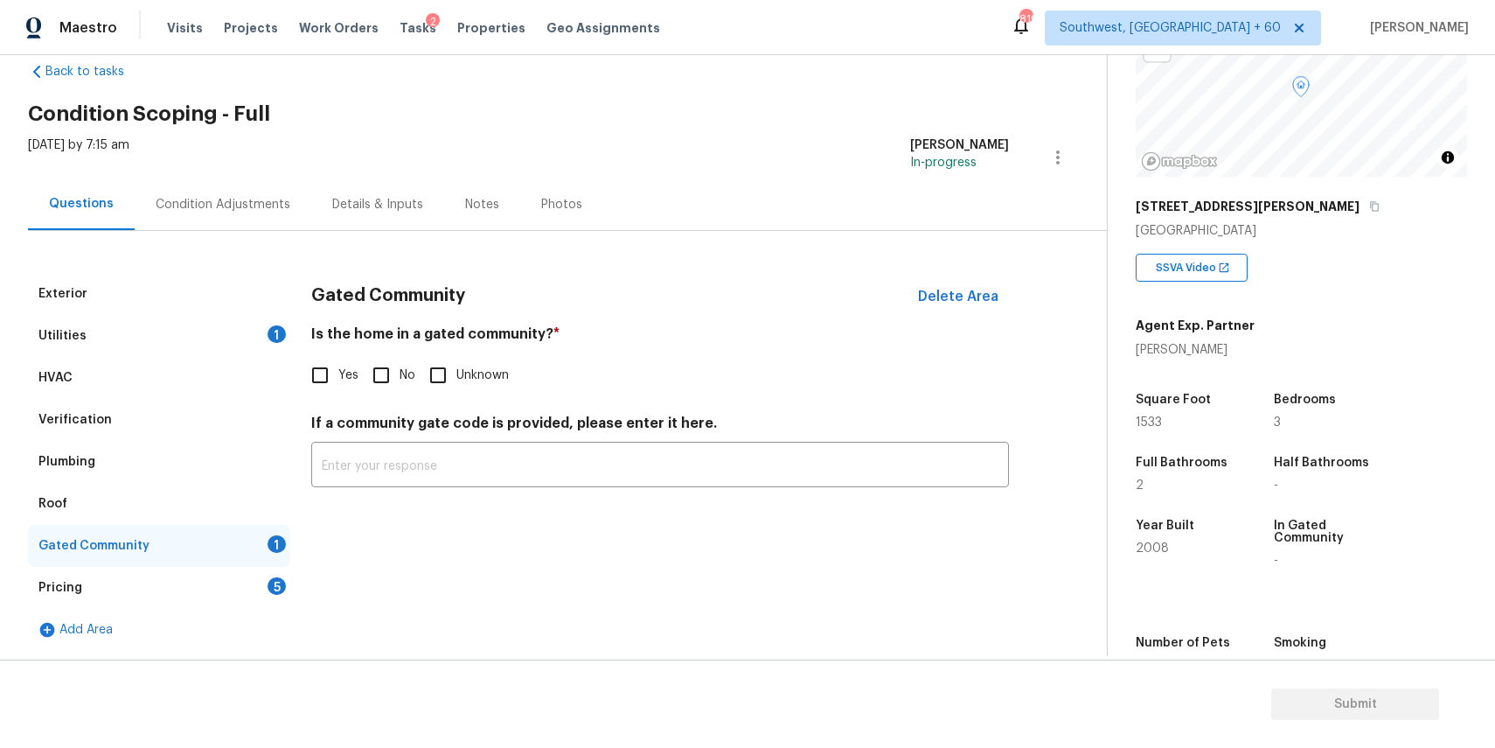
click at [393, 377] on input "No" at bounding box center [381, 375] width 37 height 37
checkbox input "true"
click at [255, 585] on div "Pricing 5" at bounding box center [159, 588] width 262 height 42
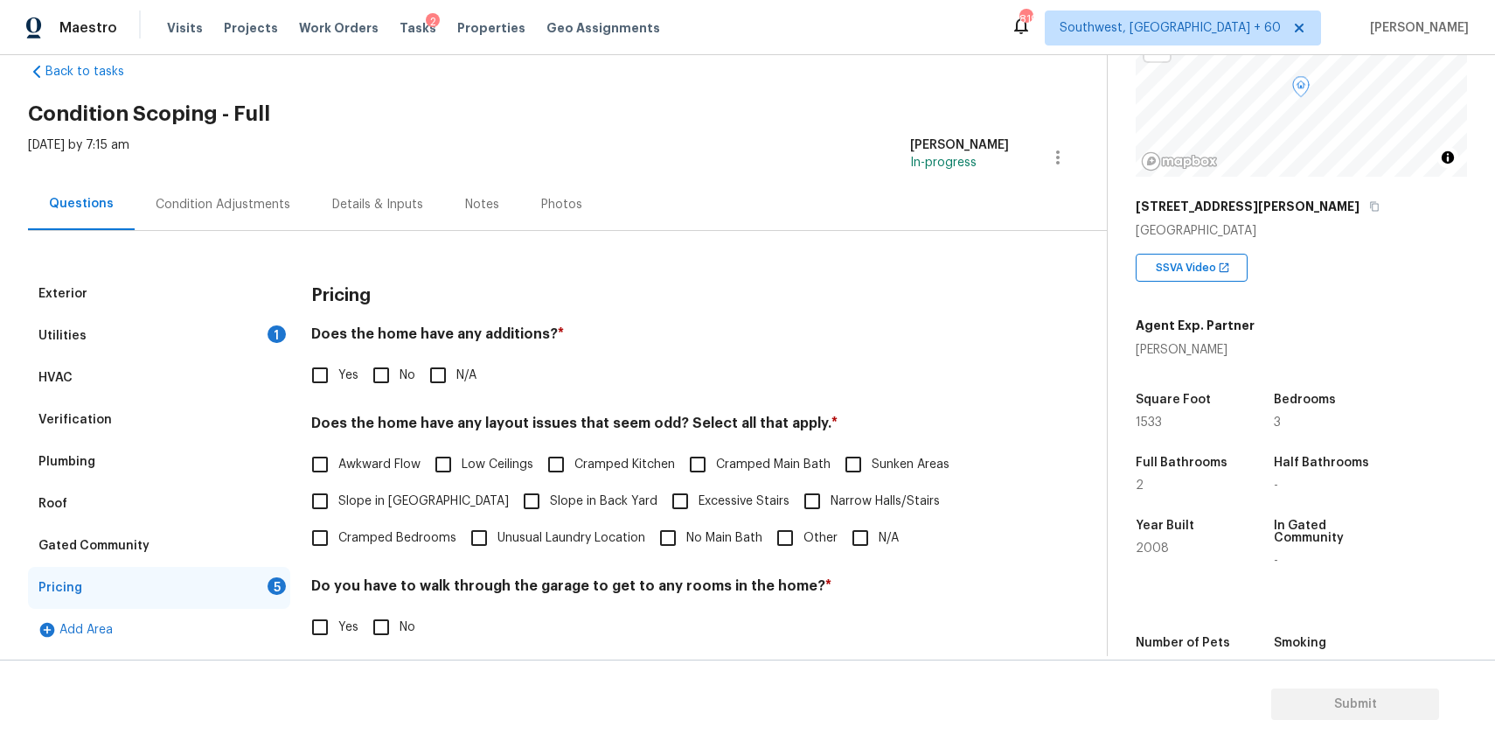
click at [459, 366] on span "N/A" at bounding box center [466, 375] width 20 height 18
click at [456, 366] on input "N/A" at bounding box center [438, 375] width 37 height 37
checkbox input "true"
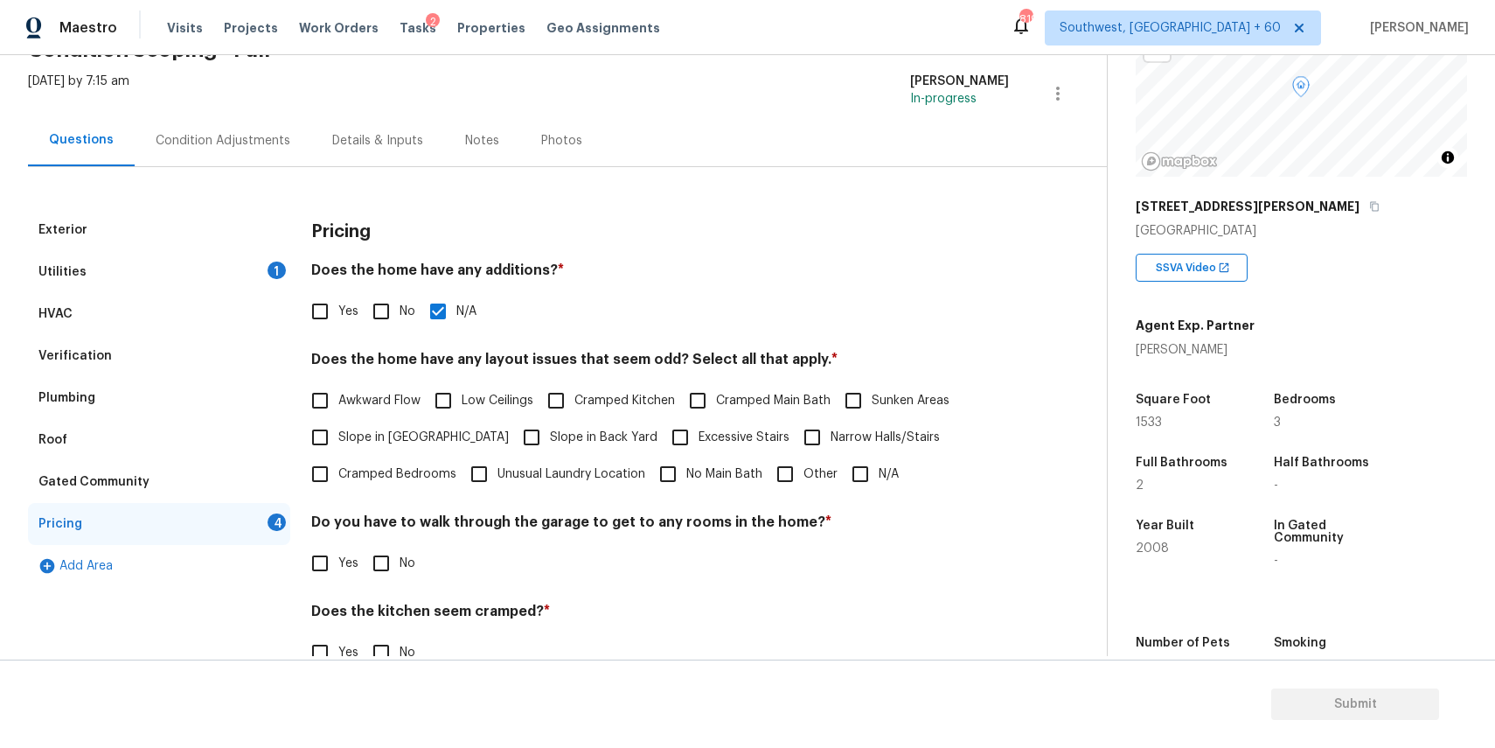
scroll to position [150, 0]
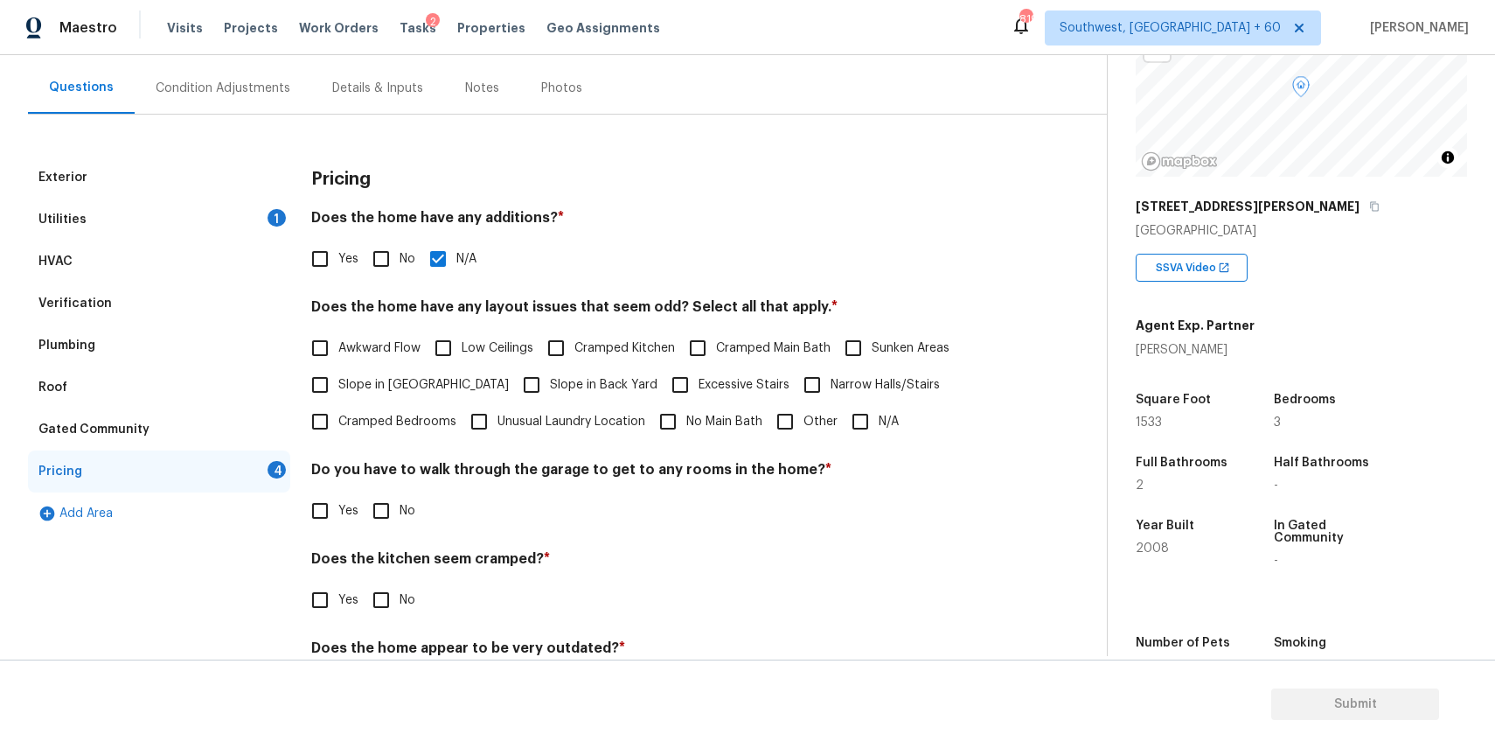
click at [835, 432] on div "Awkward Flow Low Ceilings Cramped Kitchen Cramped Main Bath Sunken Areas Slope …" at bounding box center [660, 385] width 698 height 110
click at [849, 426] on input "N/A" at bounding box center [860, 421] width 37 height 37
checkbox input "true"
click at [382, 519] on input "No" at bounding box center [381, 510] width 37 height 37
checkbox input "true"
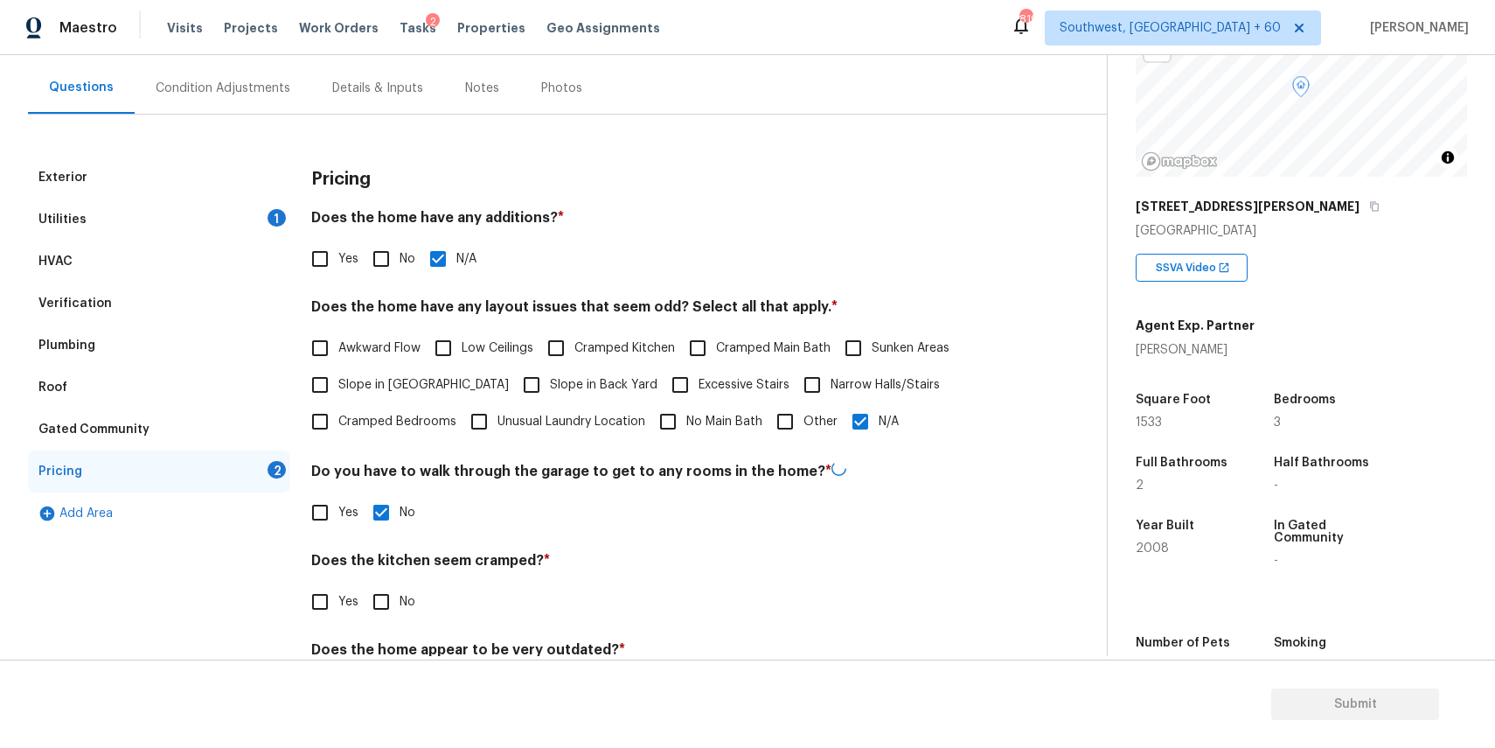
click at [371, 597] on input "No" at bounding box center [381, 601] width 37 height 37
checkbox input "true"
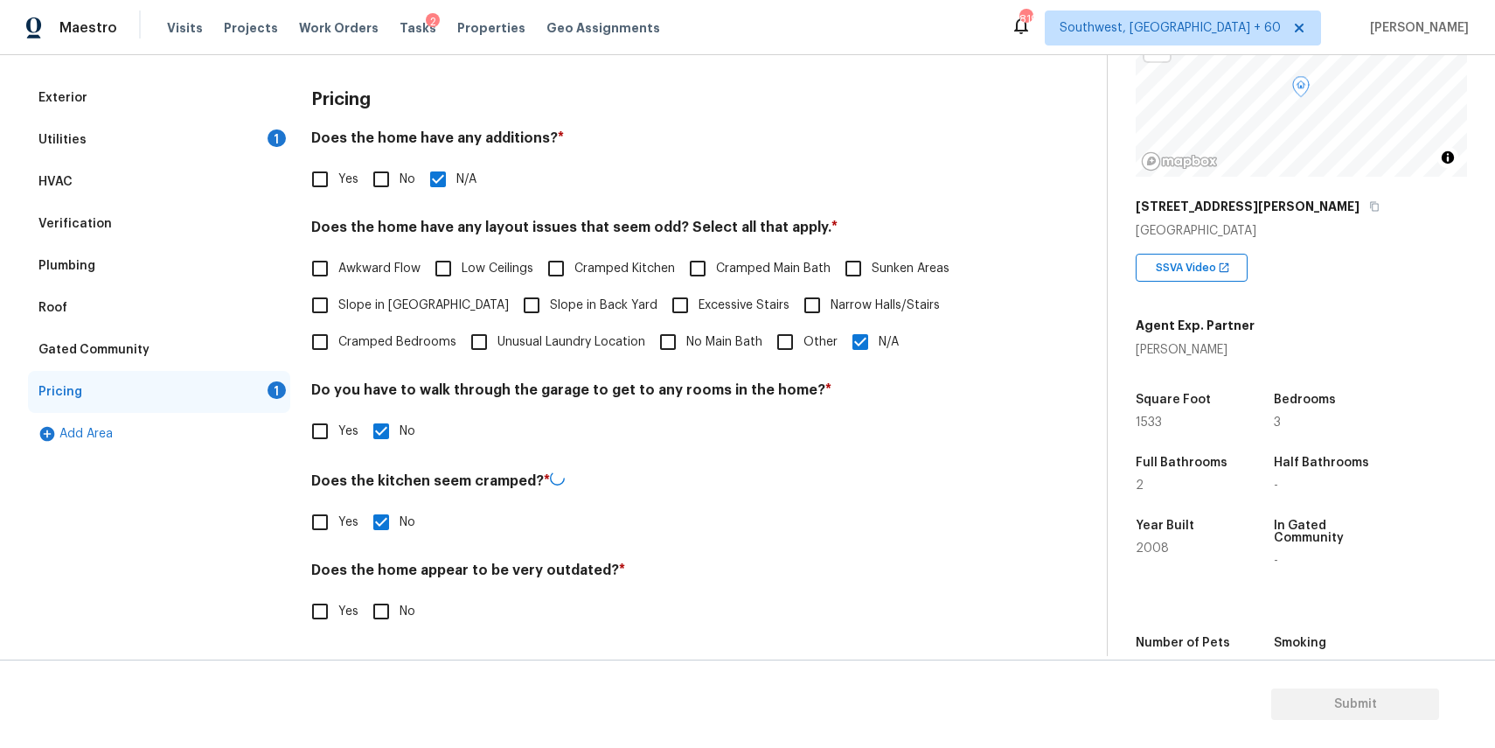
scroll to position [228, 0]
click at [386, 623] on input "No" at bounding box center [381, 611] width 37 height 37
checkbox input "true"
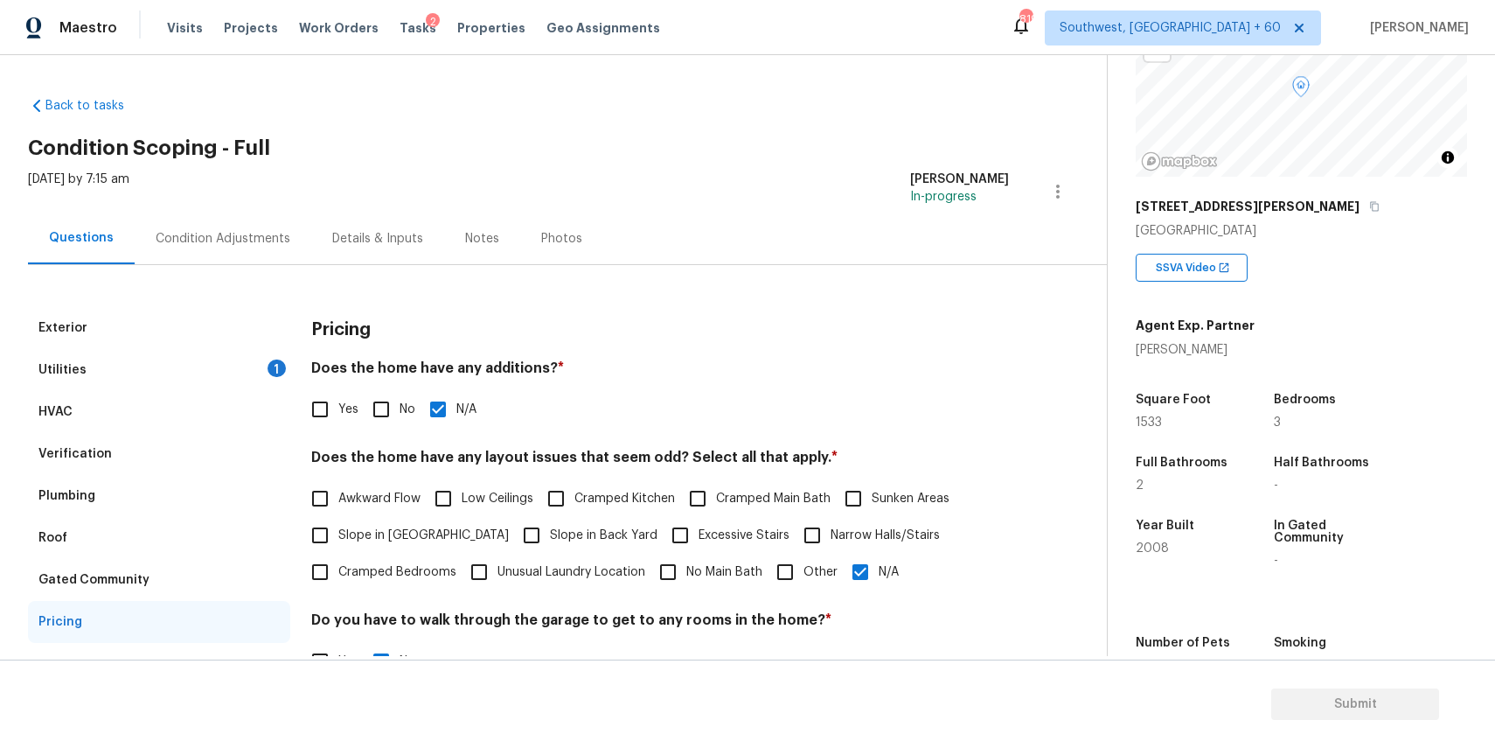
click at [255, 247] on div "Condition Adjustments" at bounding box center [223, 238] width 177 height 52
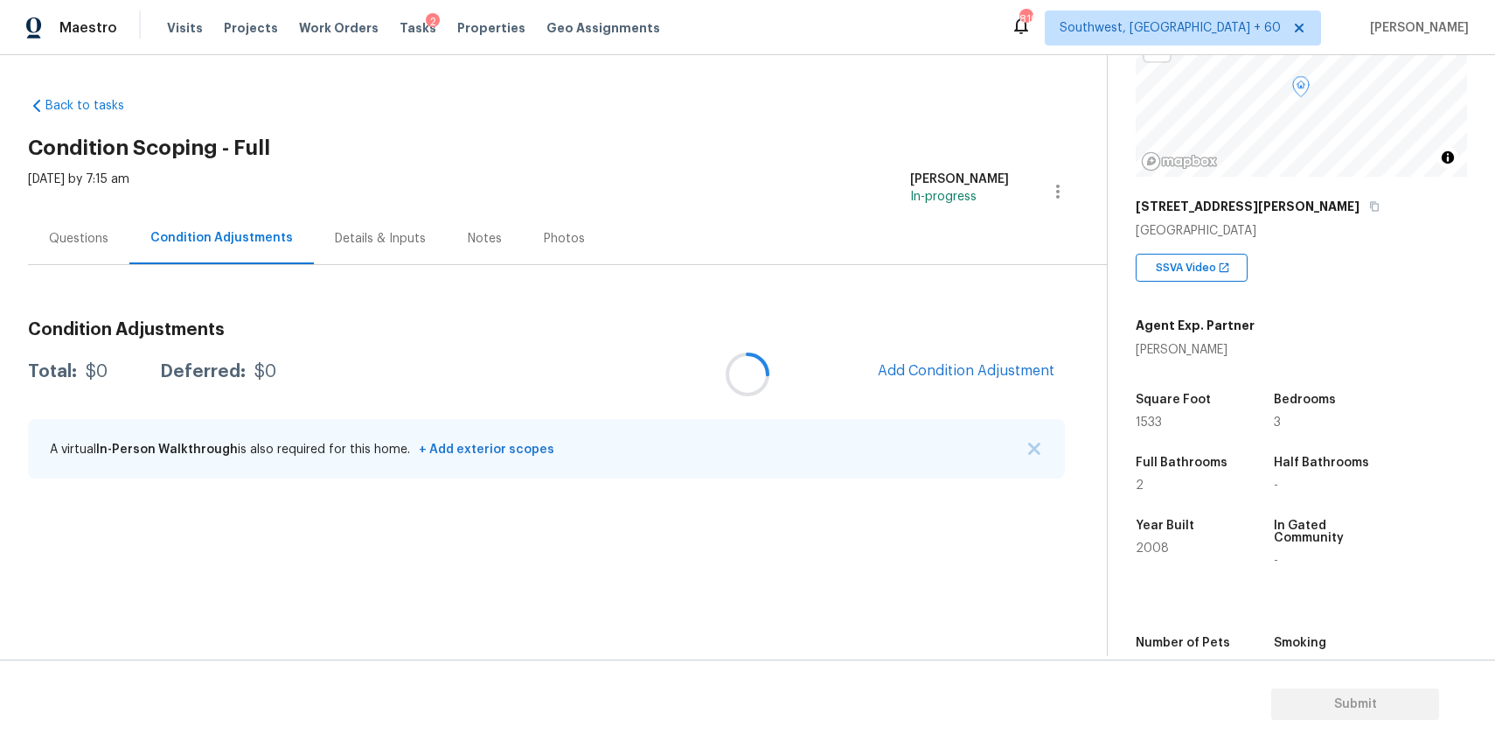
click at [985, 375] on div at bounding box center [747, 374] width 1495 height 748
click at [985, 375] on span "Add Condition Adjustment" at bounding box center [966, 371] width 177 height 16
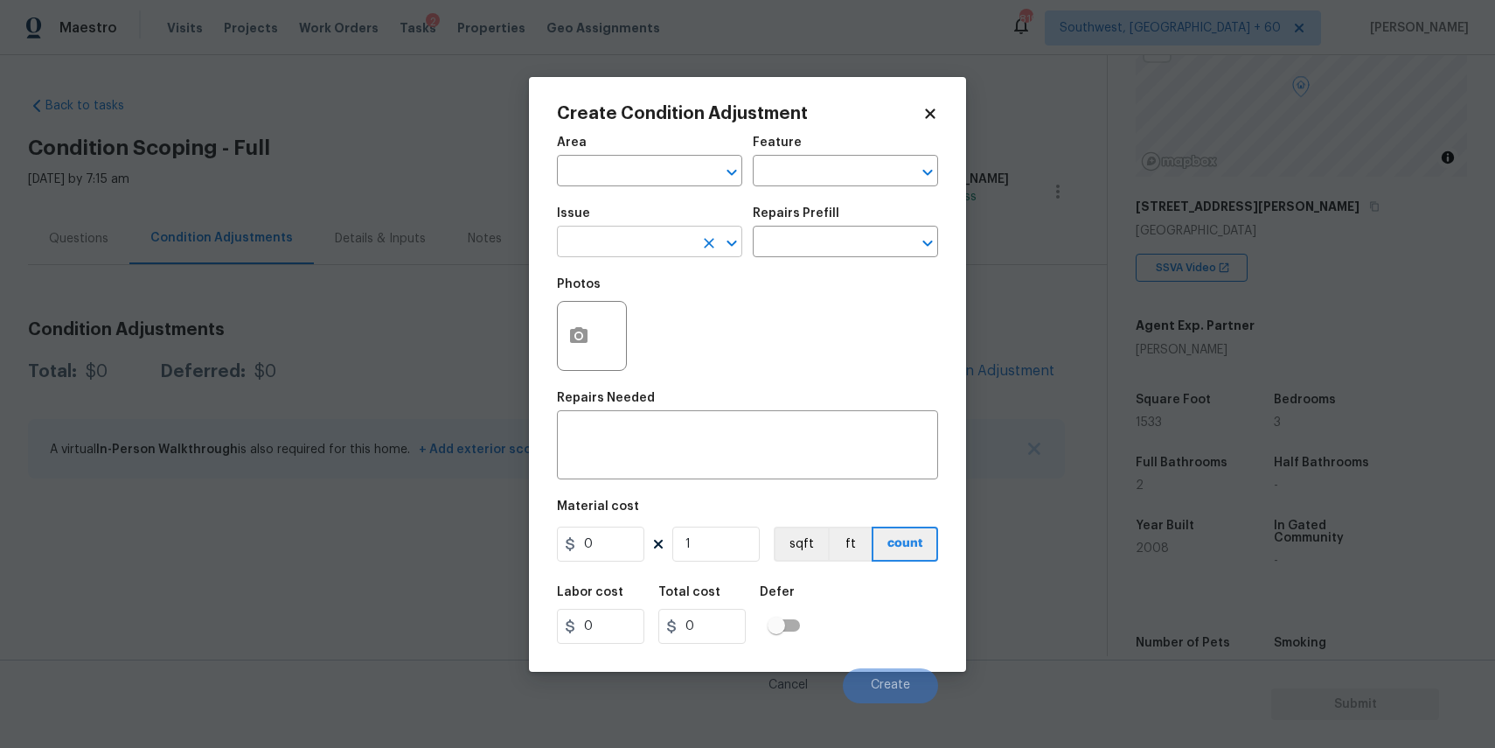
click at [656, 247] on input "text" at bounding box center [625, 243] width 136 height 27
click at [630, 325] on li "Landscape Package" at bounding box center [649, 324] width 185 height 29
type input "Landscape Package"
click at [804, 250] on input "text" at bounding box center [821, 243] width 136 height 27
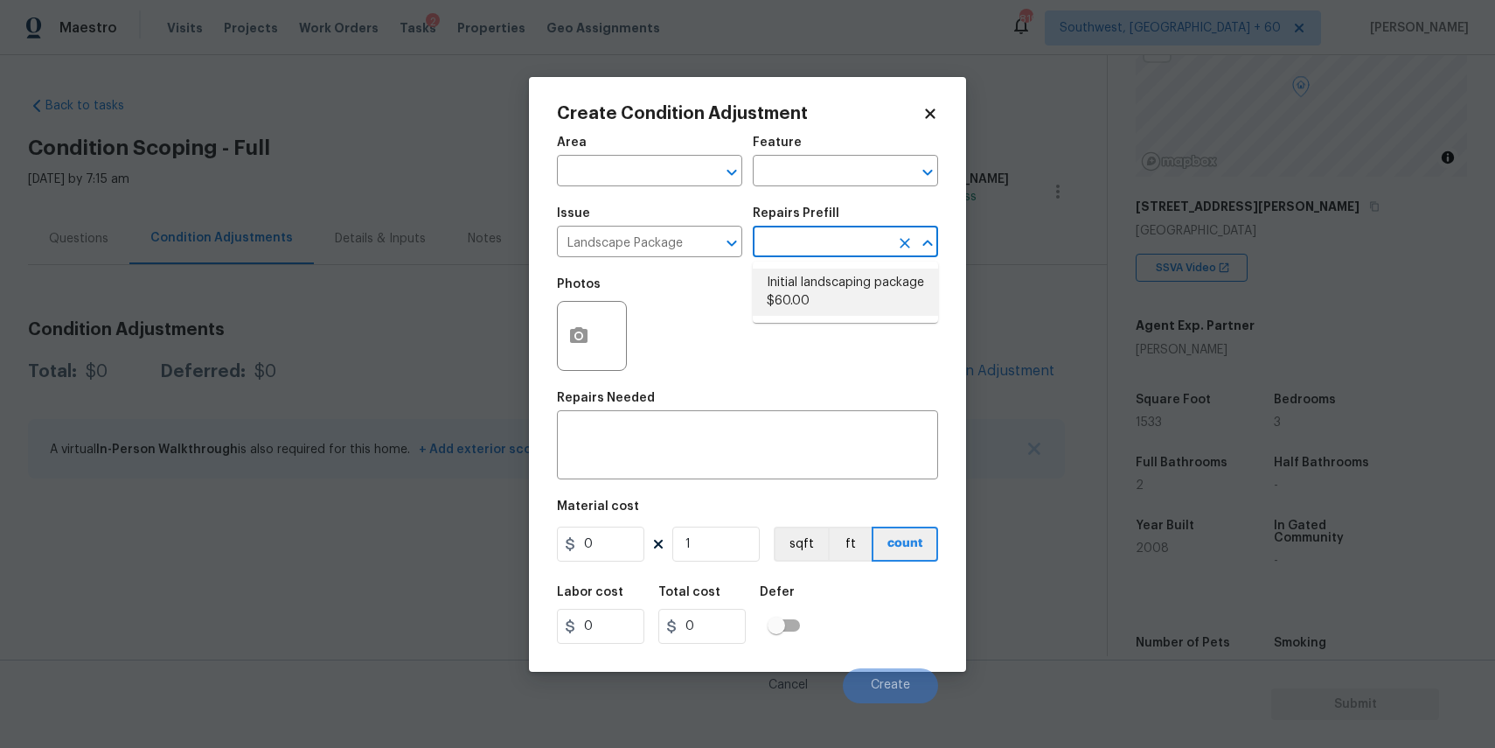
click at [867, 303] on li "Initial landscaping package $60.00" at bounding box center [845, 291] width 185 height 47
type input "Home Readiness Packages"
type textarea "Mowing of grass up to 6" in height. Mow, edge along driveways & sidewalks, trim…"
type input "60"
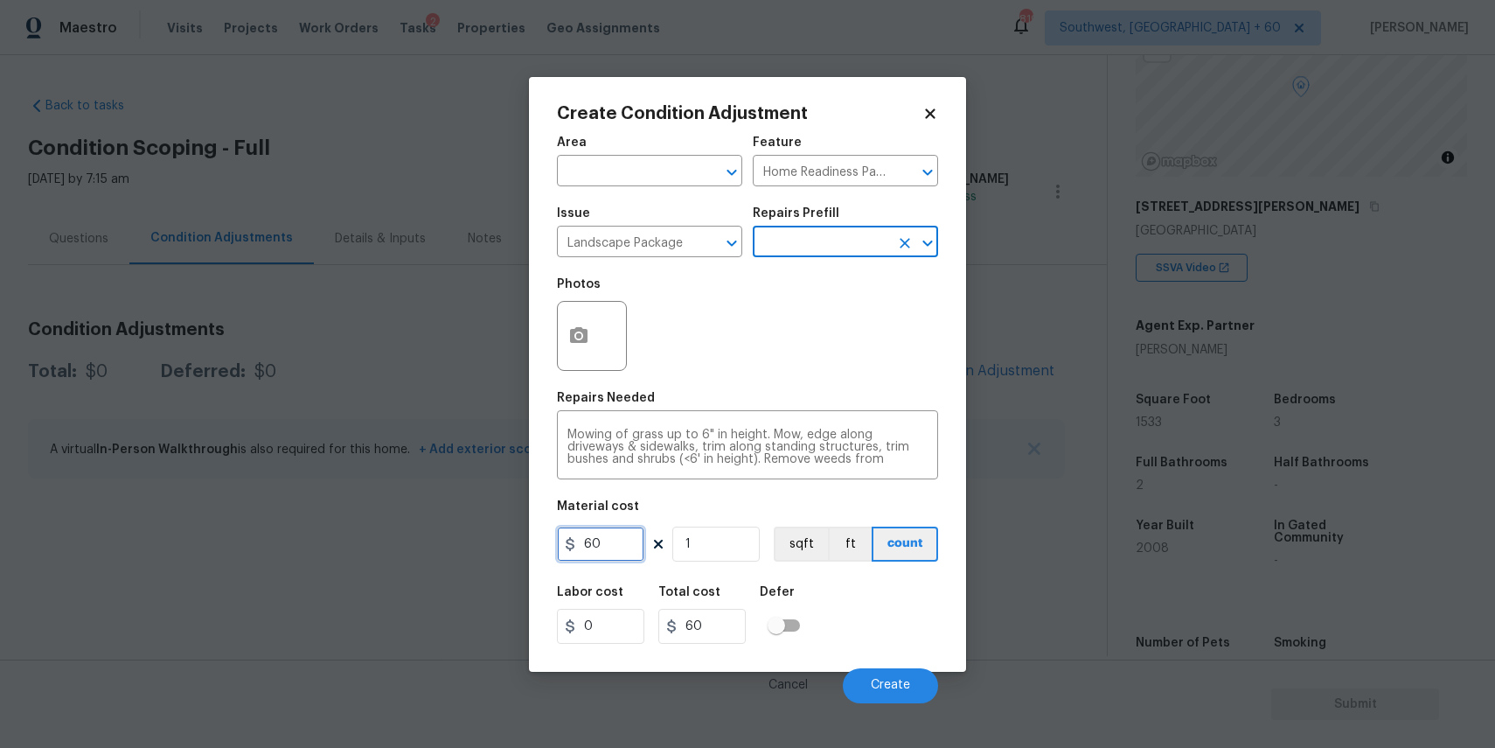
click at [630, 550] on input "60" at bounding box center [600, 543] width 87 height 35
click at [611, 555] on input "60" at bounding box center [600, 543] width 87 height 35
type input "300"
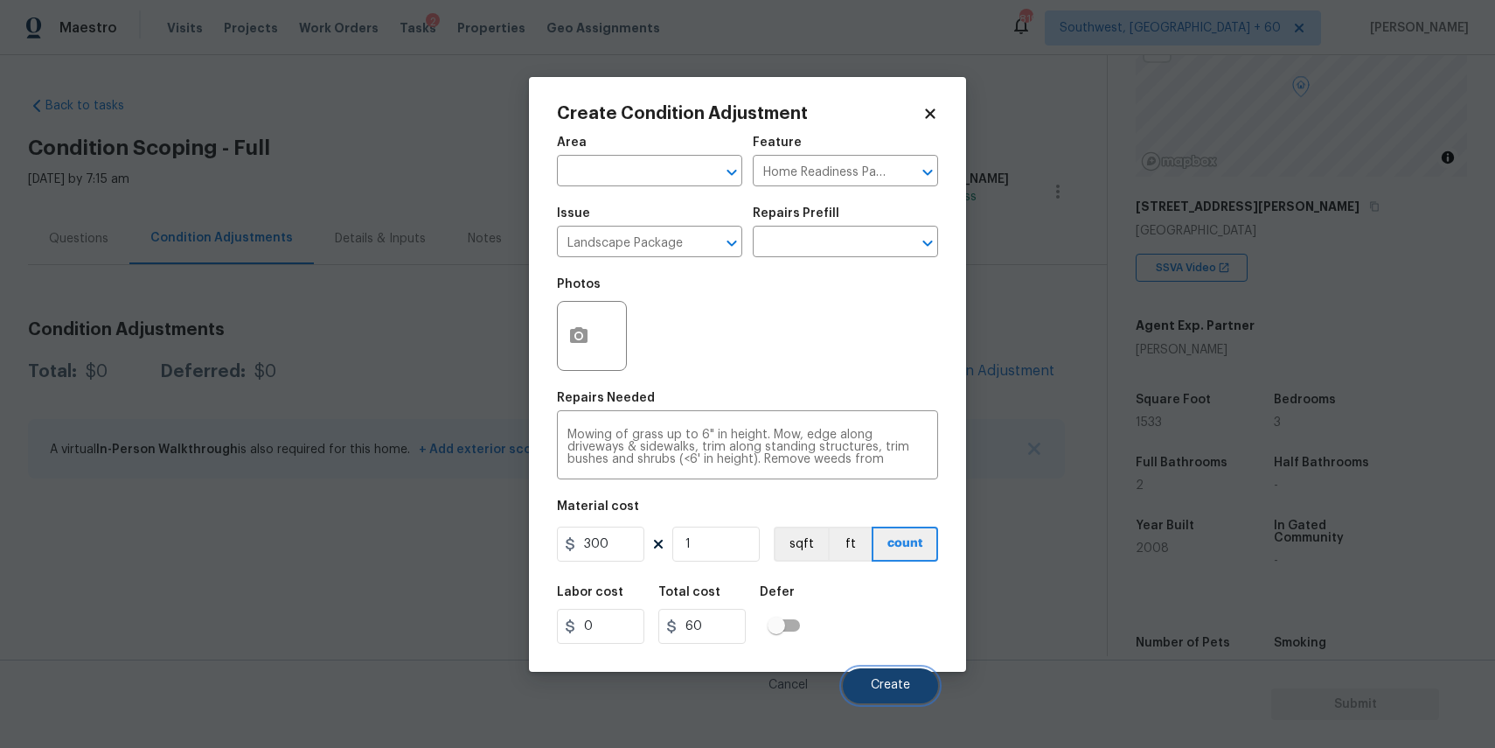
type input "300"
click at [878, 676] on button "Create" at bounding box center [890, 685] width 95 height 35
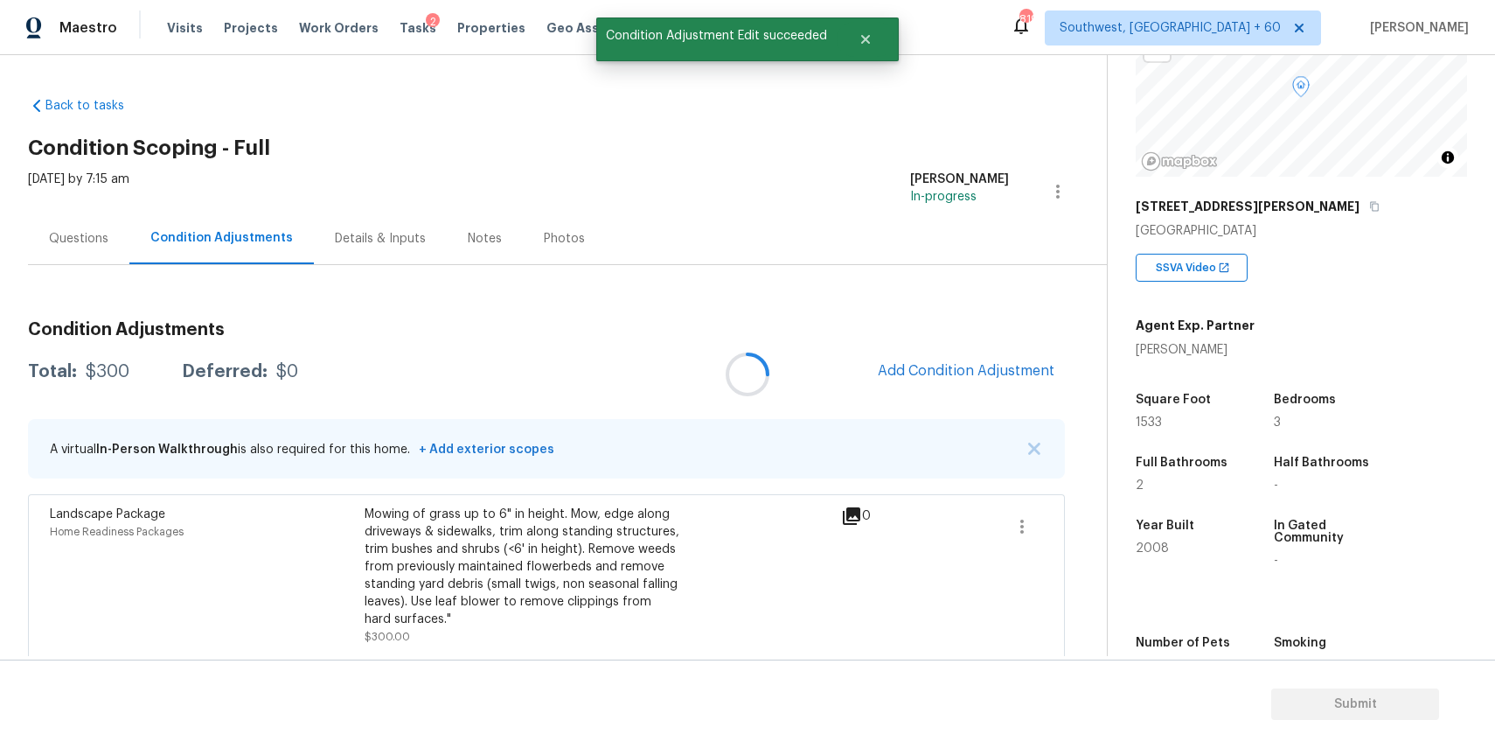
click at [1020, 332] on div at bounding box center [747, 374] width 1495 height 748
click at [977, 378] on div at bounding box center [747, 374] width 1495 height 748
click at [910, 324] on h3 "Condition Adjustments" at bounding box center [546, 329] width 1037 height 17
click at [934, 357] on button "Add Condition Adjustment" at bounding box center [966, 370] width 198 height 37
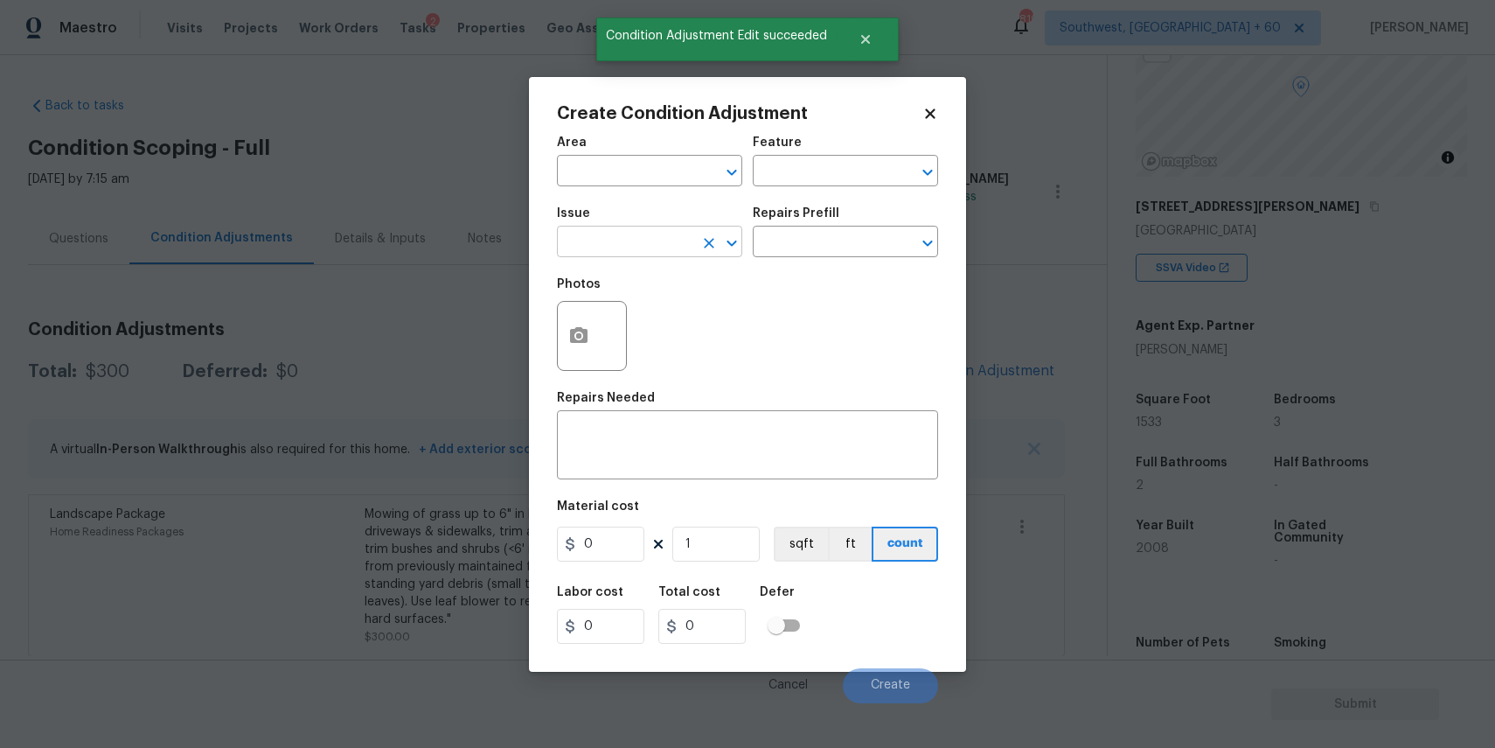
click at [644, 243] on input "text" at bounding box center [625, 243] width 136 height 27
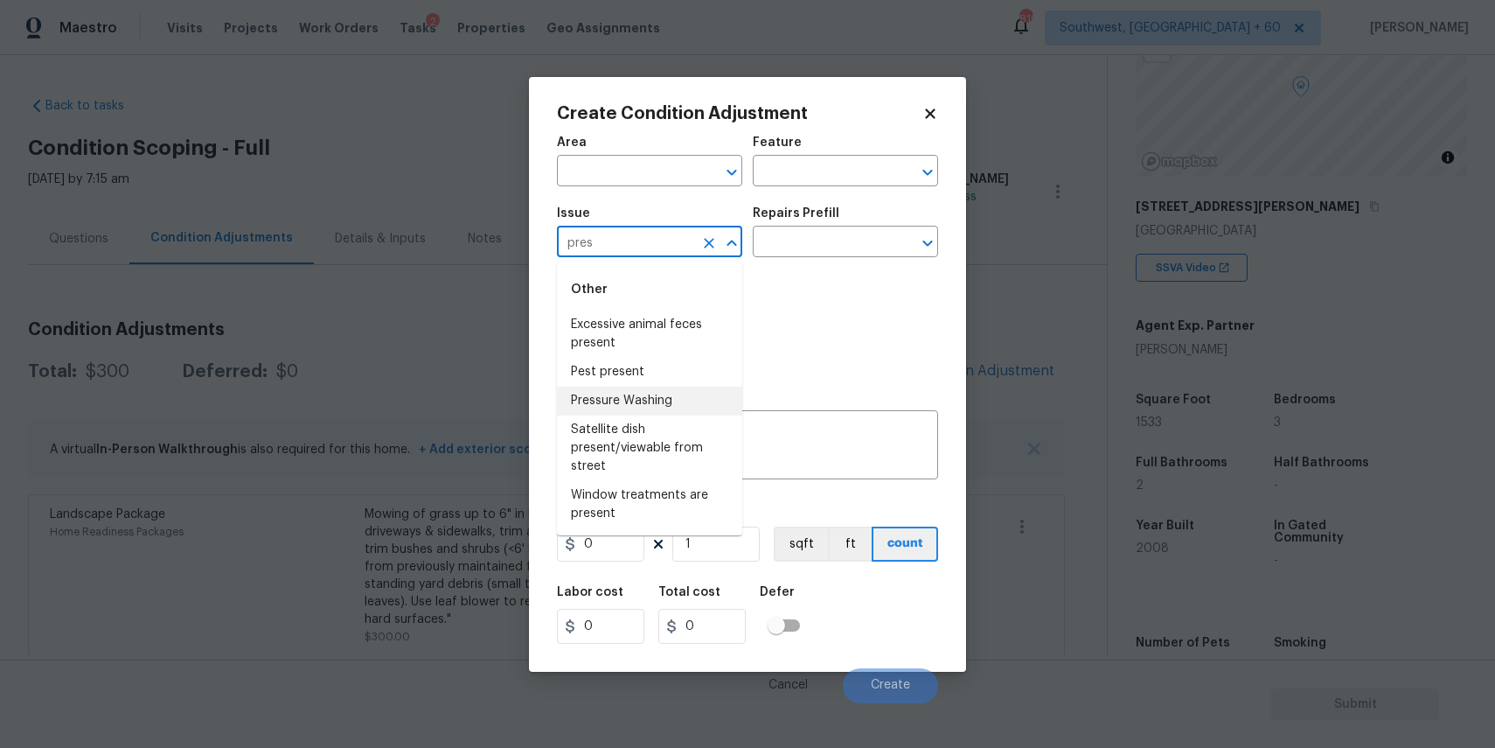
click at [689, 388] on li "Pressure Washing" at bounding box center [649, 400] width 185 height 29
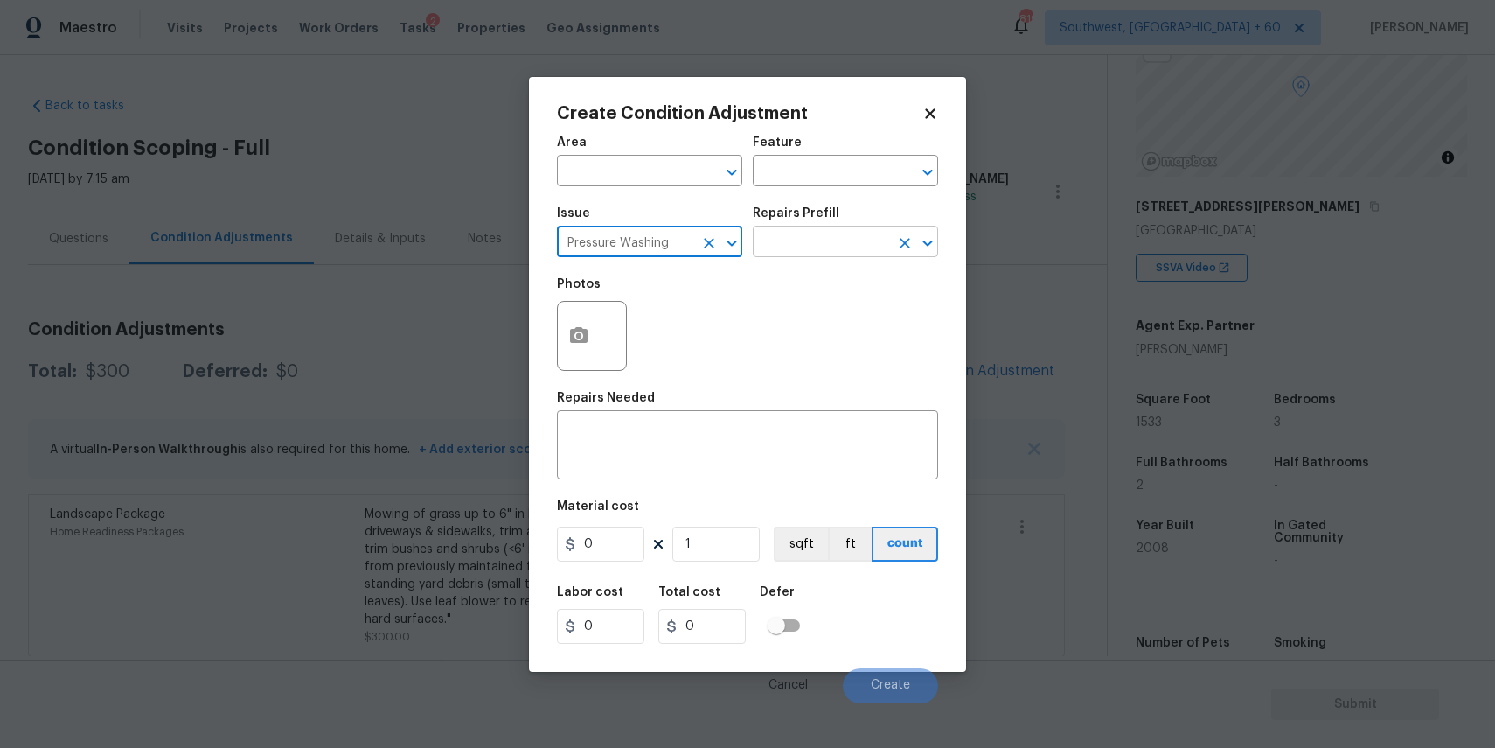
type input "Pressure Washing"
click at [818, 231] on input "text" at bounding box center [821, 243] width 136 height 27
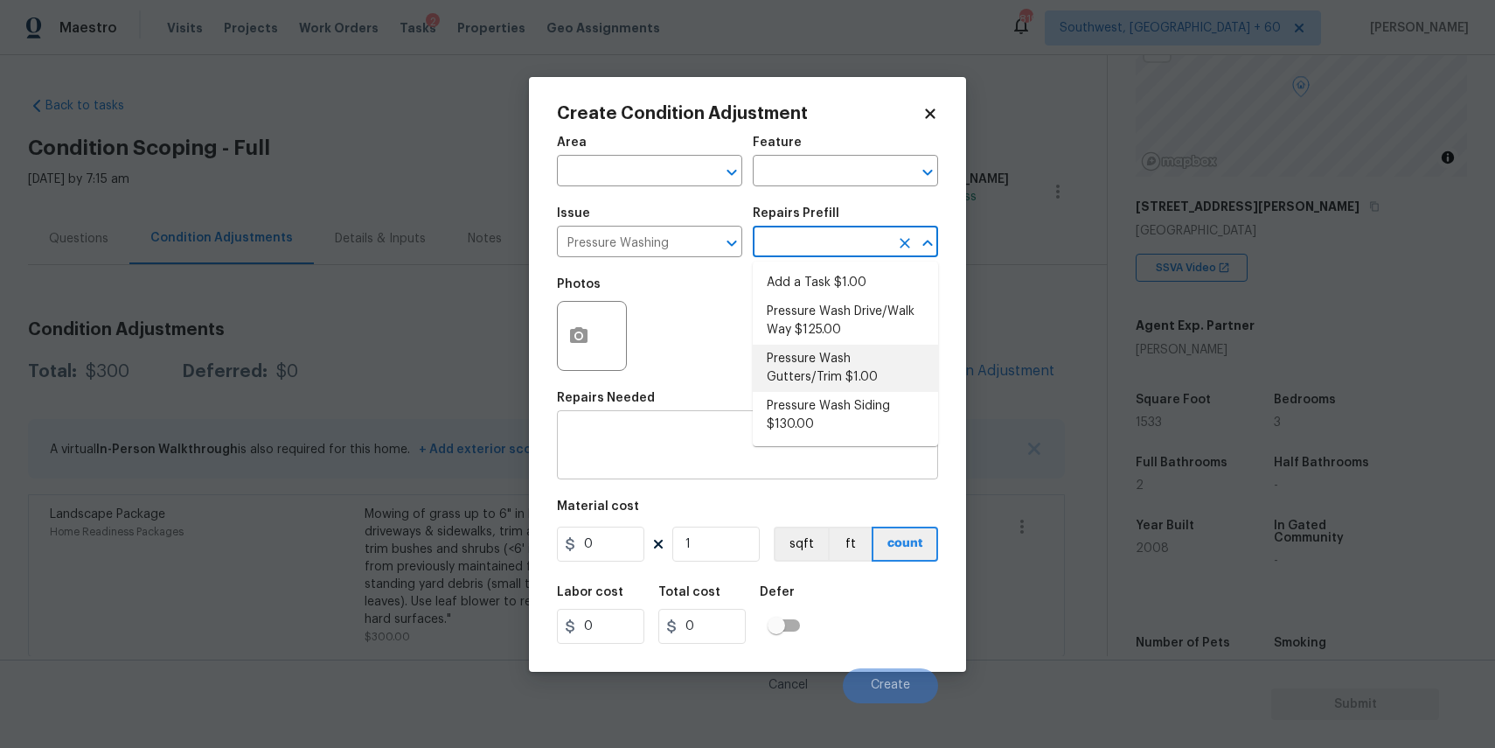
click at [654, 477] on div "x ​" at bounding box center [747, 446] width 381 height 65
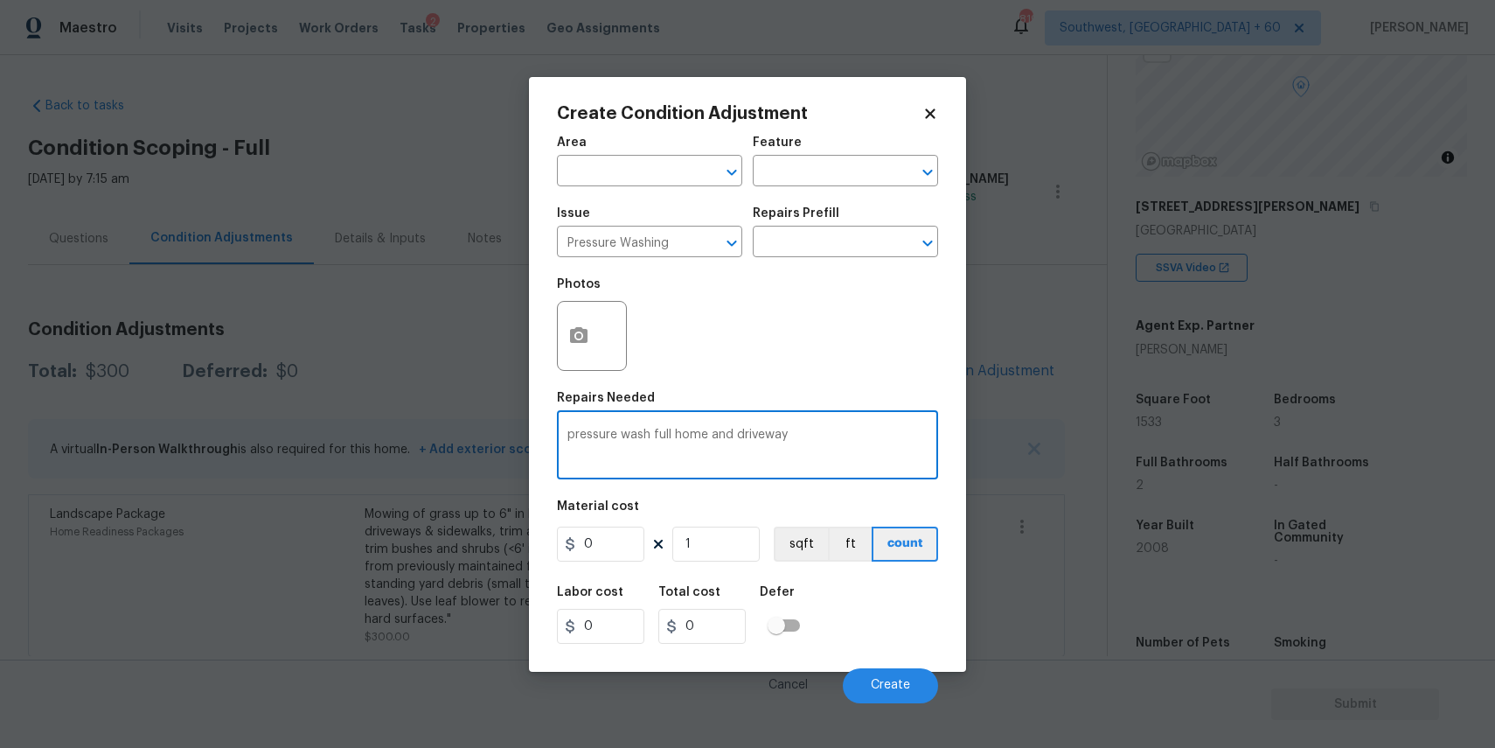
type textarea "pressure wash full home and driveway"
click at [614, 557] on input "0" at bounding box center [600, 543] width 87 height 35
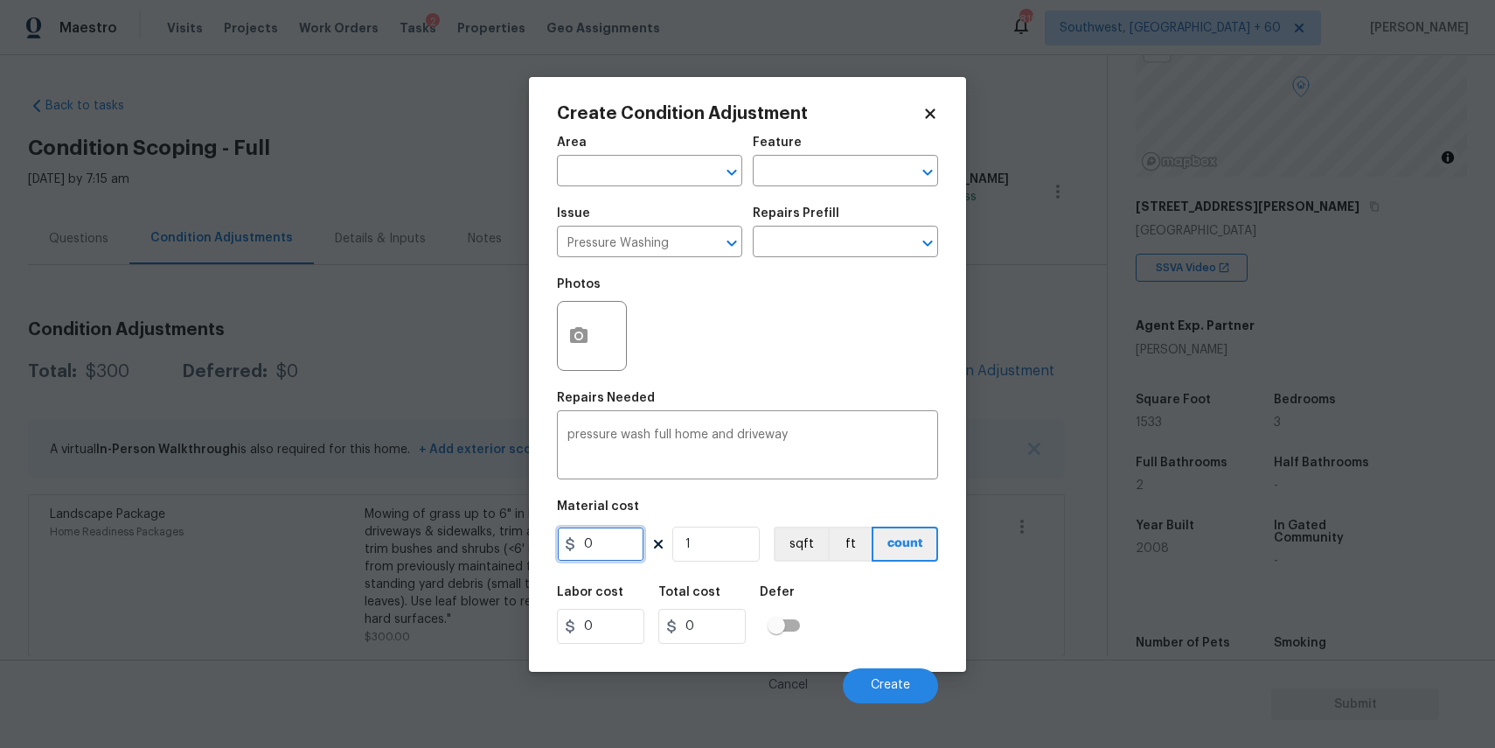
click at [614, 557] on input "0" at bounding box center [600, 543] width 87 height 35
type input "300"
click at [900, 674] on button "Create" at bounding box center [890, 685] width 95 height 35
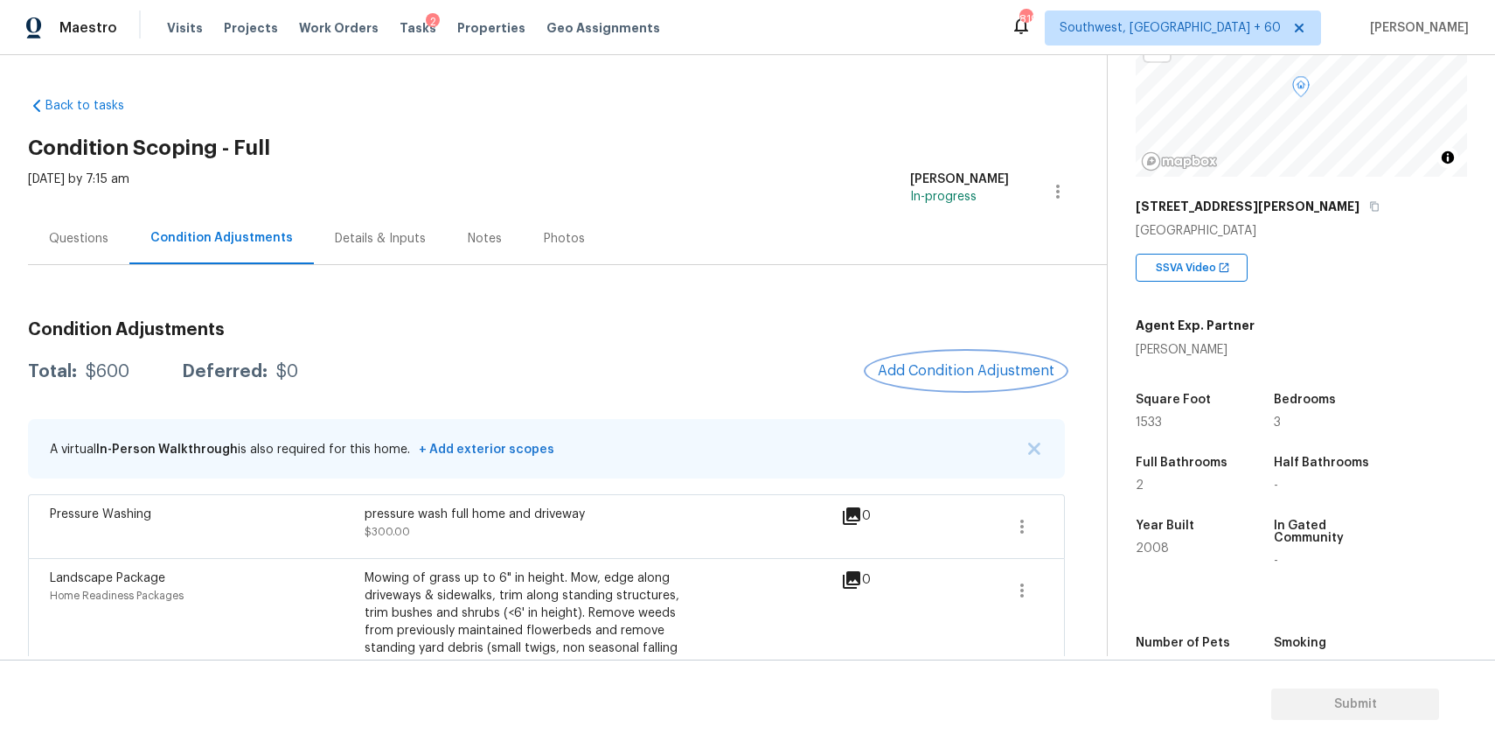
scroll to position [70, 0]
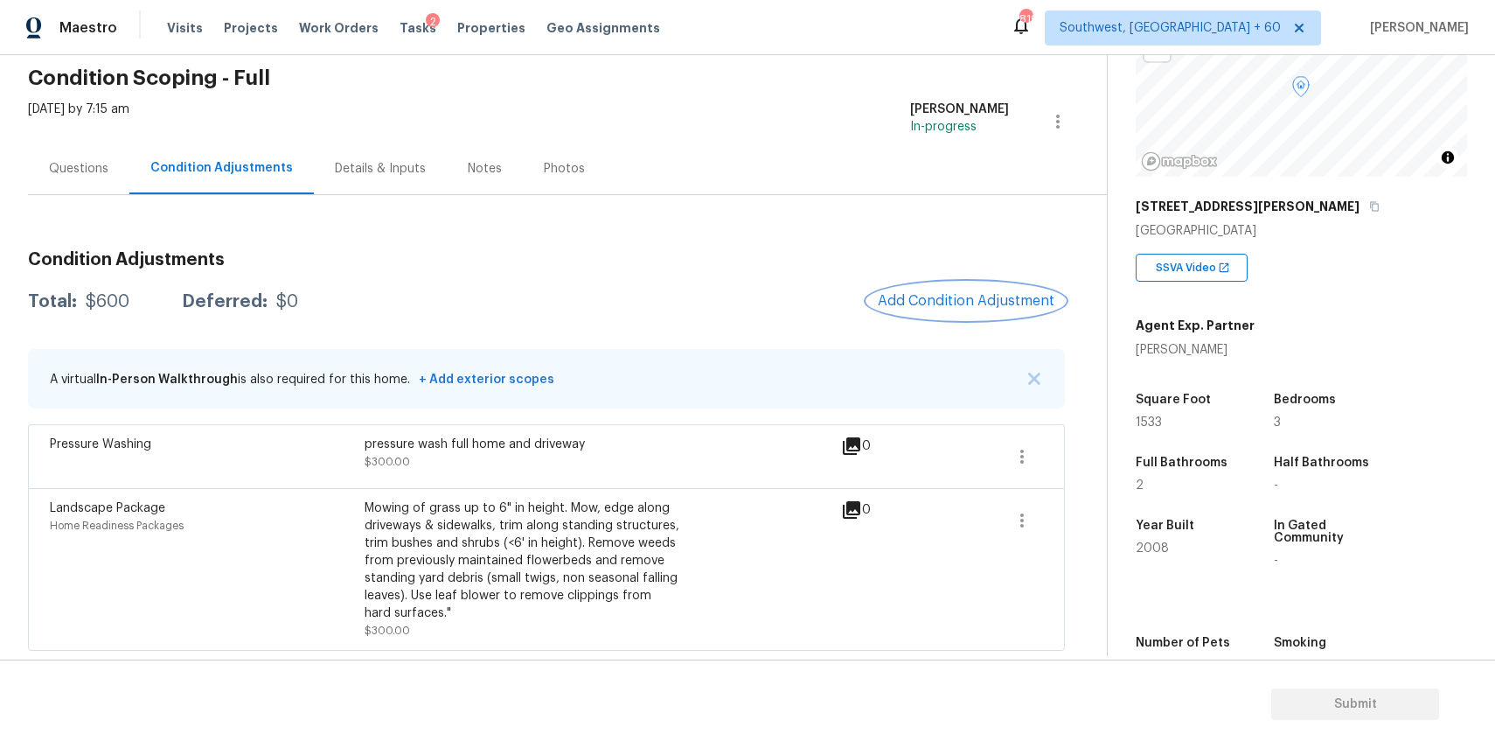
click at [964, 298] on span "Add Condition Adjustment" at bounding box center [966, 301] width 177 height 16
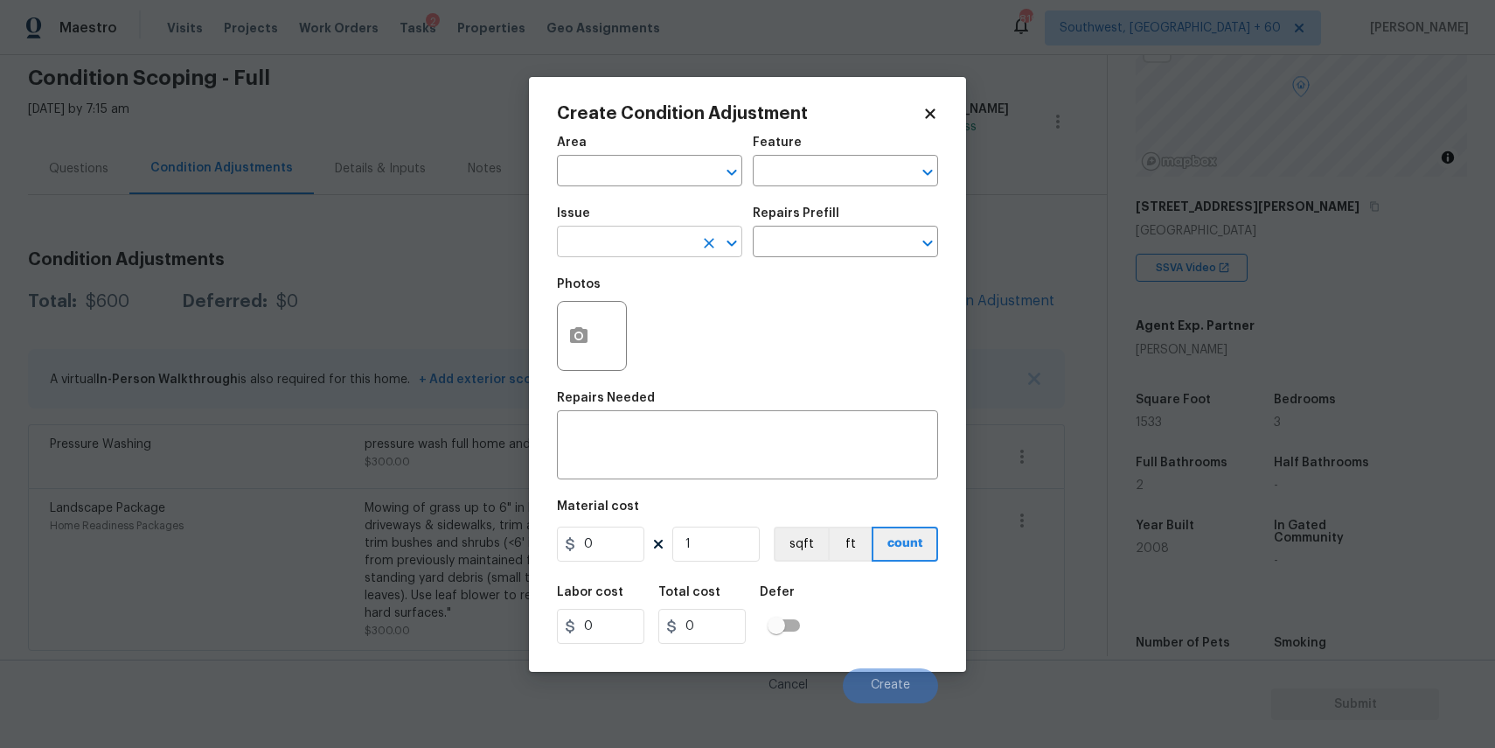
click at [682, 242] on input "text" at bounding box center [625, 243] width 136 height 27
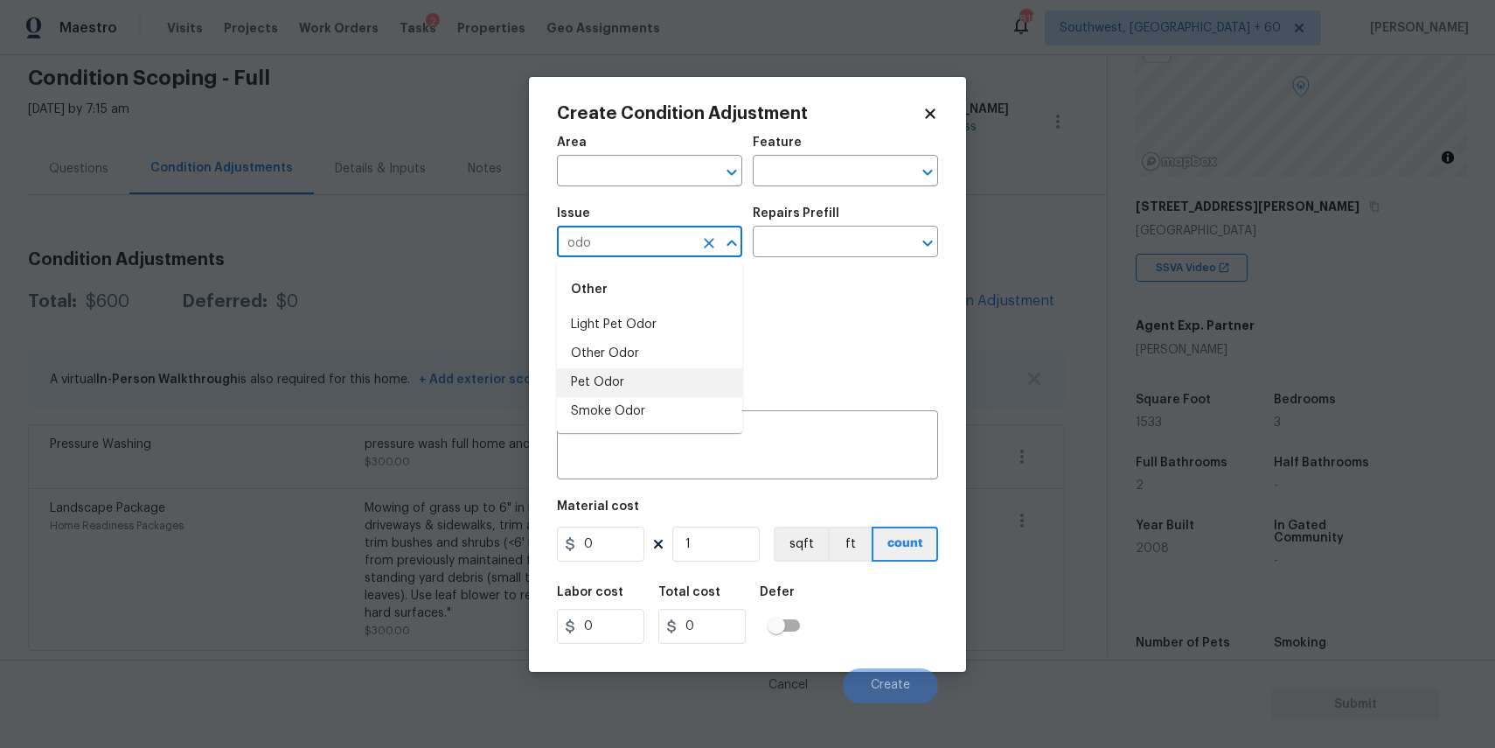
click at [644, 380] on li "Pet Odor" at bounding box center [649, 382] width 185 height 29
type input "Pet Odor"
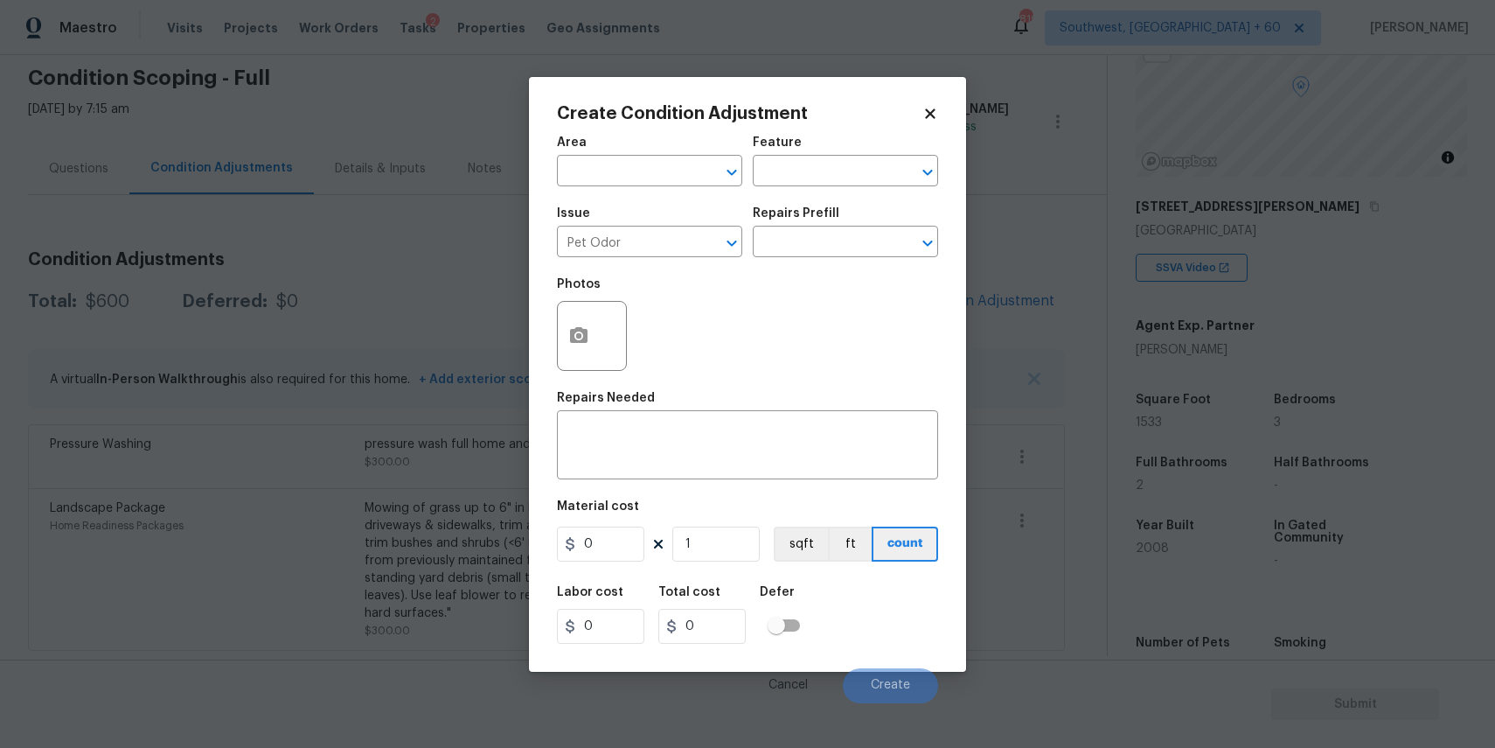
click at [820, 222] on div "Repairs Prefill" at bounding box center [845, 218] width 185 height 23
click at [835, 241] on input "text" at bounding box center [821, 243] width 136 height 27
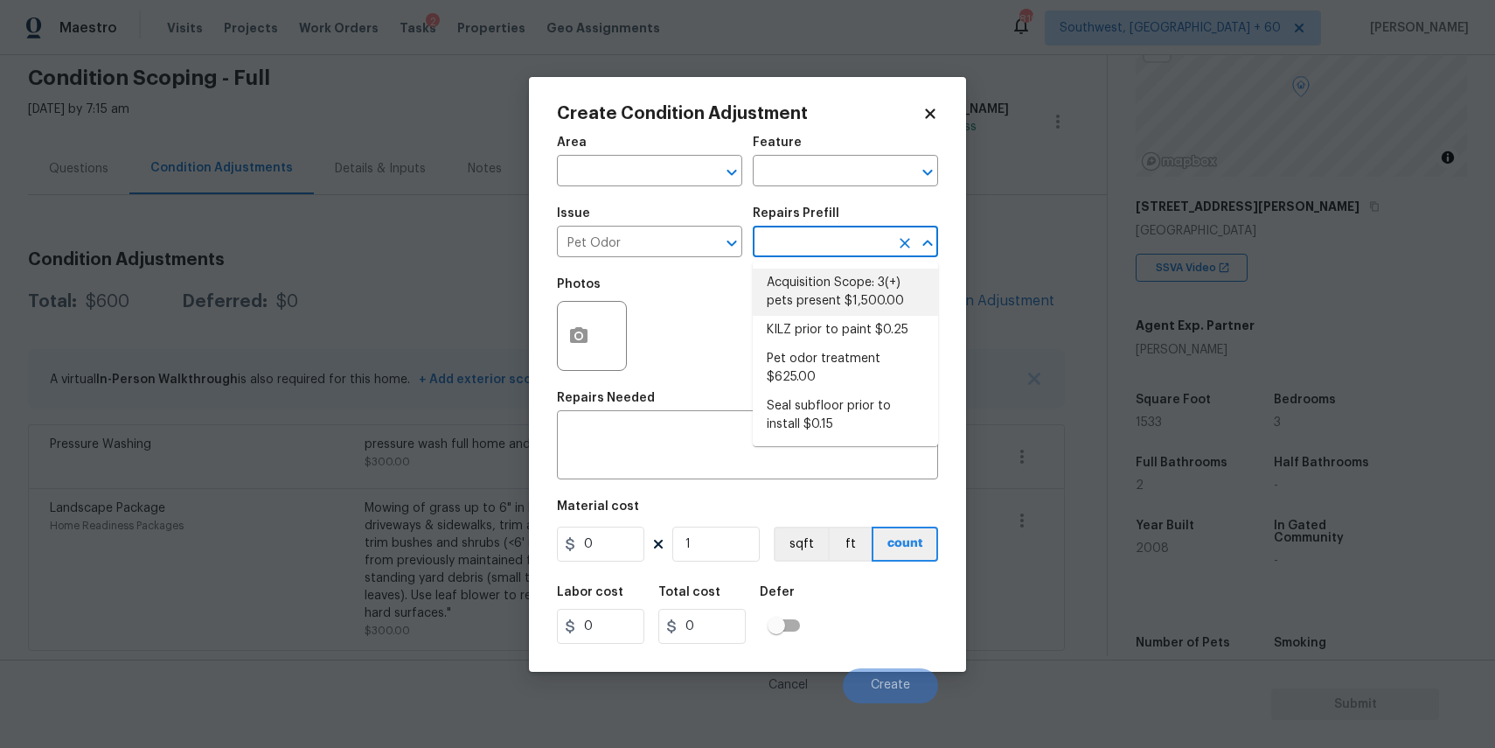
click at [813, 310] on li "Acquisition Scope: 3(+) pets present $1,500.00" at bounding box center [845, 291] width 185 height 47
type textarea "Acquisition Scope: 3(+) pets present"
type input "1500"
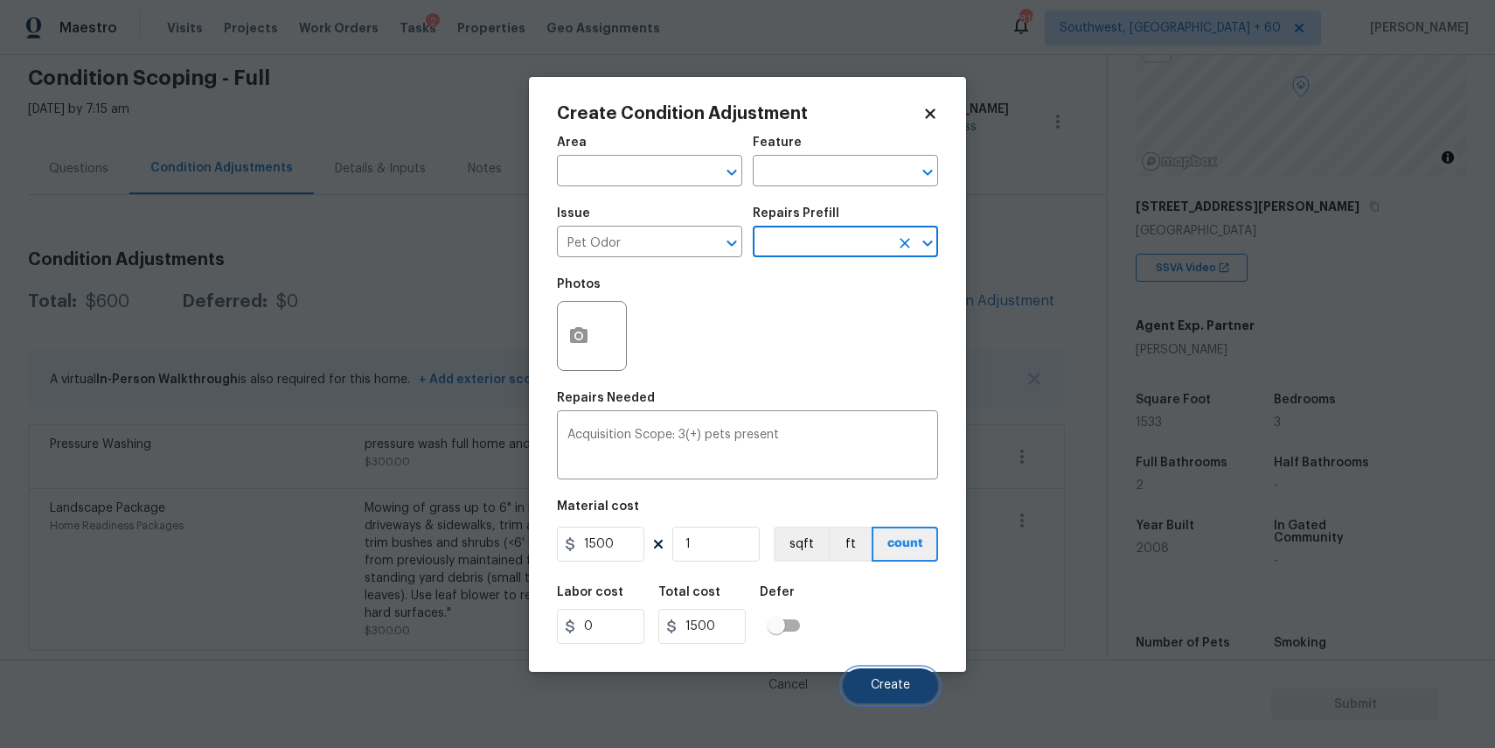
click at [906, 680] on span "Create" at bounding box center [890, 685] width 39 height 13
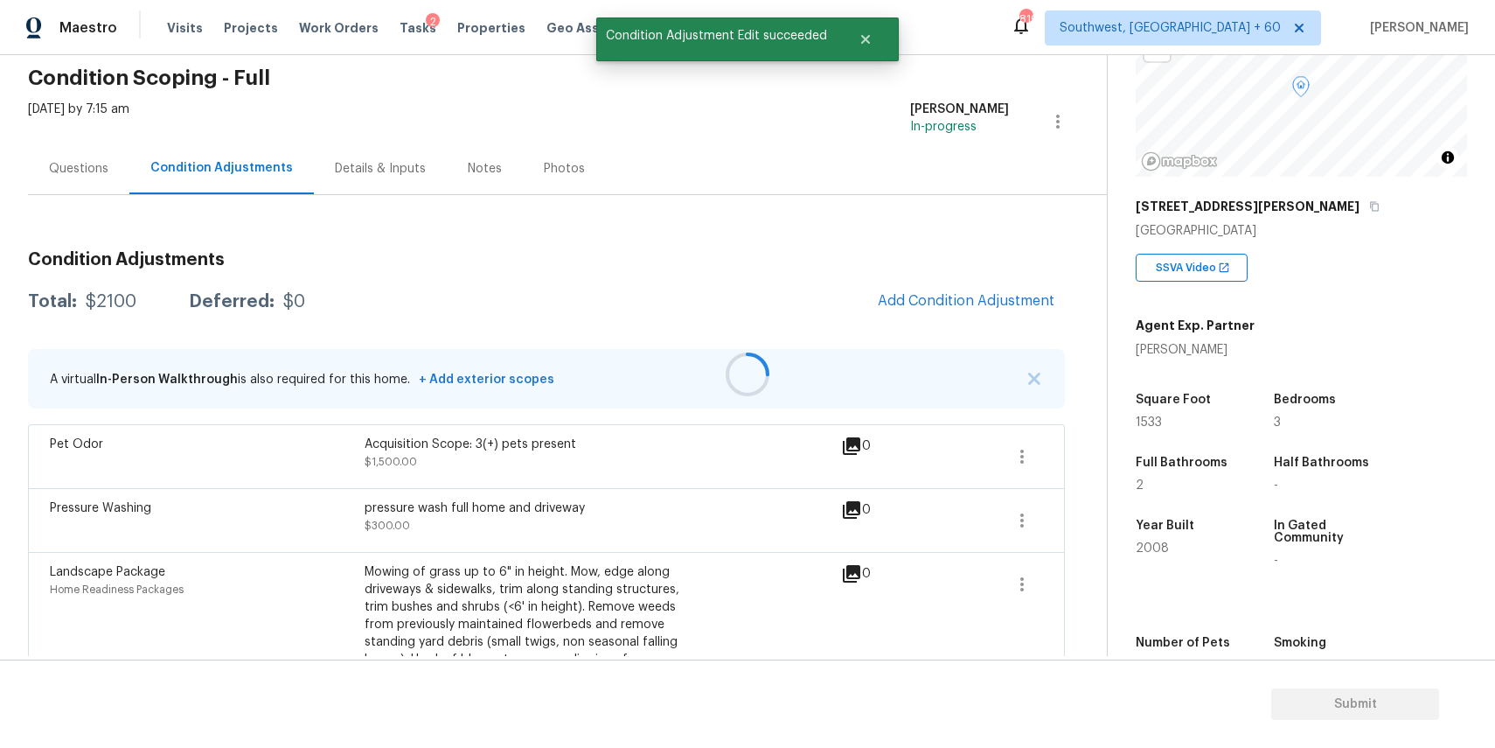
click at [941, 297] on div at bounding box center [747, 374] width 1495 height 748
click at [970, 300] on span "Add Condition Adjustment" at bounding box center [966, 301] width 177 height 16
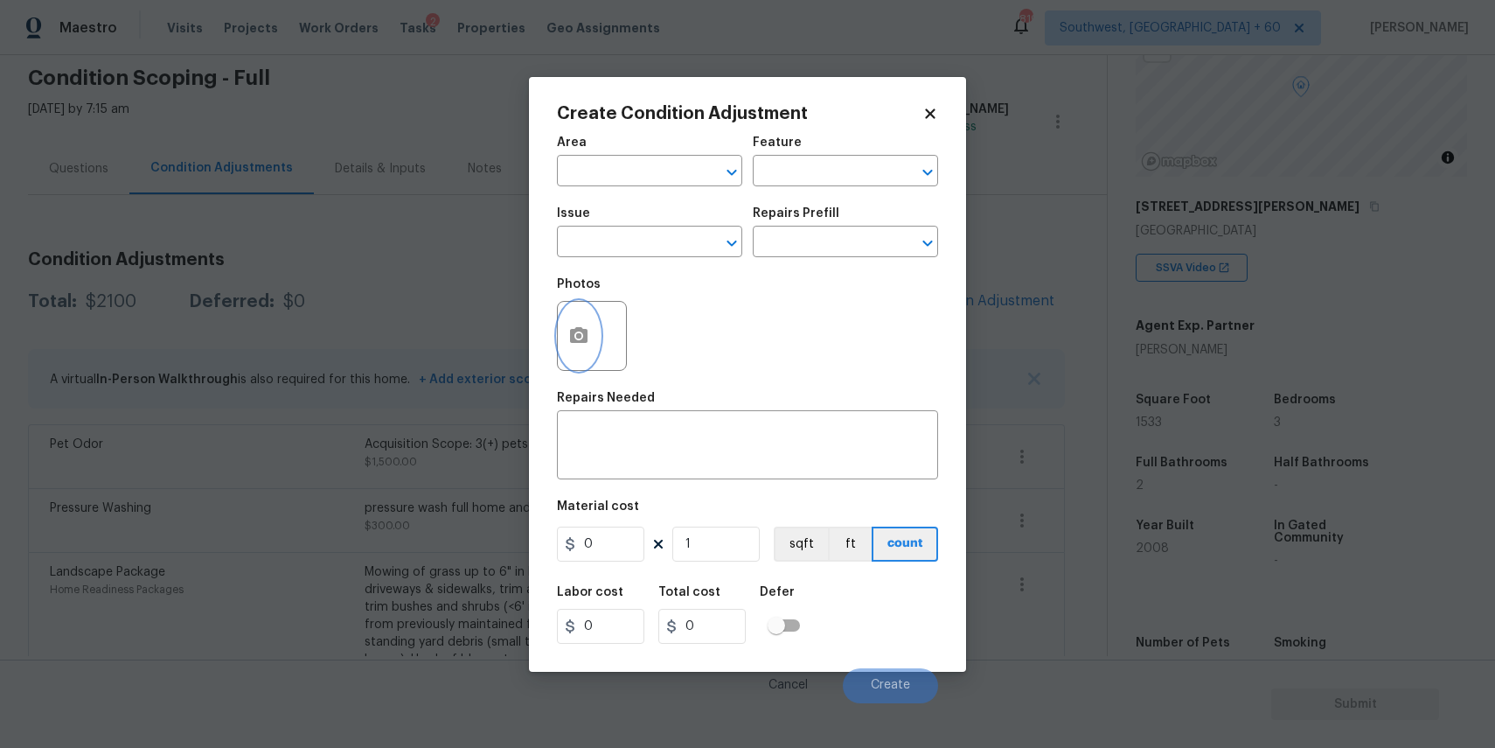
click at [573, 330] on icon "button" at bounding box center [578, 335] width 17 height 16
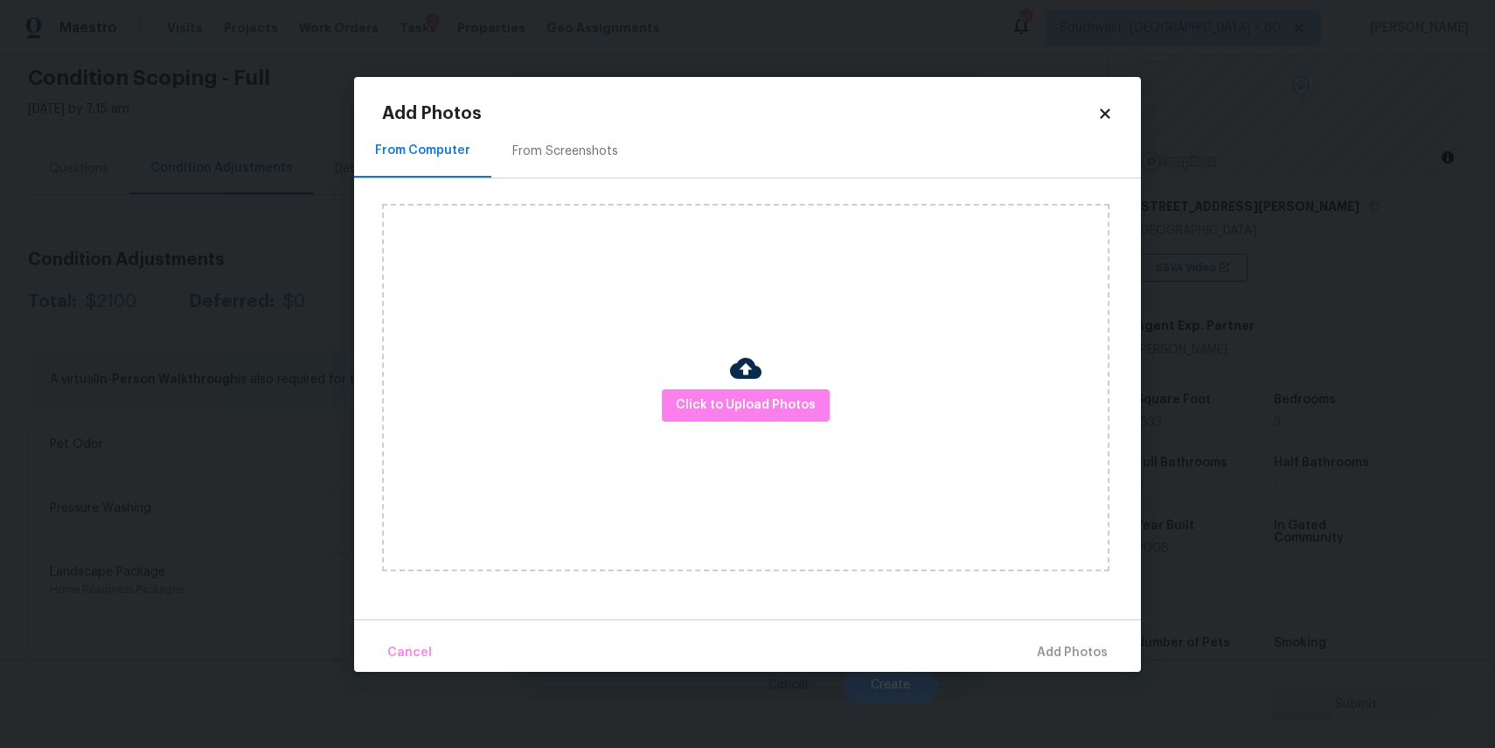
click at [759, 382] on img at bounding box center [745, 367] width 31 height 31
click at [759, 399] on span "Click to Upload Photos" at bounding box center [746, 405] width 140 height 22
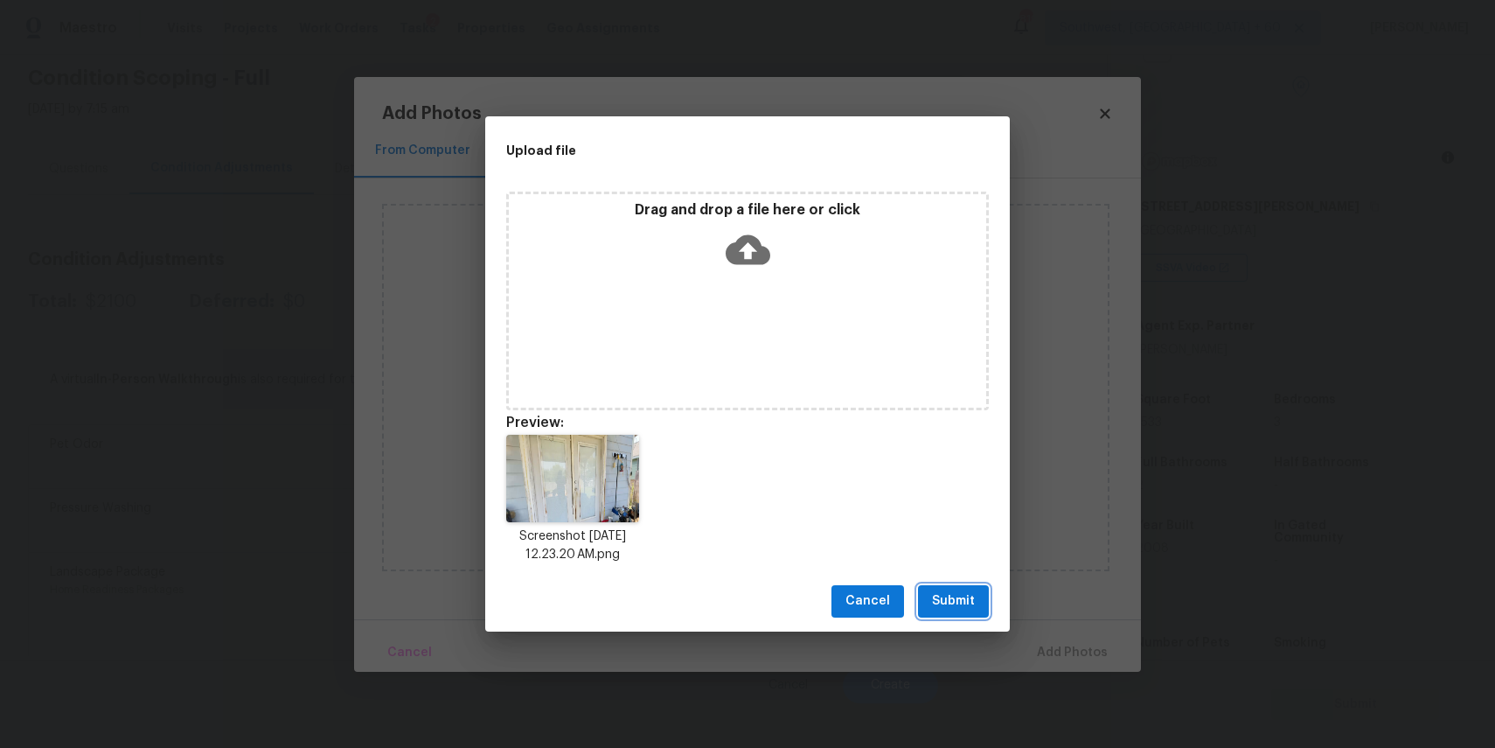
click at [955, 601] on span "Submit" at bounding box center [953, 601] width 43 height 22
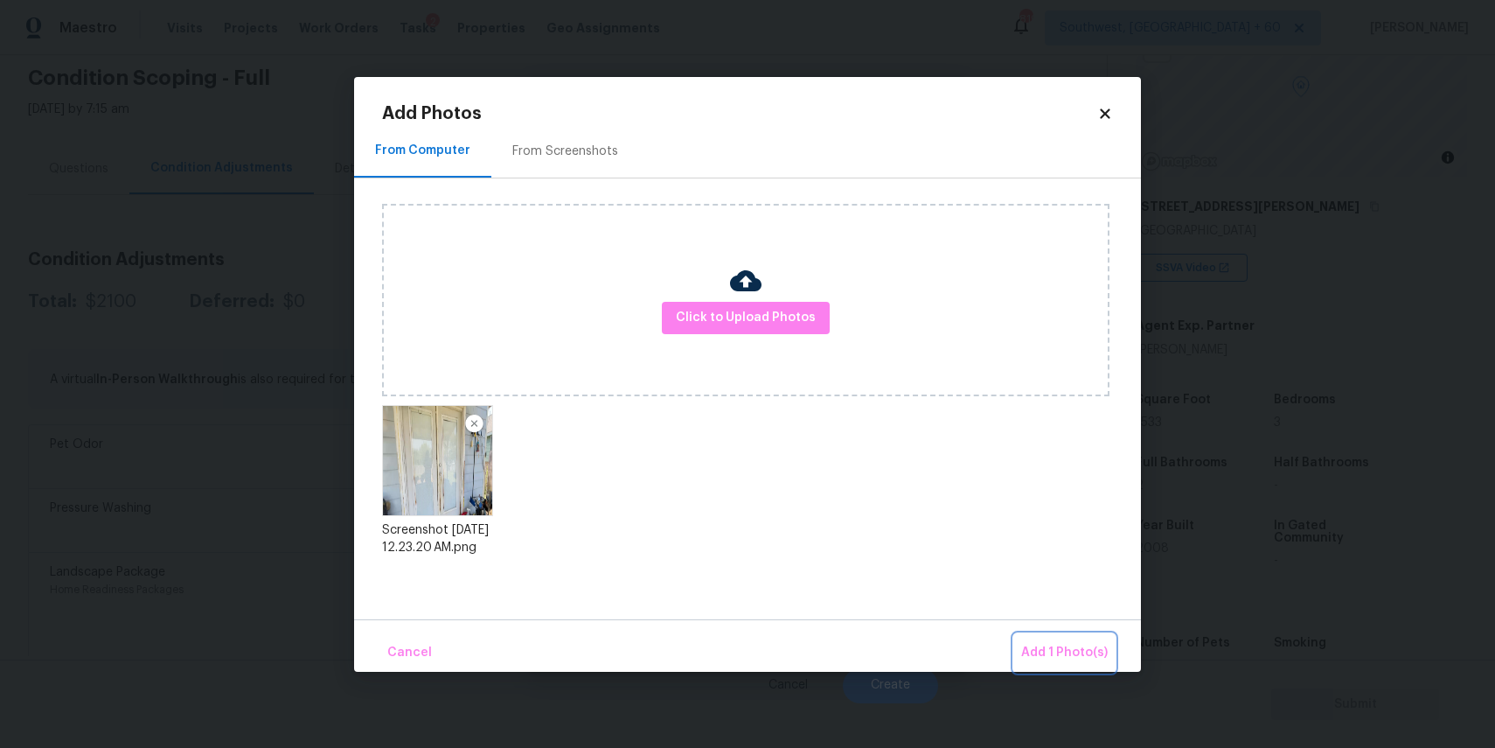
click at [1047, 642] on span "Add 1 Photo(s)" at bounding box center [1064, 653] width 87 height 22
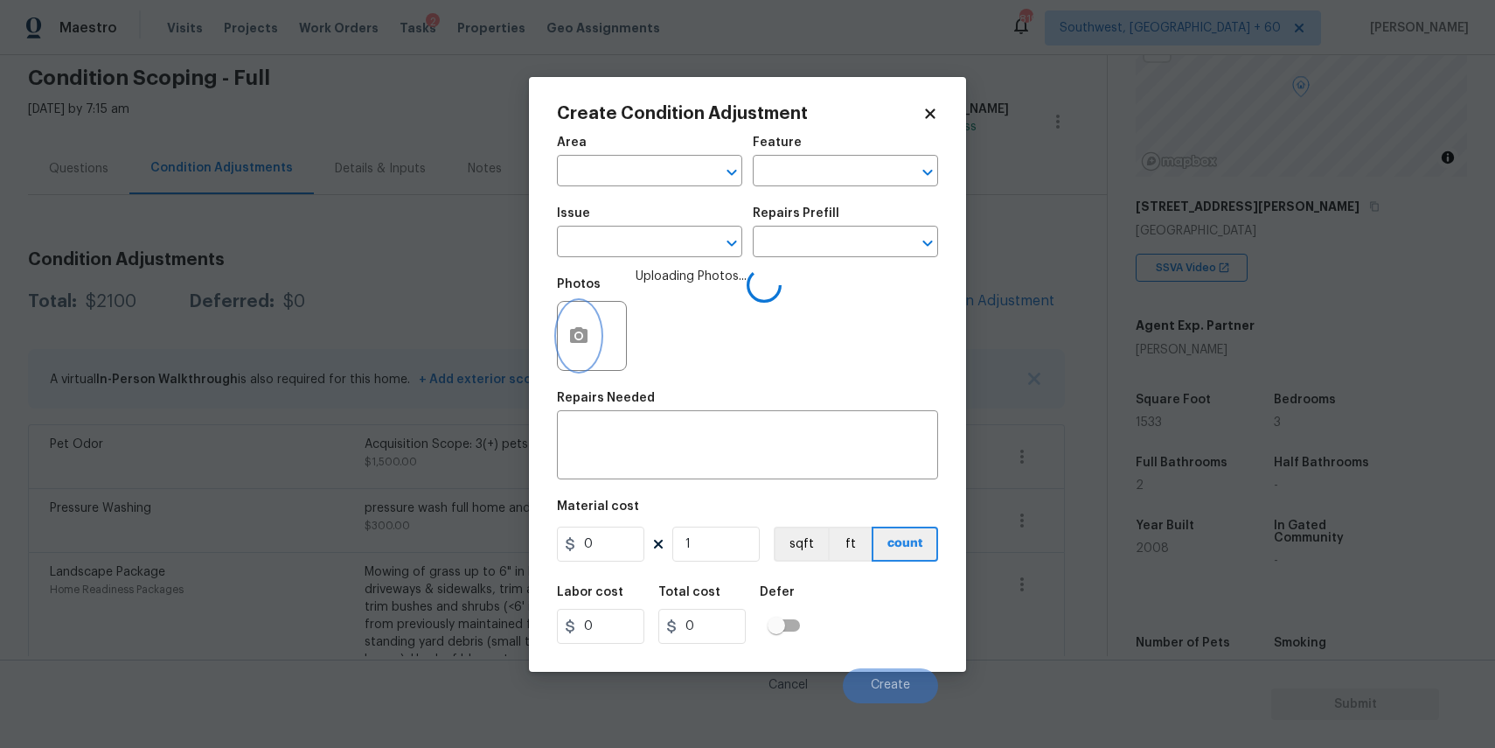
click at [588, 359] on button "button" at bounding box center [579, 336] width 42 height 68
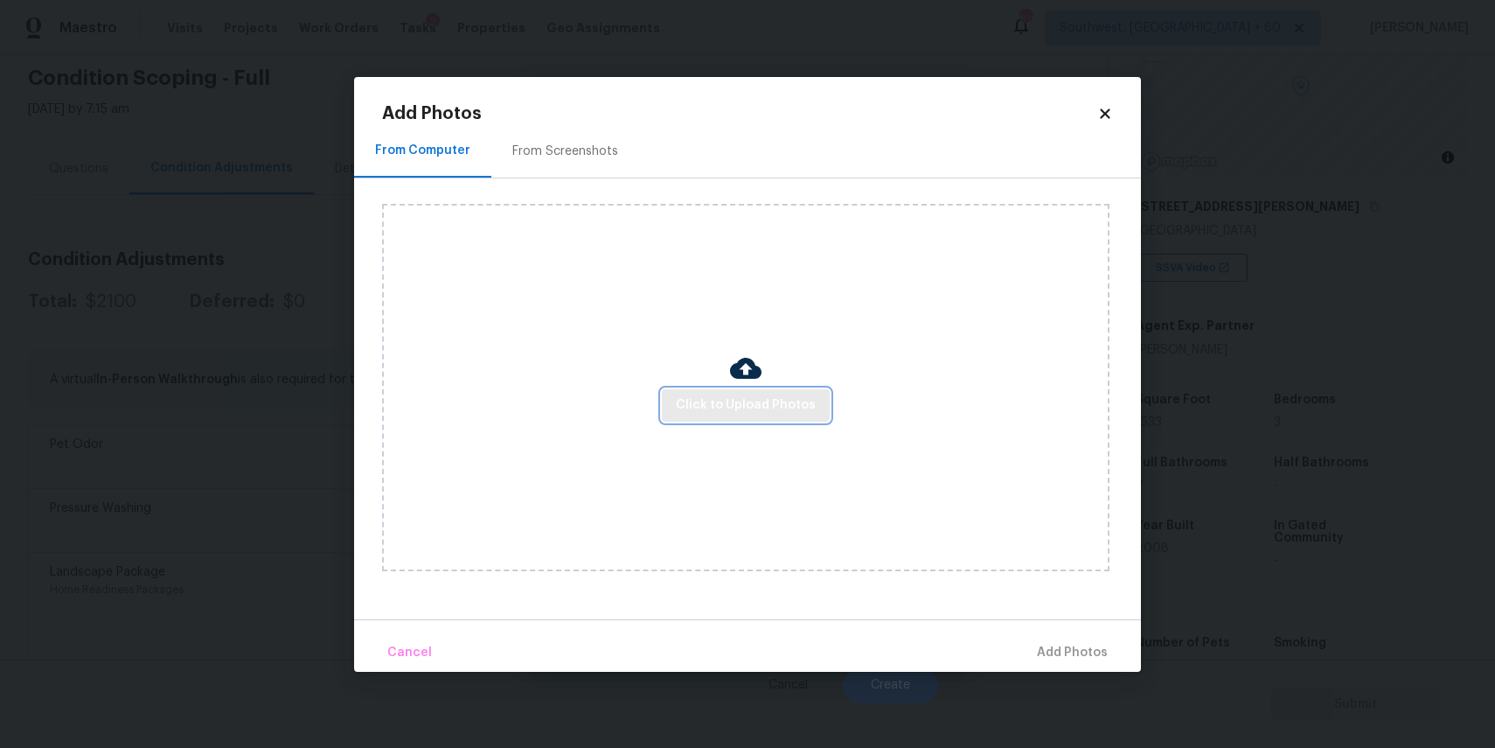
click at [715, 405] on span "Click to Upload Photos" at bounding box center [746, 405] width 140 height 22
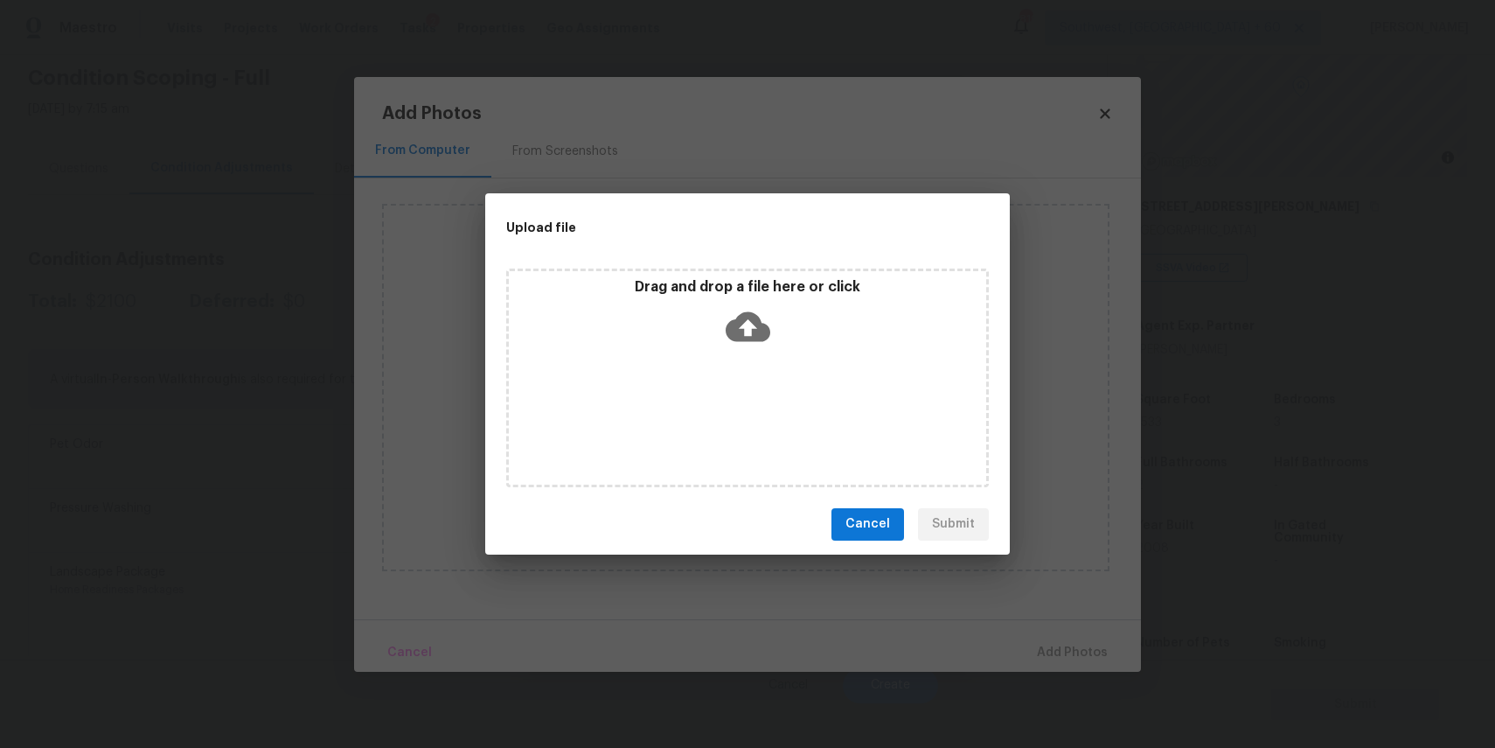
click at [715, 405] on div "Drag and drop a file here or click" at bounding box center [747, 377] width 483 height 219
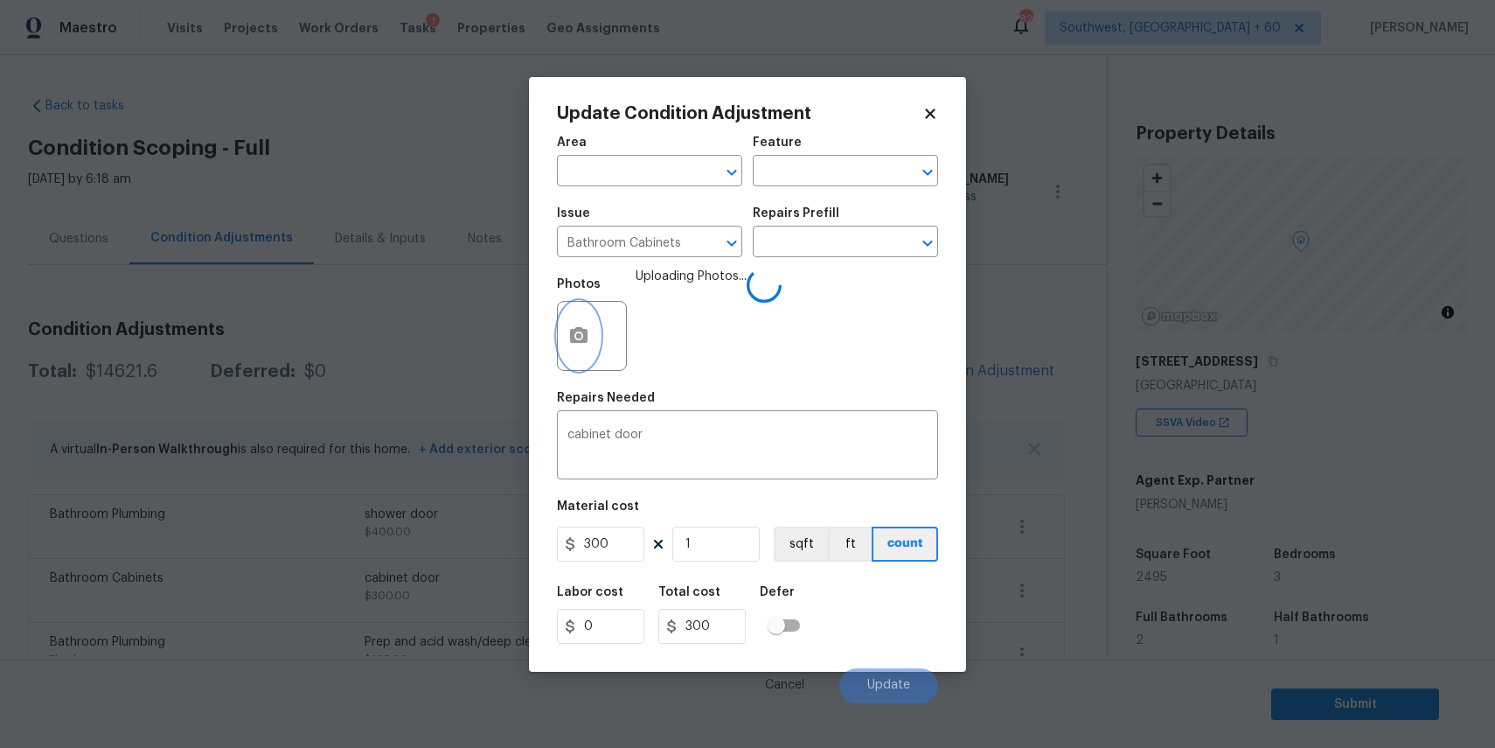
scroll to position [323, 0]
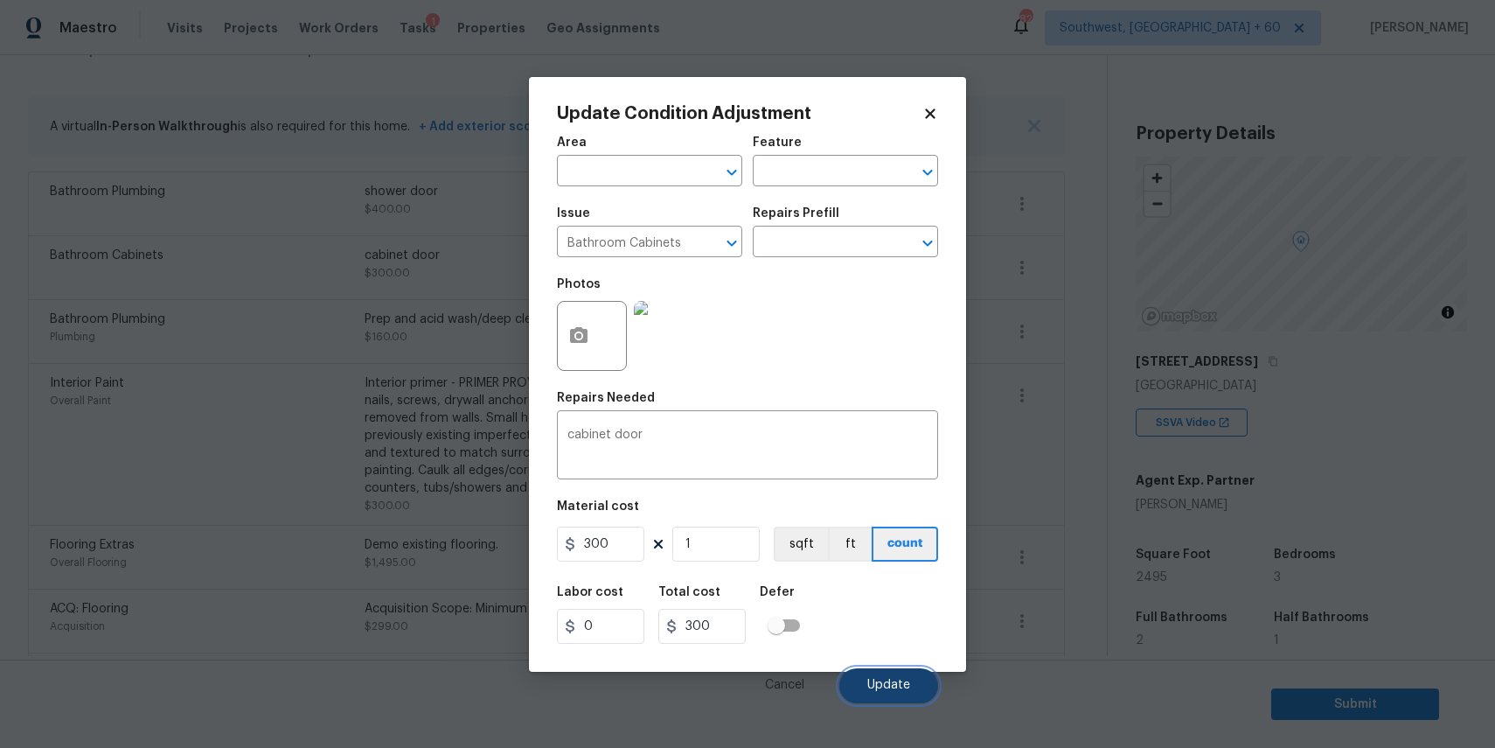
click at [912, 689] on button "Update" at bounding box center [888, 685] width 99 height 35
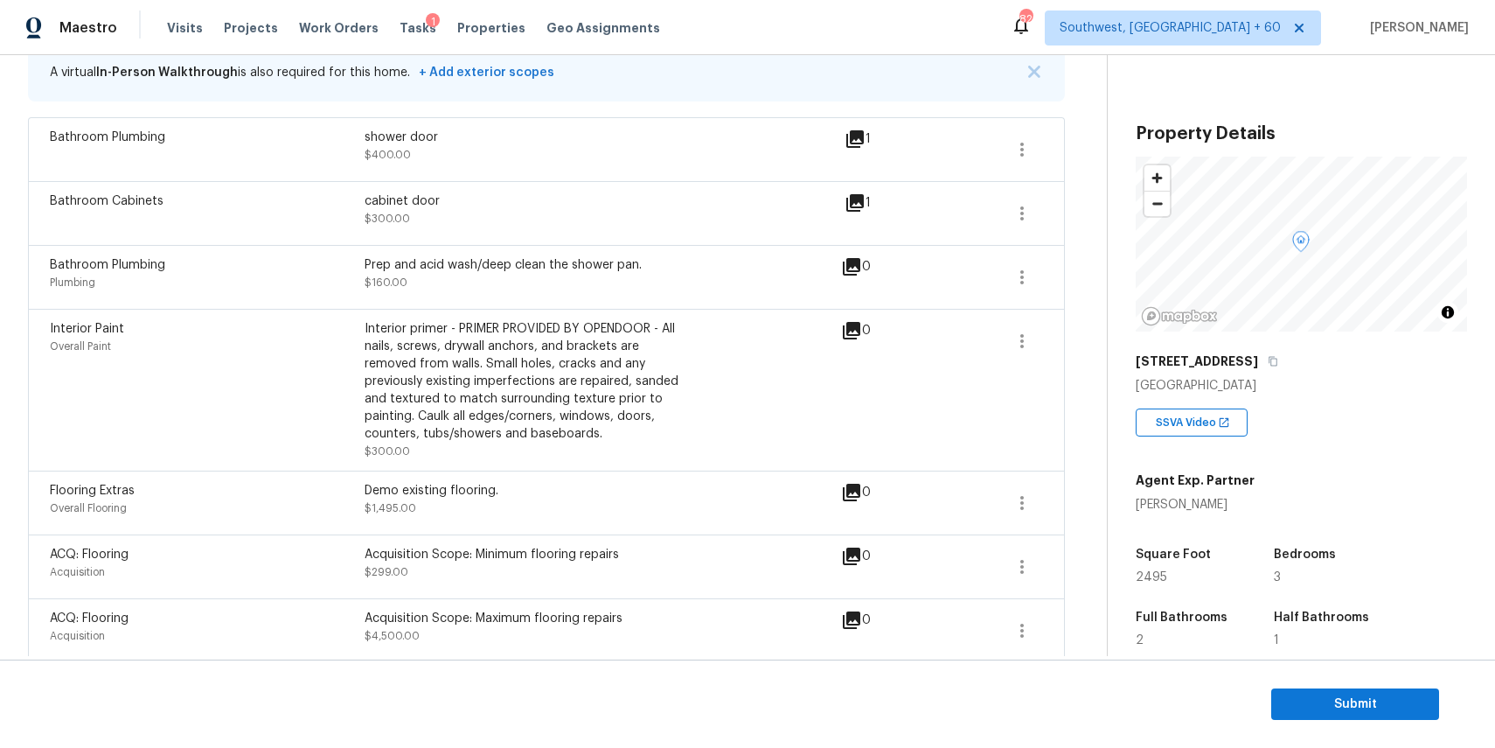
scroll to position [373, 0]
click at [1042, 268] on span at bounding box center [1022, 281] width 42 height 42
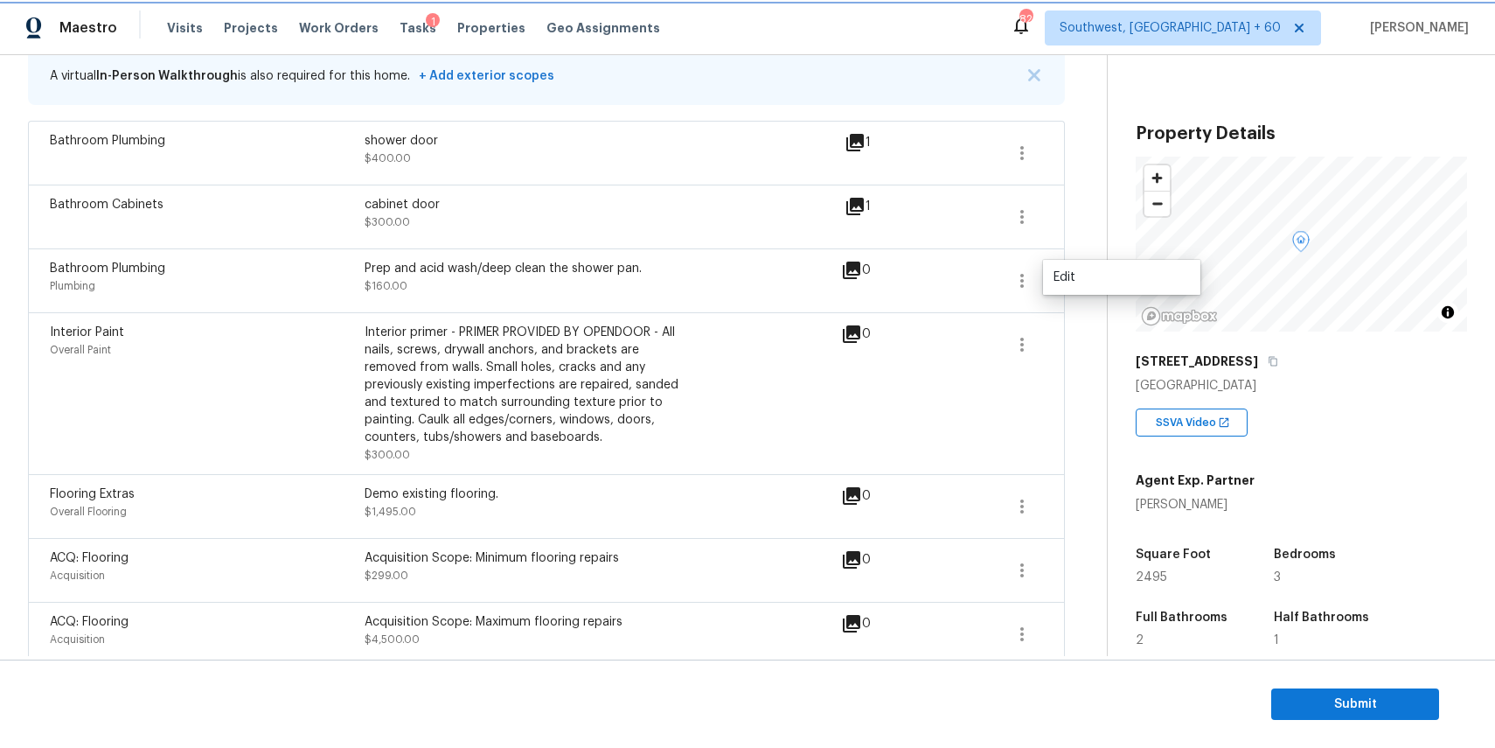
click at [1024, 280] on icon "button" at bounding box center [1022, 280] width 21 height 21
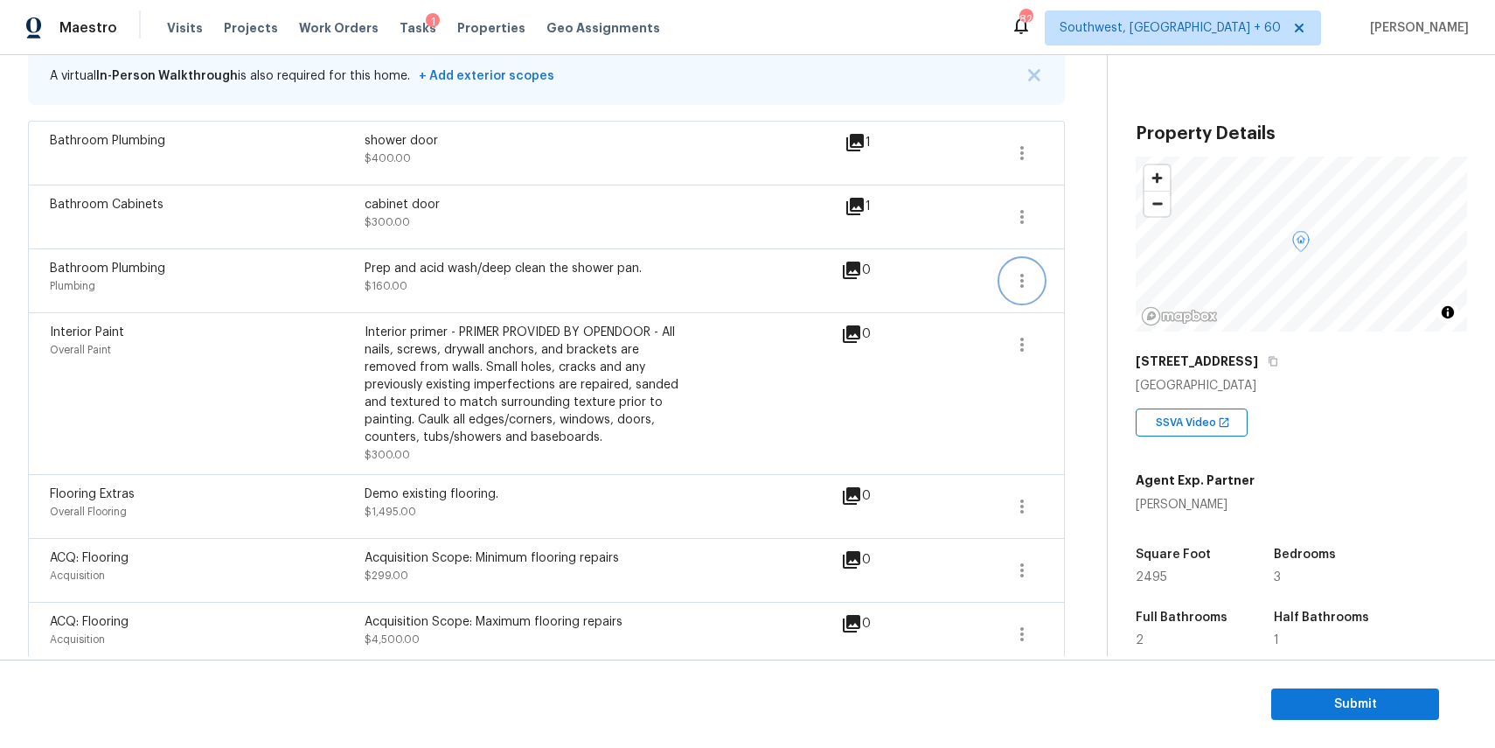
click at [1024, 280] on icon "button" at bounding box center [1022, 280] width 21 height 21
click at [1075, 280] on div "Edit" at bounding box center [1122, 276] width 136 height 17
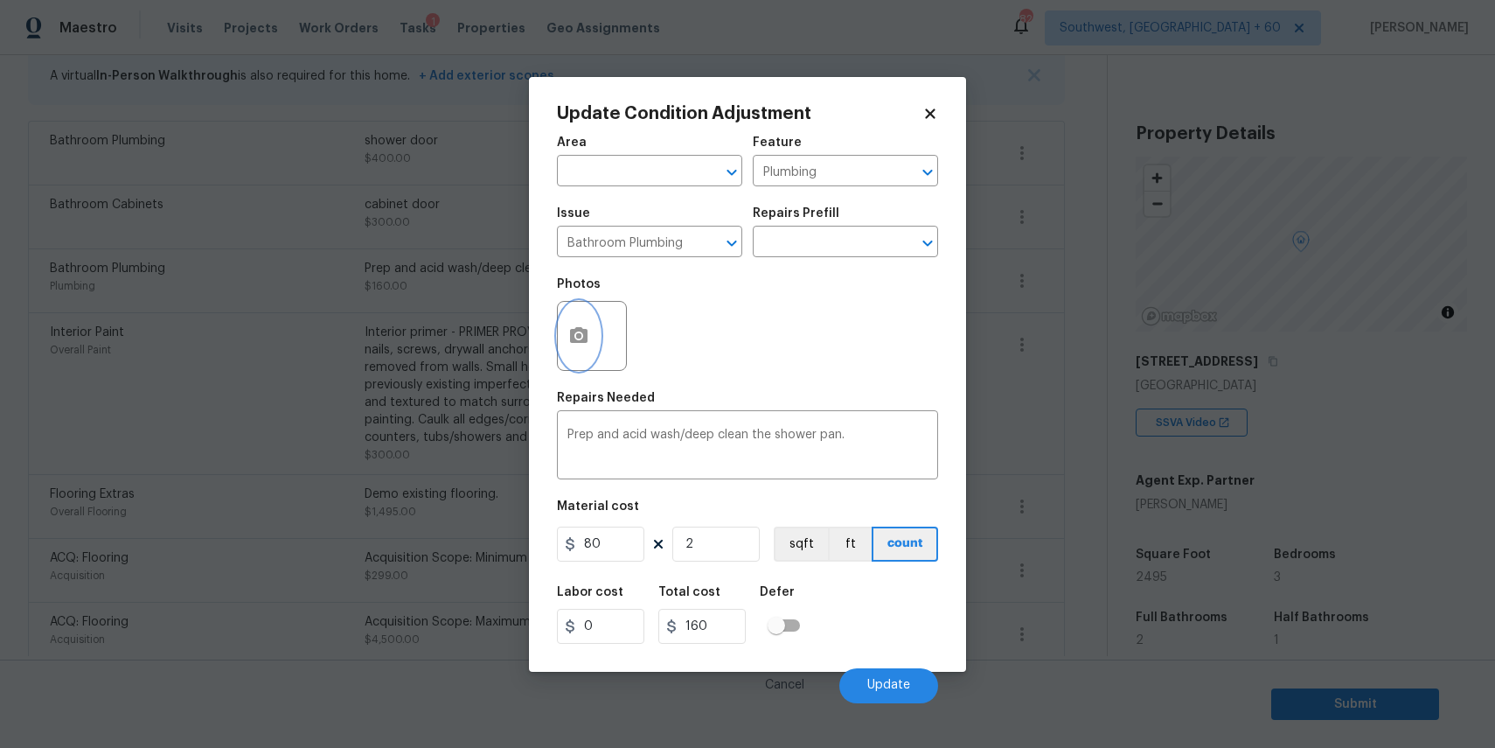
click at [567, 333] on button "button" at bounding box center [579, 336] width 42 height 68
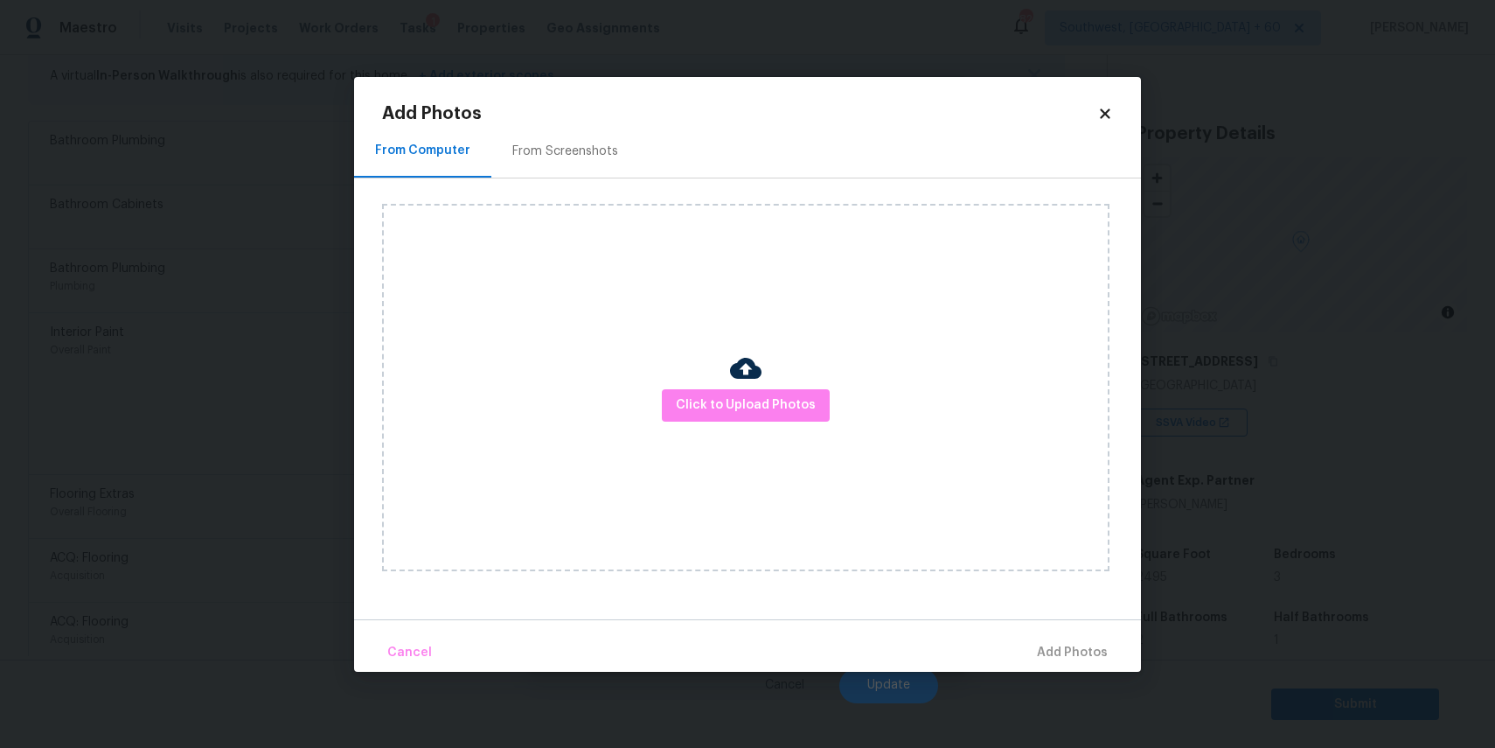
click at [650, 394] on div "Click to Upload Photos" at bounding box center [746, 387] width 728 height 367
click at [711, 409] on span "Click to Upload Photos" at bounding box center [746, 405] width 140 height 22
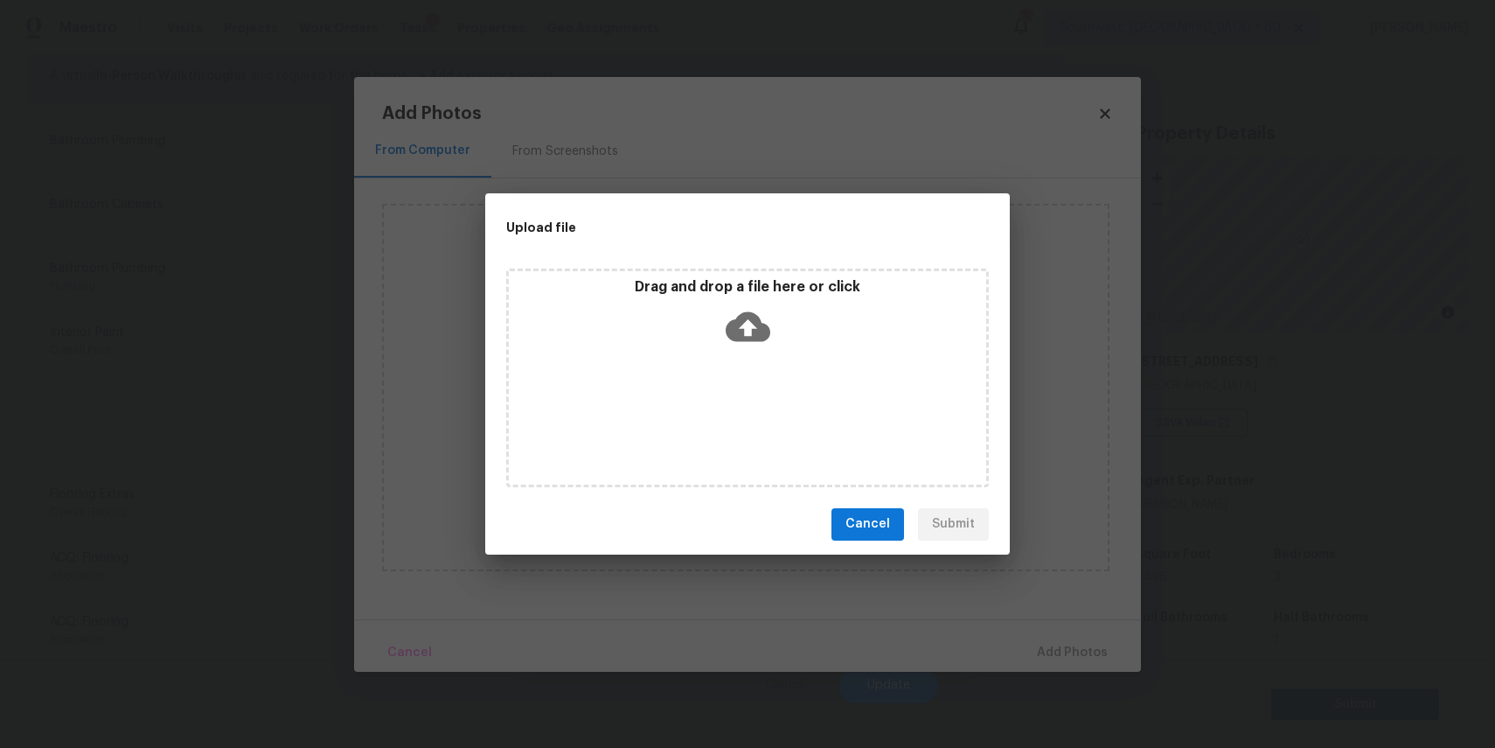
click at [710, 379] on div "Drag and drop a file here or click" at bounding box center [747, 377] width 483 height 219
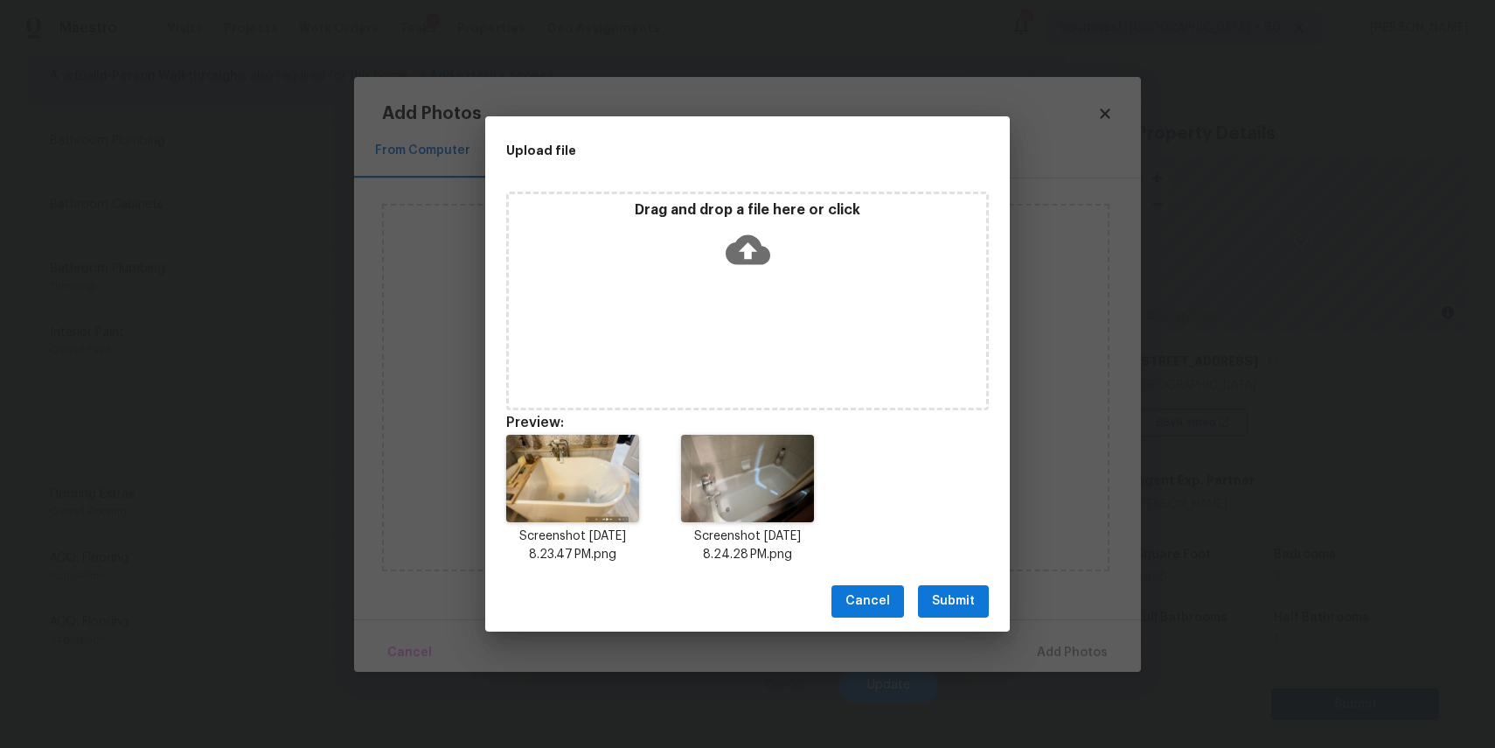
click at [963, 589] on button "Submit" at bounding box center [953, 601] width 71 height 32
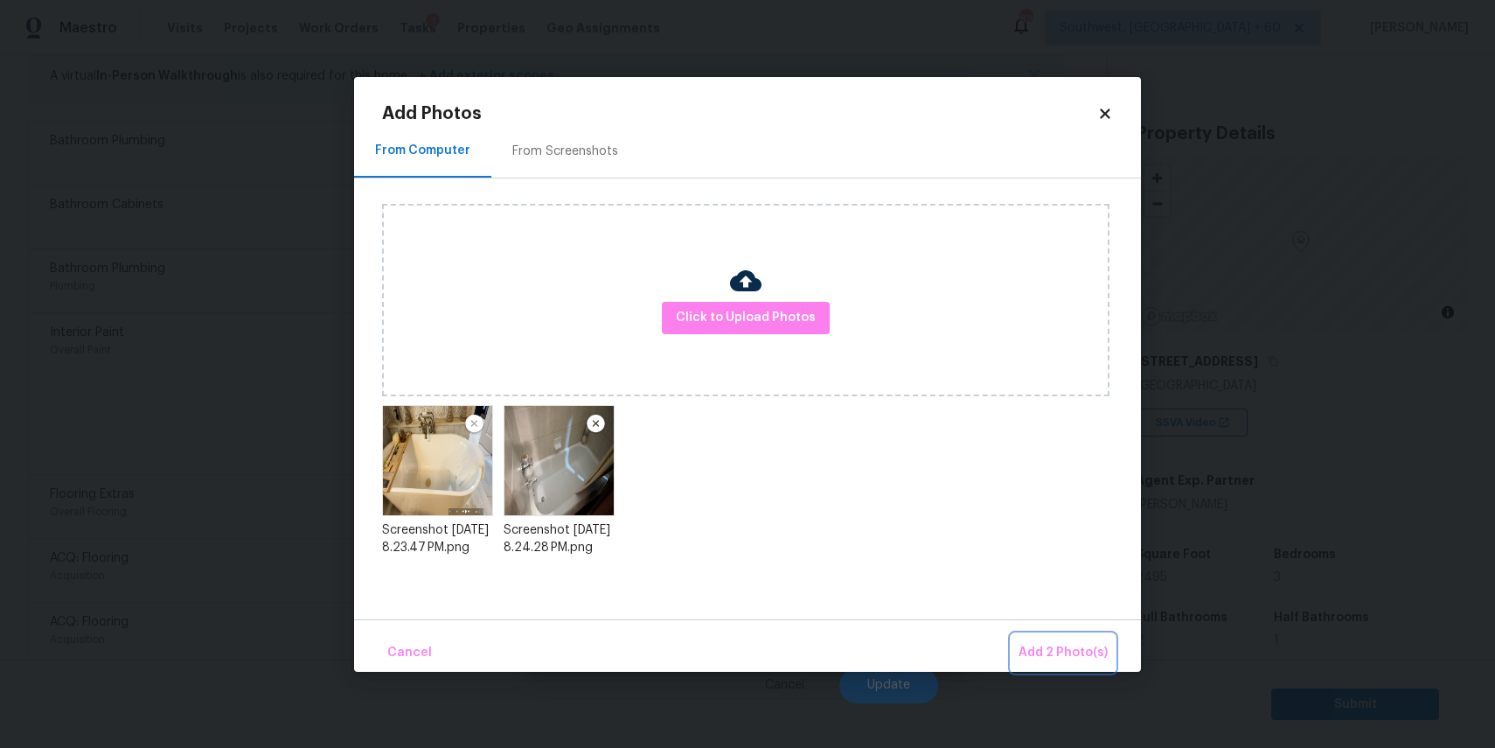
click at [1064, 648] on span "Add 2 Photo(s)" at bounding box center [1063, 653] width 89 height 22
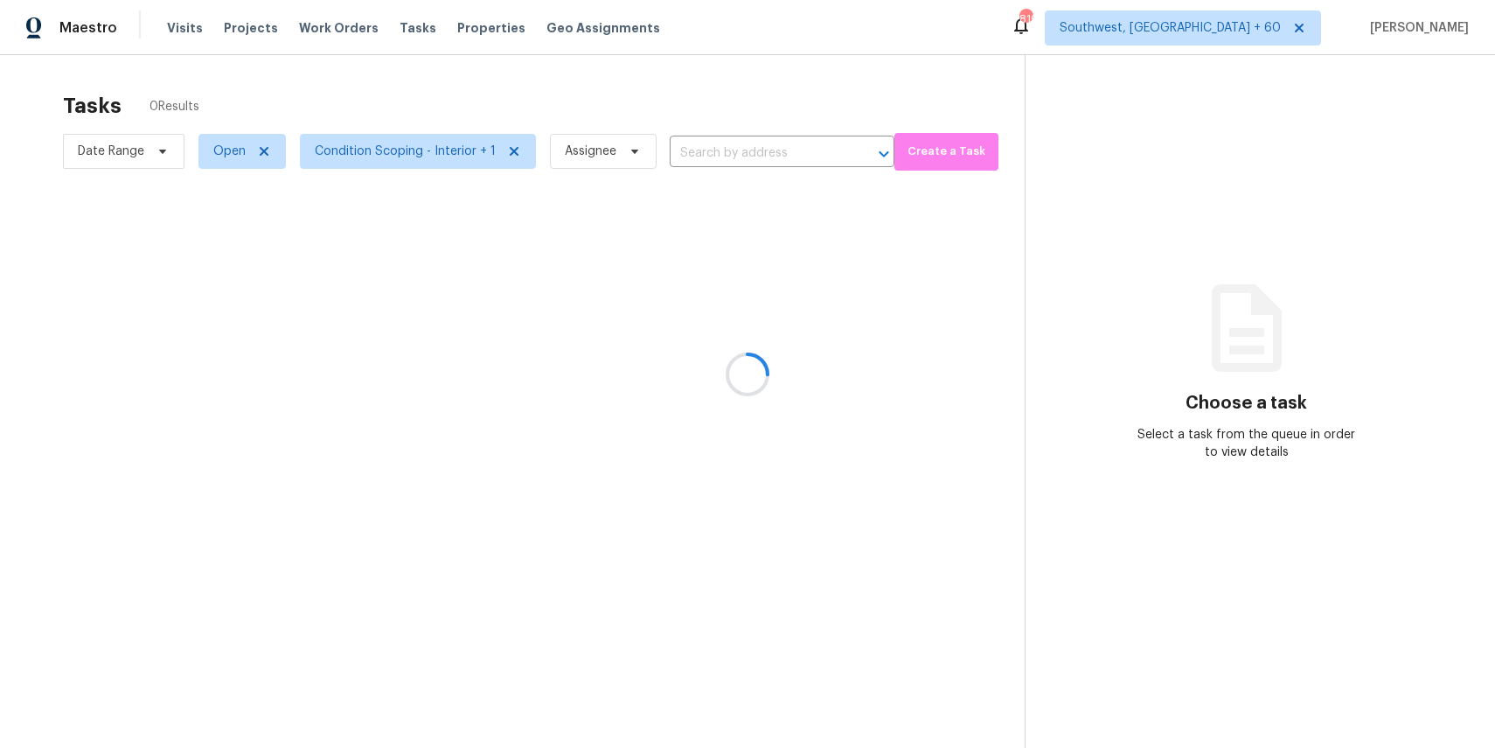
click at [764, 138] on div at bounding box center [747, 374] width 1495 height 748
click at [775, 149] on div at bounding box center [747, 374] width 1495 height 748
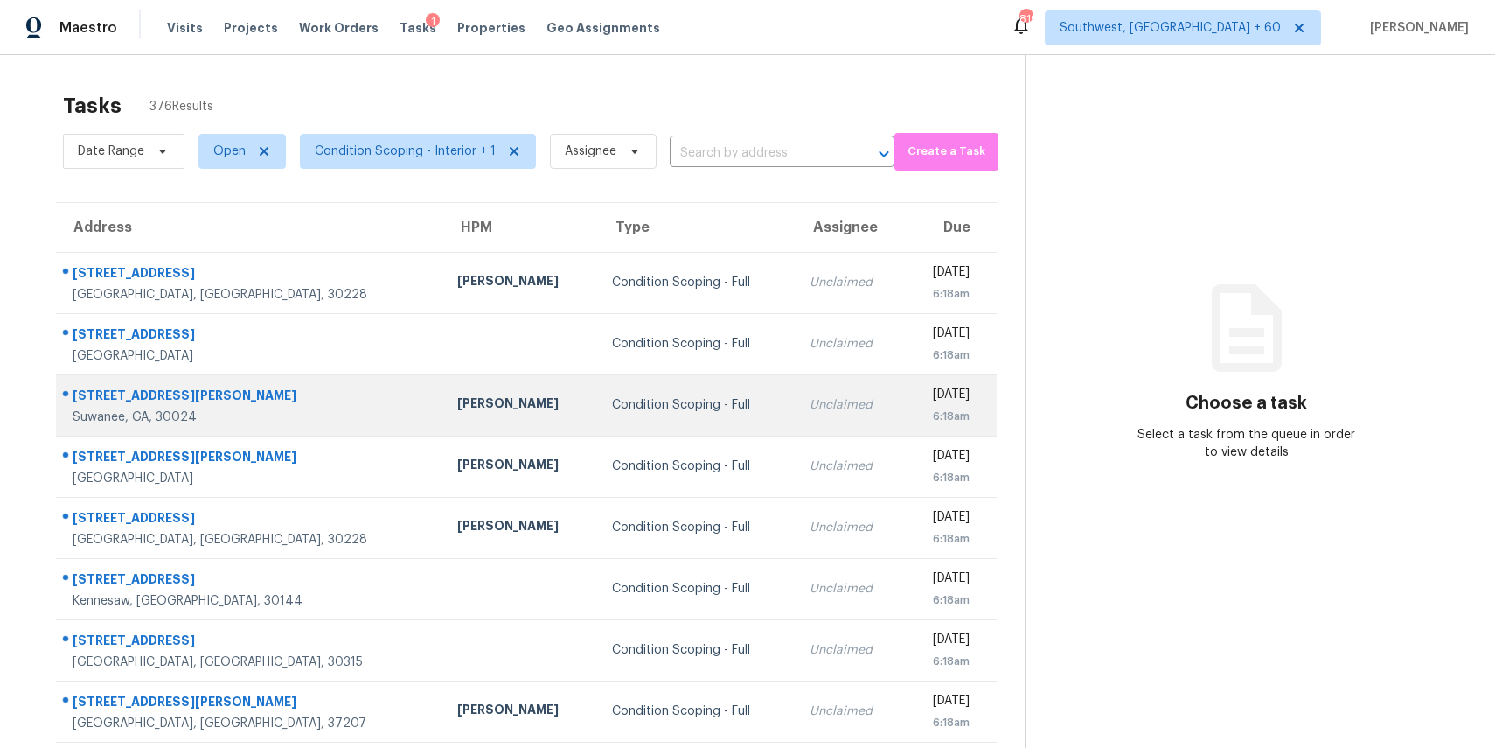
scroll to position [163, 0]
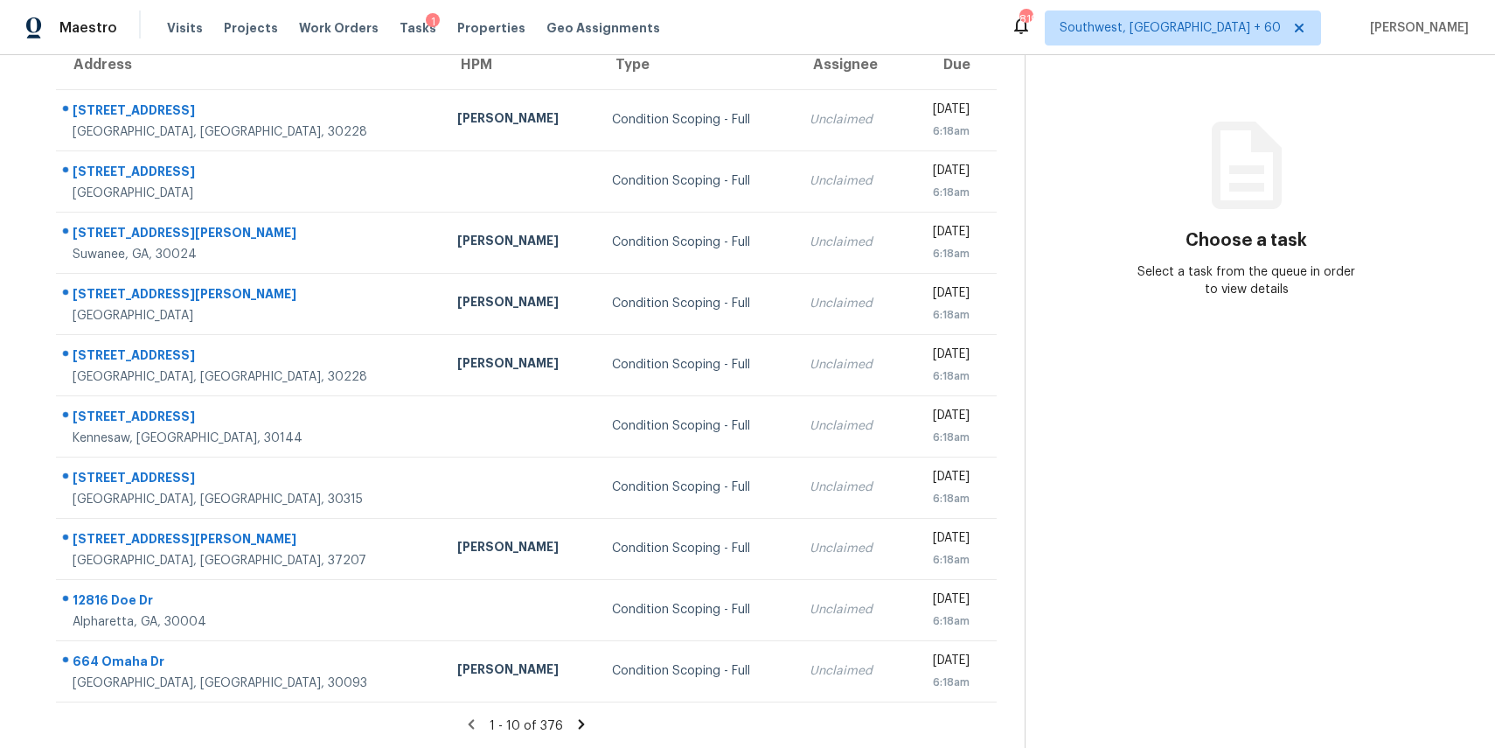
click at [579, 719] on icon at bounding box center [582, 724] width 6 height 10
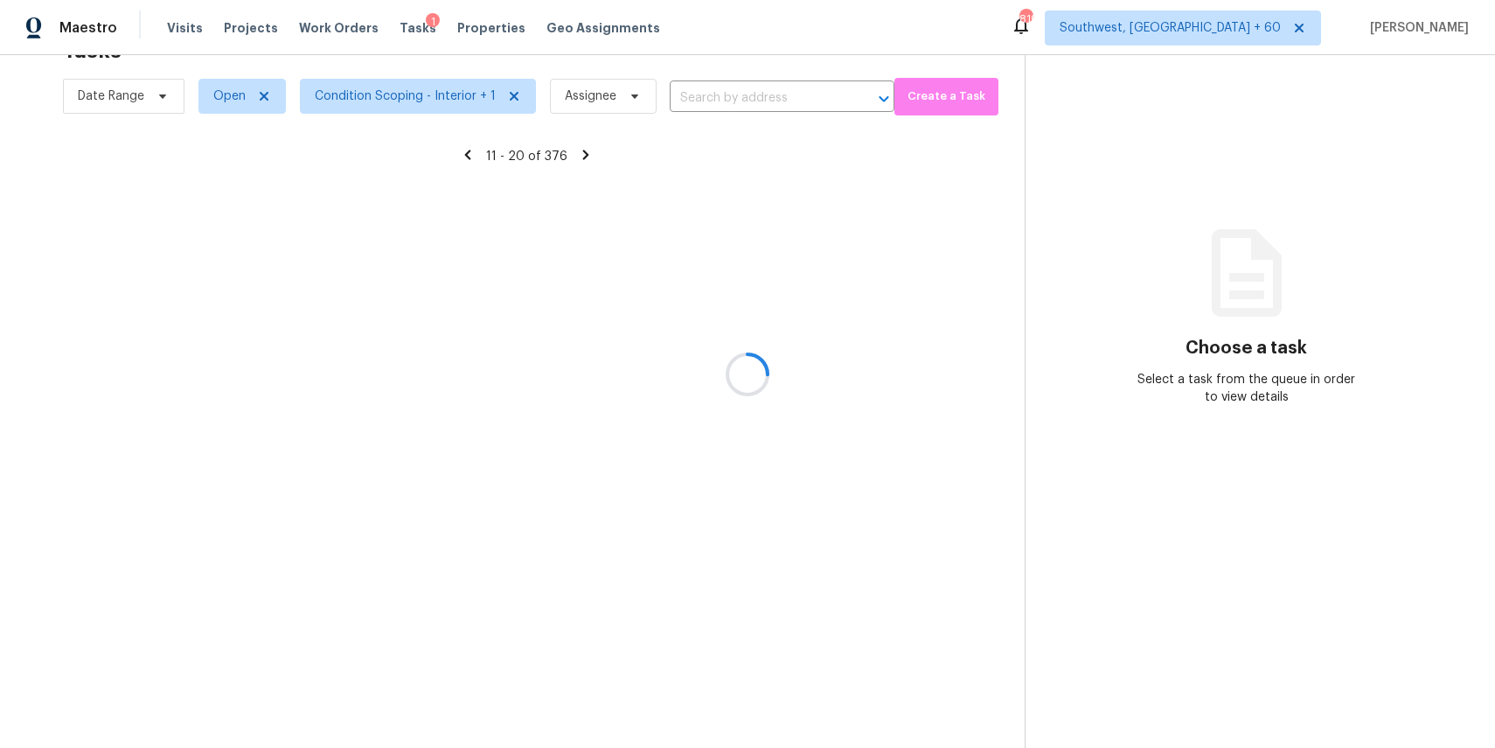
scroll to position [55, 0]
click at [780, 524] on div at bounding box center [747, 374] width 1495 height 748
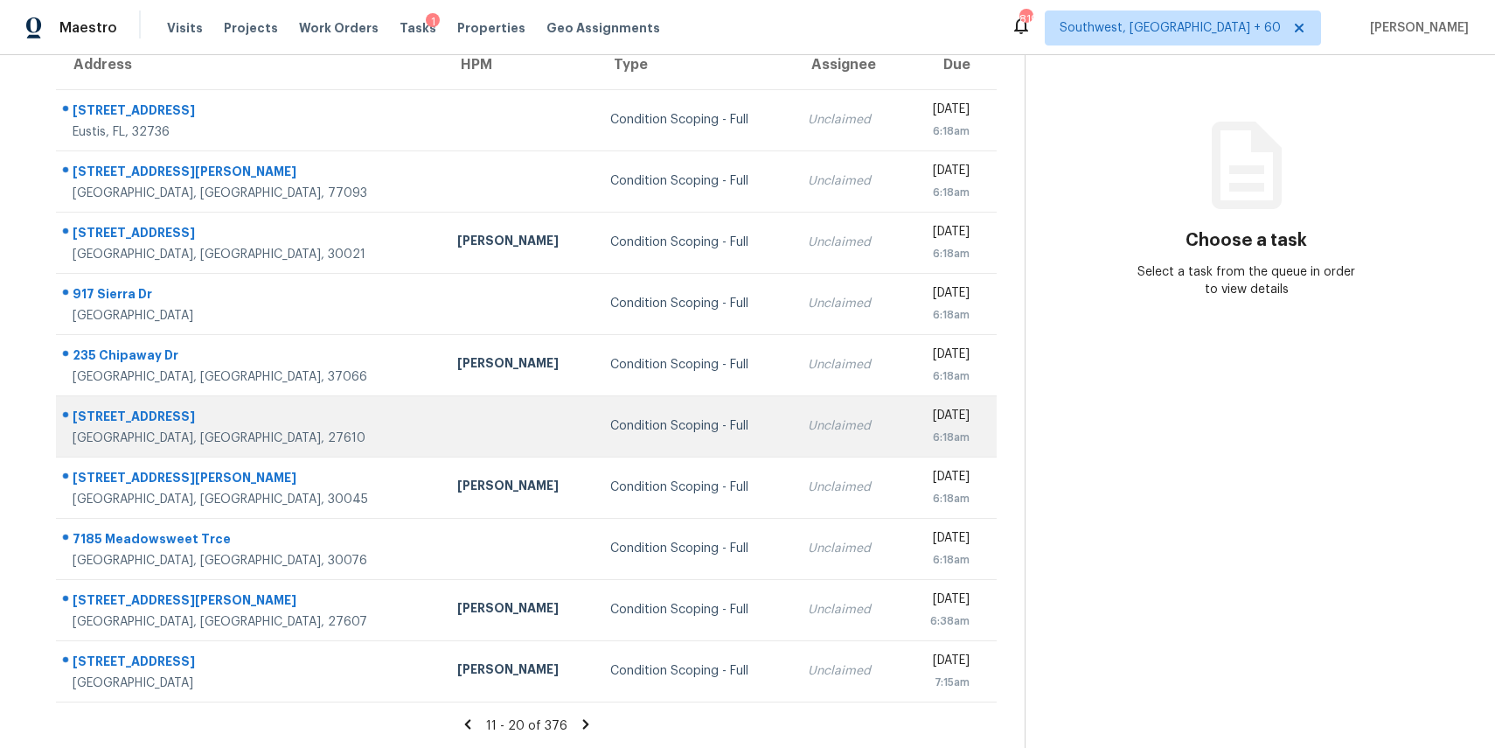
click at [794, 426] on td "Unclaimed" at bounding box center [848, 425] width 108 height 61
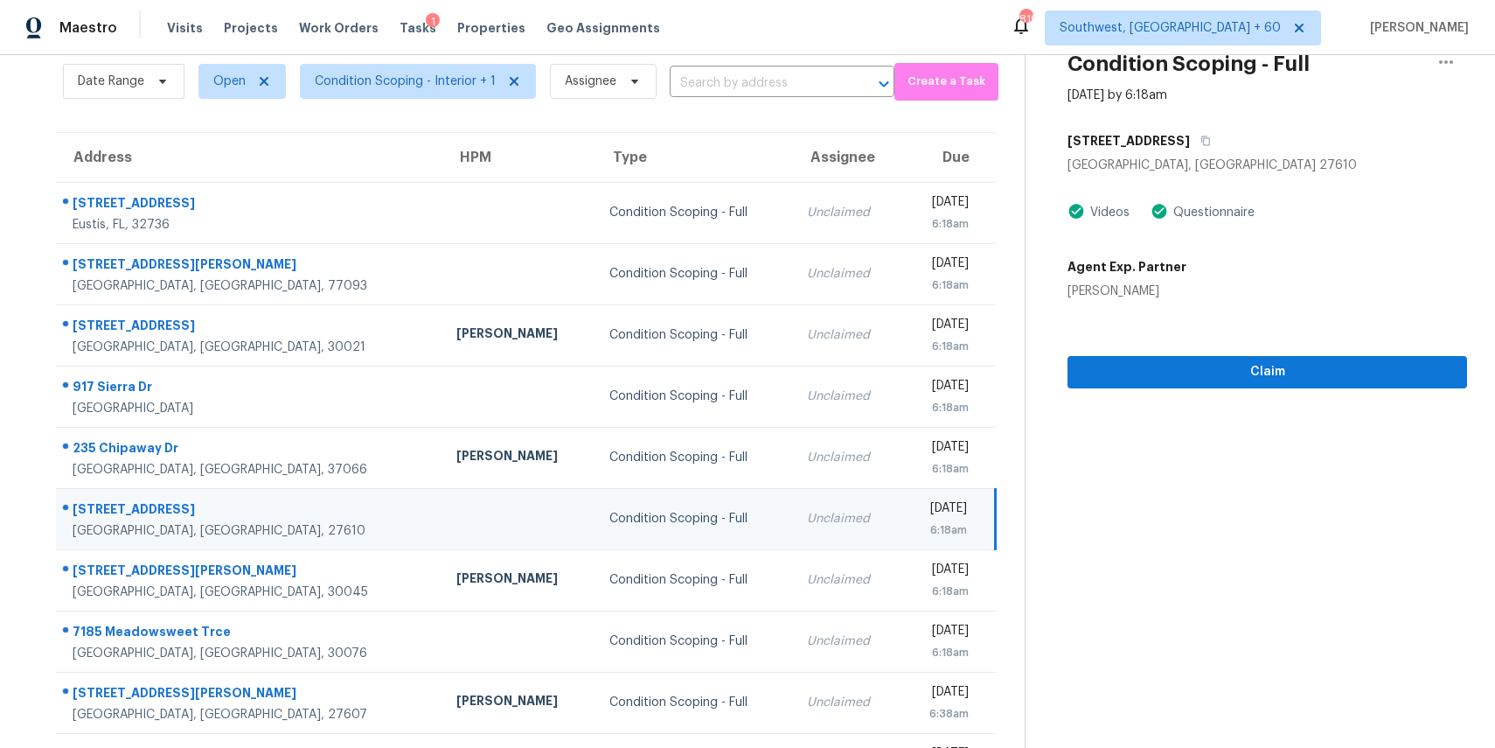
scroll to position [0, 0]
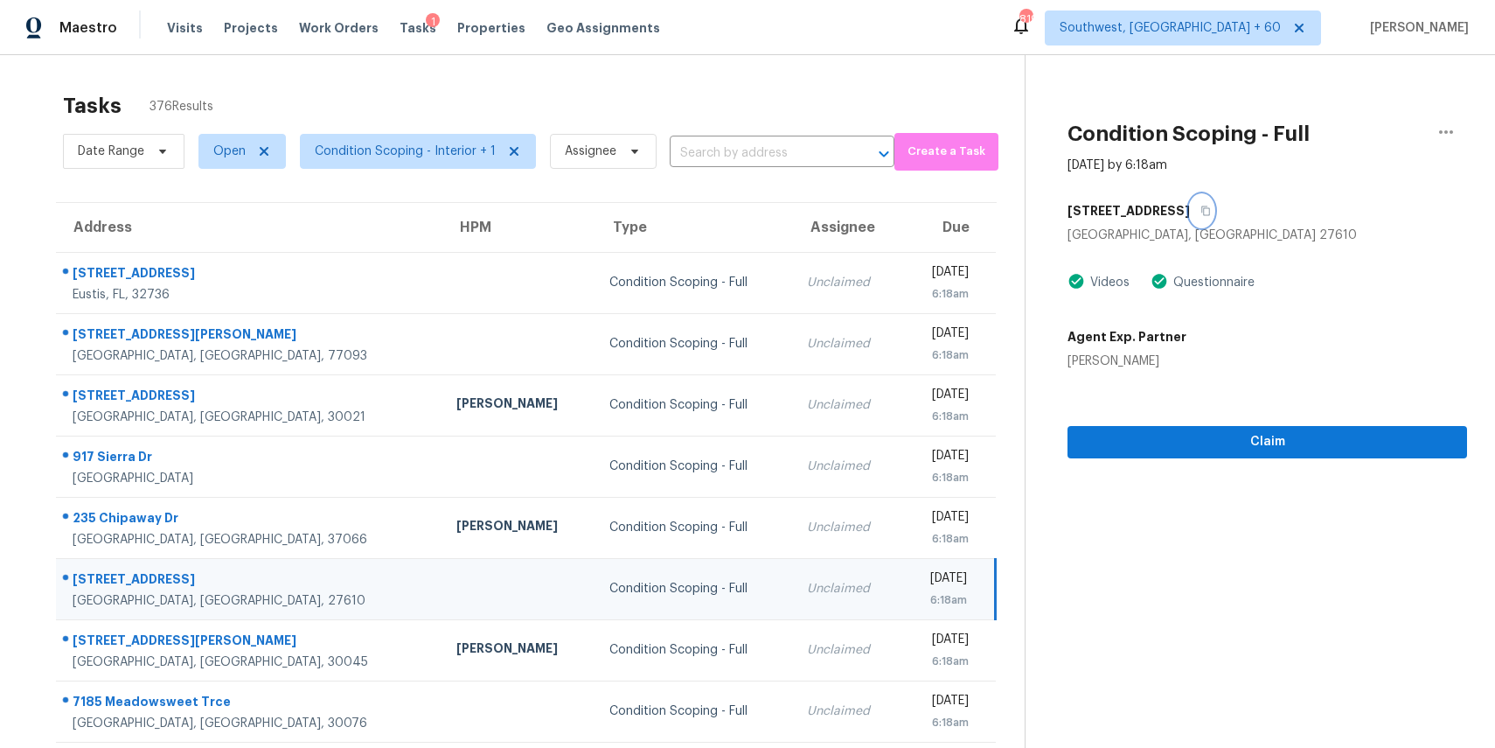
click at [1211, 214] on icon "button" at bounding box center [1206, 210] width 10 height 10
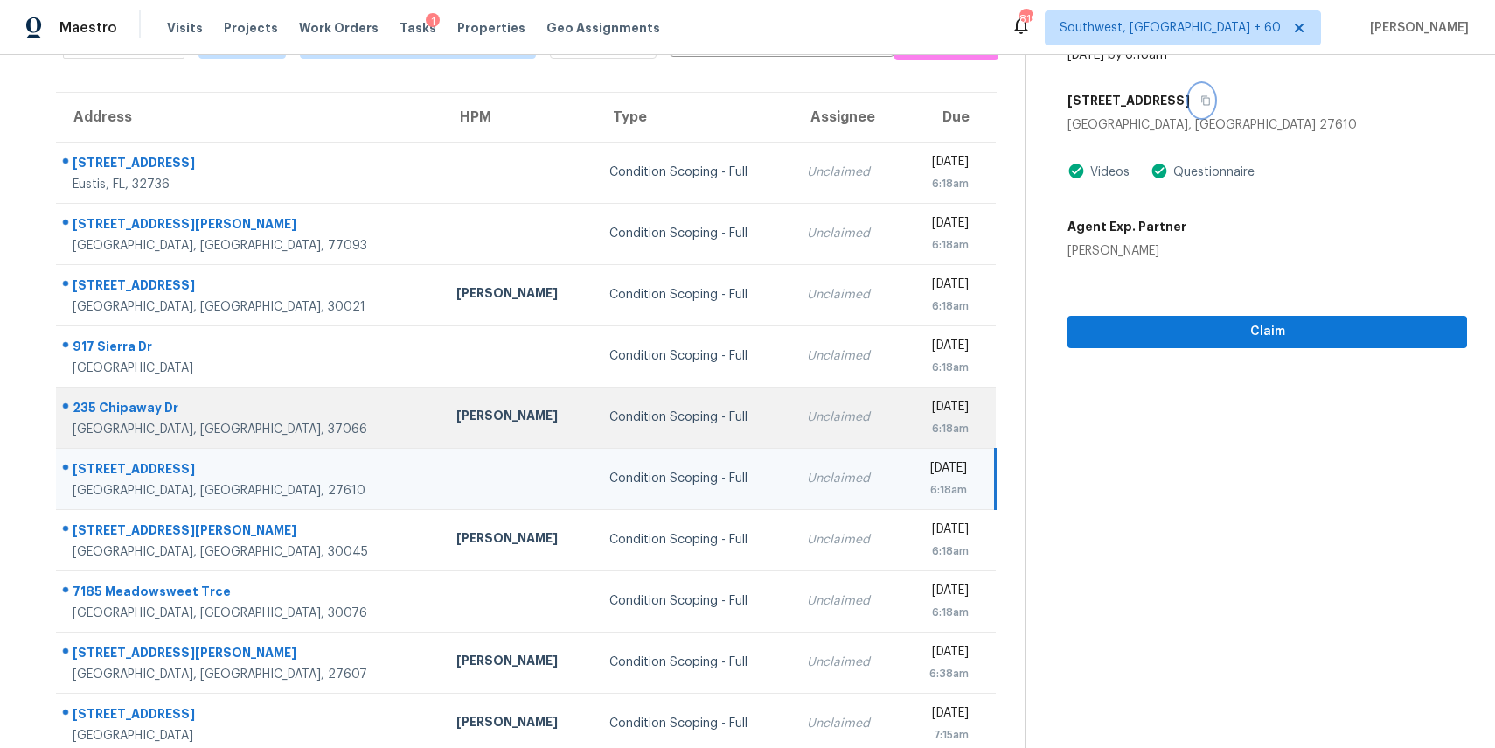
scroll to position [163, 0]
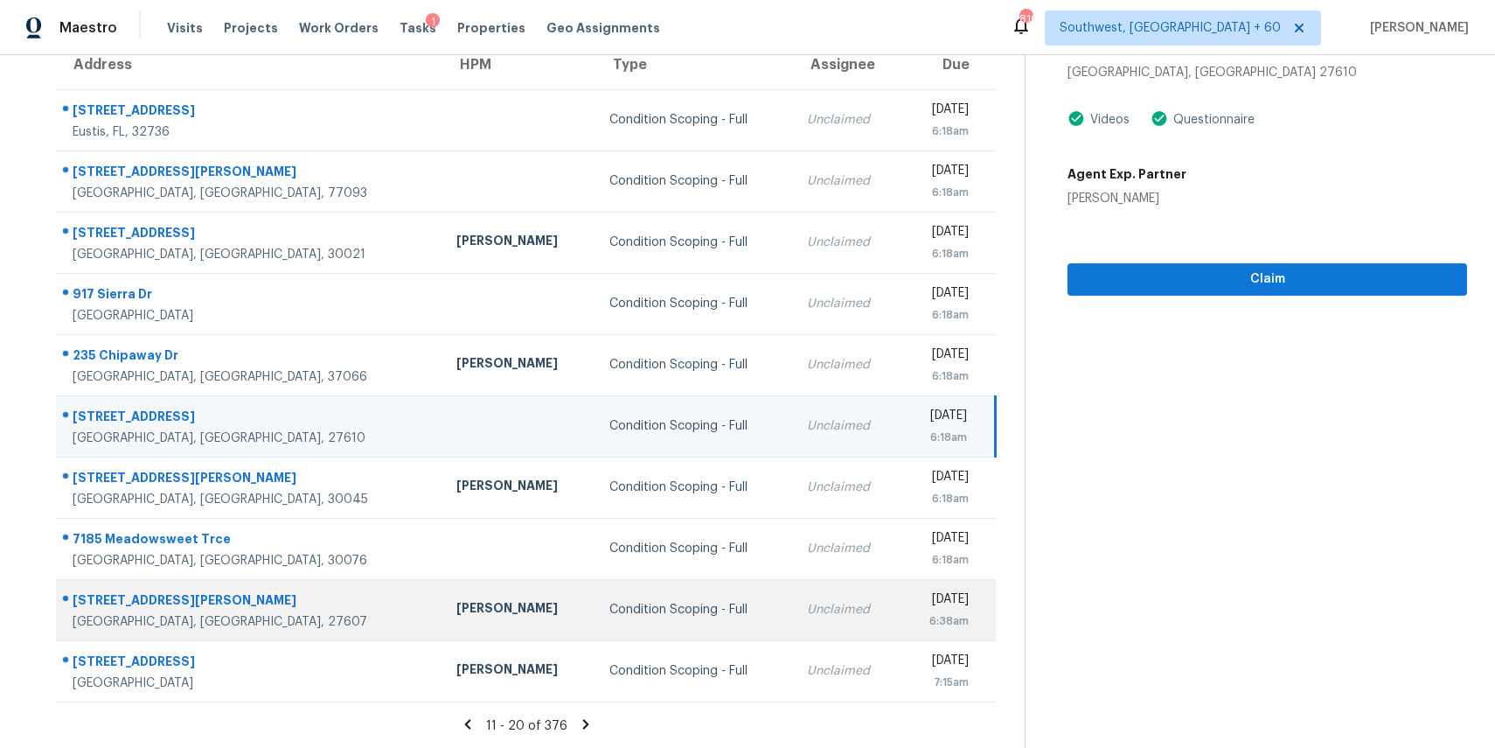
click at [807, 608] on div "Unclaimed" at bounding box center [847, 609] width 80 height 17
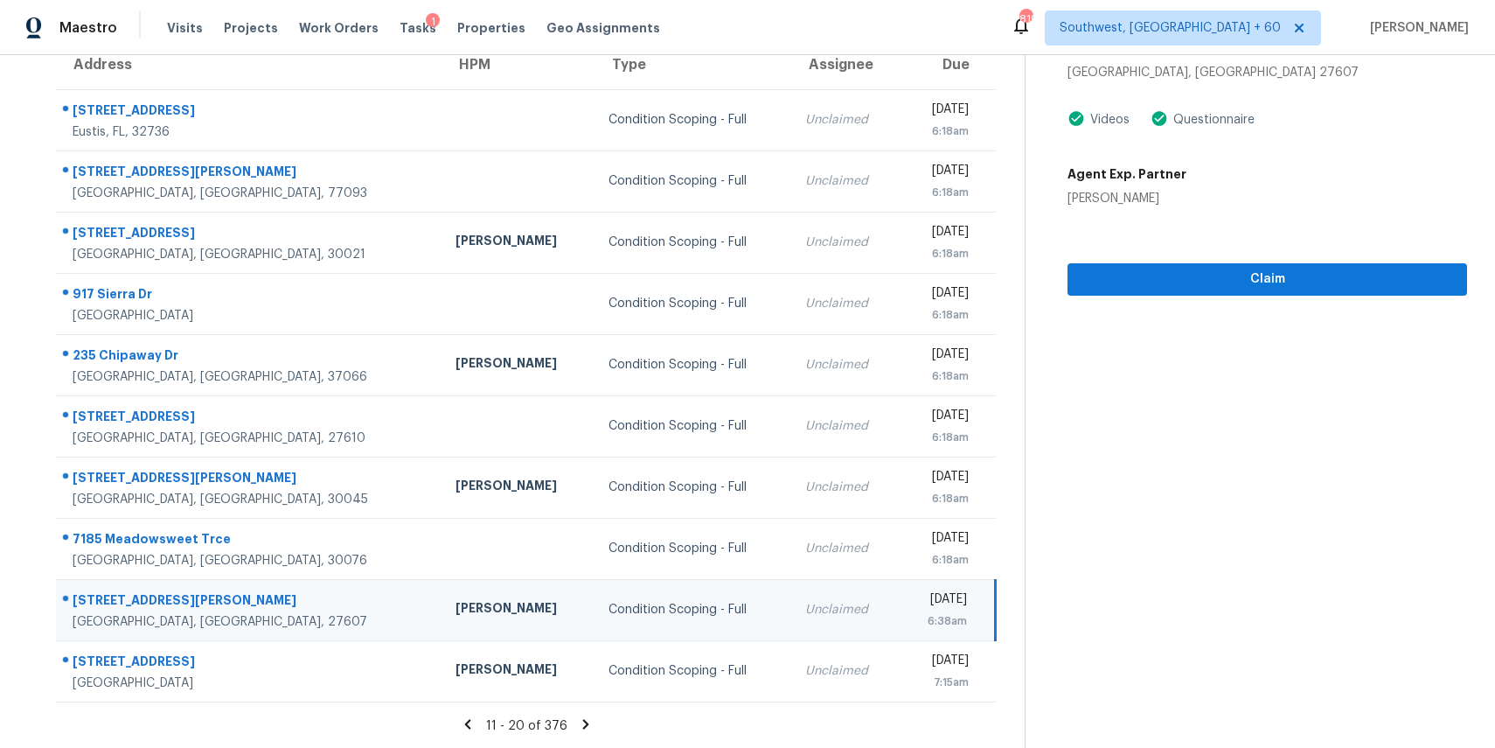
scroll to position [44, 0]
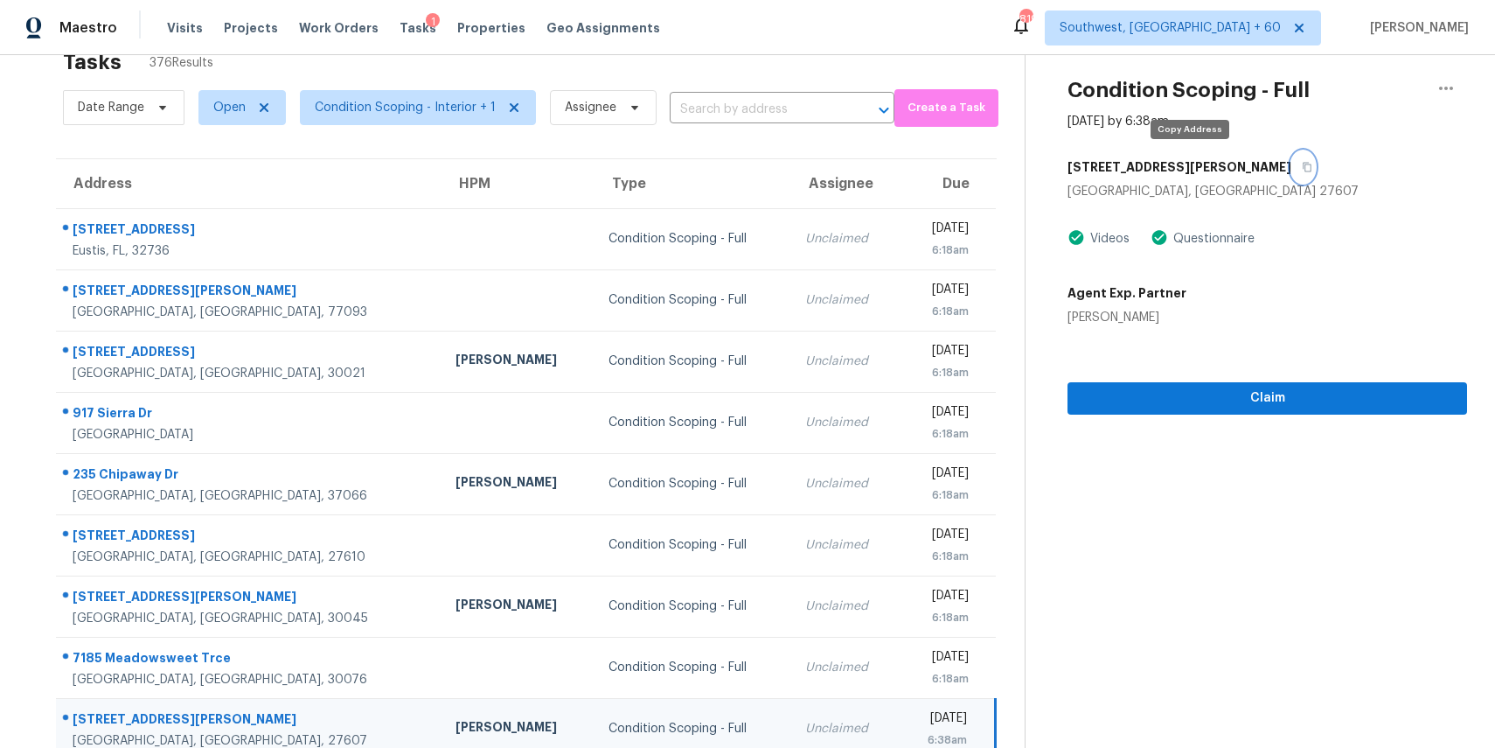
click at [1302, 167] on icon "button" at bounding box center [1307, 167] width 10 height 10
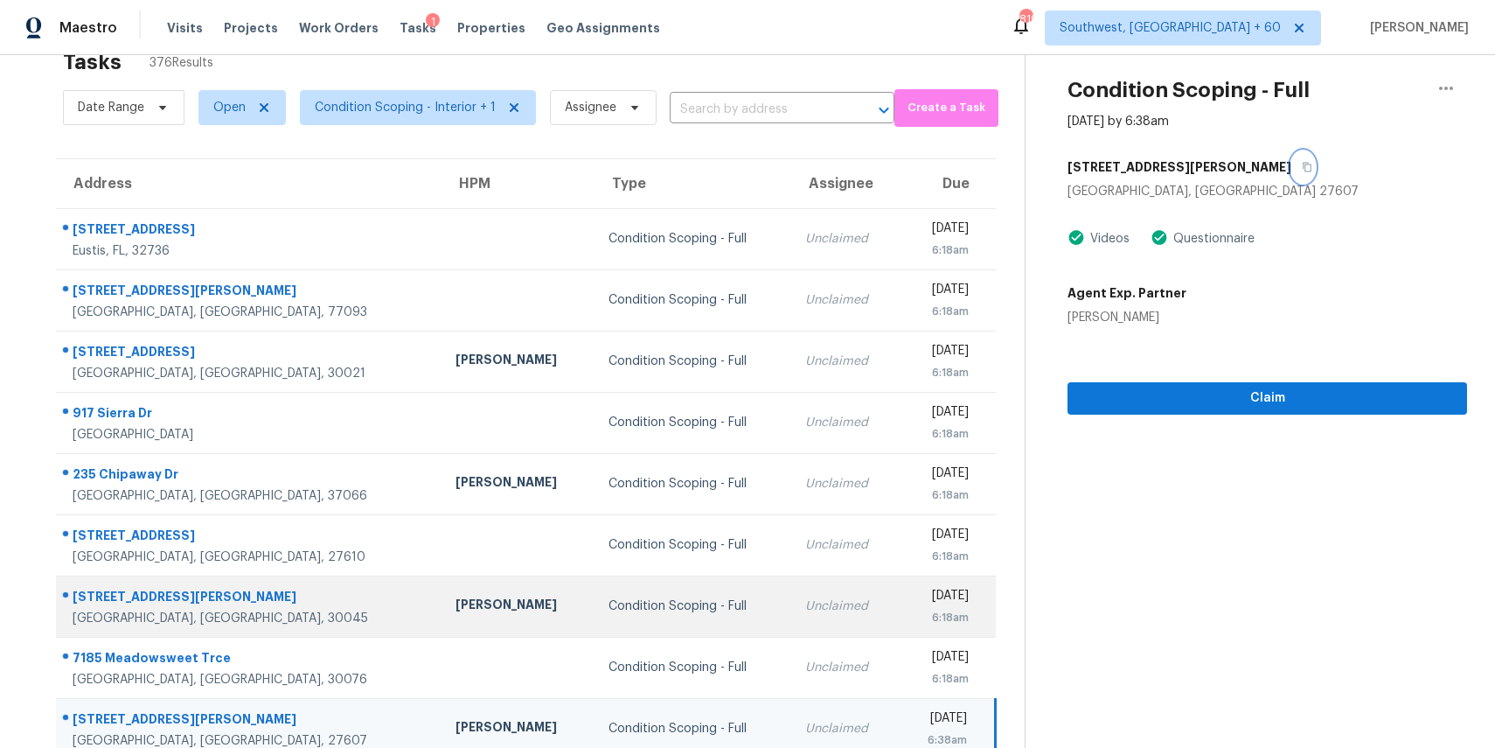
scroll to position [163, 0]
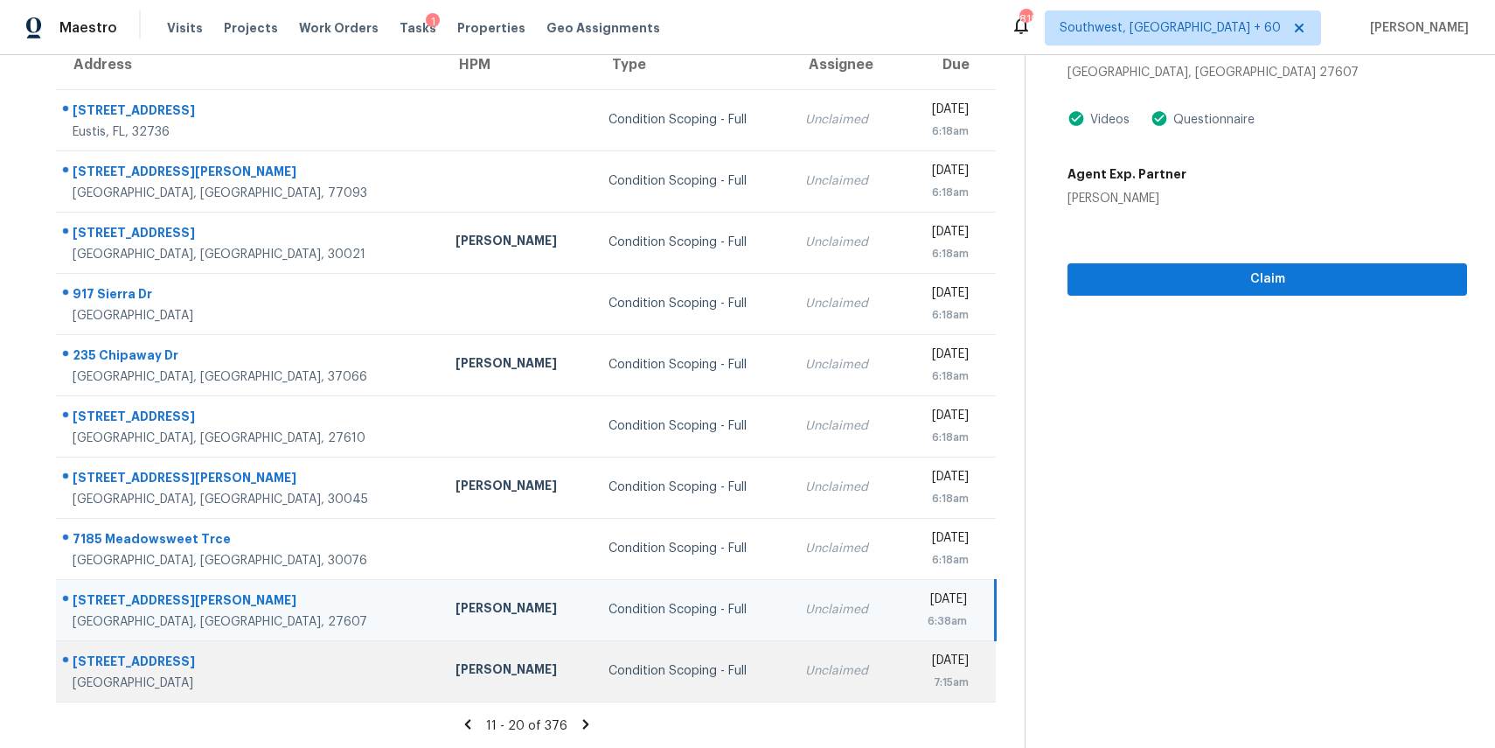
click at [805, 663] on div "Unclaimed" at bounding box center [845, 670] width 80 height 17
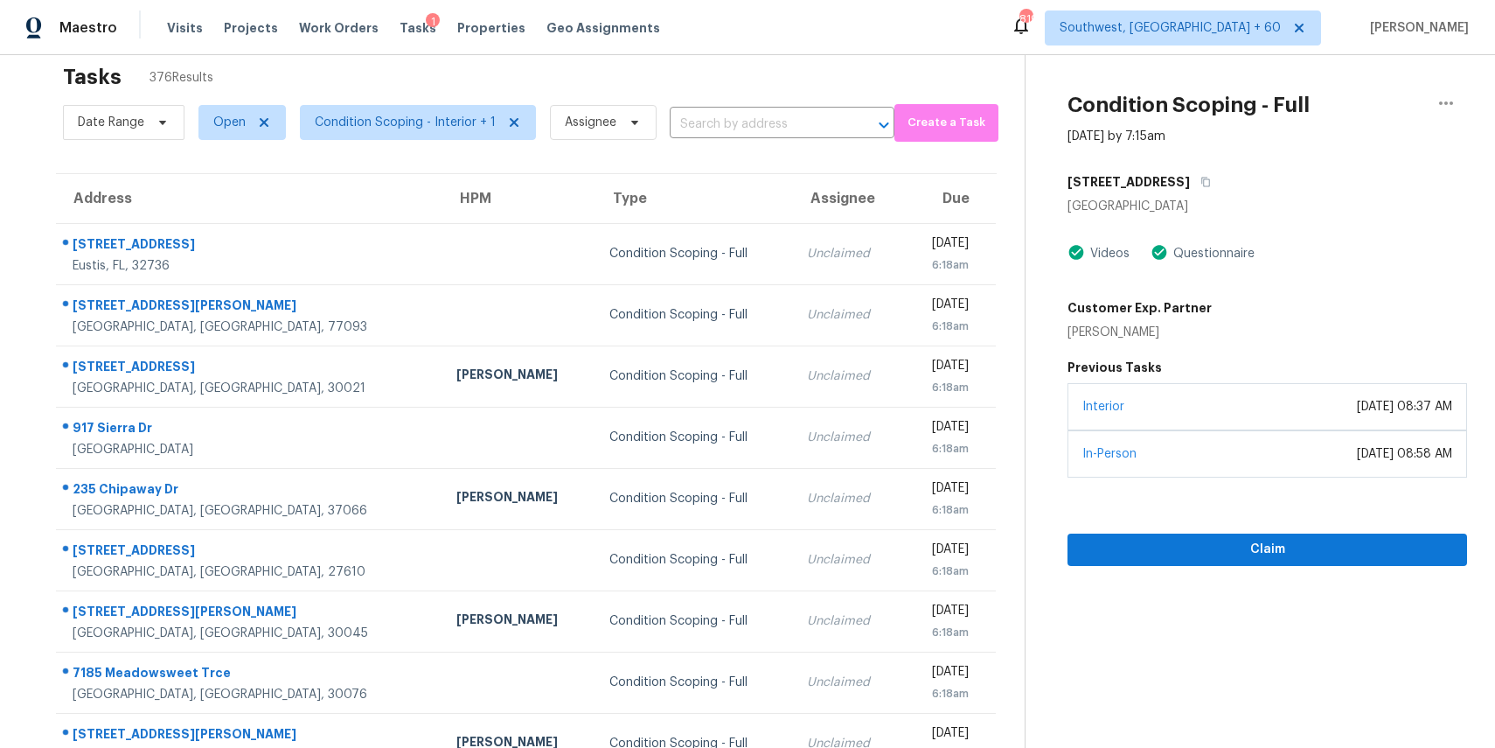
scroll to position [23, 0]
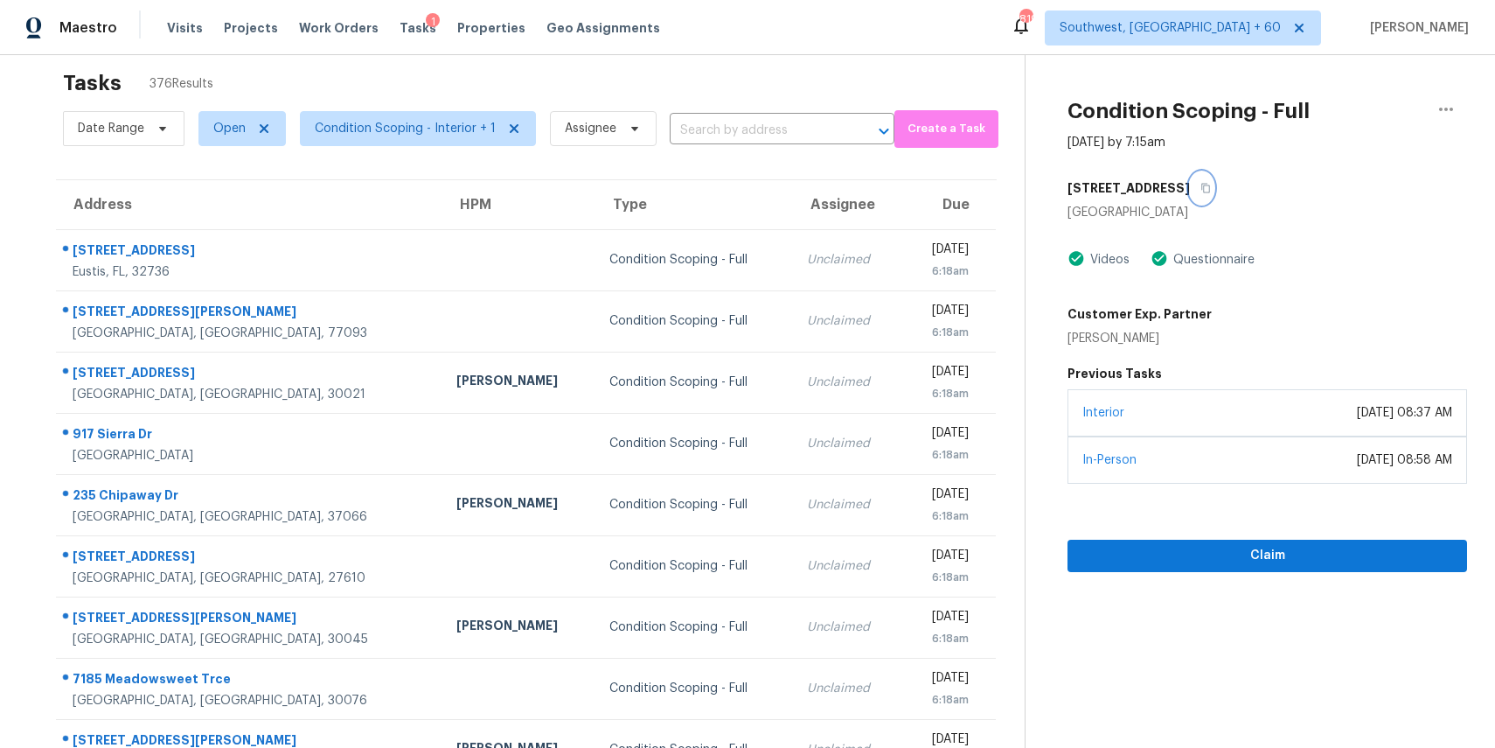
click at [1201, 192] on icon "button" at bounding box center [1206, 188] width 10 height 10
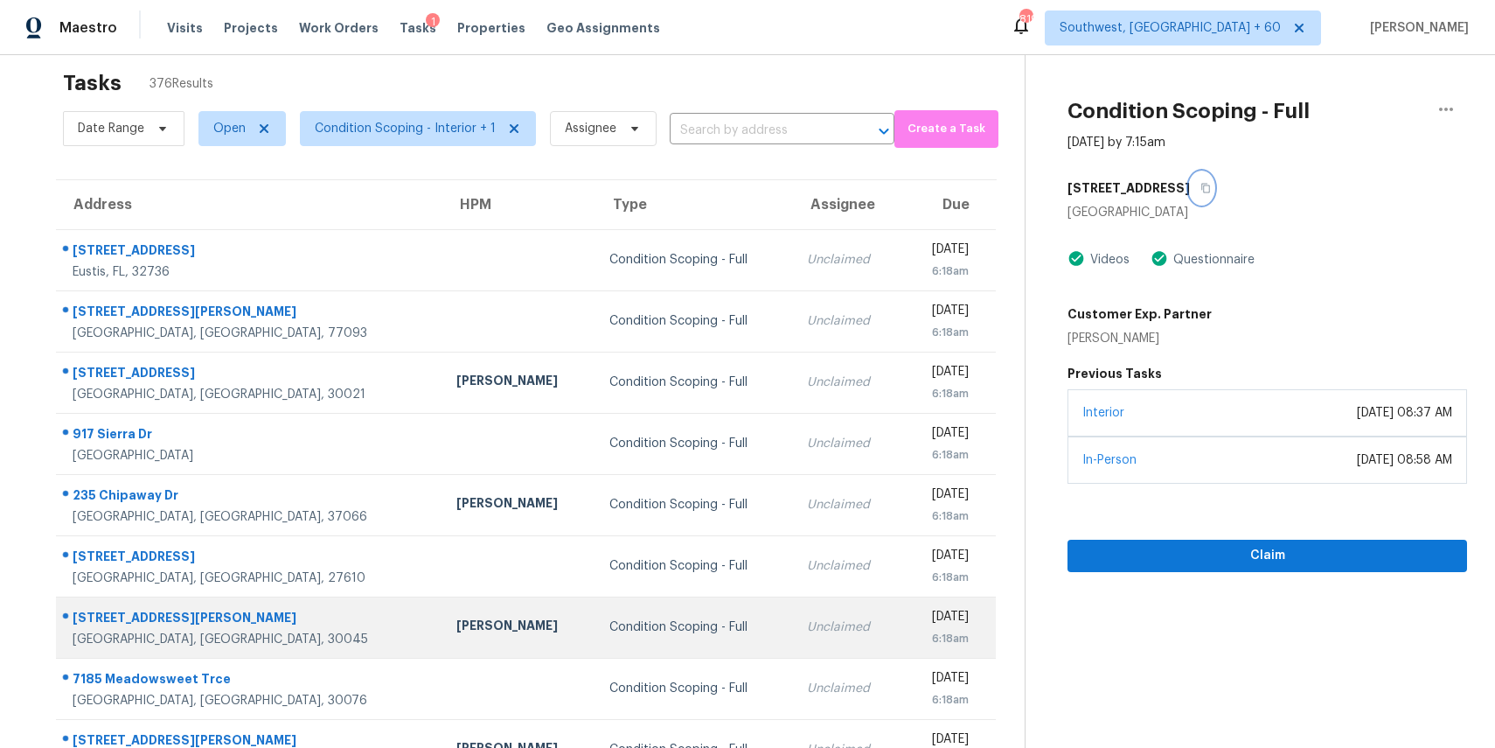
scroll to position [163, 0]
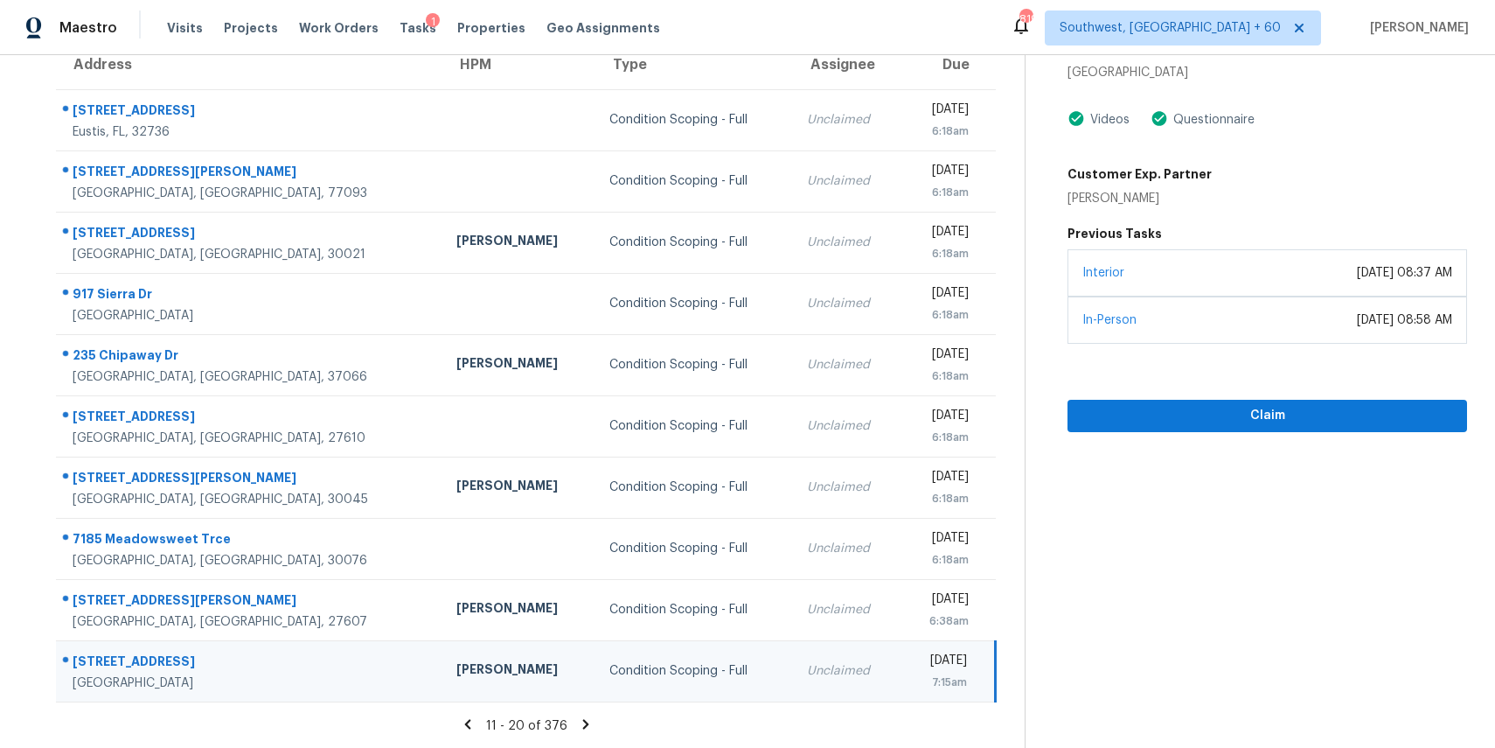
click at [578, 723] on icon at bounding box center [586, 724] width 16 height 16
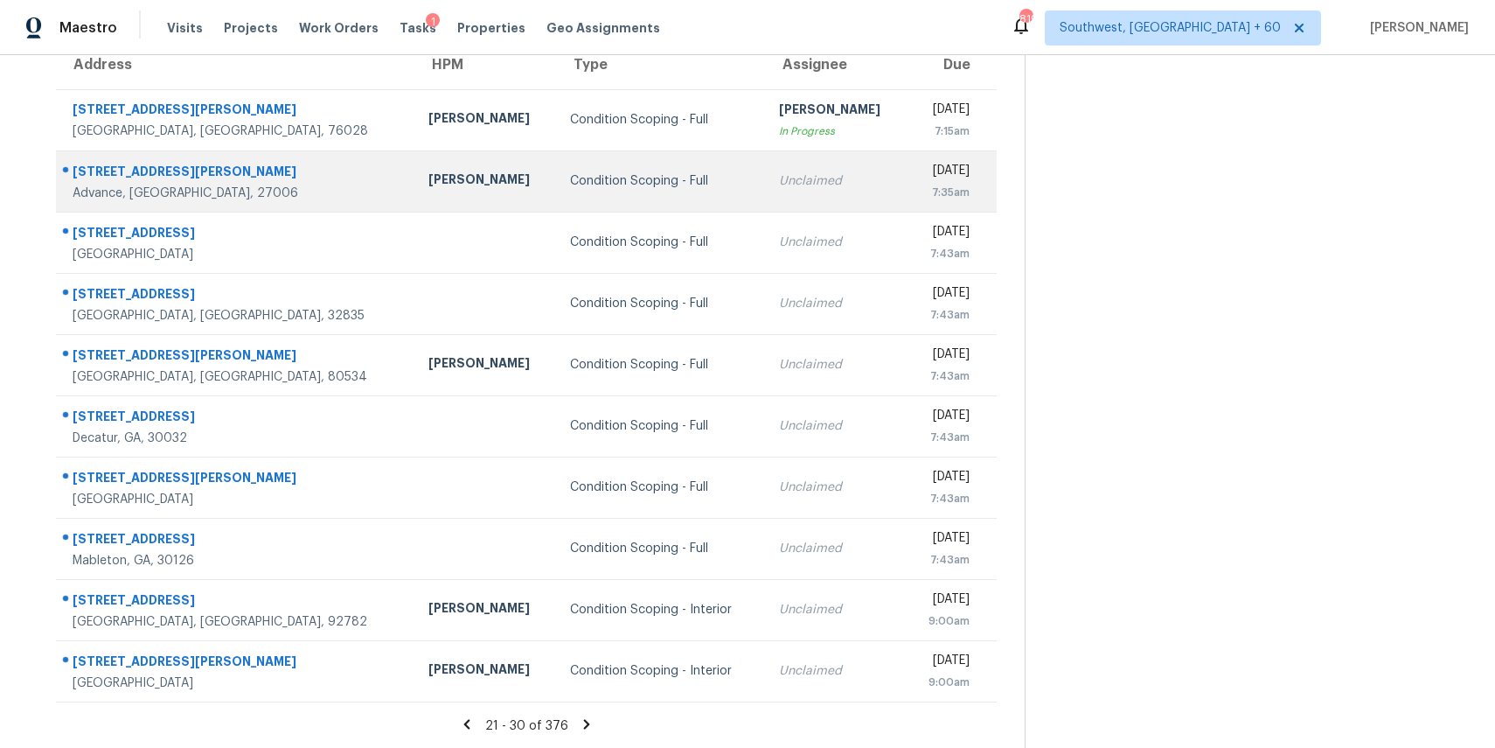
click at [781, 182] on div "Unclaimed" at bounding box center [836, 180] width 115 height 17
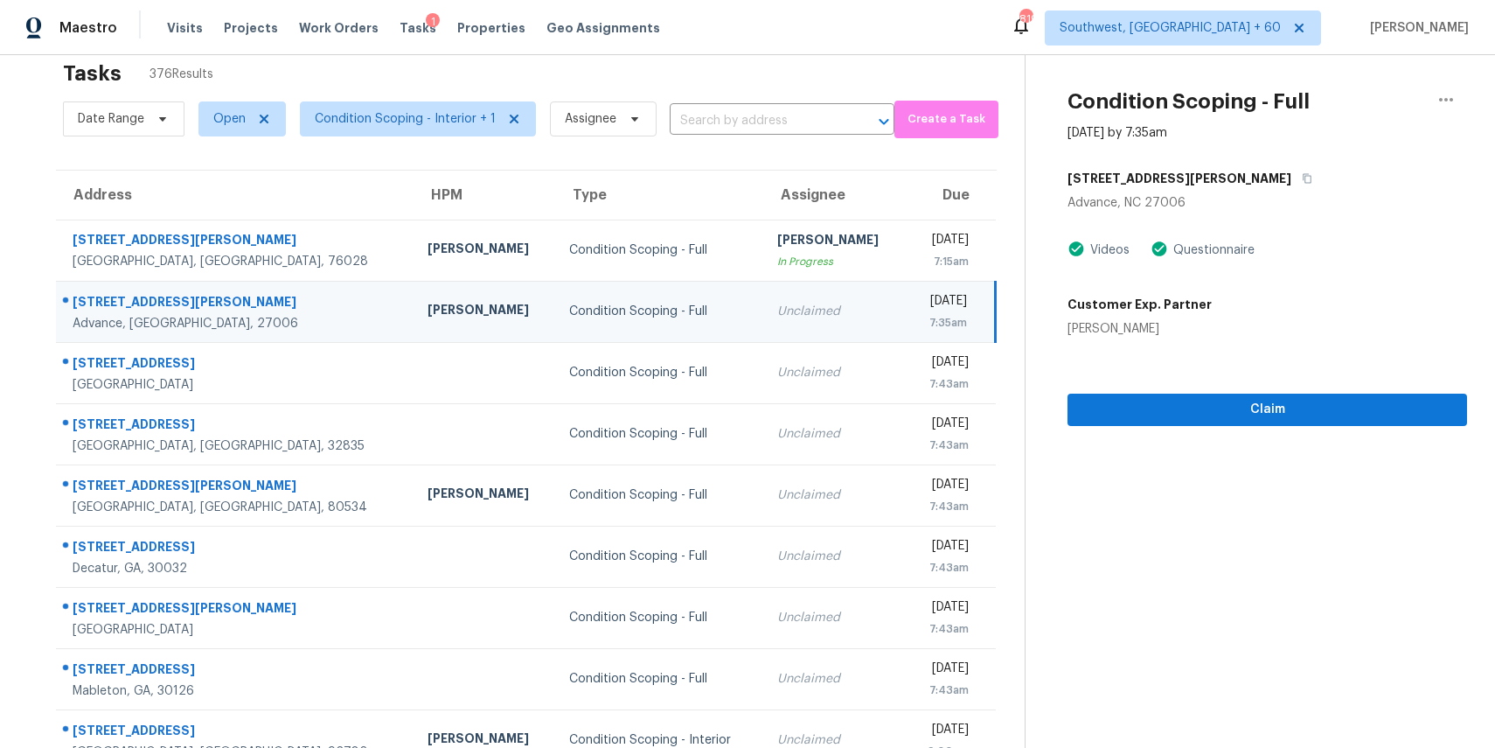
scroll to position [0, 0]
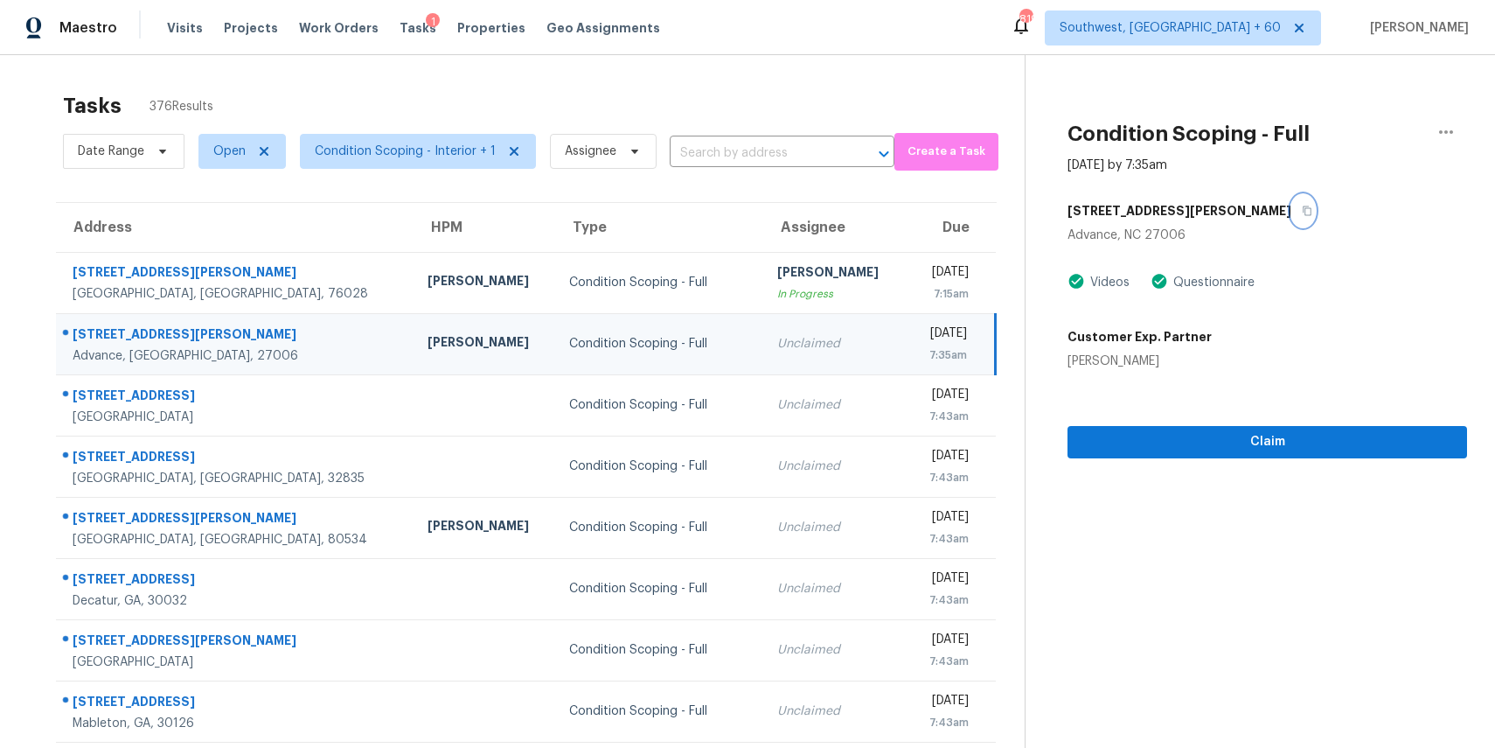
click at [1302, 211] on icon "button" at bounding box center [1307, 210] width 10 height 10
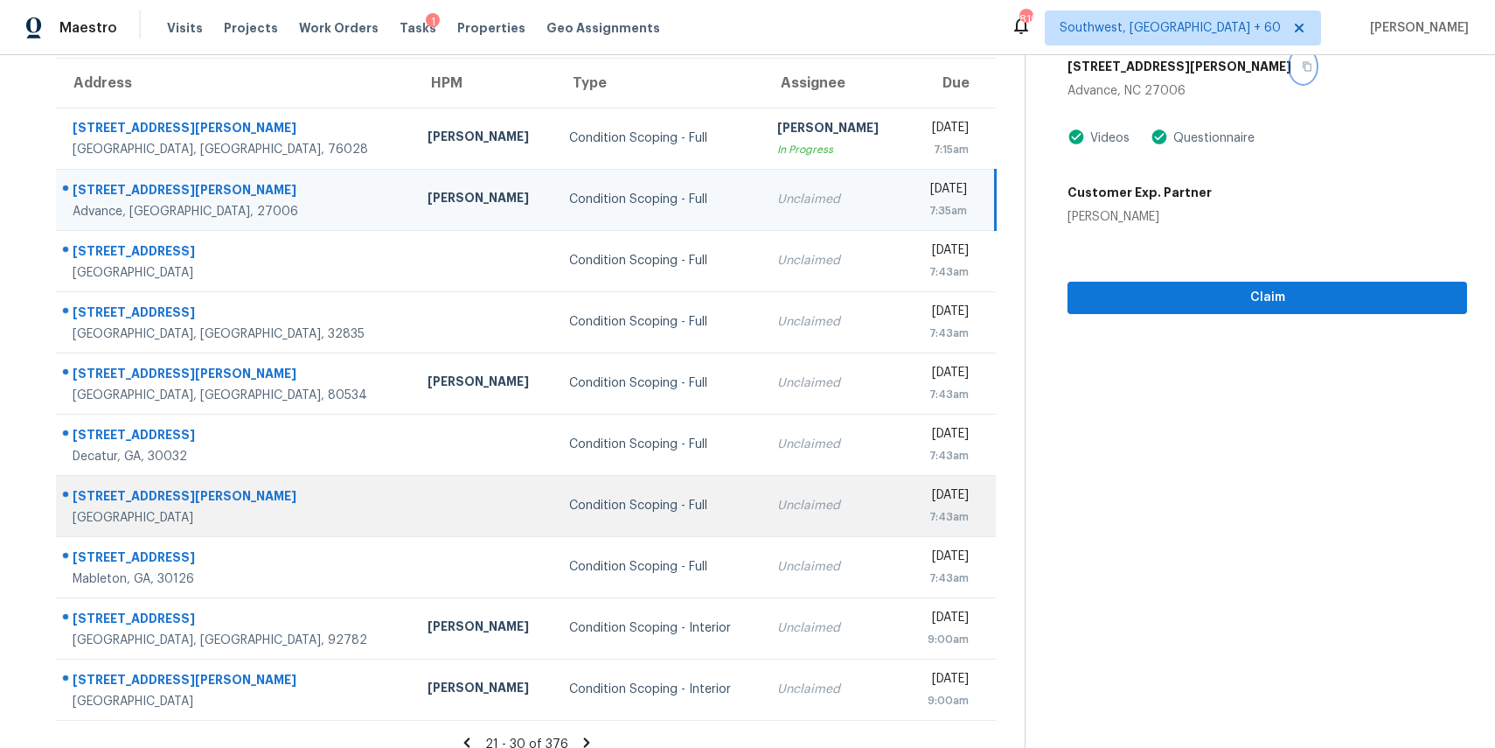
scroll to position [163, 0]
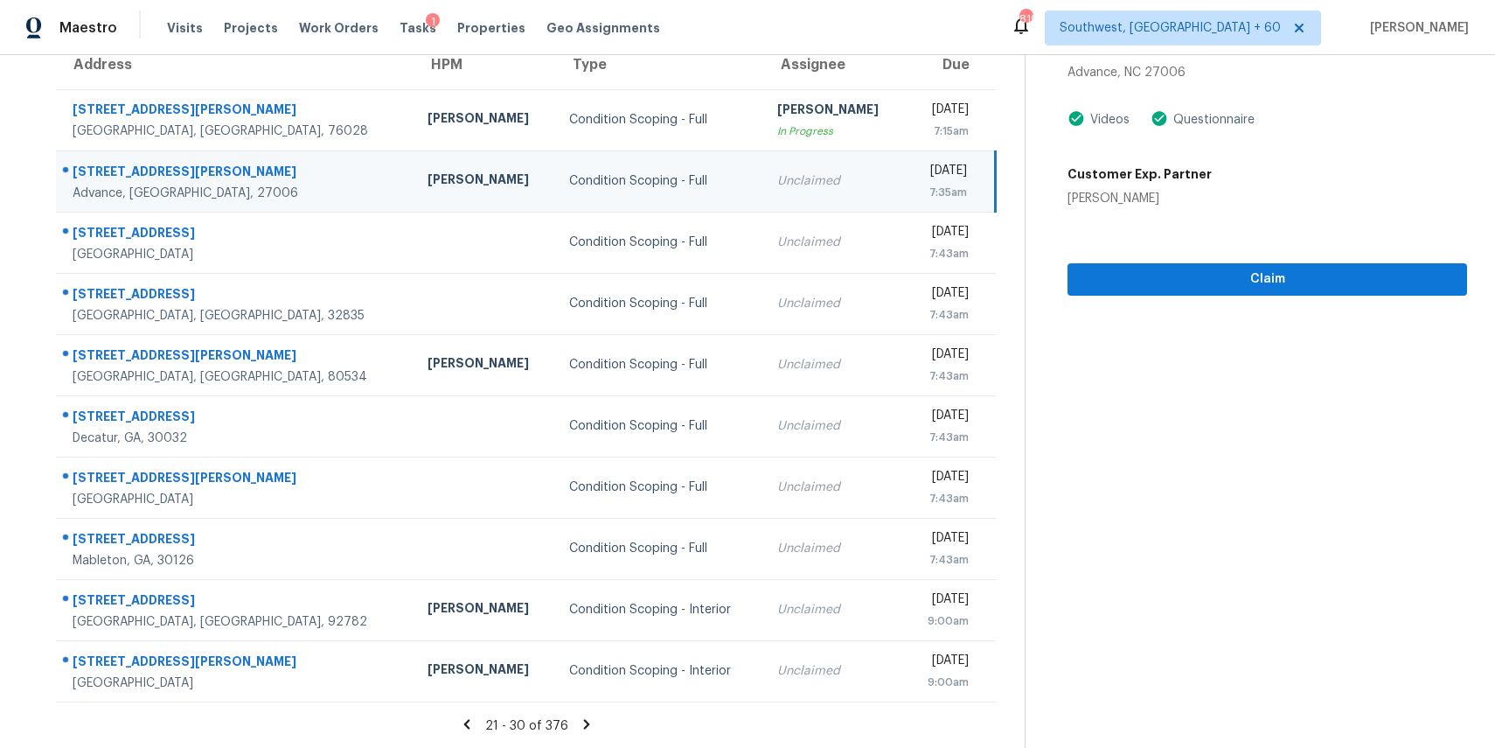
click at [584, 716] on icon at bounding box center [587, 724] width 16 height 16
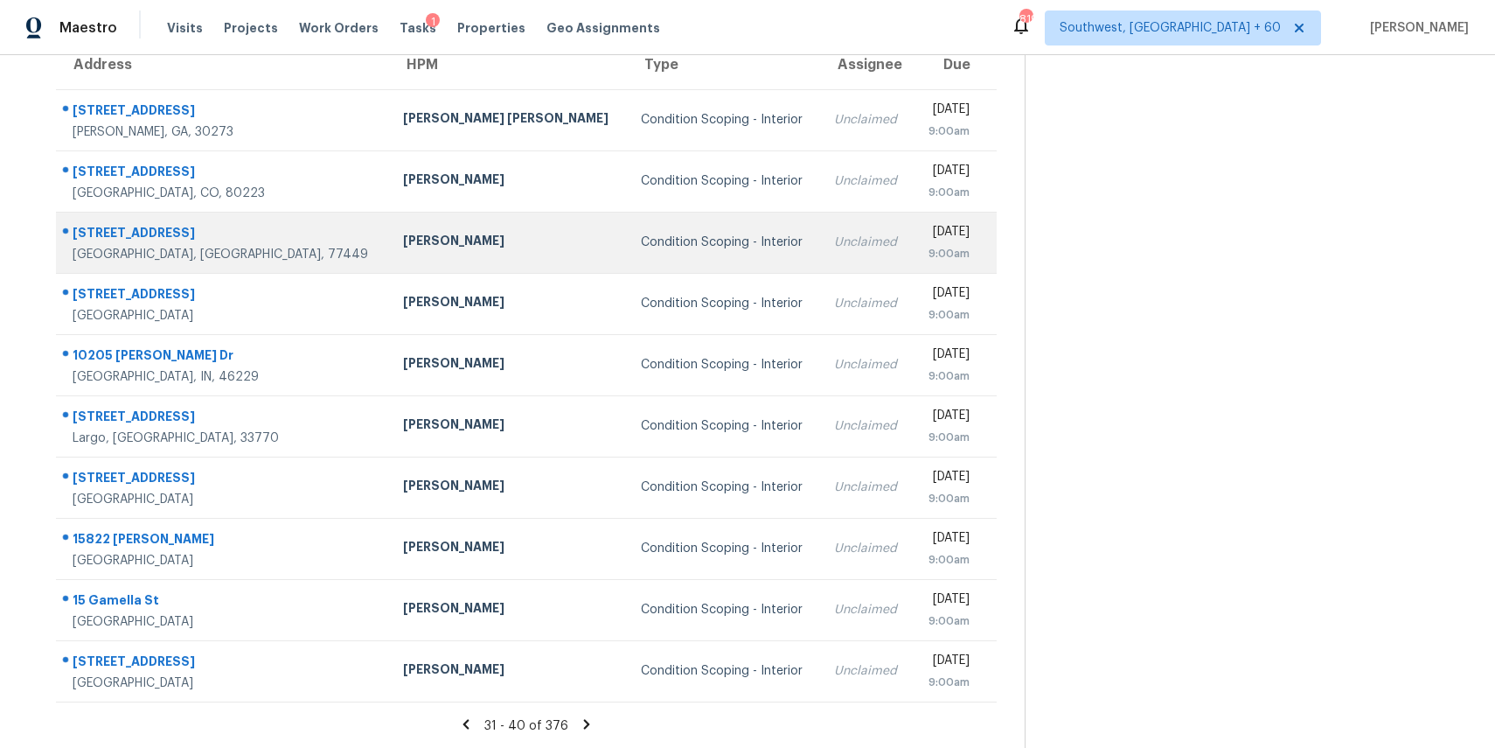
click at [694, 240] on div "Condition Scoping - Interior" at bounding box center [723, 241] width 165 height 17
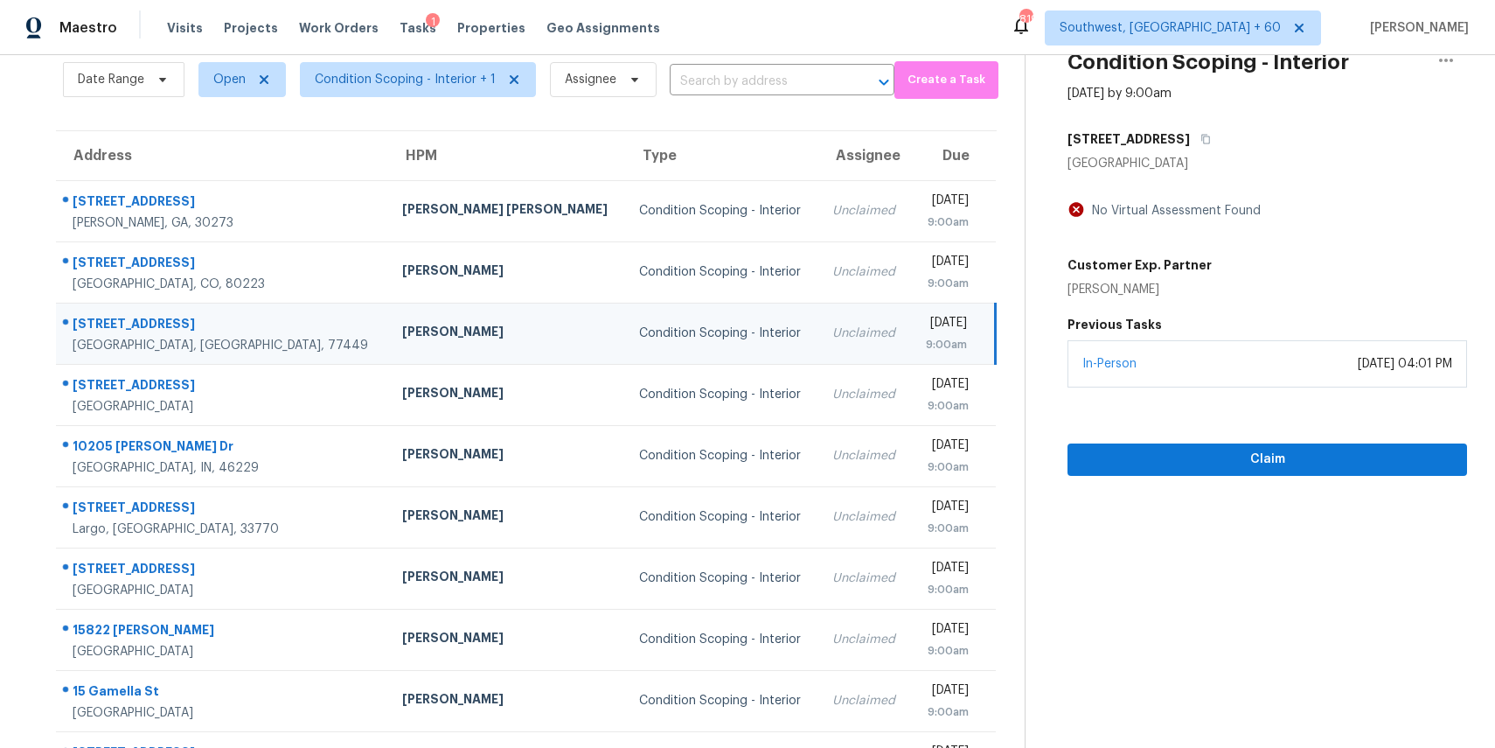
scroll to position [0, 0]
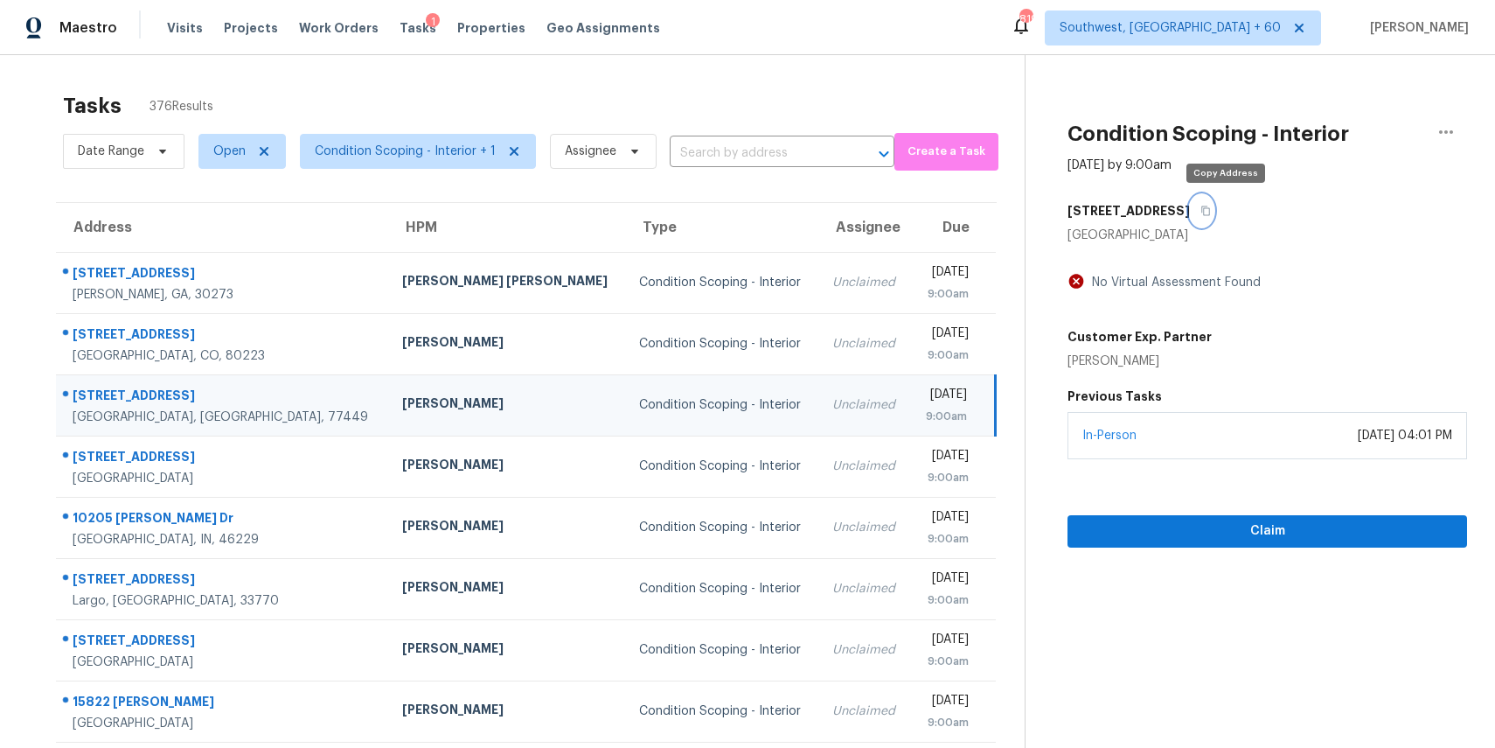
click at [1211, 212] on icon "button" at bounding box center [1206, 210] width 10 height 10
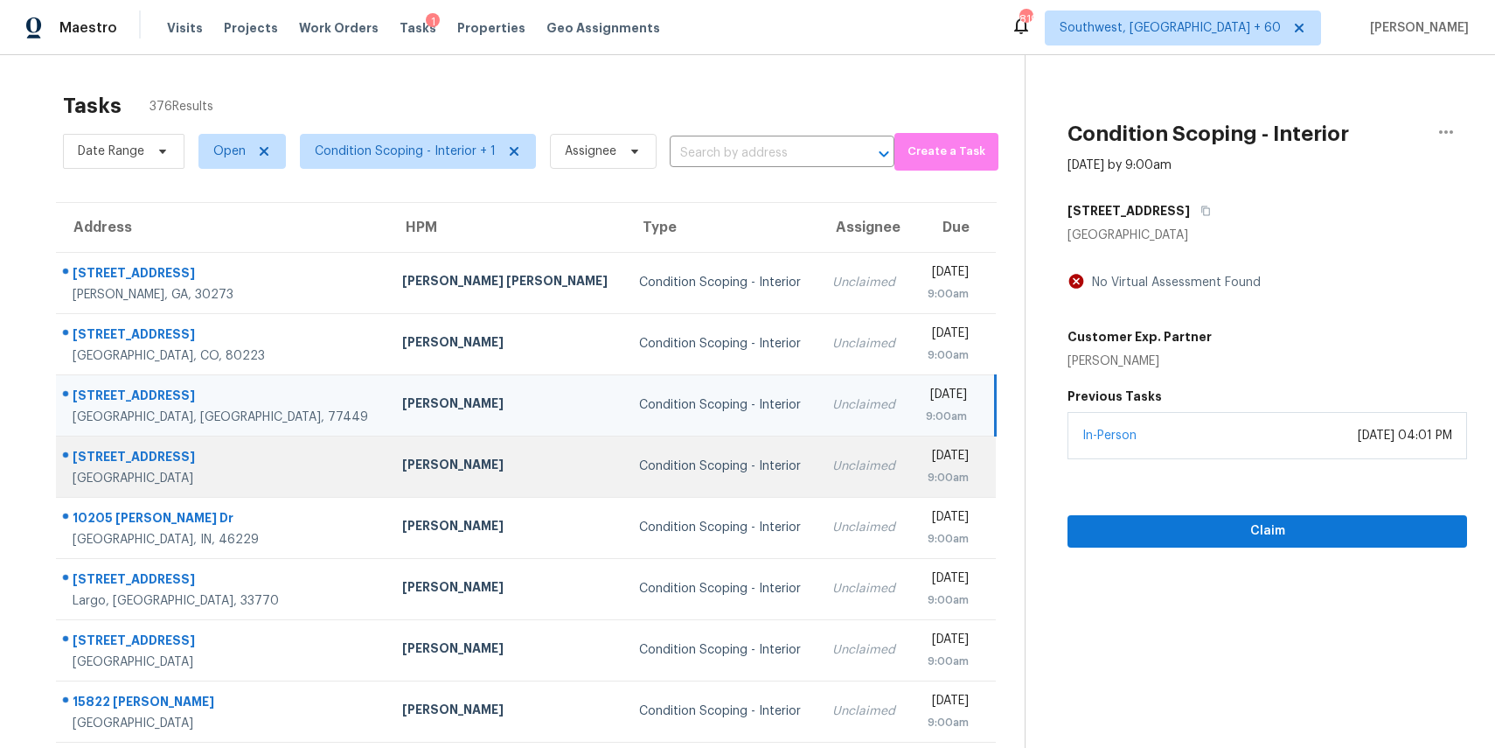
click at [832, 468] on div "Unclaimed" at bounding box center [864, 465] width 65 height 17
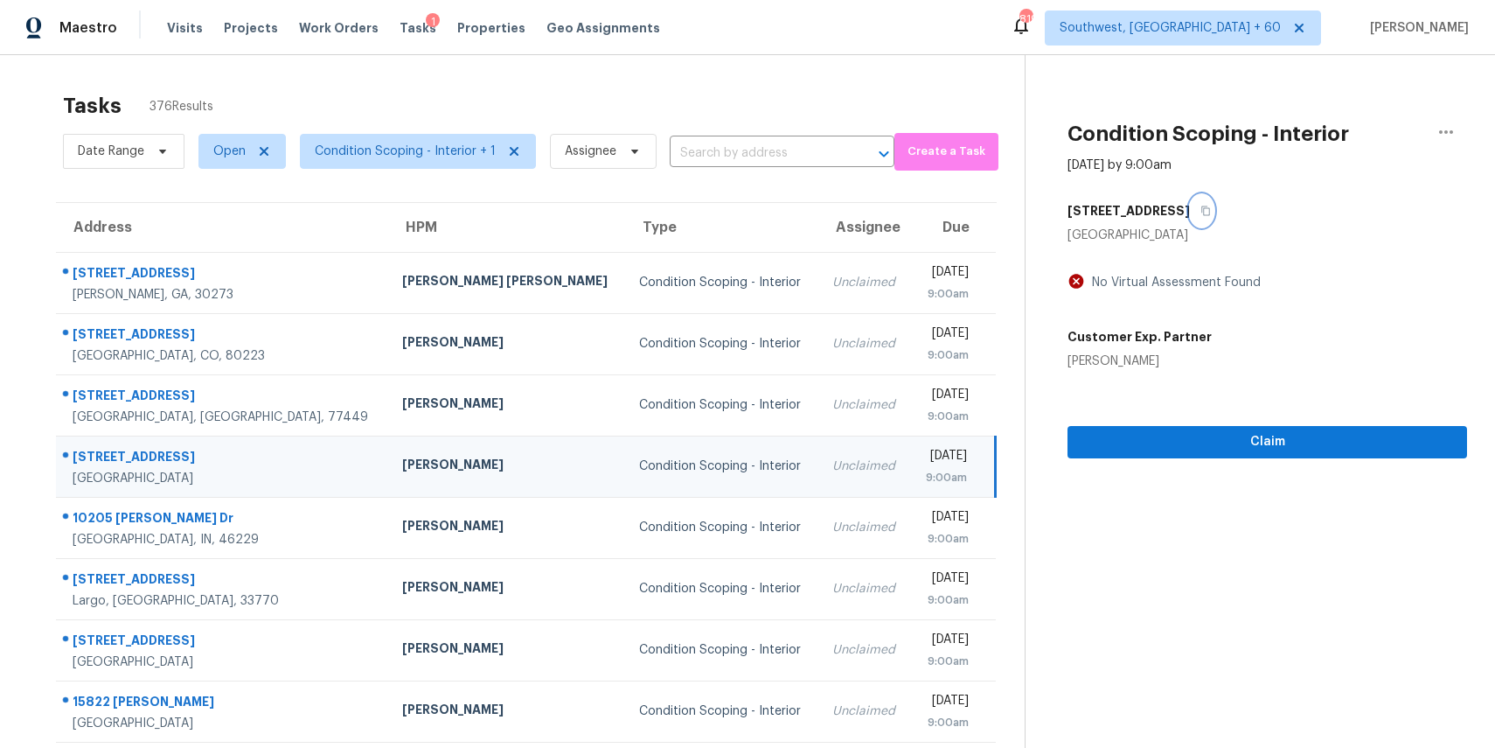
click at [1201, 205] on icon "button" at bounding box center [1206, 210] width 10 height 10
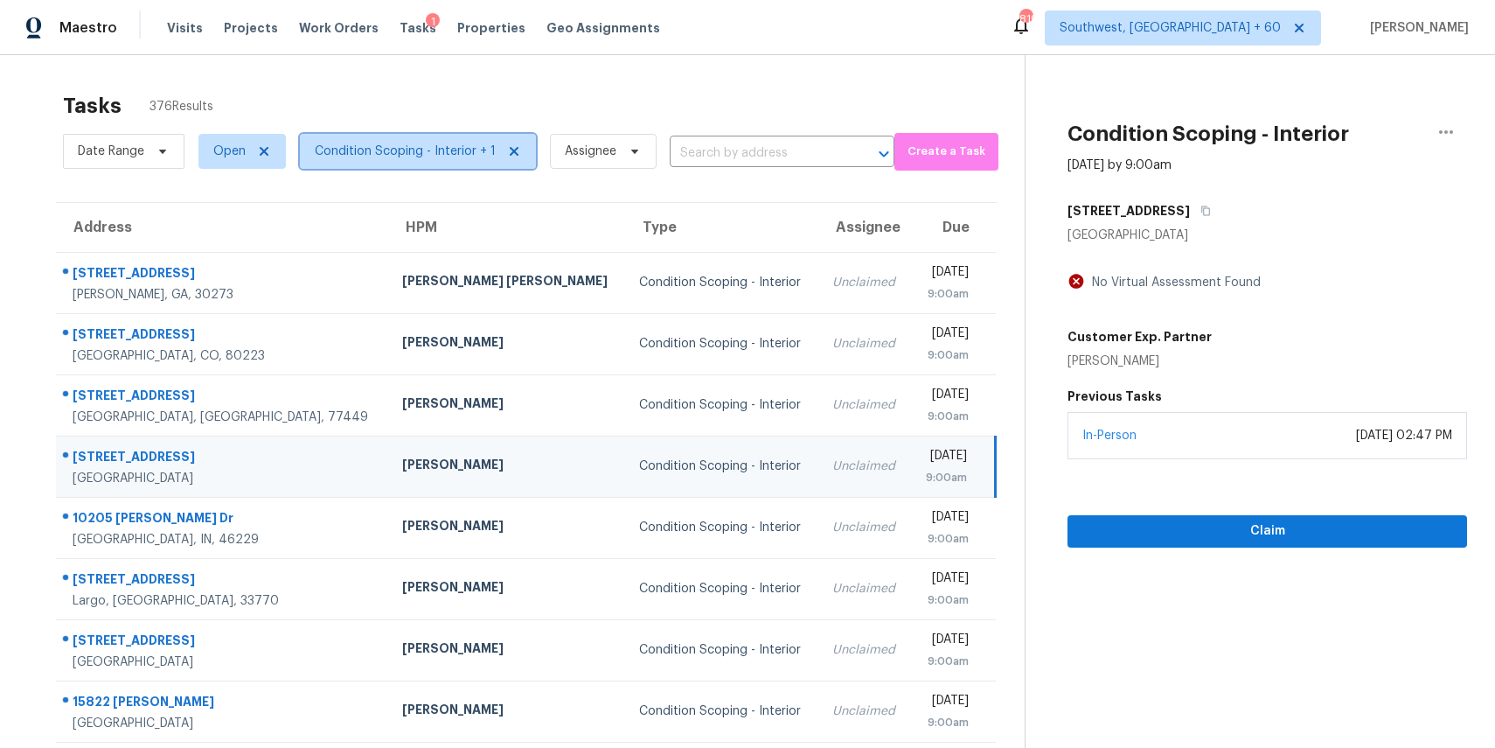
click at [443, 153] on span "Condition Scoping - Interior + 1" at bounding box center [405, 151] width 181 height 17
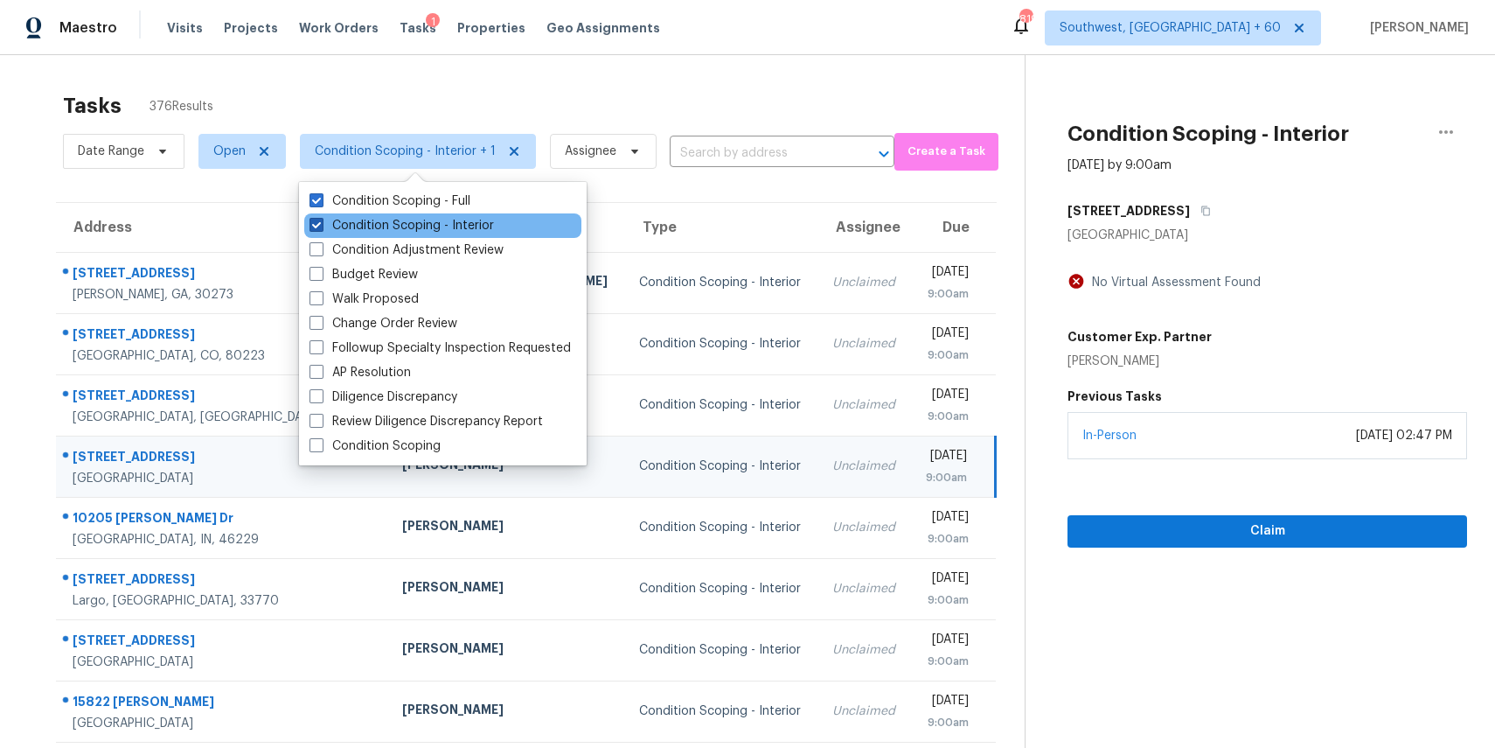
click at [442, 227] on label "Condition Scoping - Interior" at bounding box center [402, 225] width 185 height 17
click at [321, 227] on input "Condition Scoping - Interior" at bounding box center [315, 222] width 11 height 11
checkbox input "false"
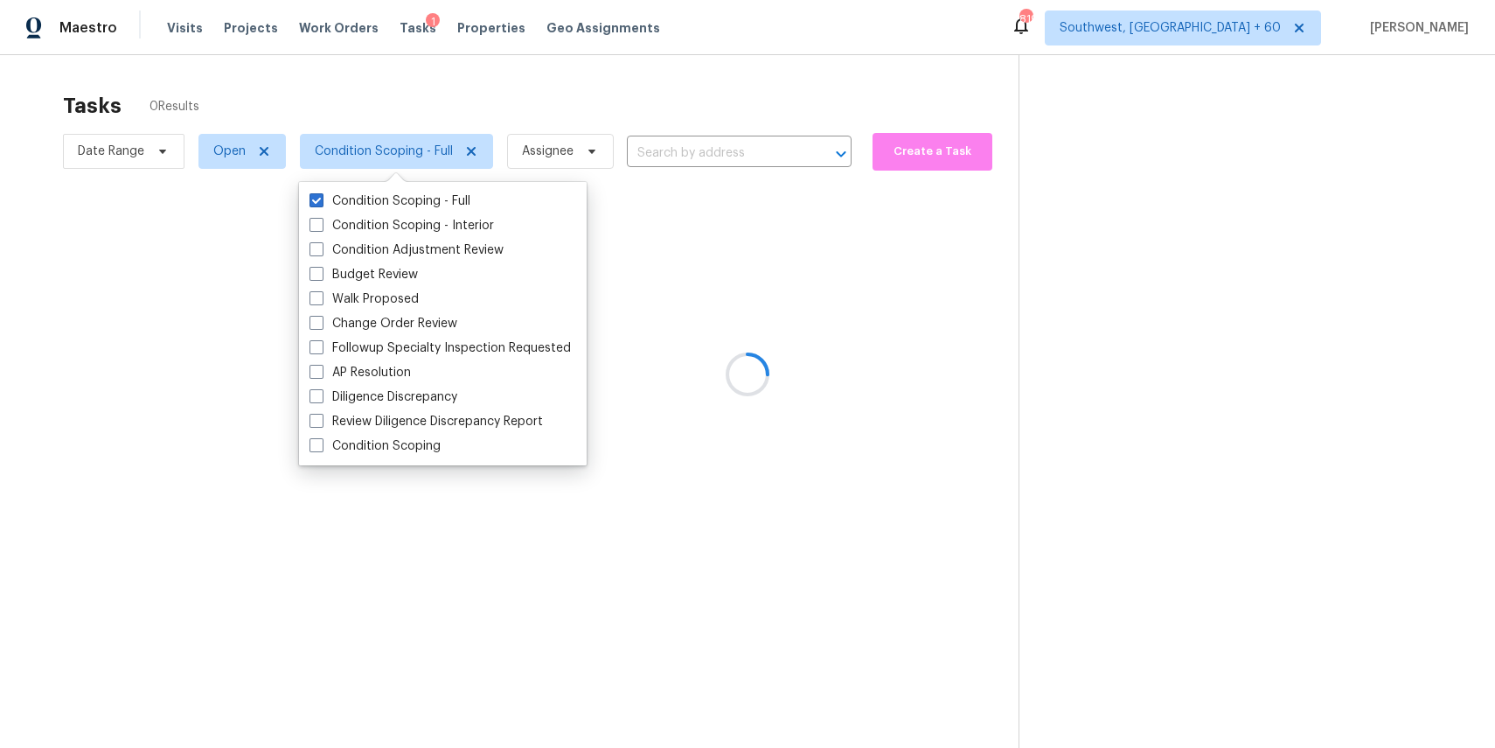
click at [534, 90] on div at bounding box center [747, 374] width 1495 height 748
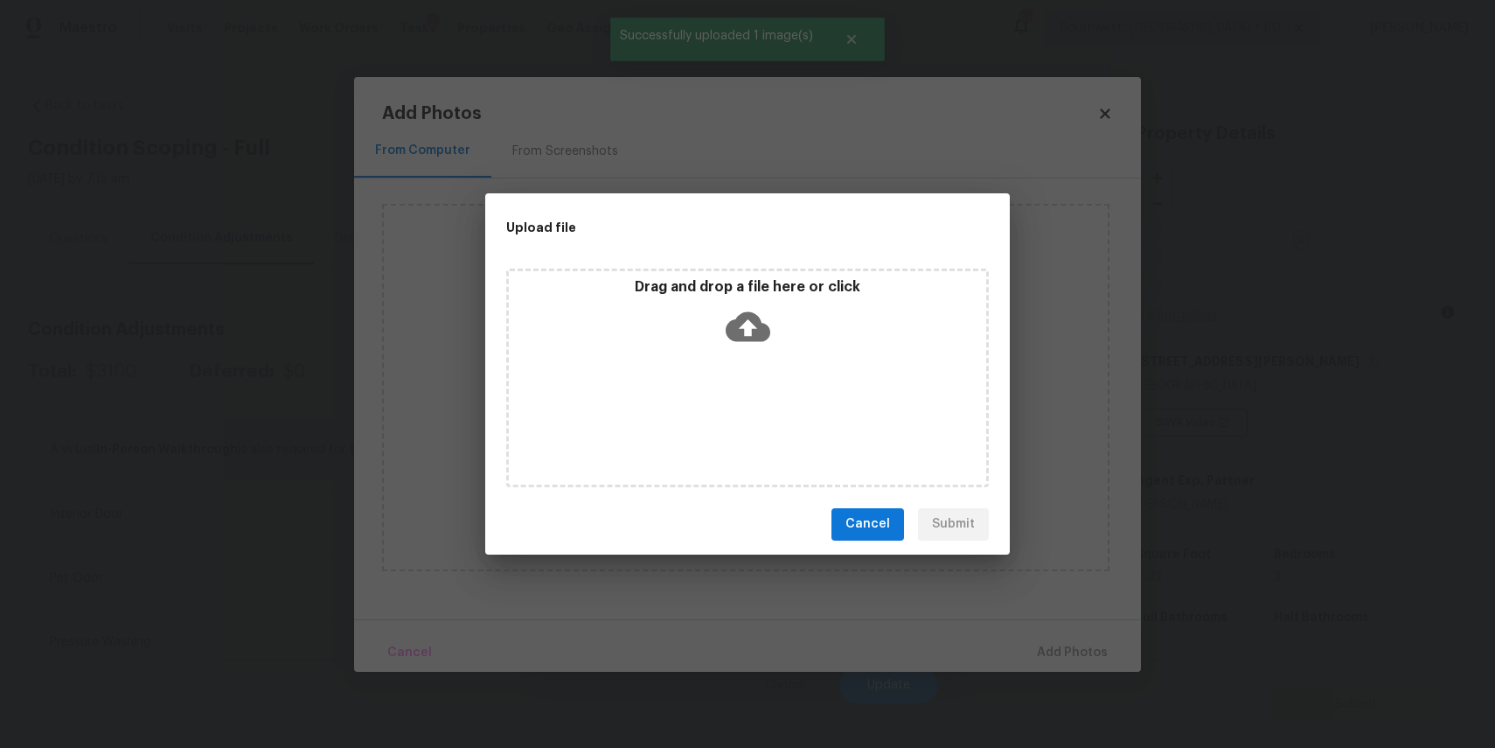
scroll to position [155, 0]
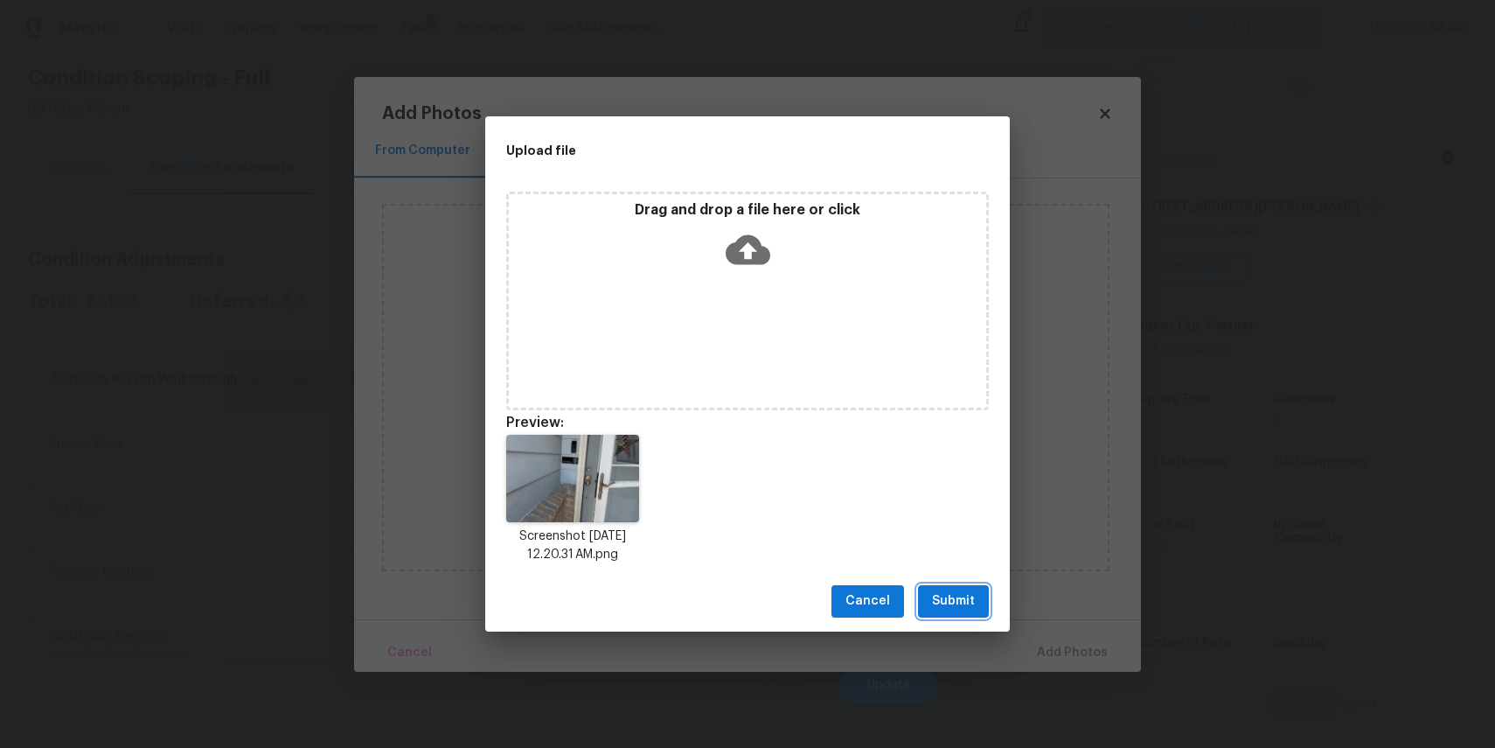
click at [954, 591] on span "Submit" at bounding box center [953, 601] width 43 height 22
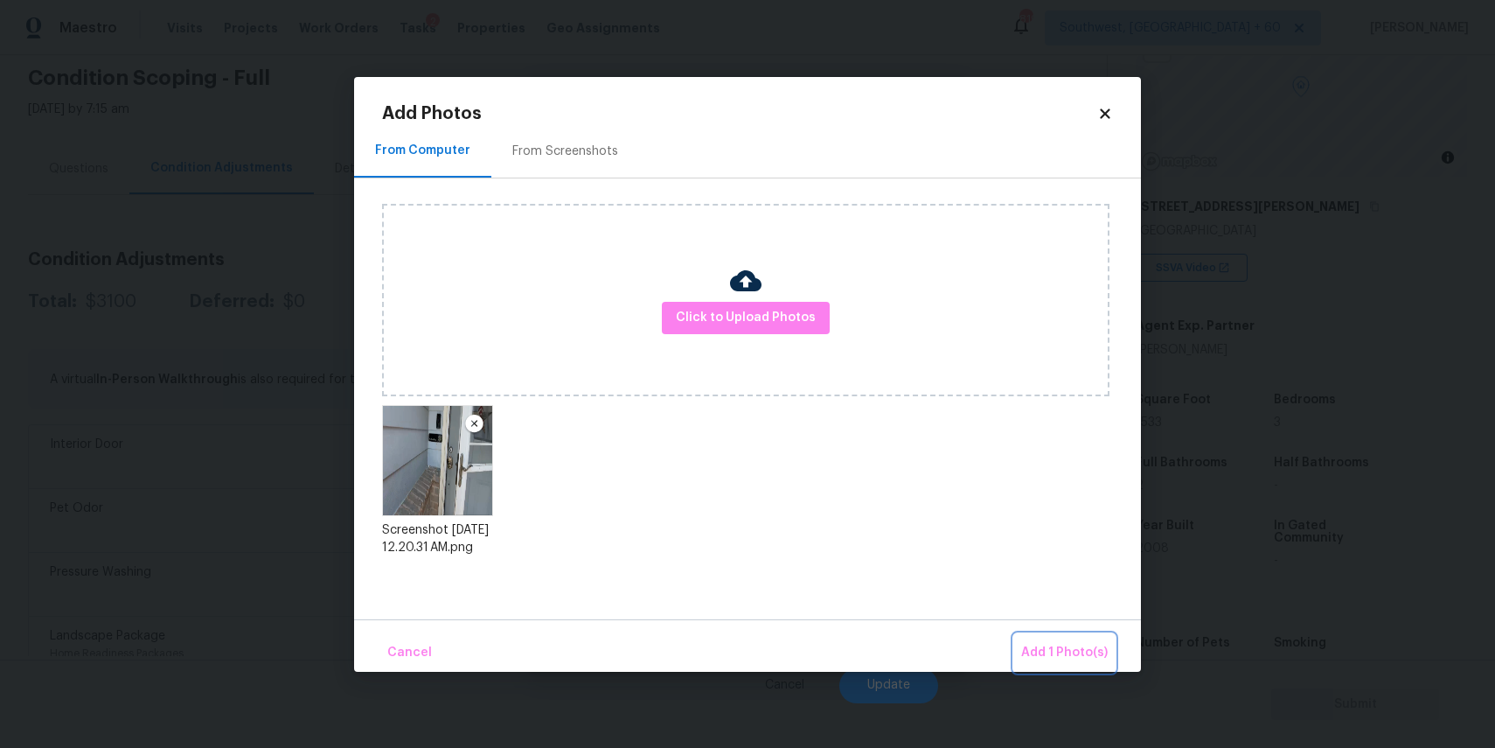
click at [1076, 657] on span "Add 1 Photo(s)" at bounding box center [1064, 653] width 87 height 22
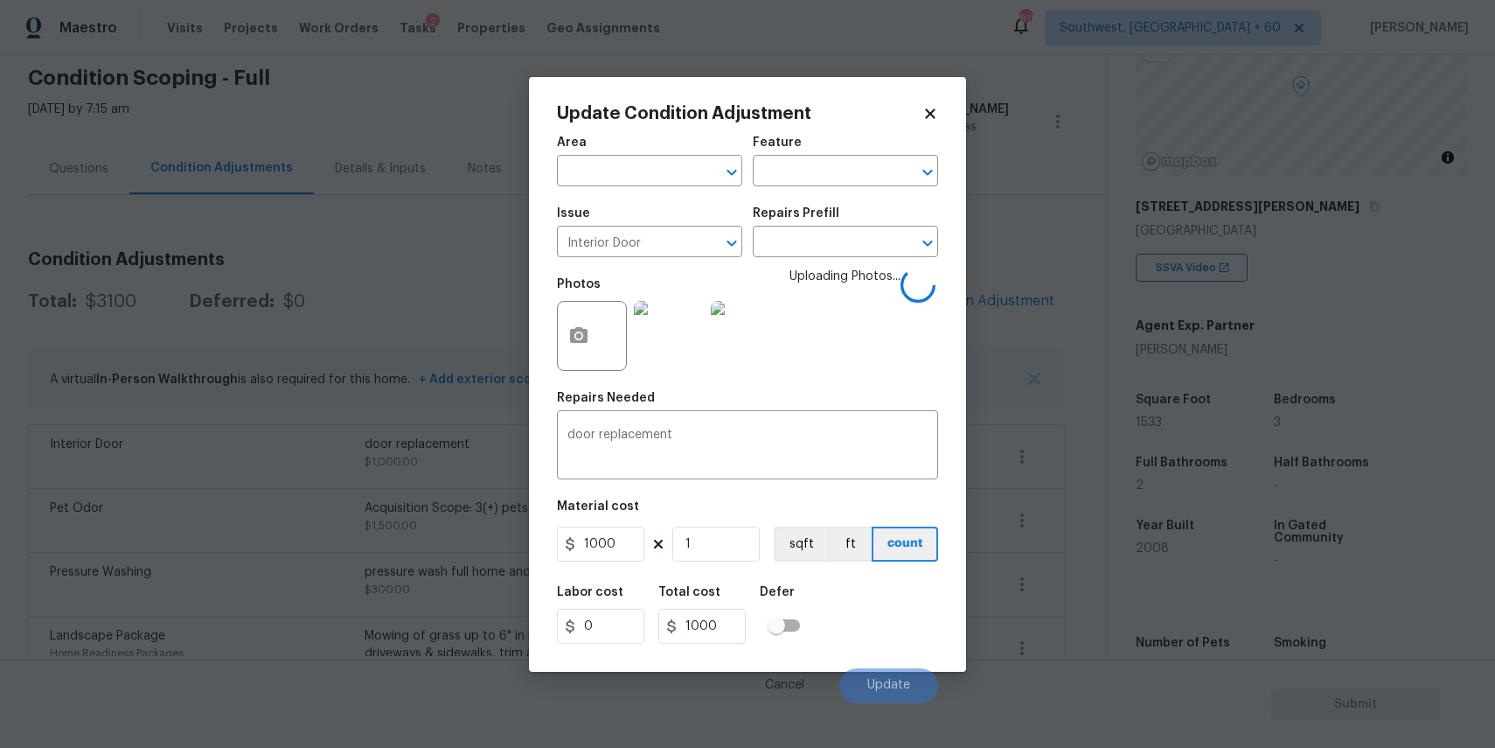
click at [934, 118] on icon at bounding box center [931, 114] width 16 height 16
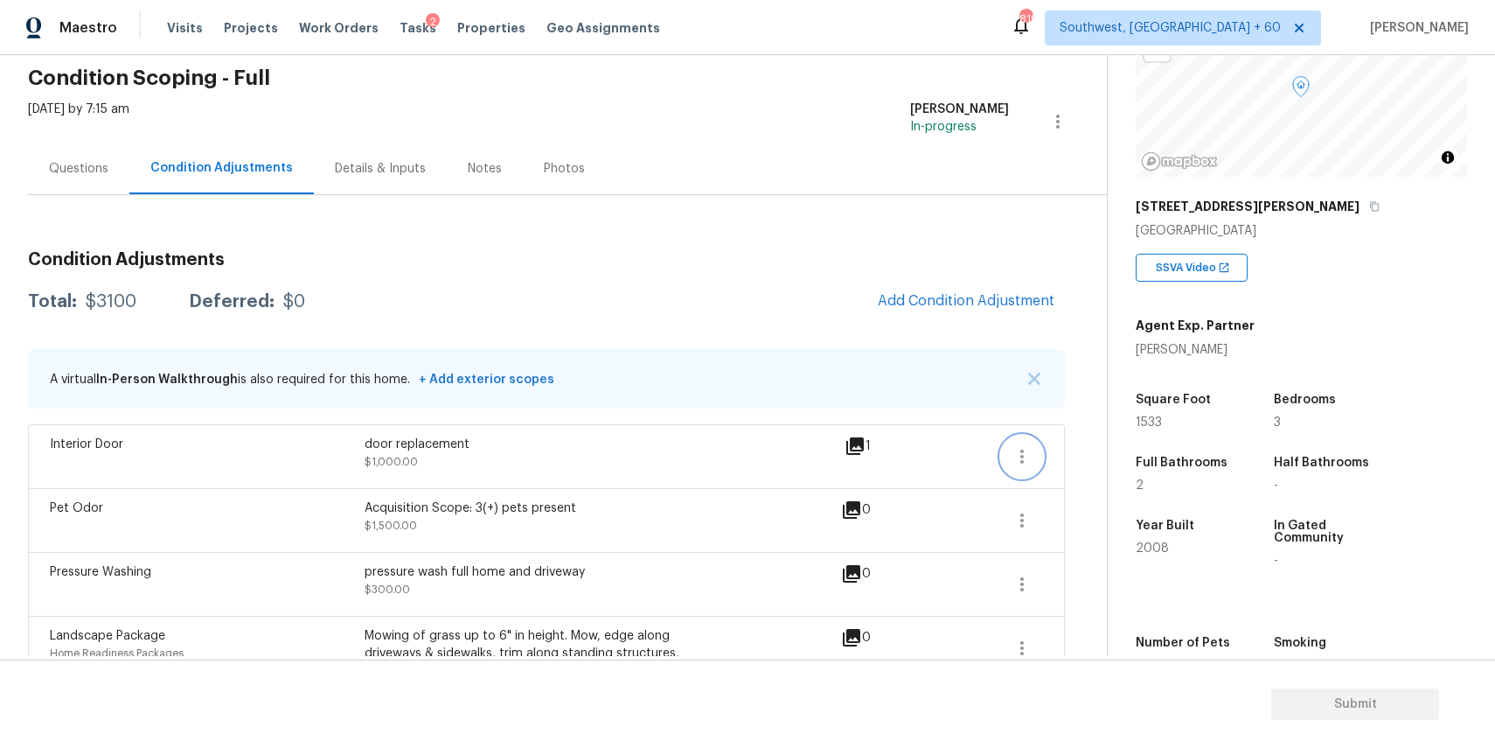
click at [1006, 458] on button "button" at bounding box center [1022, 456] width 42 height 42
click at [1103, 449] on div "Edit" at bounding box center [1122, 452] width 136 height 17
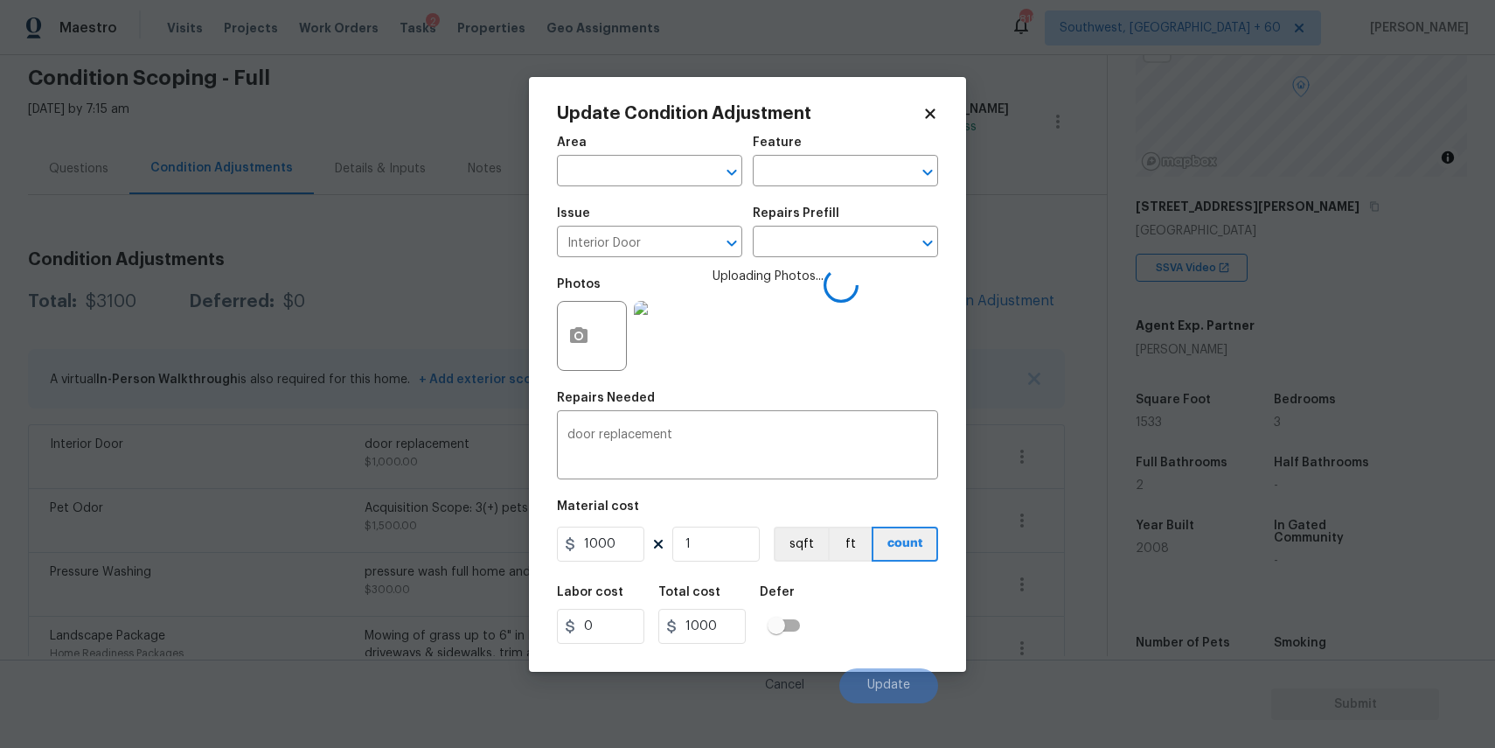
click at [936, 108] on icon at bounding box center [931, 114] width 16 height 16
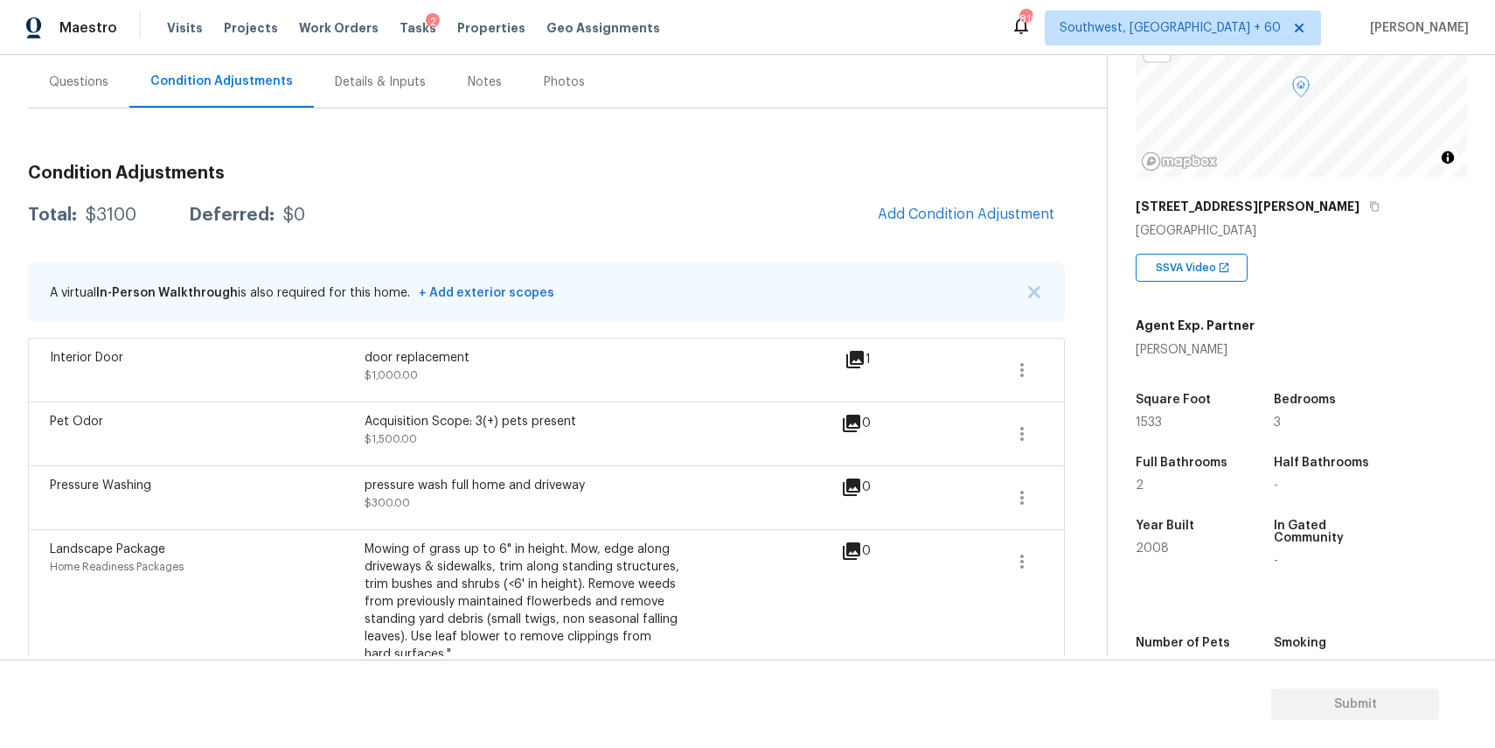
scroll to position [198, 0]
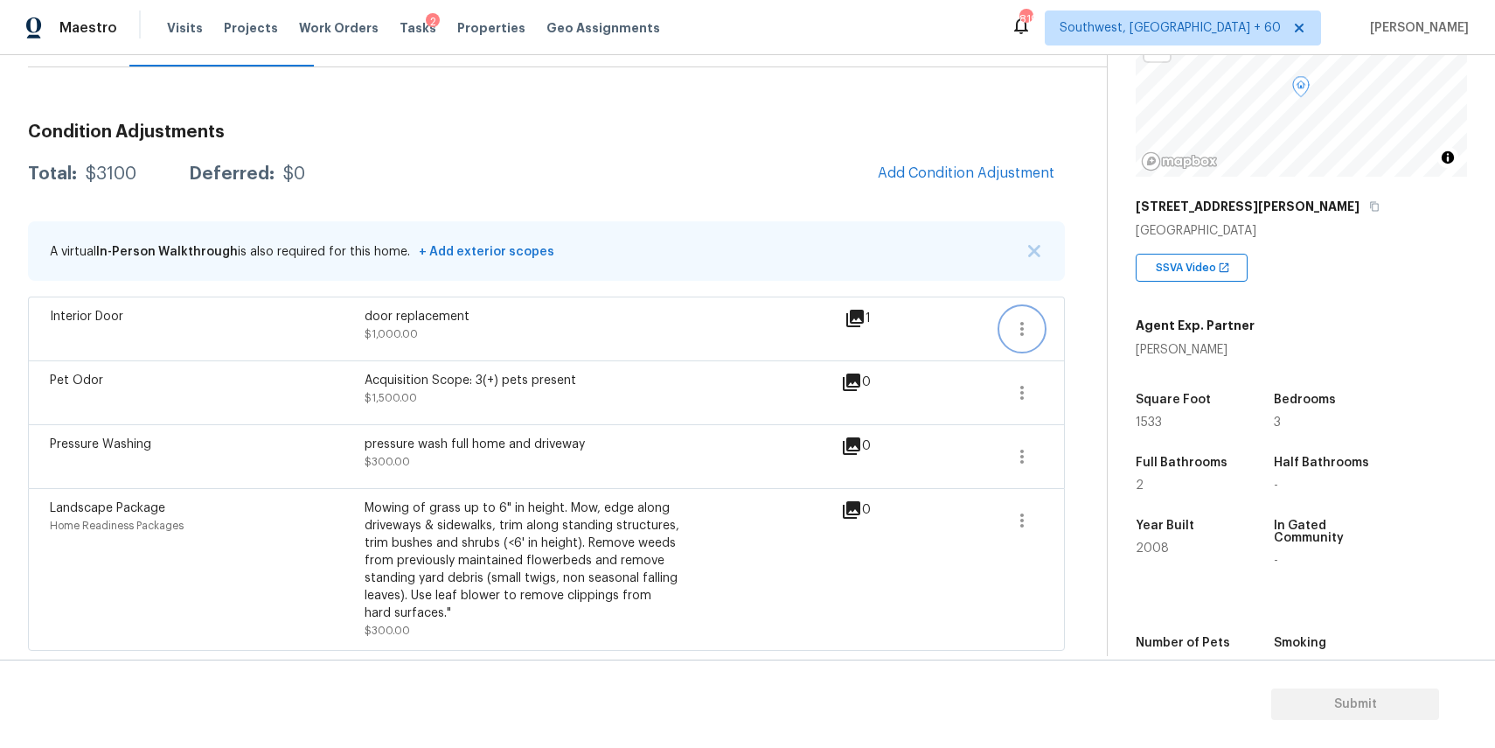
click at [1035, 324] on button "button" at bounding box center [1022, 329] width 42 height 42
click at [1104, 317] on div "Edit" at bounding box center [1122, 325] width 136 height 17
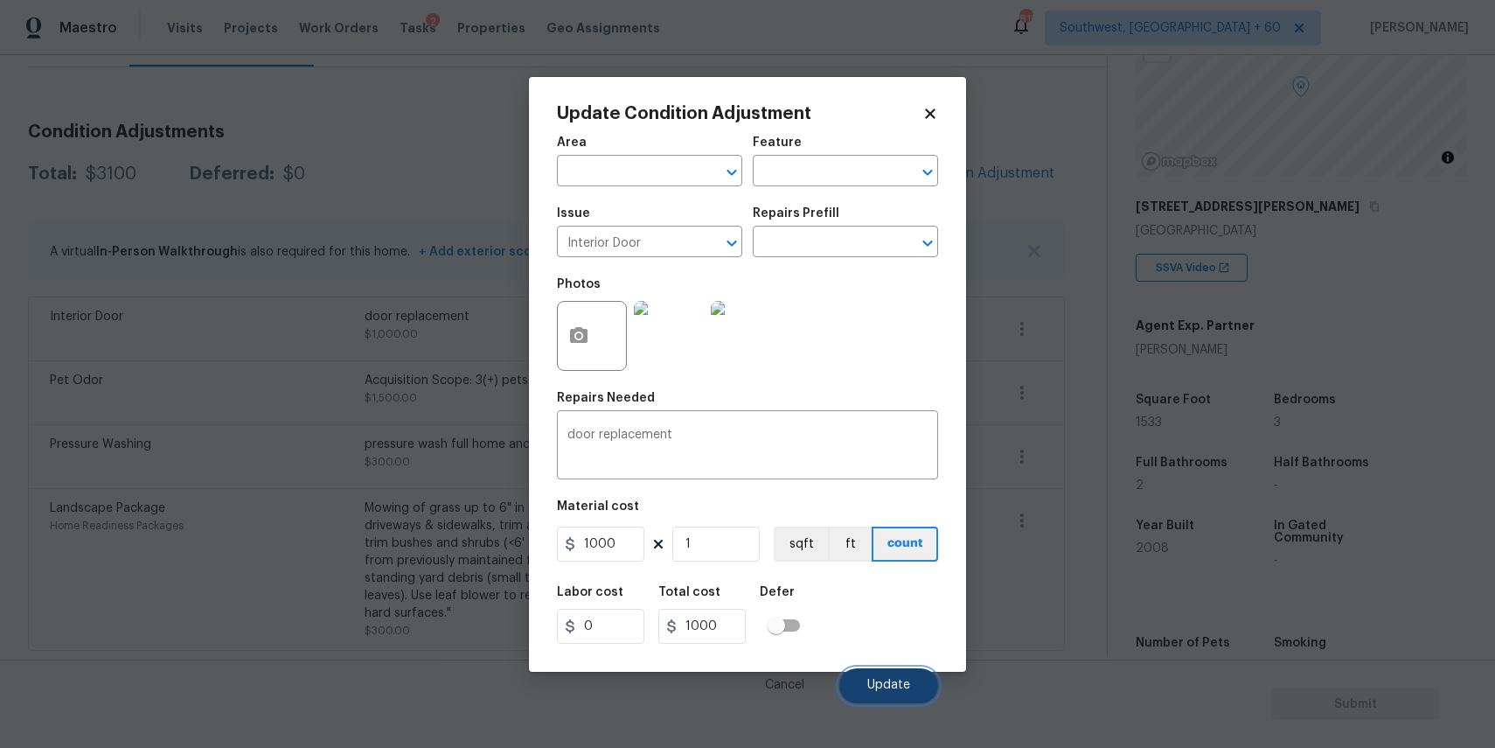
click at [878, 693] on button "Update" at bounding box center [888, 685] width 99 height 35
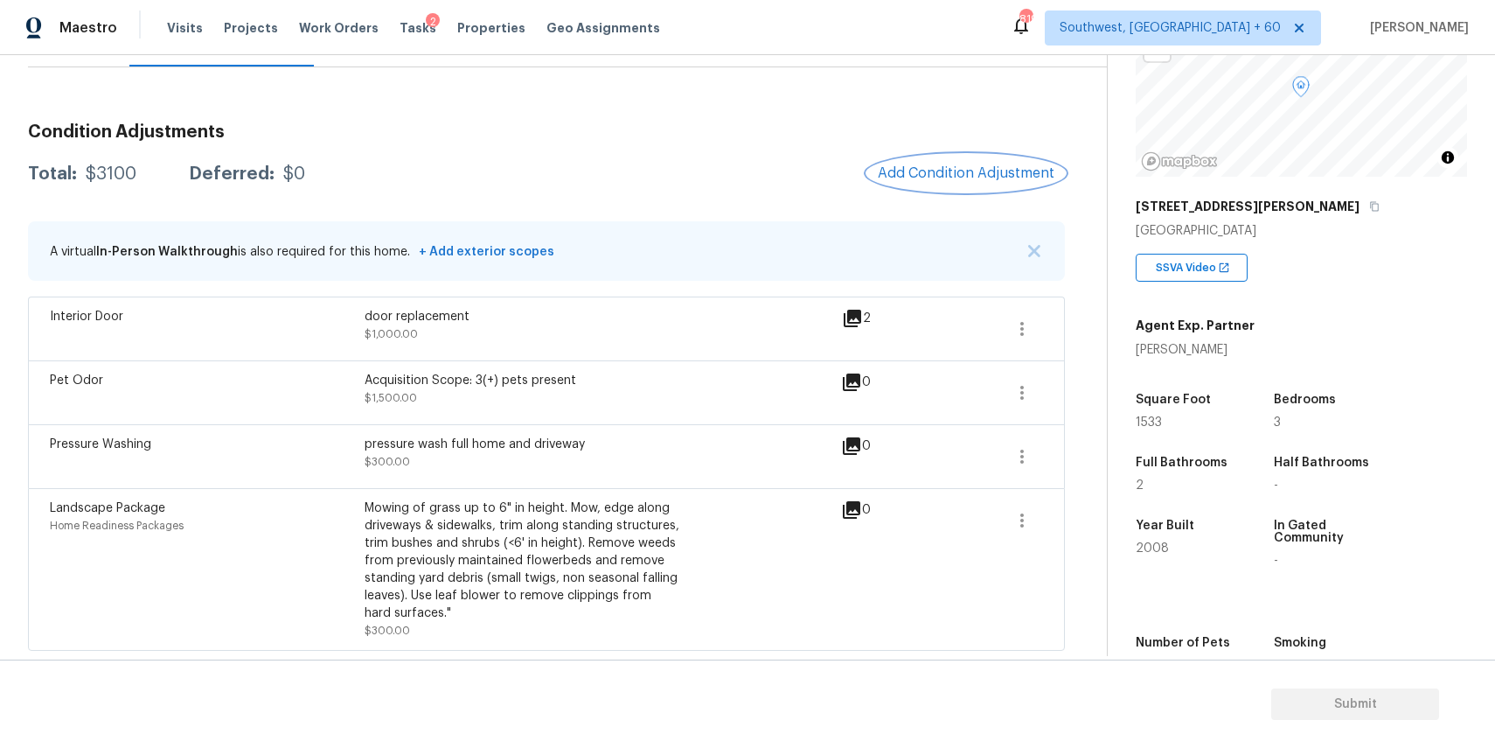
click at [971, 163] on button "Add Condition Adjustment" at bounding box center [966, 173] width 198 height 37
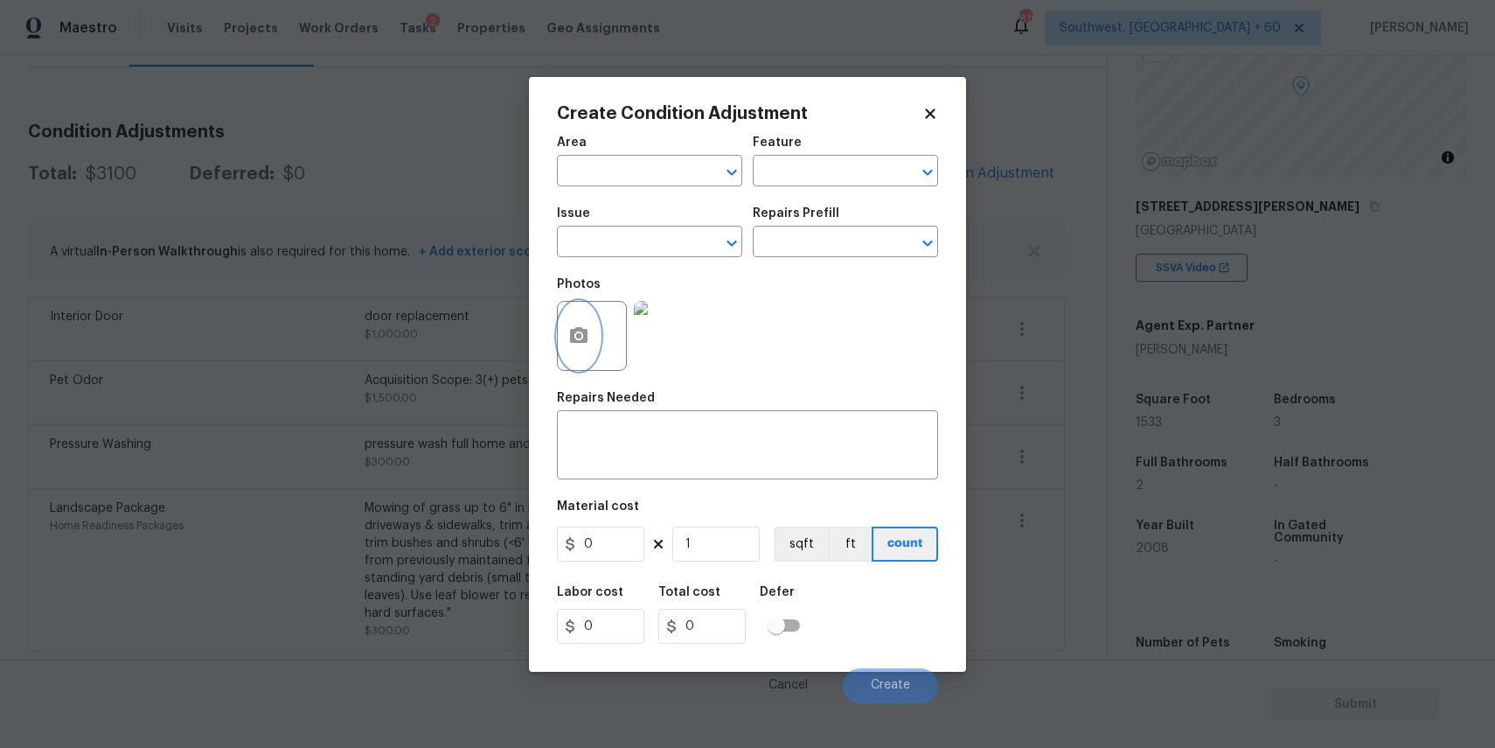
click at [599, 338] on button "button" at bounding box center [579, 336] width 42 height 68
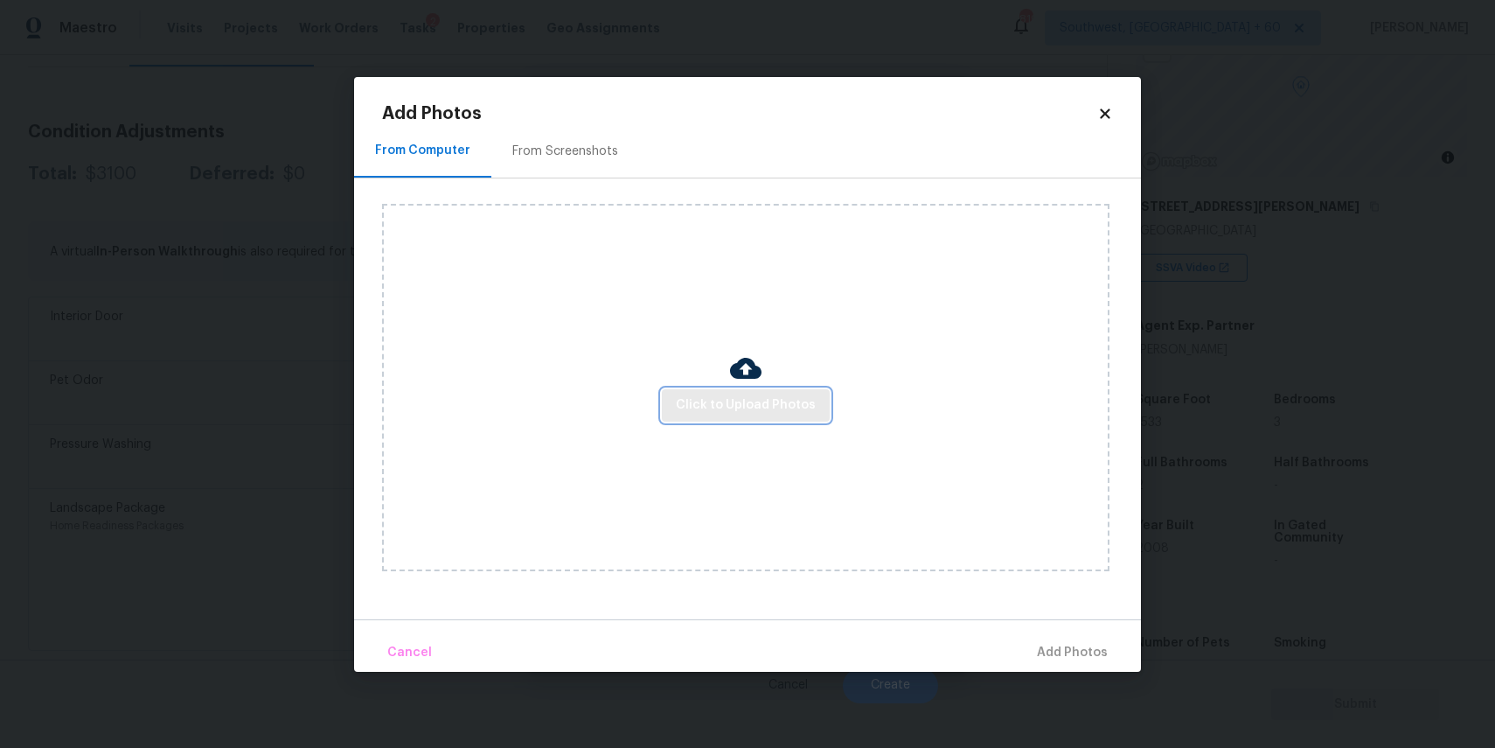
click at [749, 402] on span "Click to Upload Photos" at bounding box center [746, 405] width 140 height 22
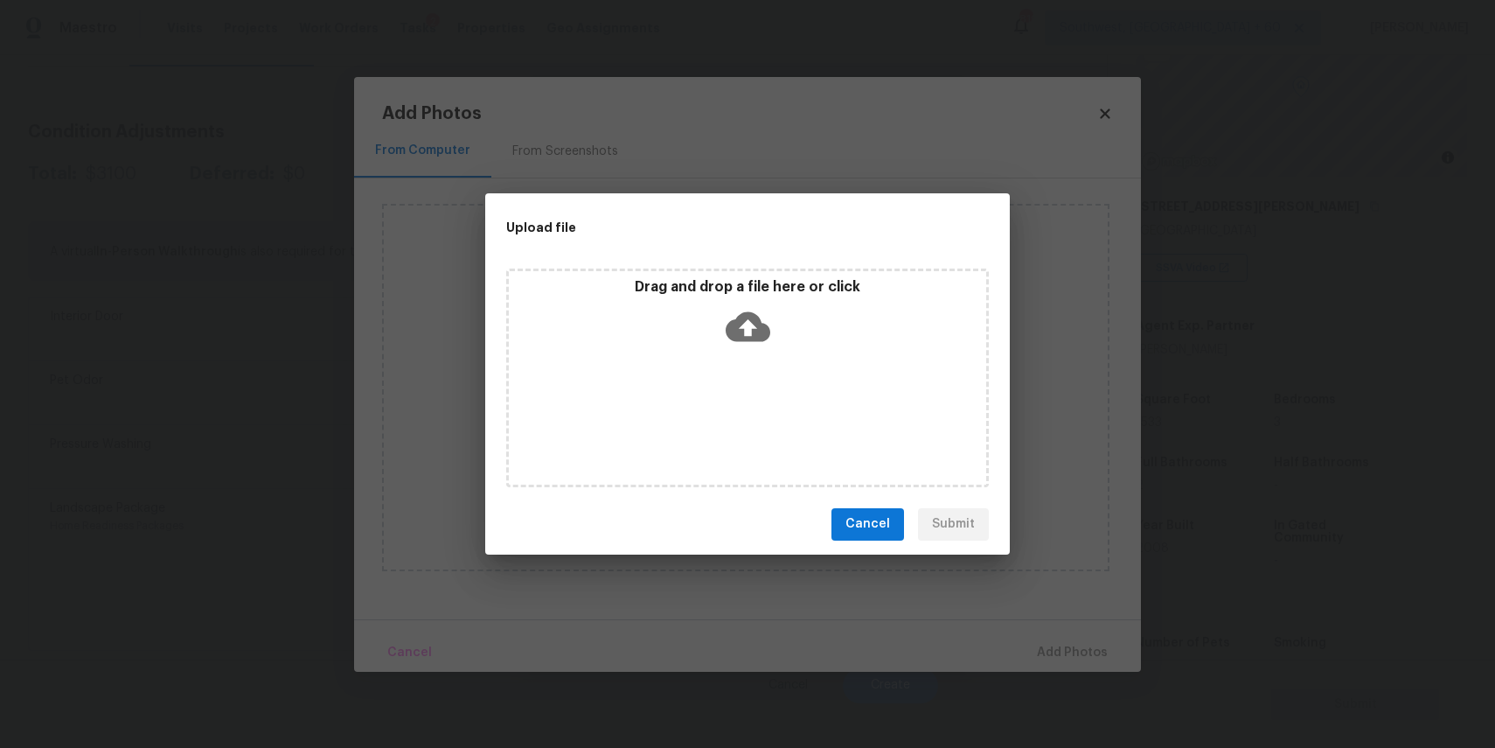
click at [749, 402] on div "Drag and drop a file here or click" at bounding box center [747, 377] width 483 height 219
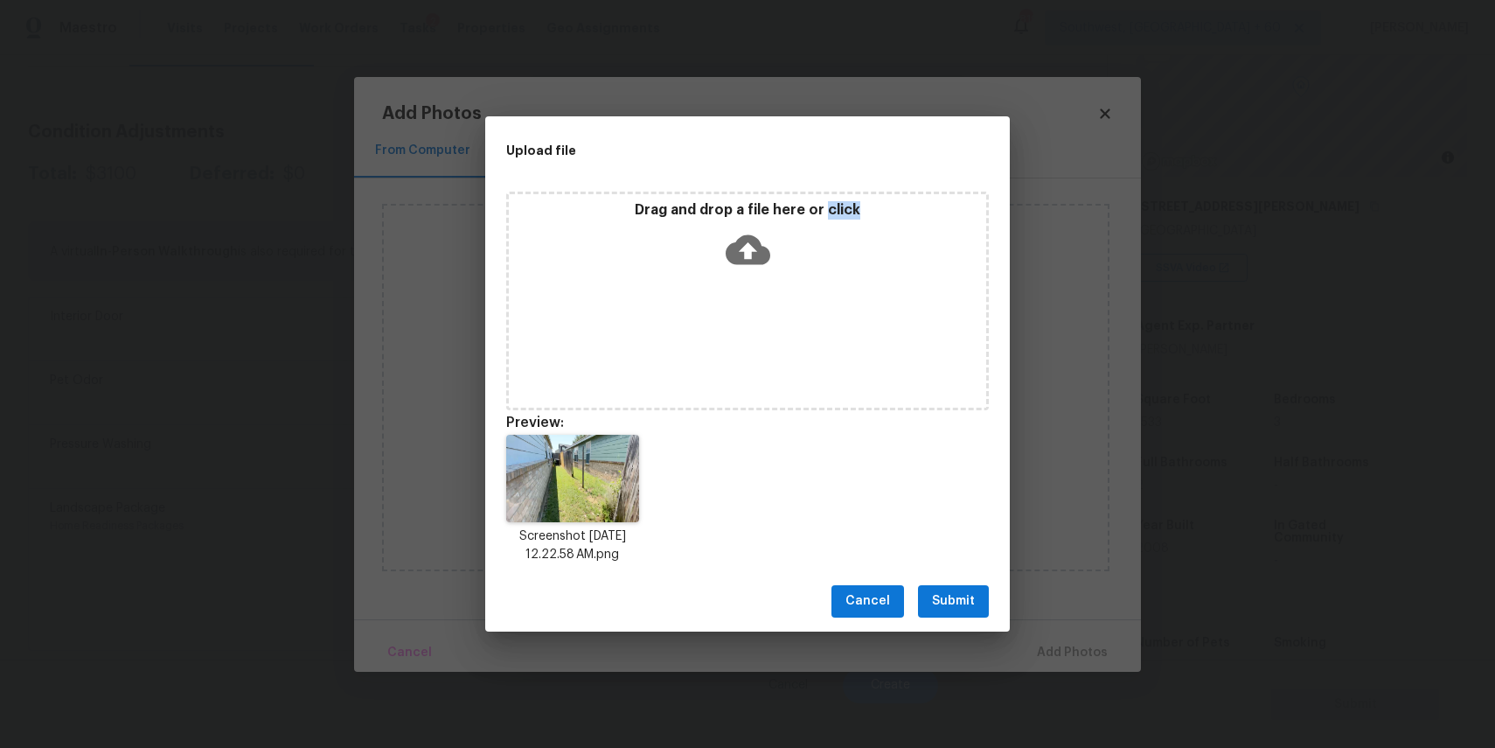
click at [949, 596] on span "Submit" at bounding box center [953, 601] width 43 height 22
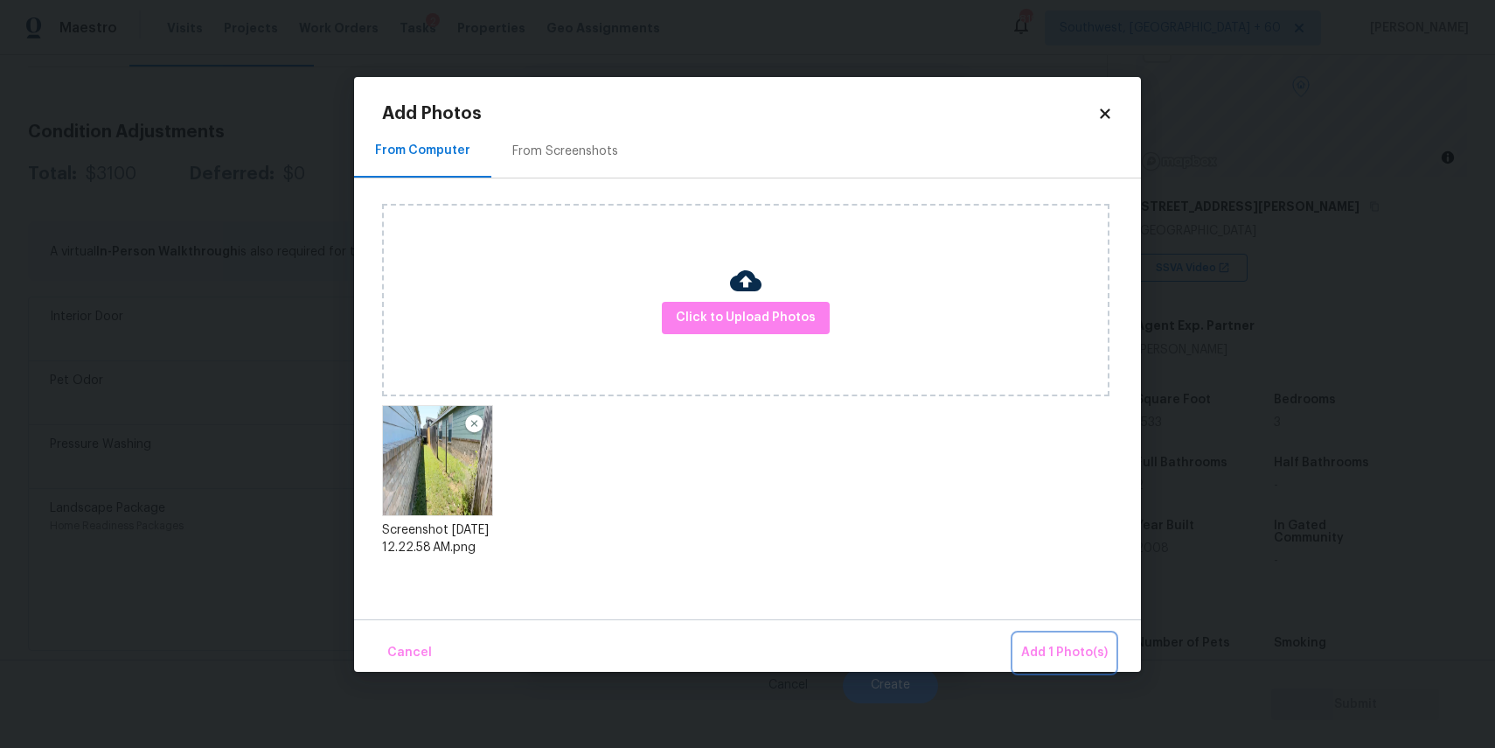
click at [1077, 657] on span "Add 1 Photo(s)" at bounding box center [1064, 653] width 87 height 22
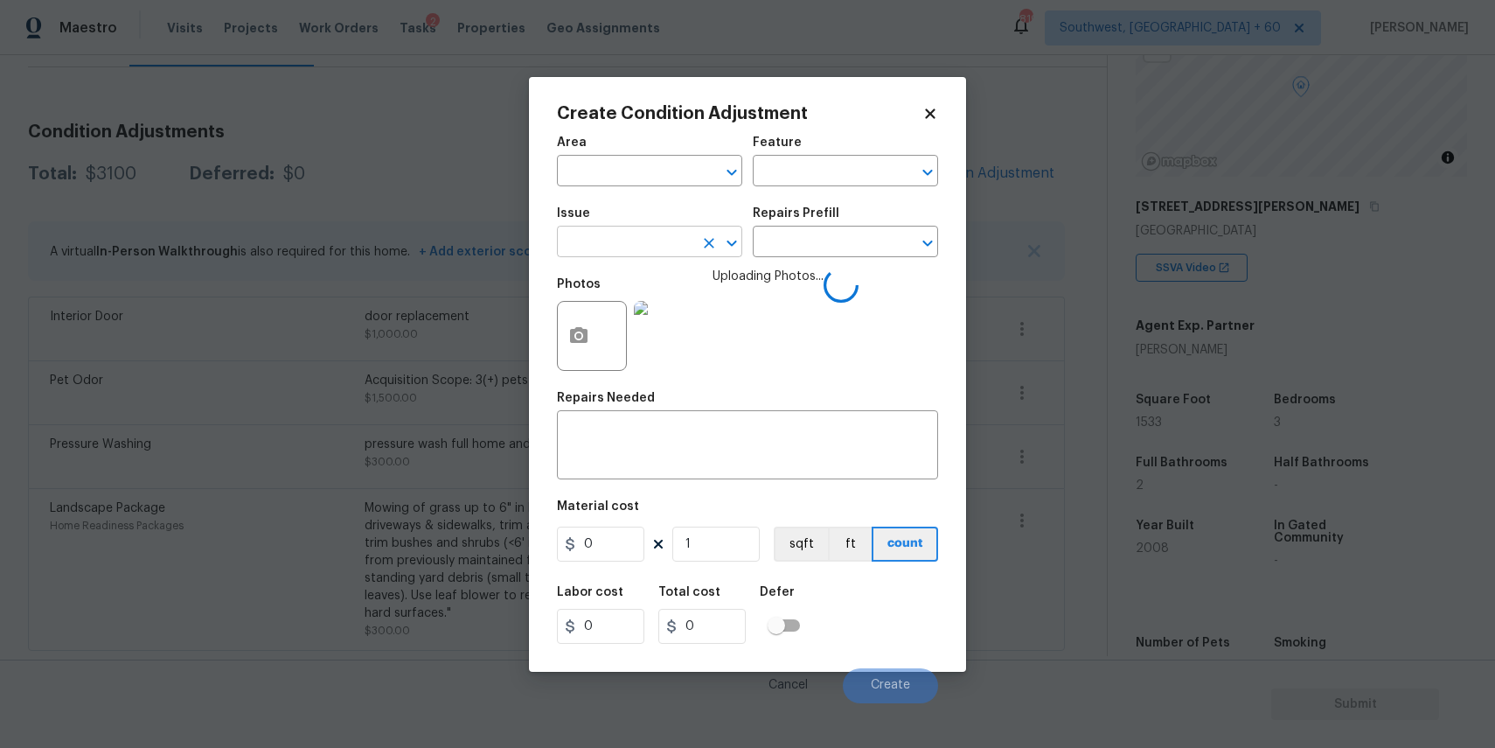
click at [616, 247] on input "text" at bounding box center [625, 243] width 136 height 27
click at [667, 333] on li "Fencing" at bounding box center [649, 324] width 185 height 29
type input "Fencing"
click at [797, 258] on div "Issue Fencing ​ Repairs Prefill ​" at bounding box center [747, 232] width 381 height 71
click at [835, 237] on input "text" at bounding box center [821, 243] width 136 height 27
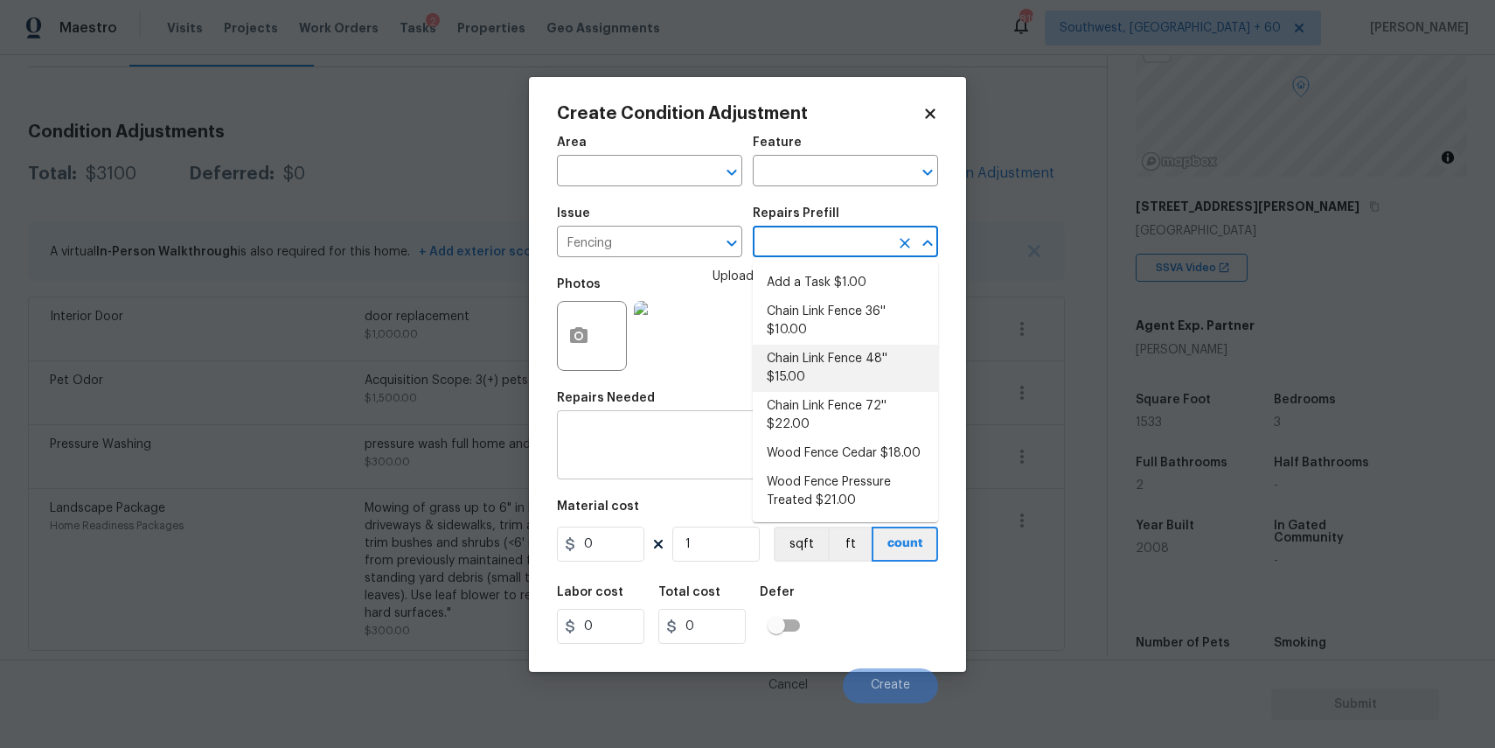
click at [704, 435] on textarea at bounding box center [747, 446] width 360 height 37
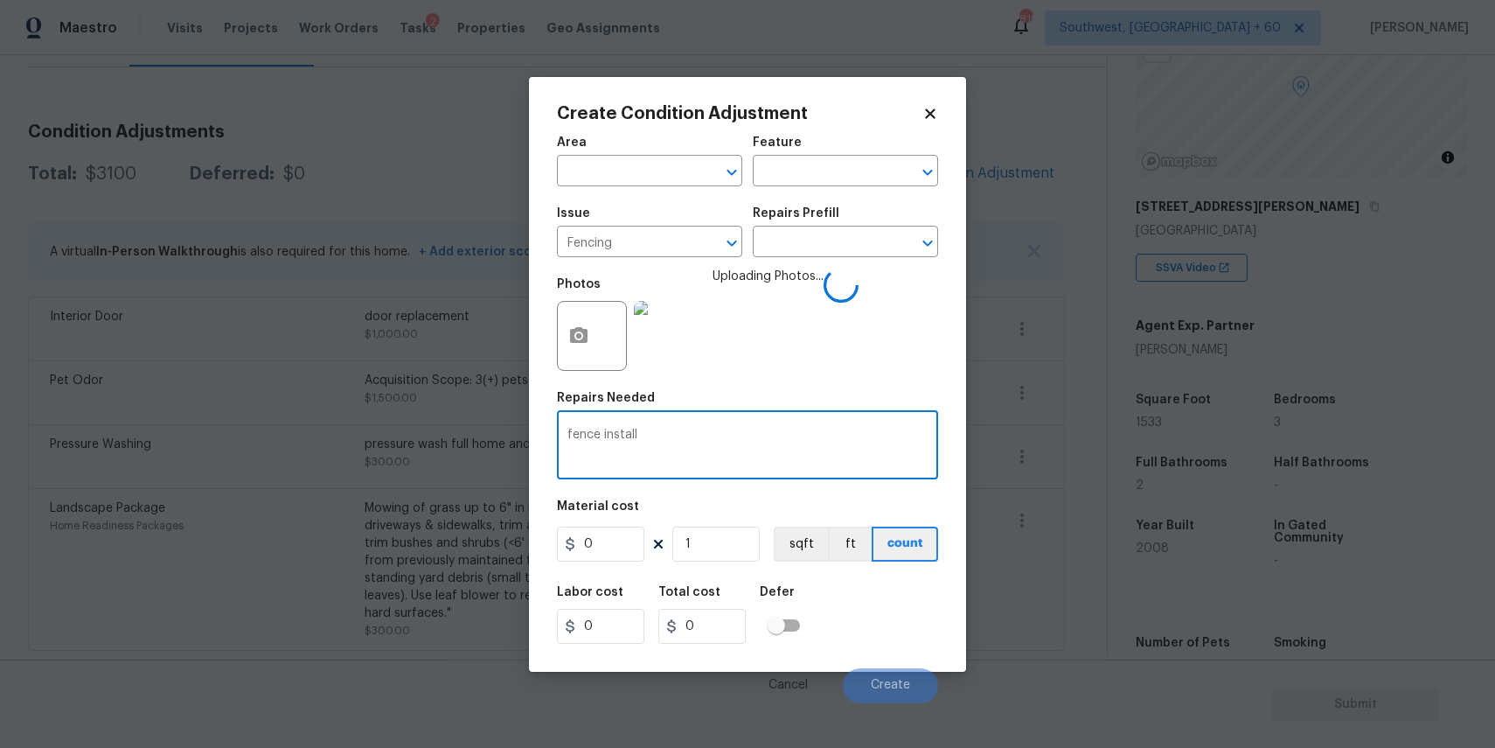
type textarea "fence install"
click at [615, 551] on input "0" at bounding box center [600, 543] width 87 height 35
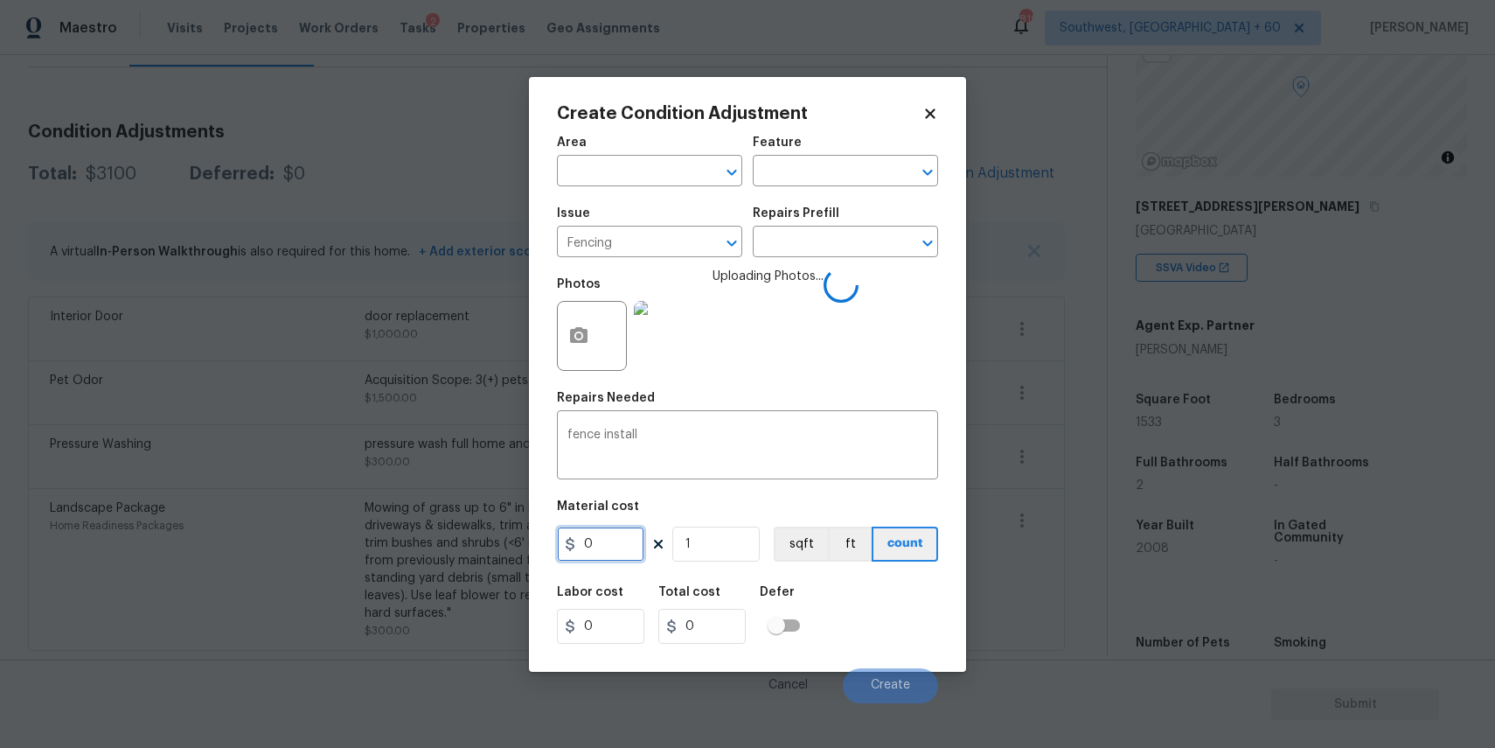
click at [615, 551] on input "0" at bounding box center [600, 543] width 87 height 35
type input "800"
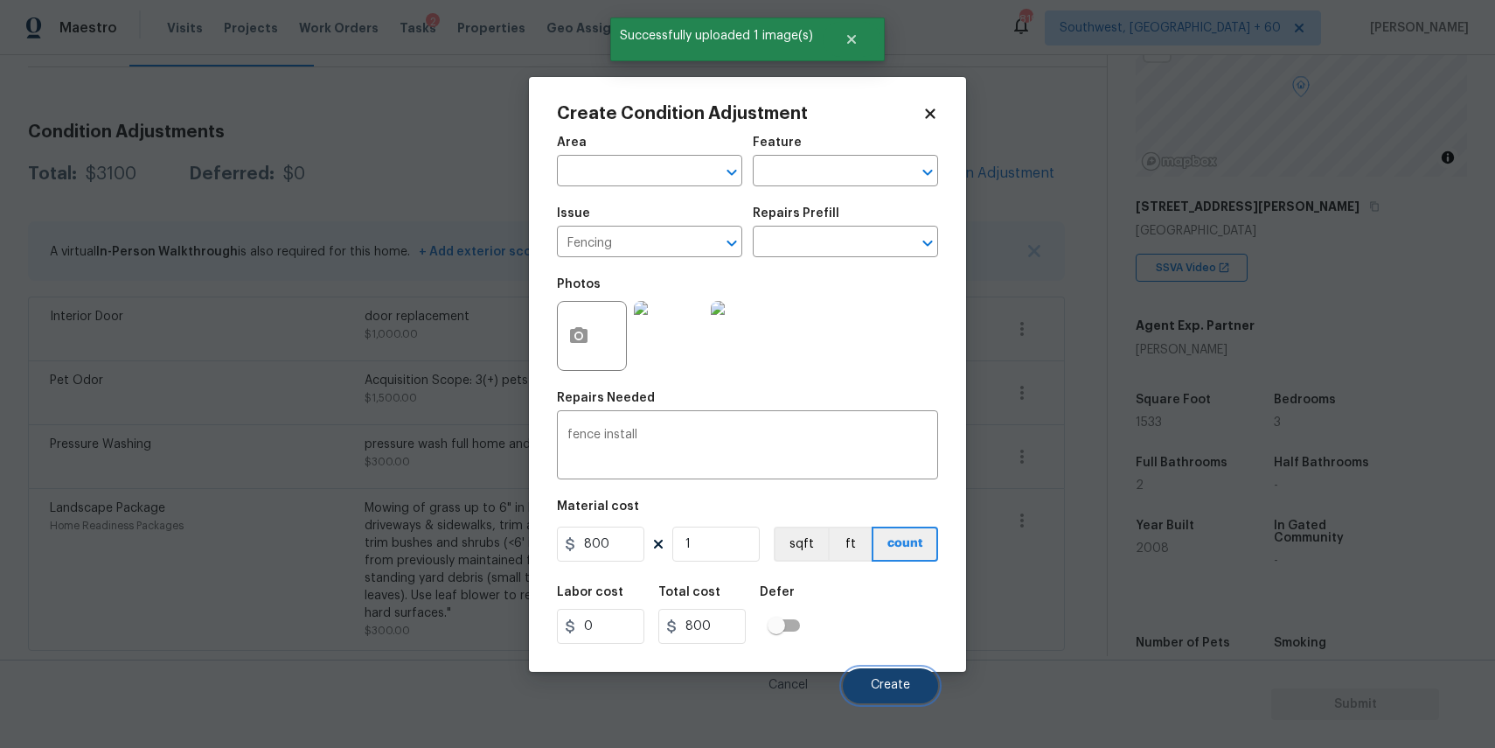
click at [900, 693] on button "Create" at bounding box center [890, 685] width 95 height 35
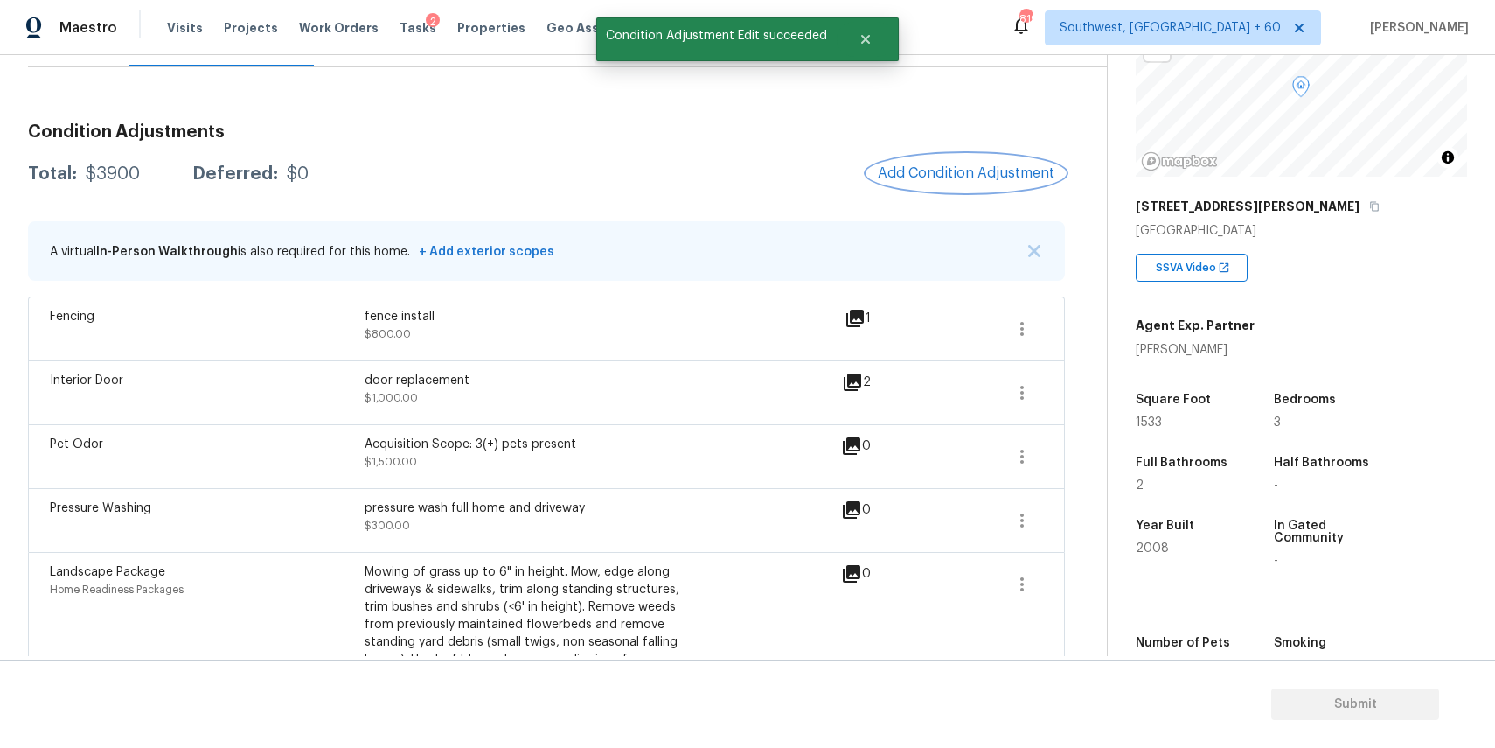
click at [972, 168] on span "Add Condition Adjustment" at bounding box center [966, 173] width 177 height 16
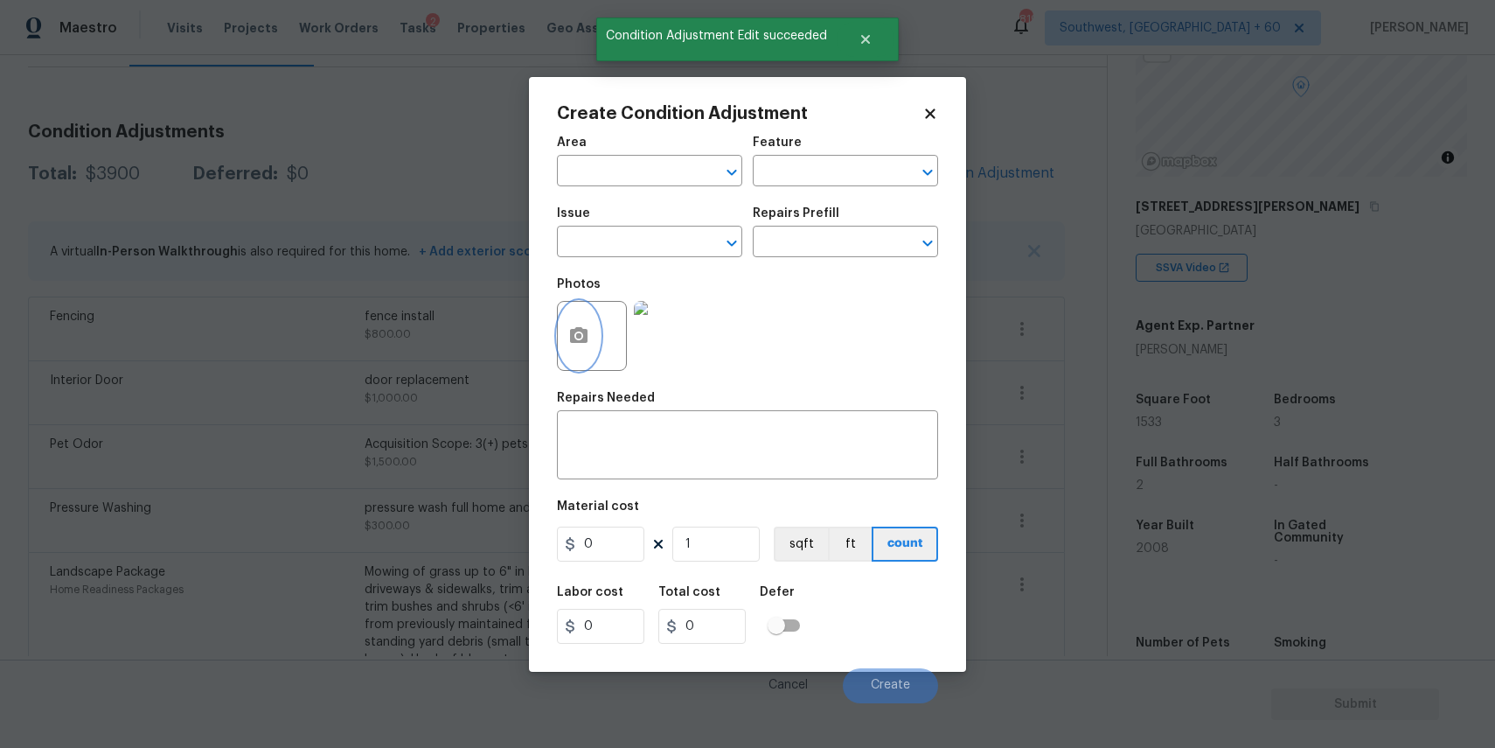
click at [574, 346] on button "button" at bounding box center [579, 336] width 42 height 68
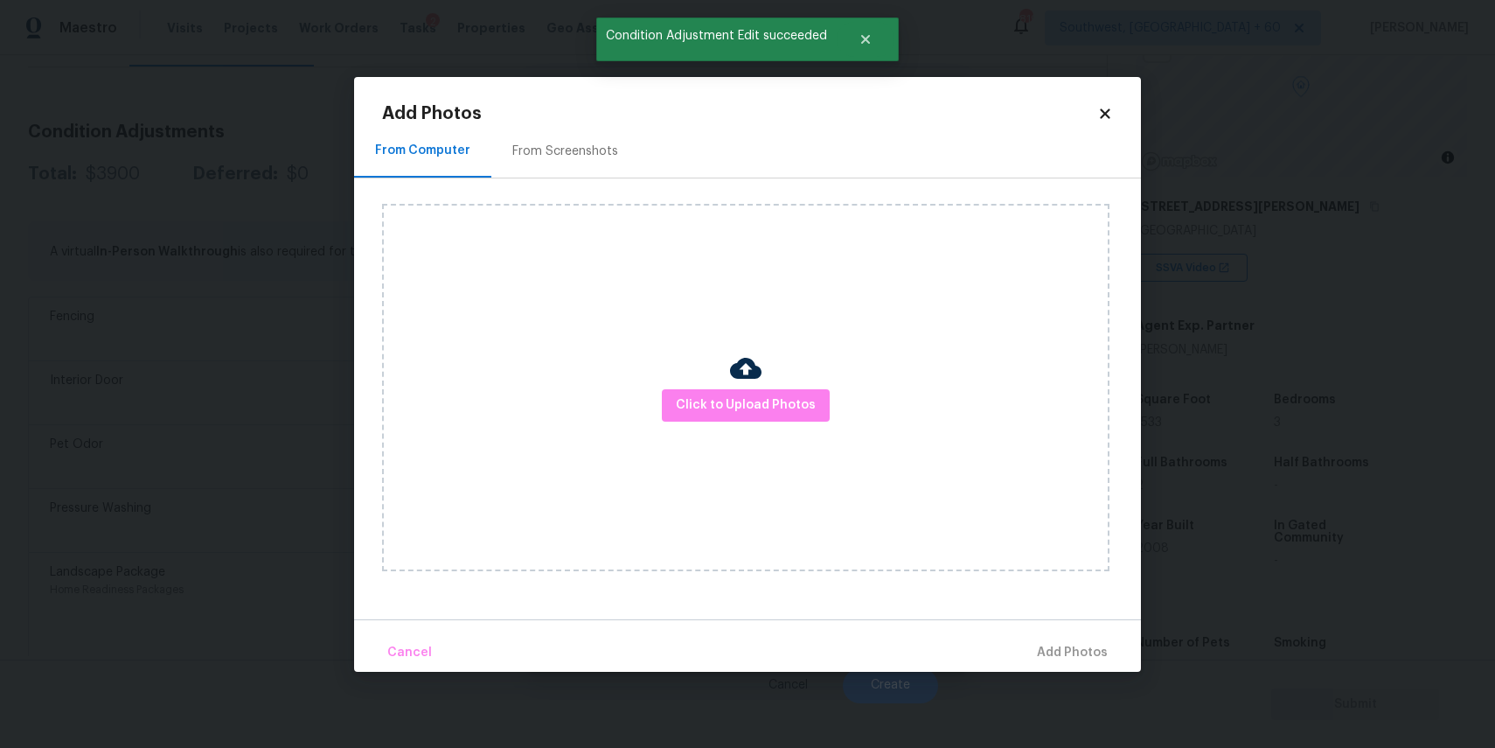
click at [796, 442] on div "Click to Upload Photos" at bounding box center [746, 387] width 728 height 367
click at [786, 414] on span "Click to Upload Photos" at bounding box center [746, 405] width 140 height 22
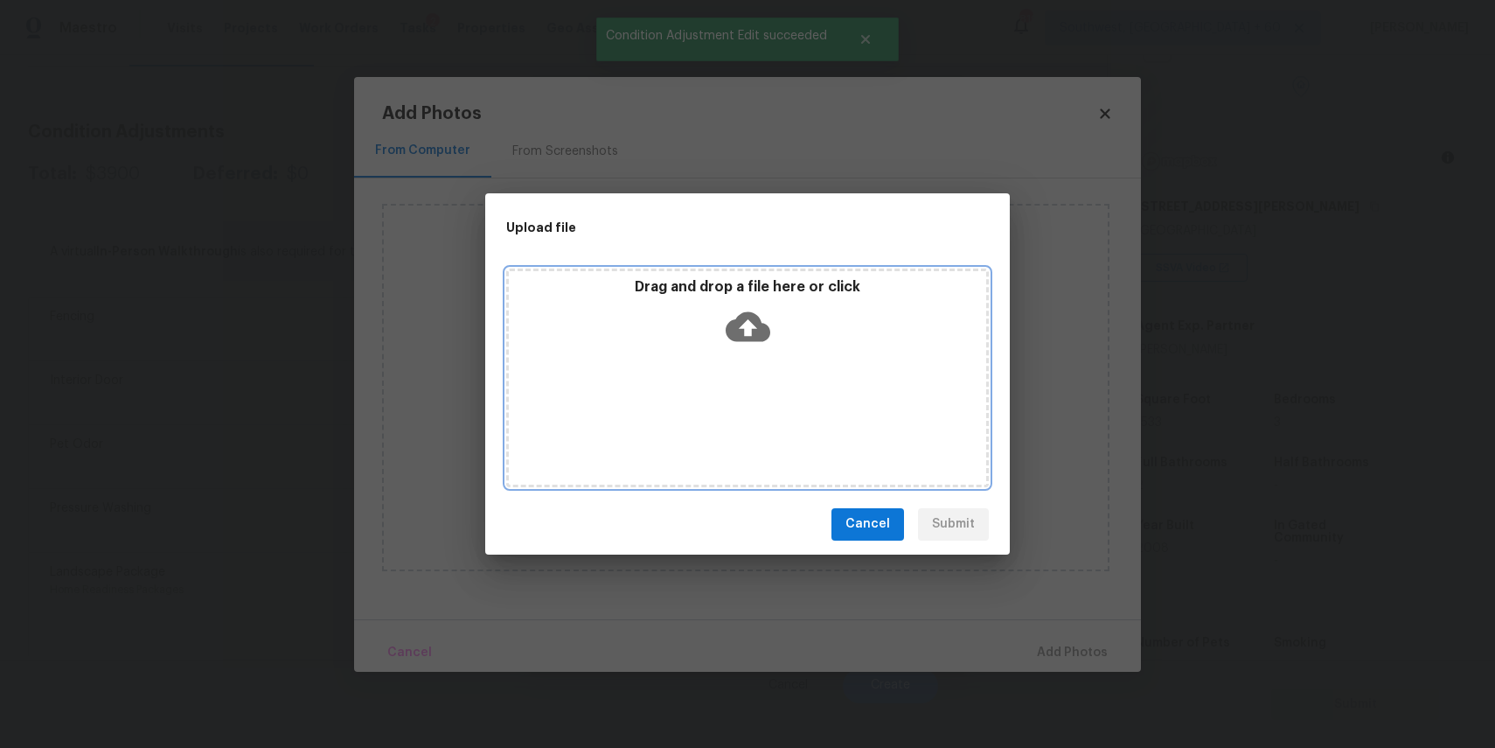
click at [786, 414] on div "Drag and drop a file here or click" at bounding box center [747, 377] width 483 height 219
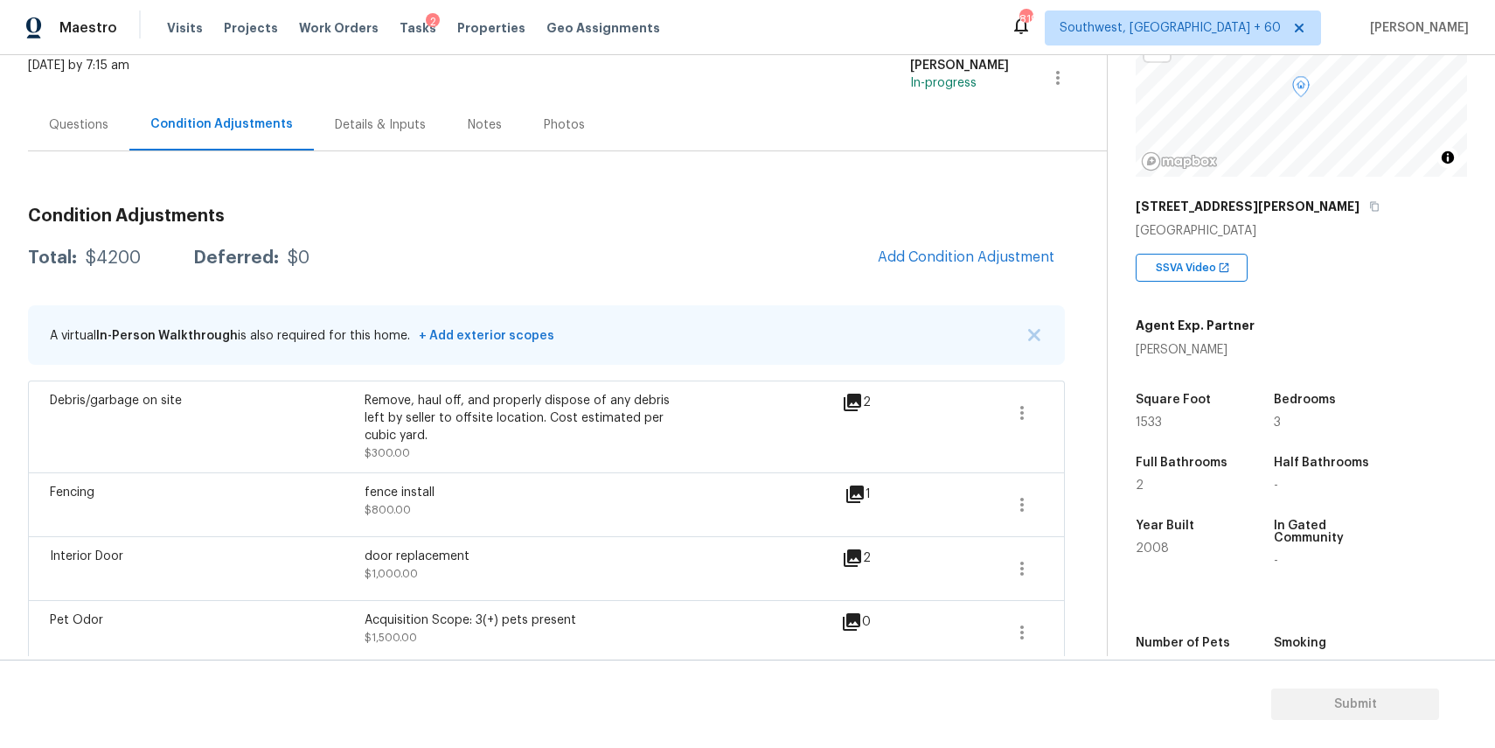
scroll to position [112, 0]
click at [1034, 334] on img "button" at bounding box center [1034, 337] width 12 height 12
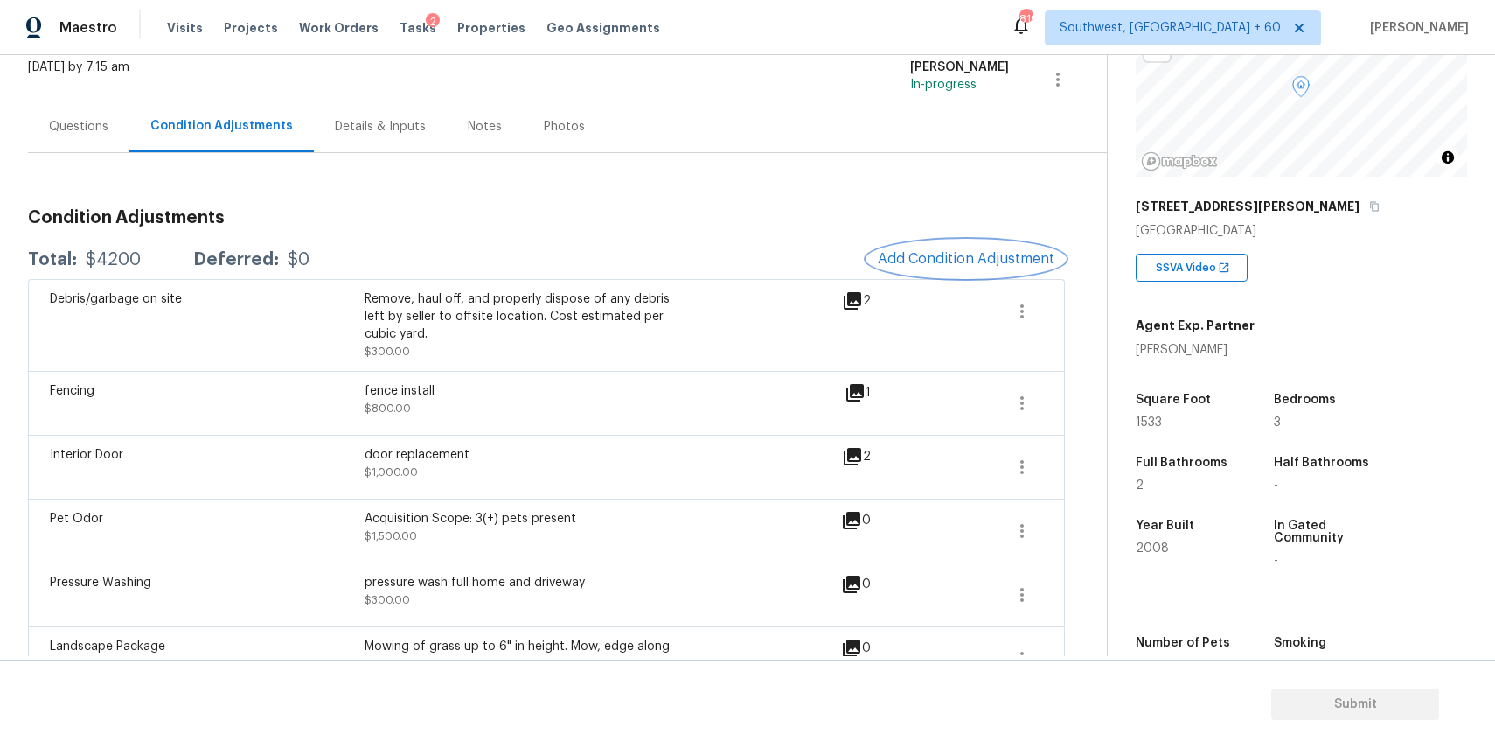
click at [960, 253] on span "Add Condition Adjustment" at bounding box center [966, 259] width 177 height 16
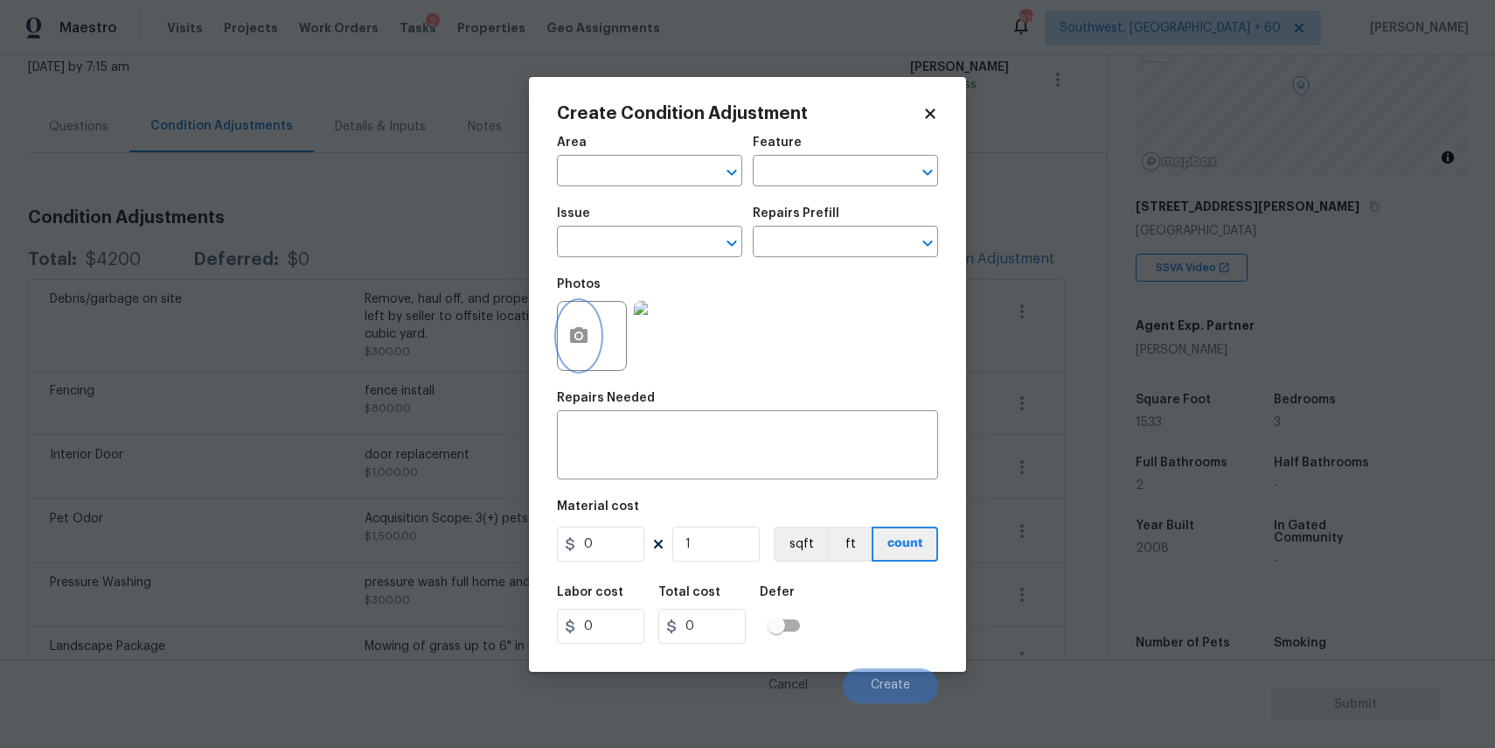
click at [584, 351] on button "button" at bounding box center [579, 336] width 42 height 68
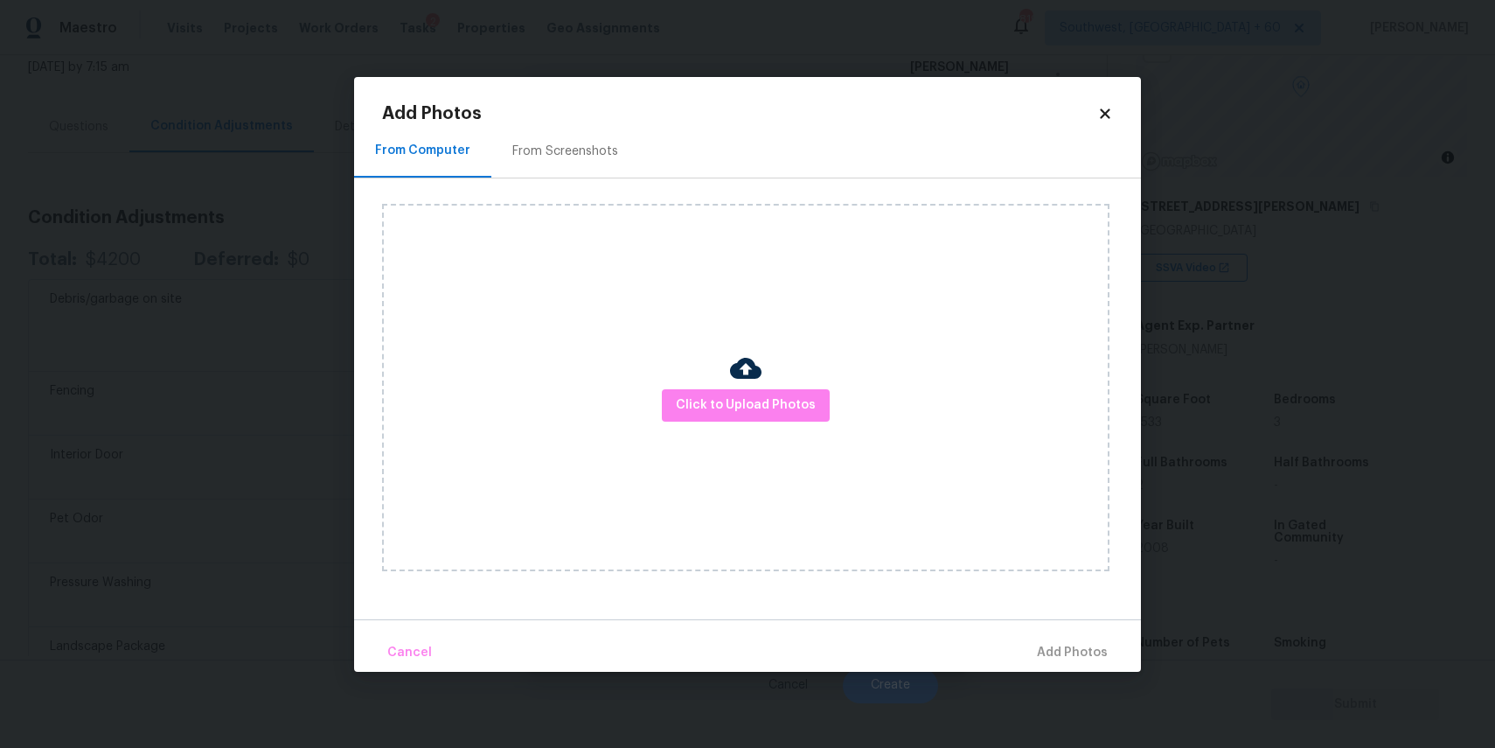
click at [751, 436] on div "Click to Upload Photos" at bounding box center [746, 387] width 728 height 367
click at [781, 394] on span "Click to Upload Photos" at bounding box center [746, 405] width 140 height 22
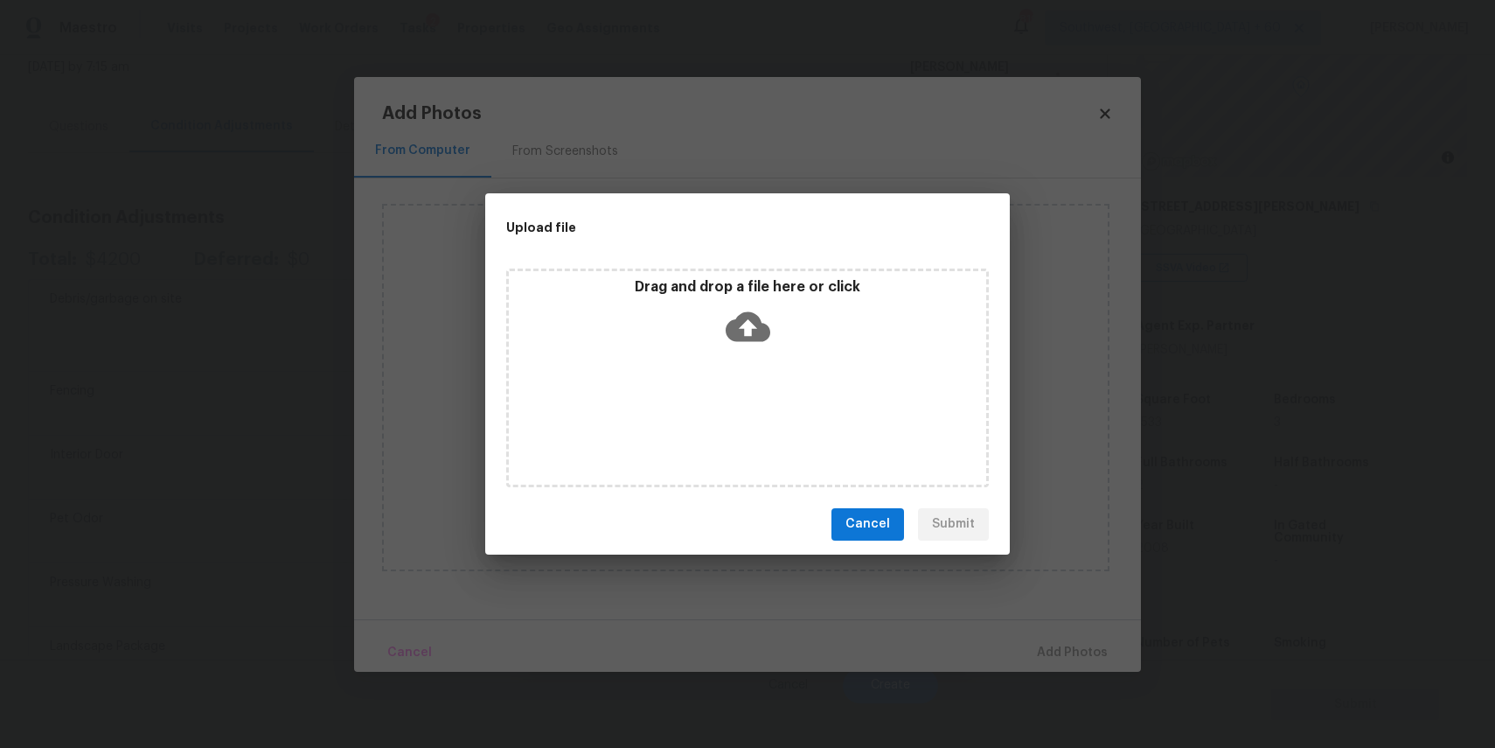
click at [776, 393] on div "Drag and drop a file here or click" at bounding box center [747, 377] width 483 height 219
